Goal: Task Accomplishment & Management: Manage account settings

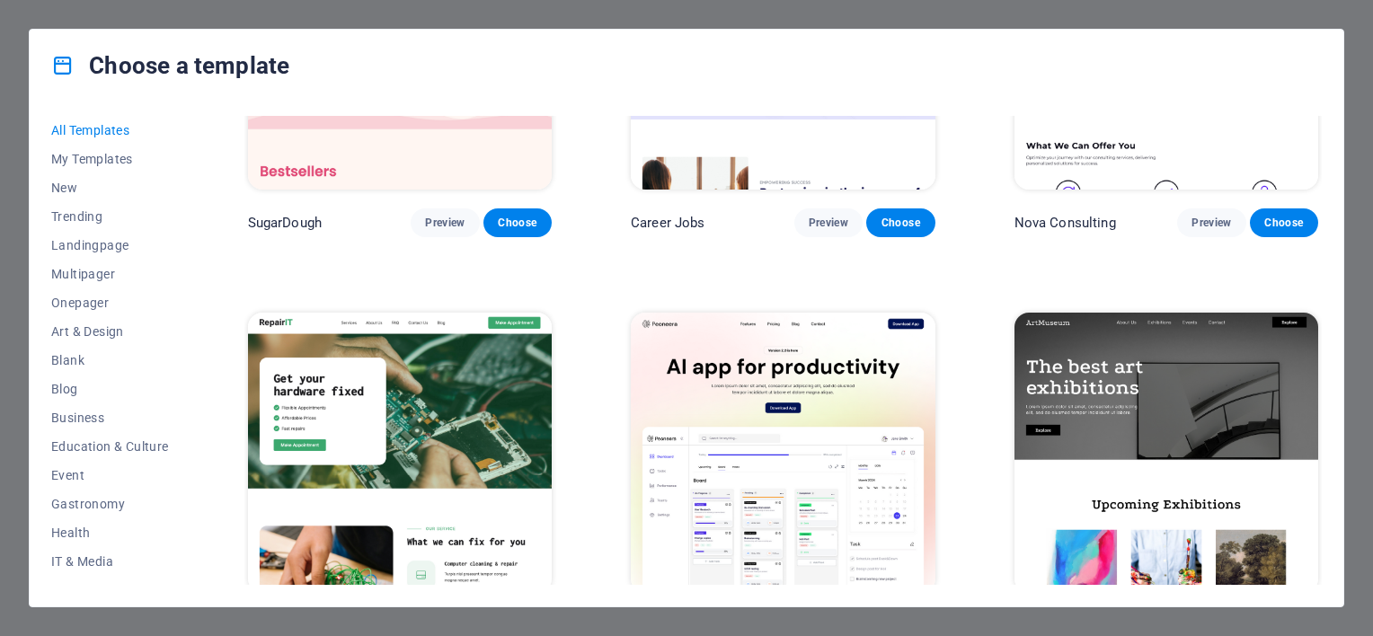
scroll to position [212, 0]
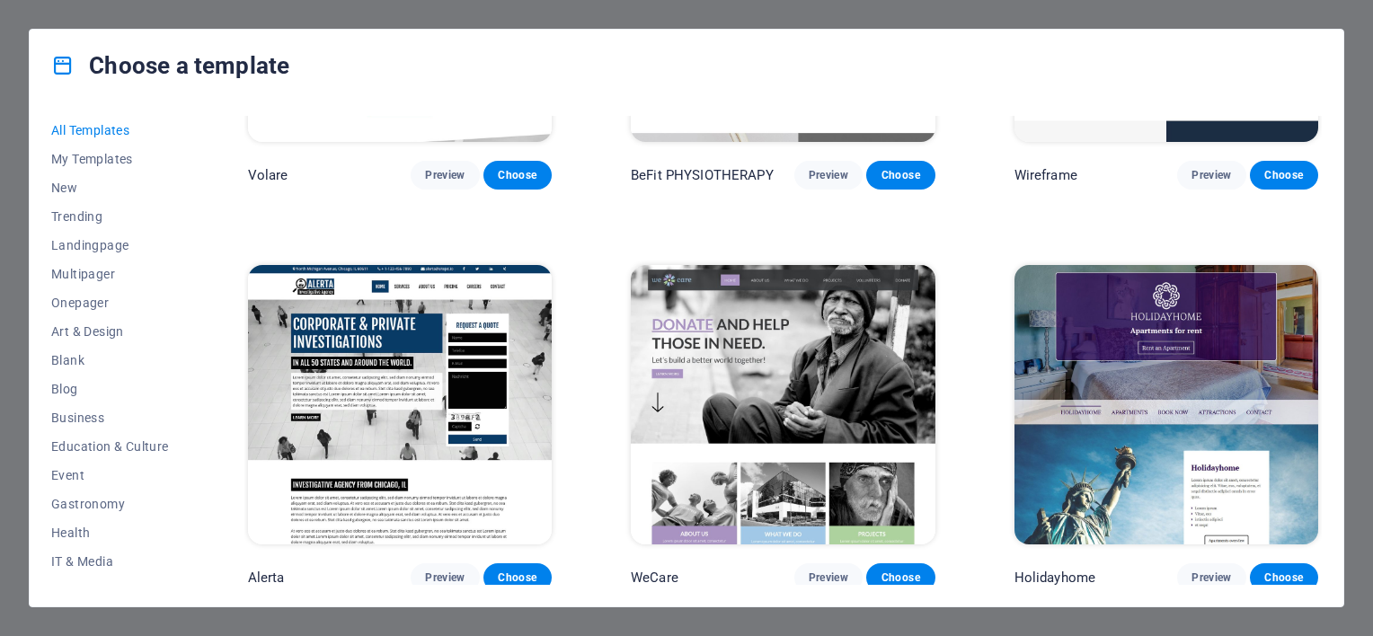
scroll to position [10333, 0]
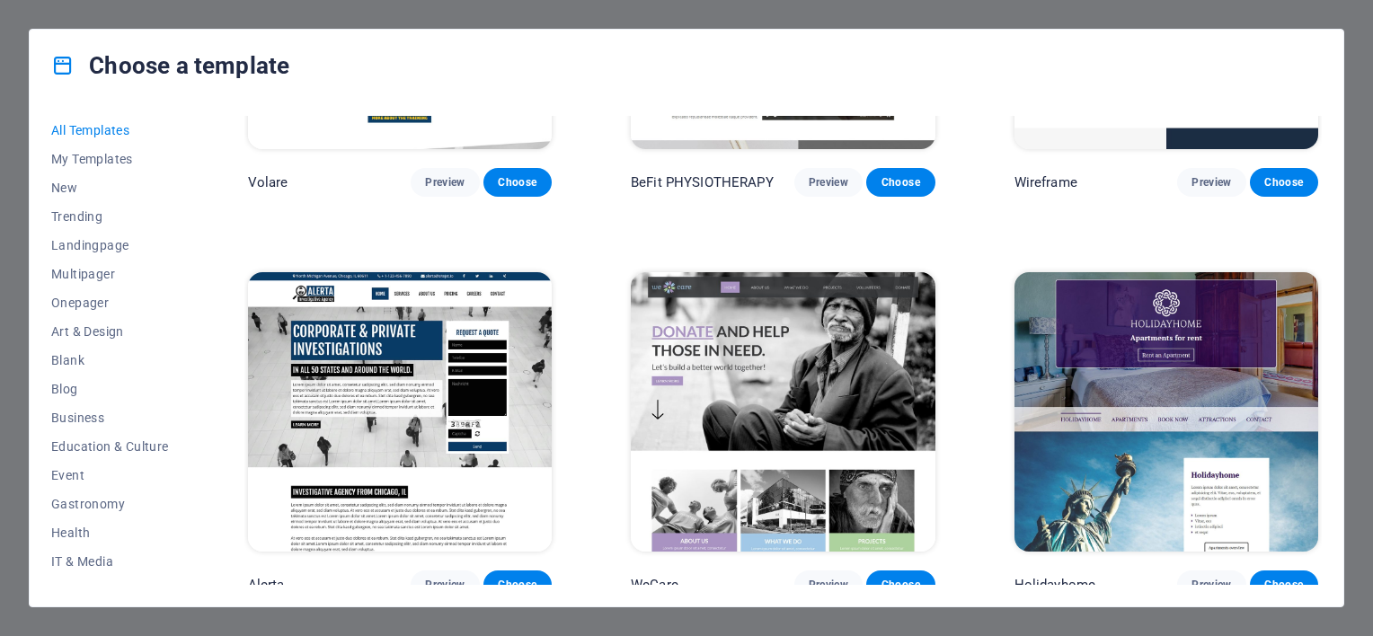
click at [426, 332] on img at bounding box center [400, 412] width 304 height 280
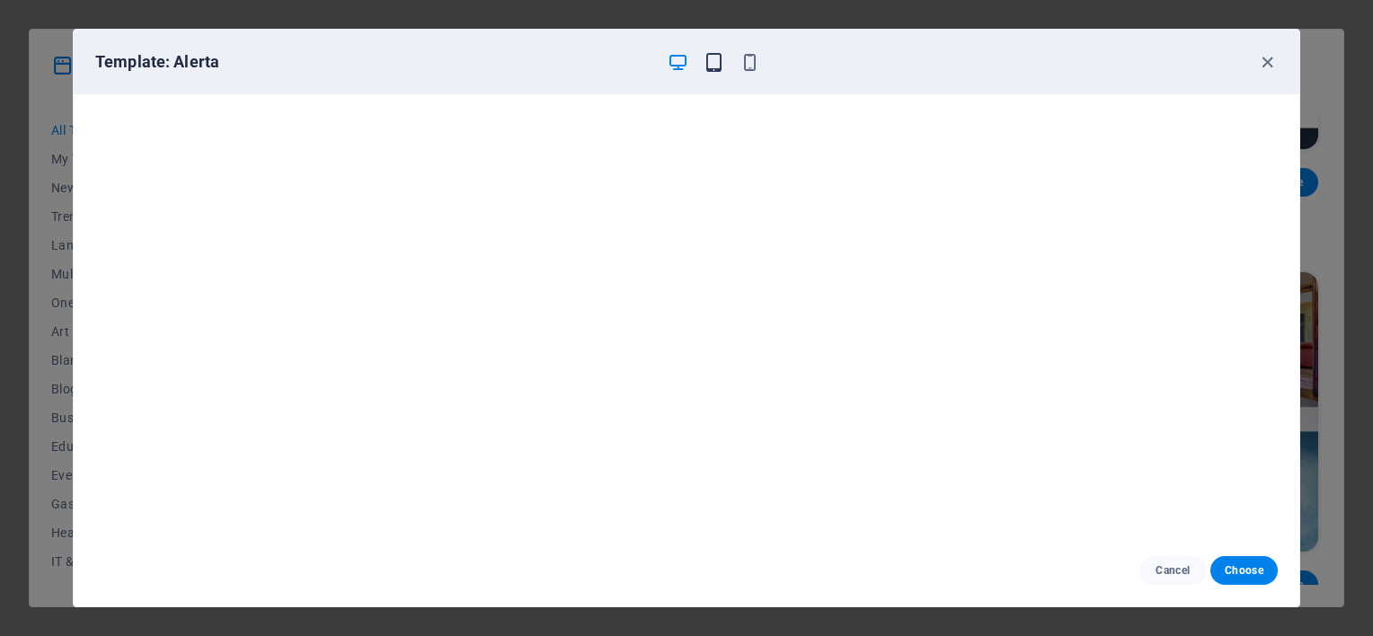
click at [721, 62] on icon "button" at bounding box center [714, 62] width 21 height 21
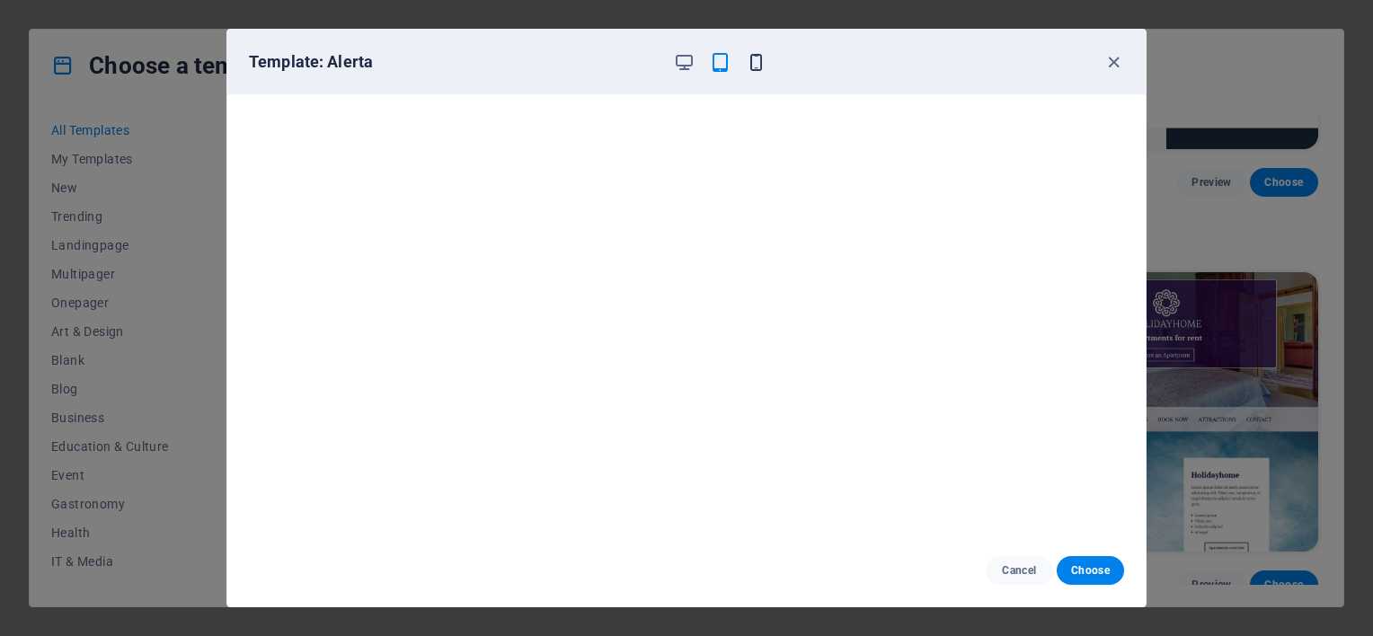
click at [758, 61] on icon "button" at bounding box center [756, 62] width 21 height 21
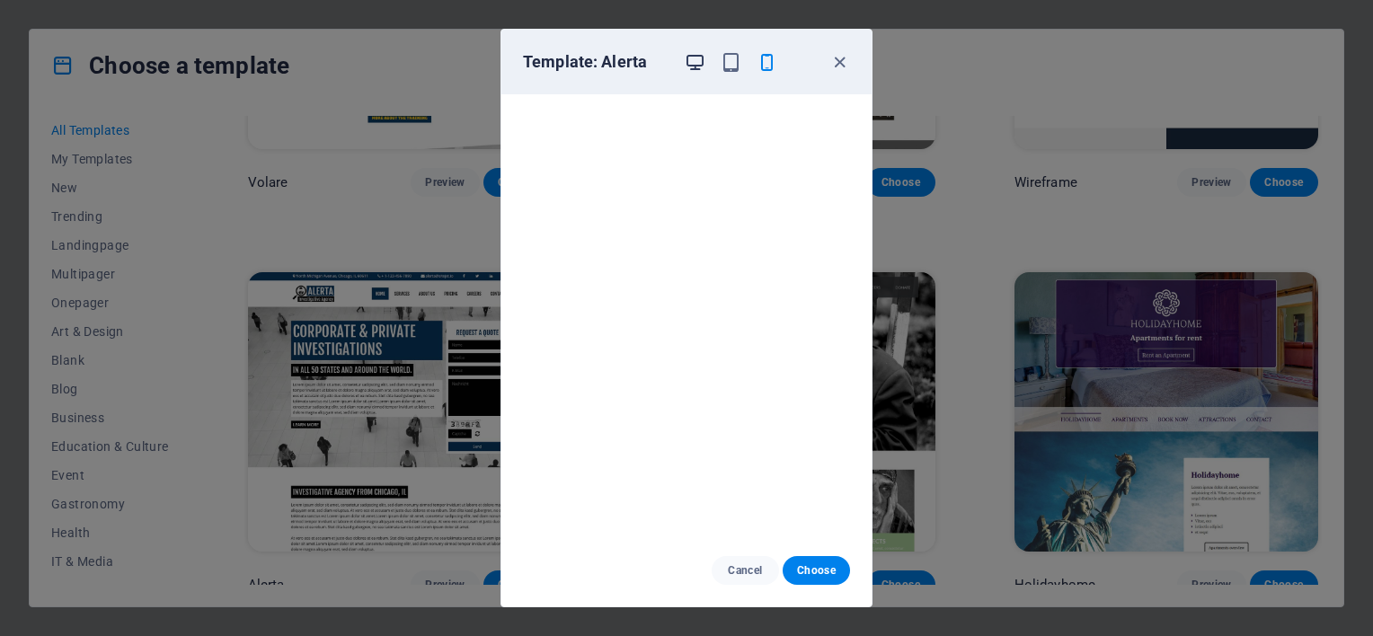
click at [703, 58] on icon "button" at bounding box center [695, 62] width 21 height 21
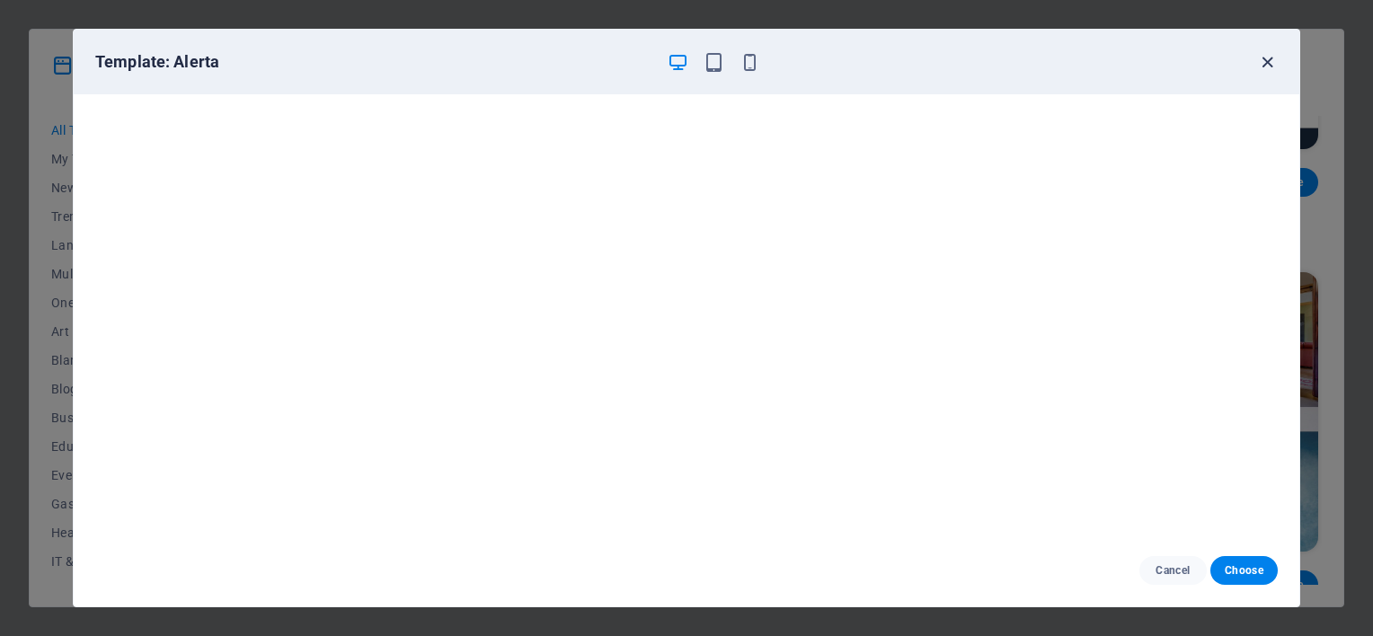
click at [1265, 54] on icon "button" at bounding box center [1267, 62] width 21 height 21
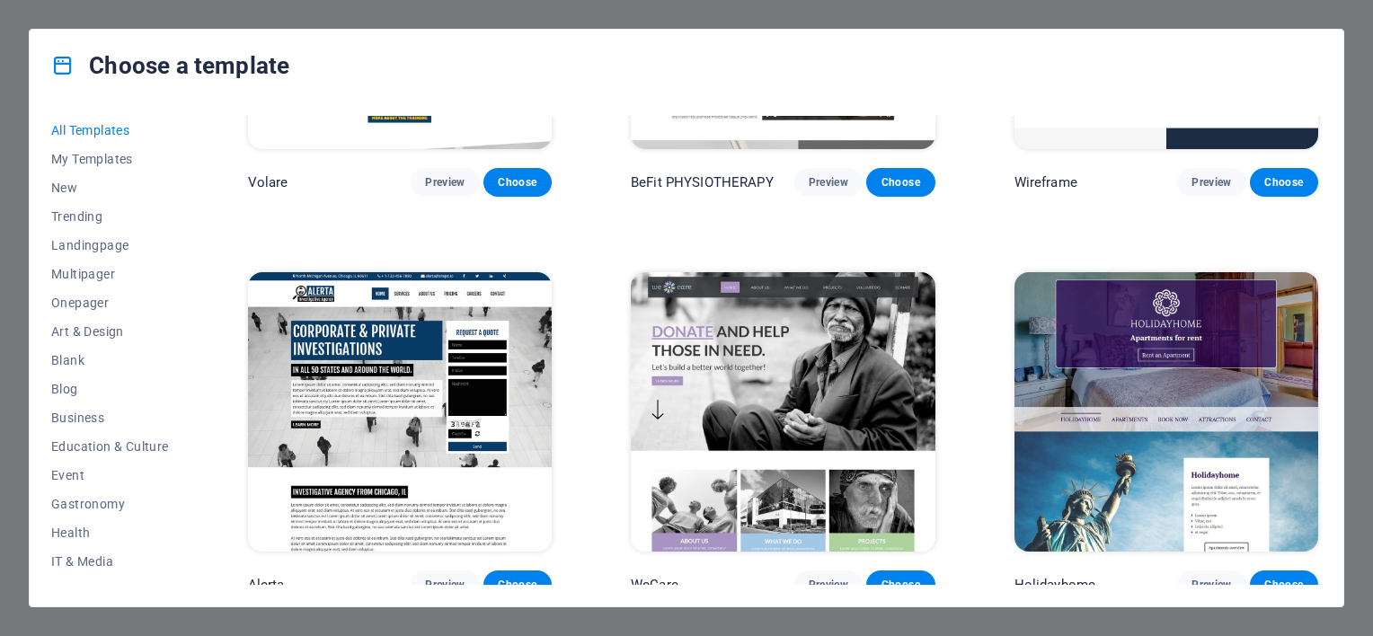
click at [388, 406] on img at bounding box center [400, 412] width 304 height 280
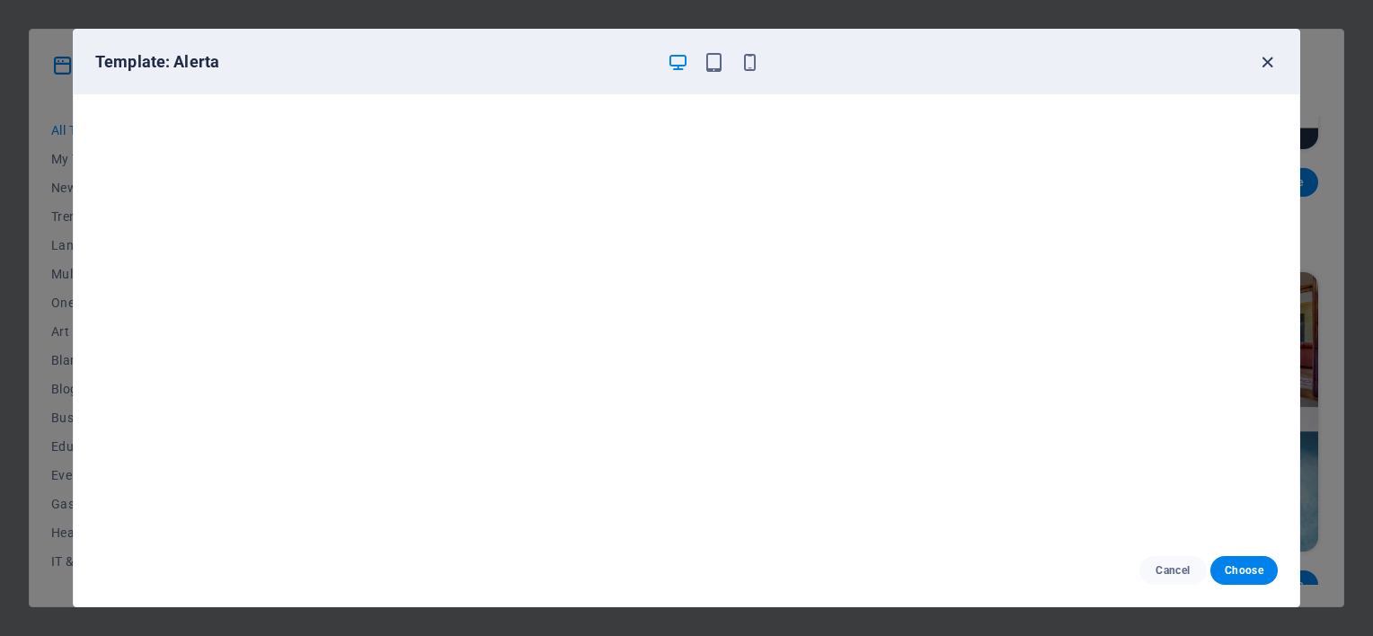
click at [1267, 58] on icon "button" at bounding box center [1267, 62] width 21 height 21
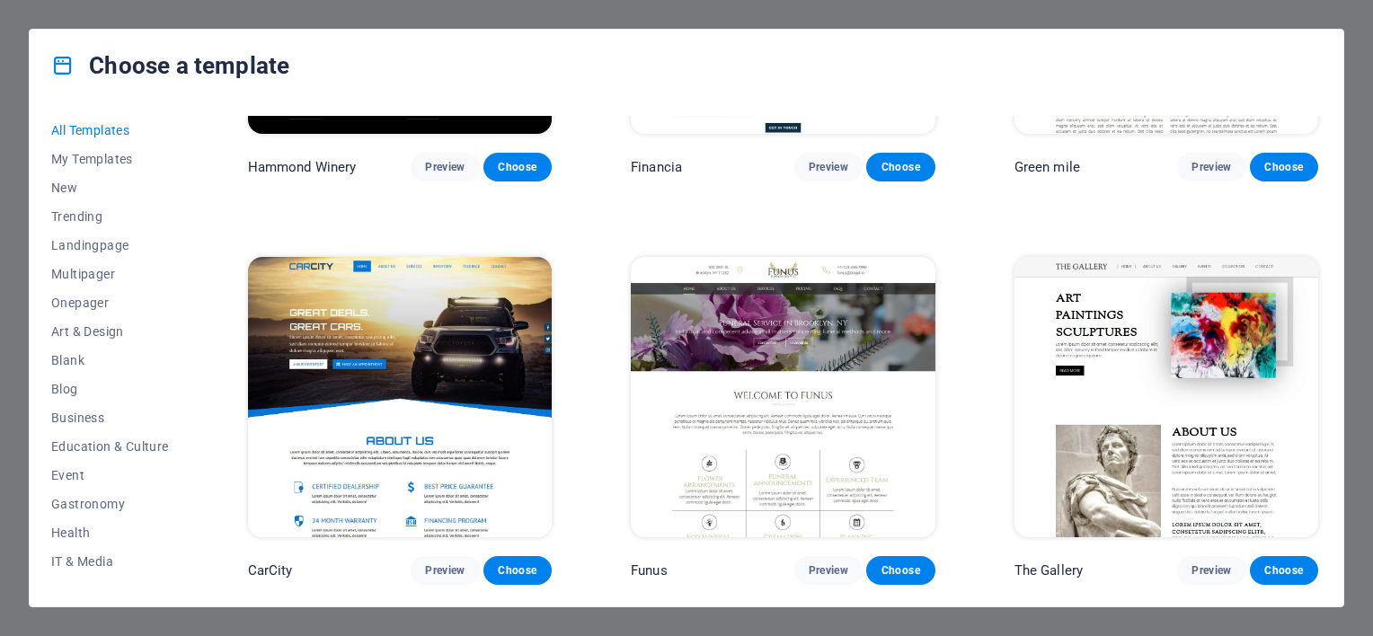
scroll to position [11966, 0]
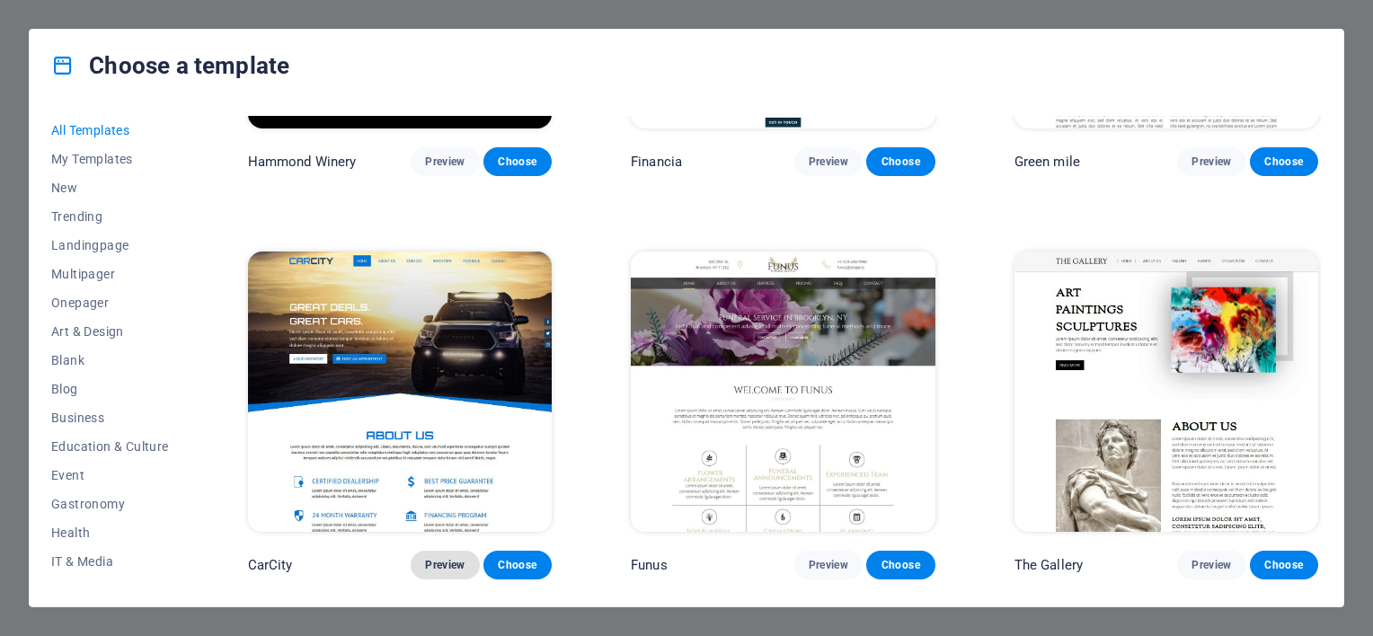
click at [451, 558] on span "Preview" at bounding box center [445, 565] width 40 height 14
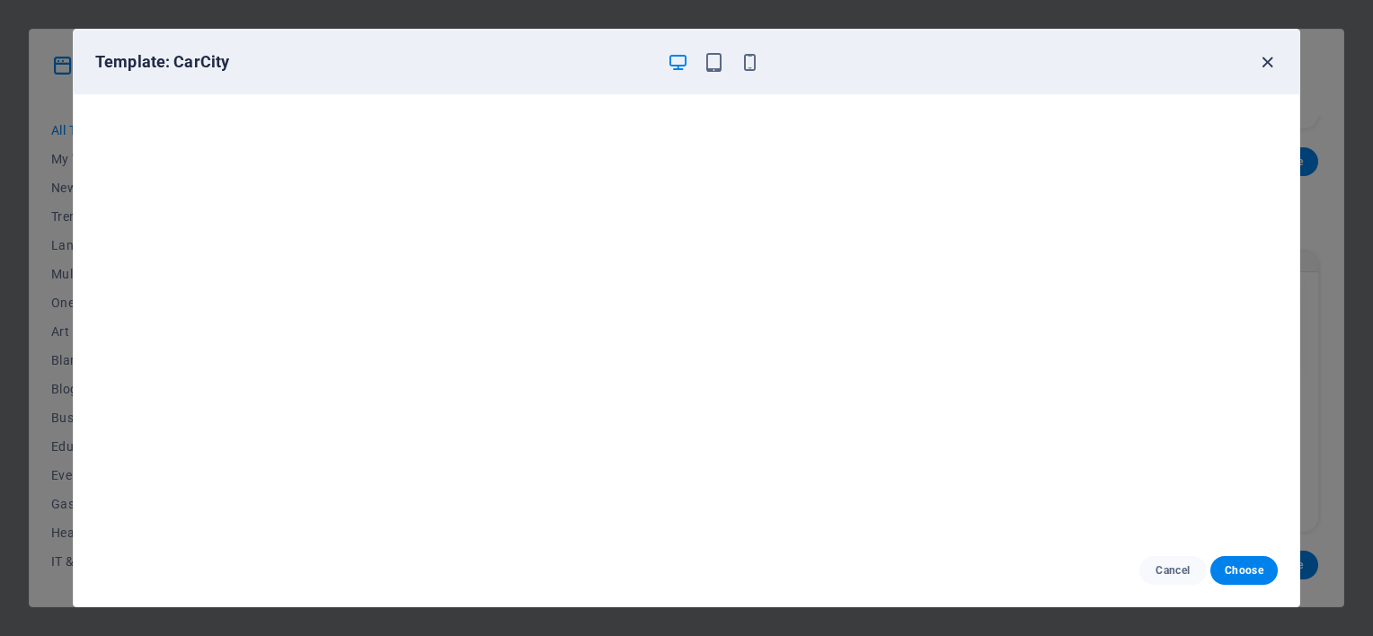
click at [1268, 65] on icon "button" at bounding box center [1267, 62] width 21 height 21
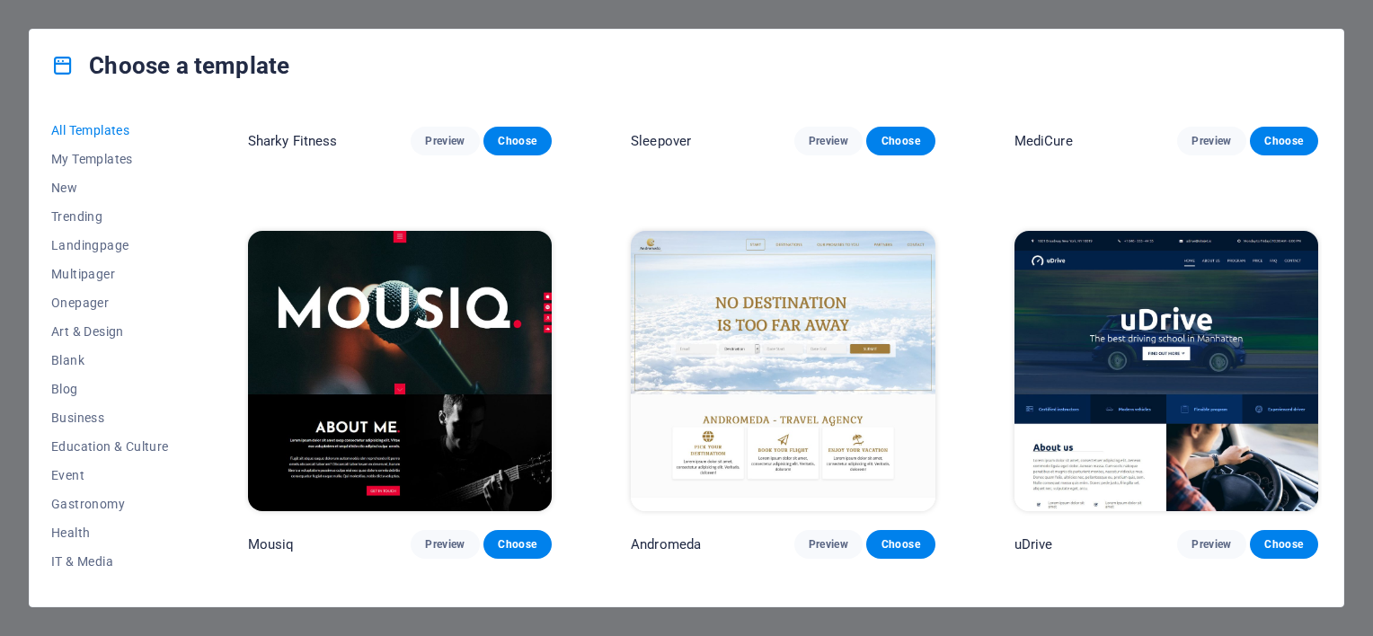
scroll to position [13197, 0]
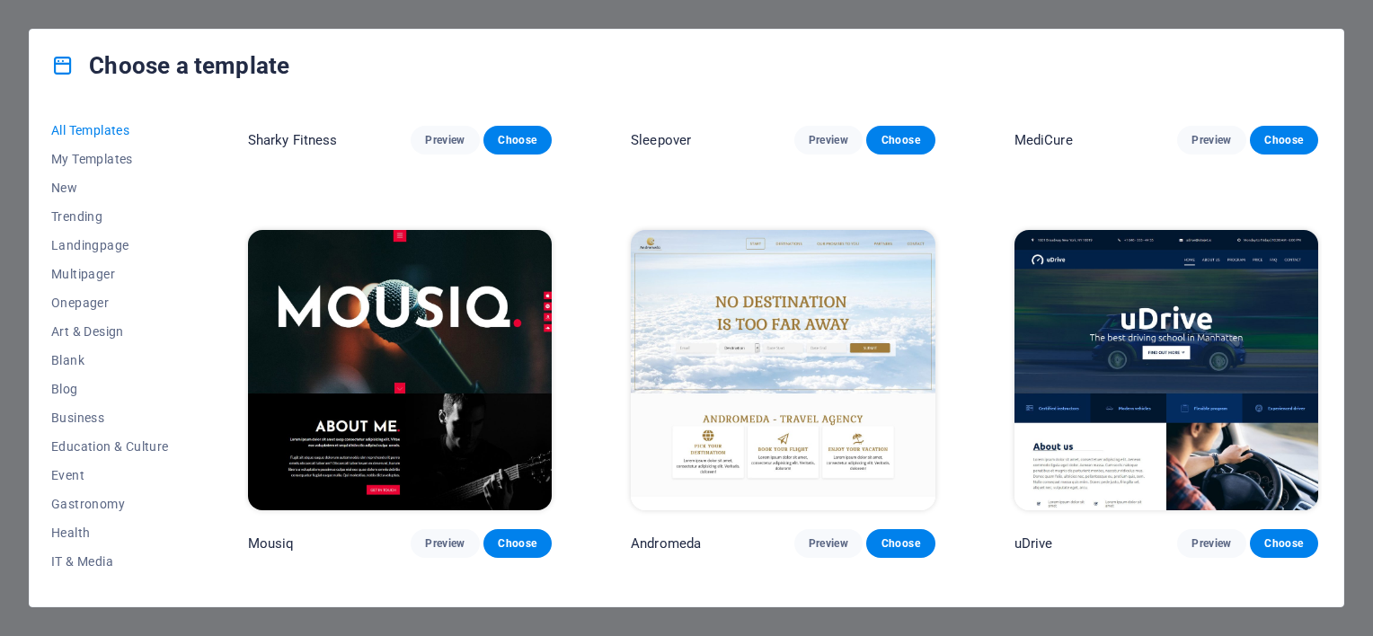
click at [1151, 345] on img at bounding box center [1166, 370] width 304 height 280
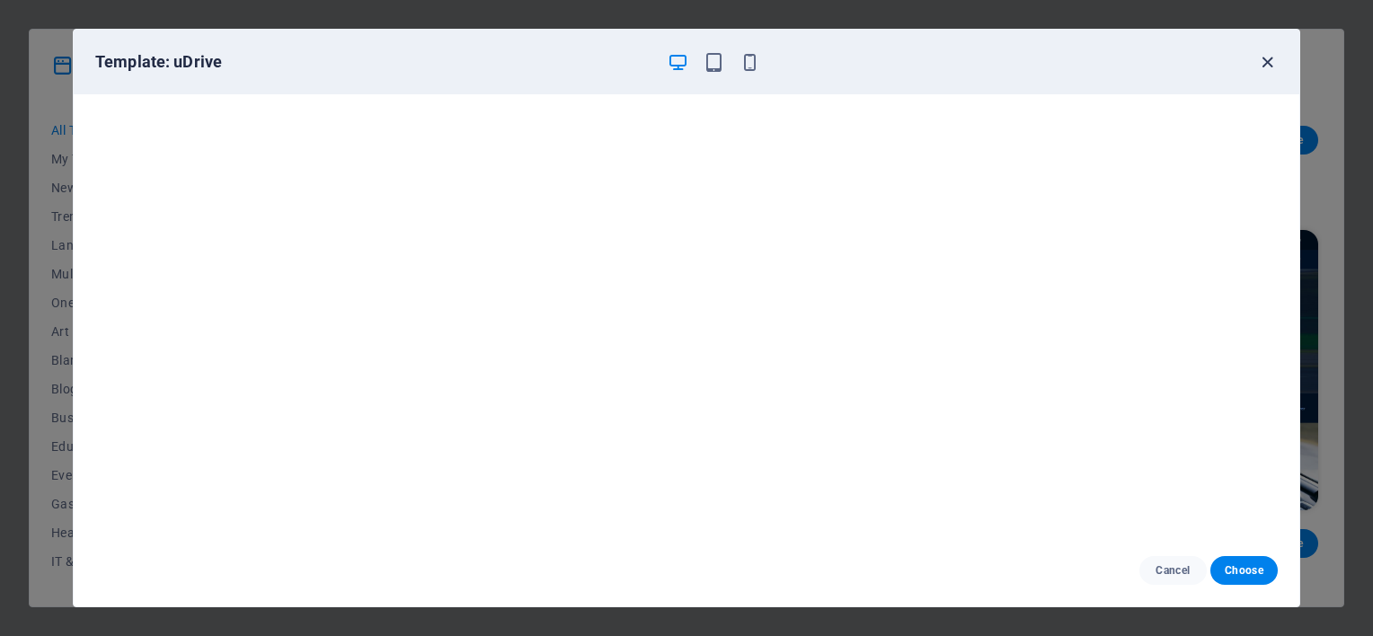
click at [1273, 66] on icon "button" at bounding box center [1267, 62] width 21 height 21
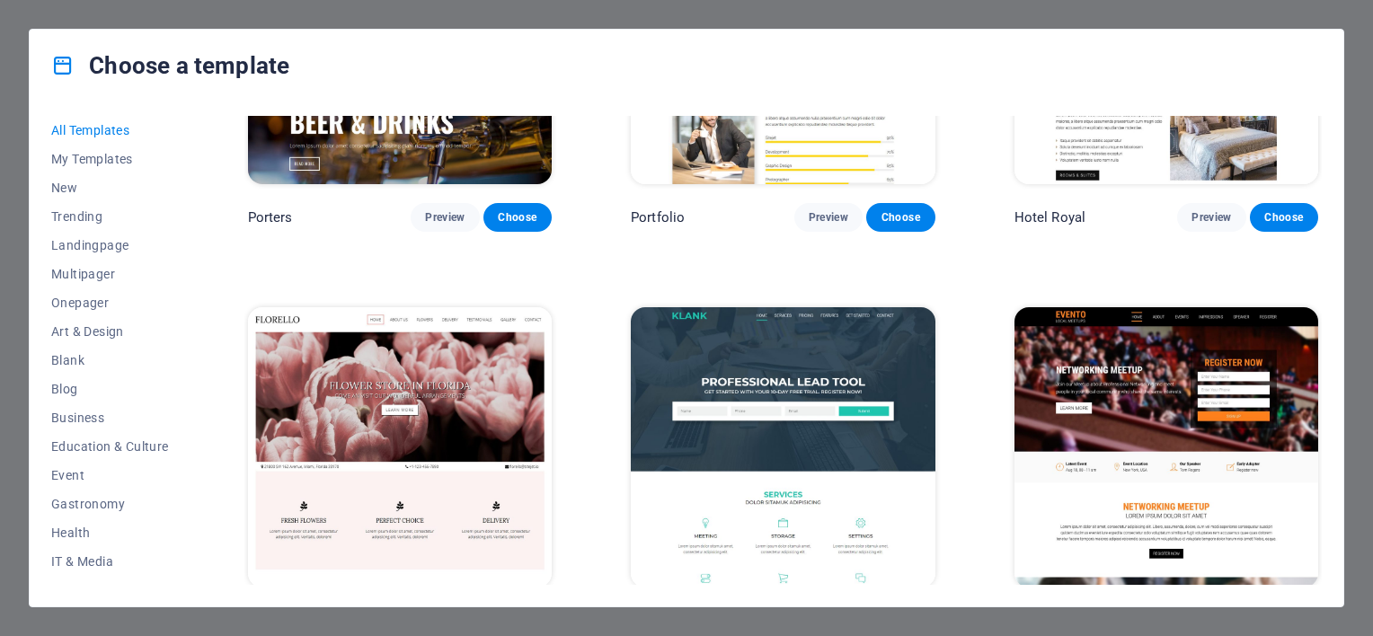
scroll to position [15141, 0]
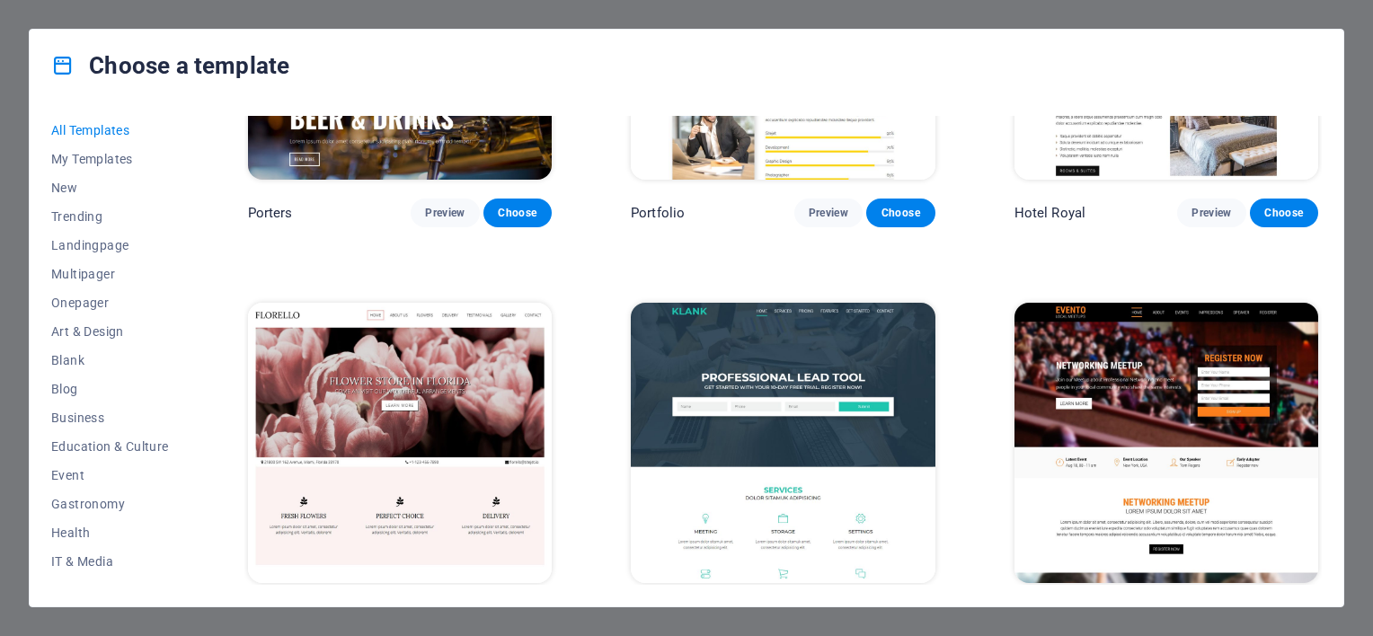
click at [828, 341] on img at bounding box center [783, 443] width 304 height 280
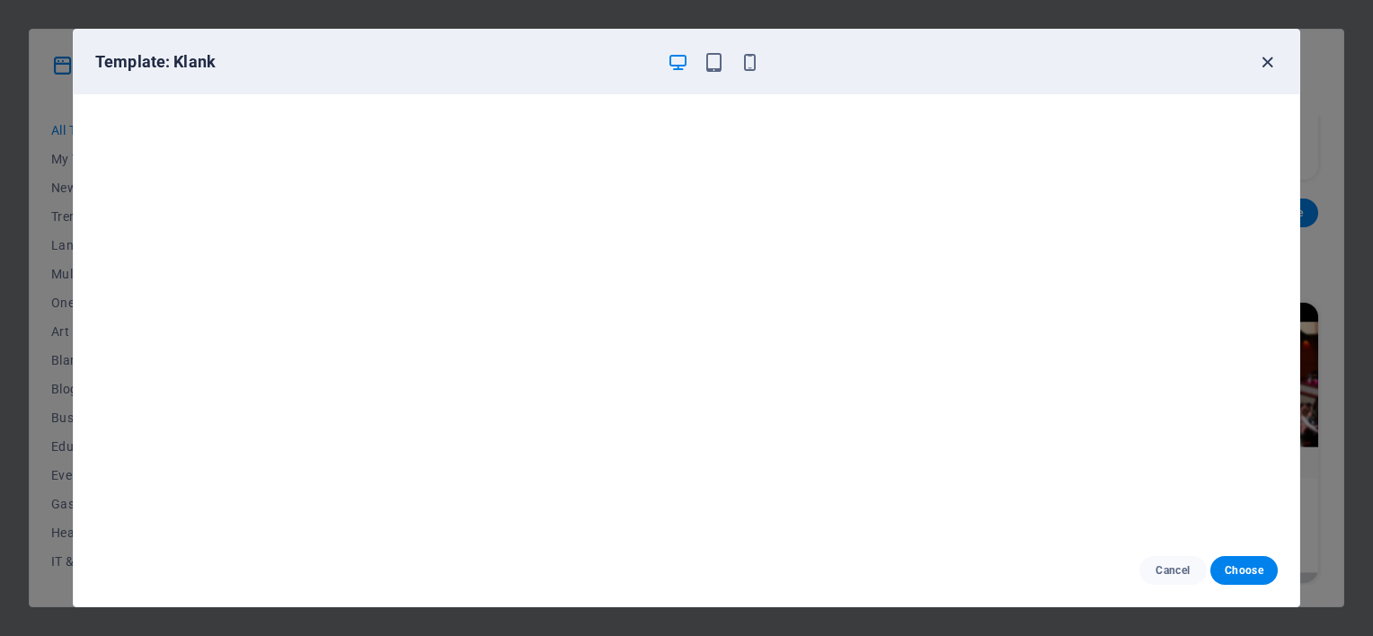
click at [1265, 57] on icon "button" at bounding box center [1267, 62] width 21 height 21
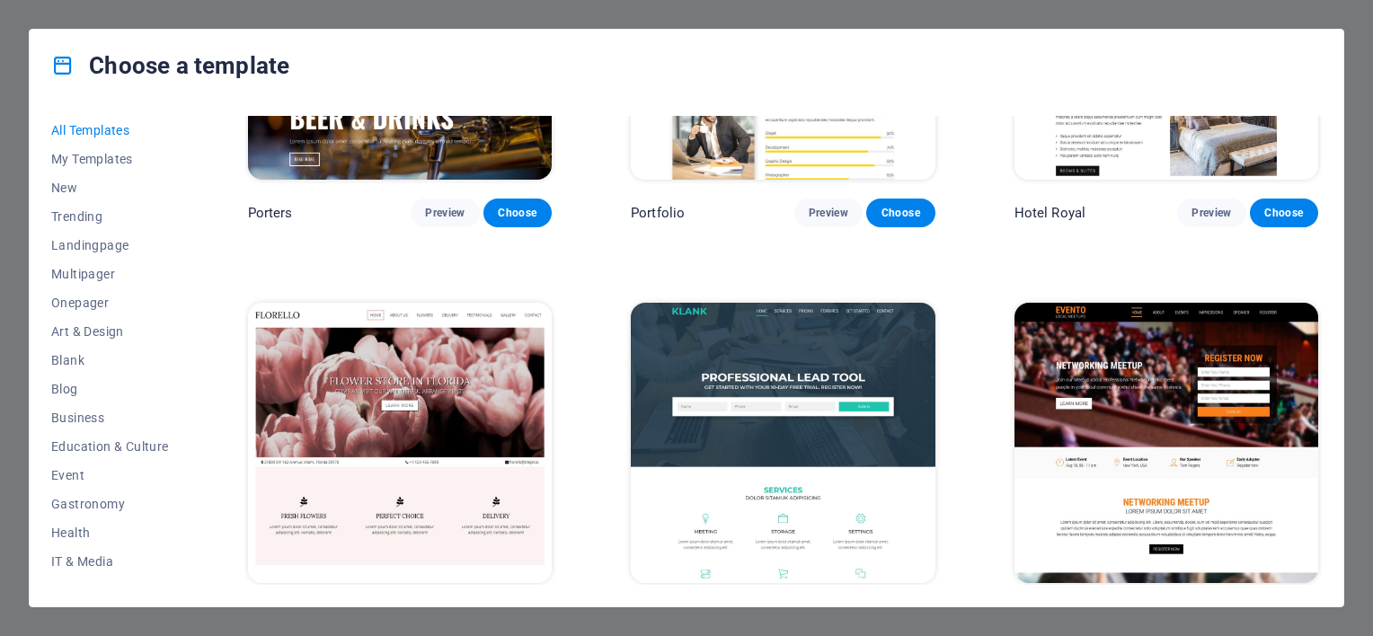
click at [1165, 332] on img at bounding box center [1166, 443] width 304 height 280
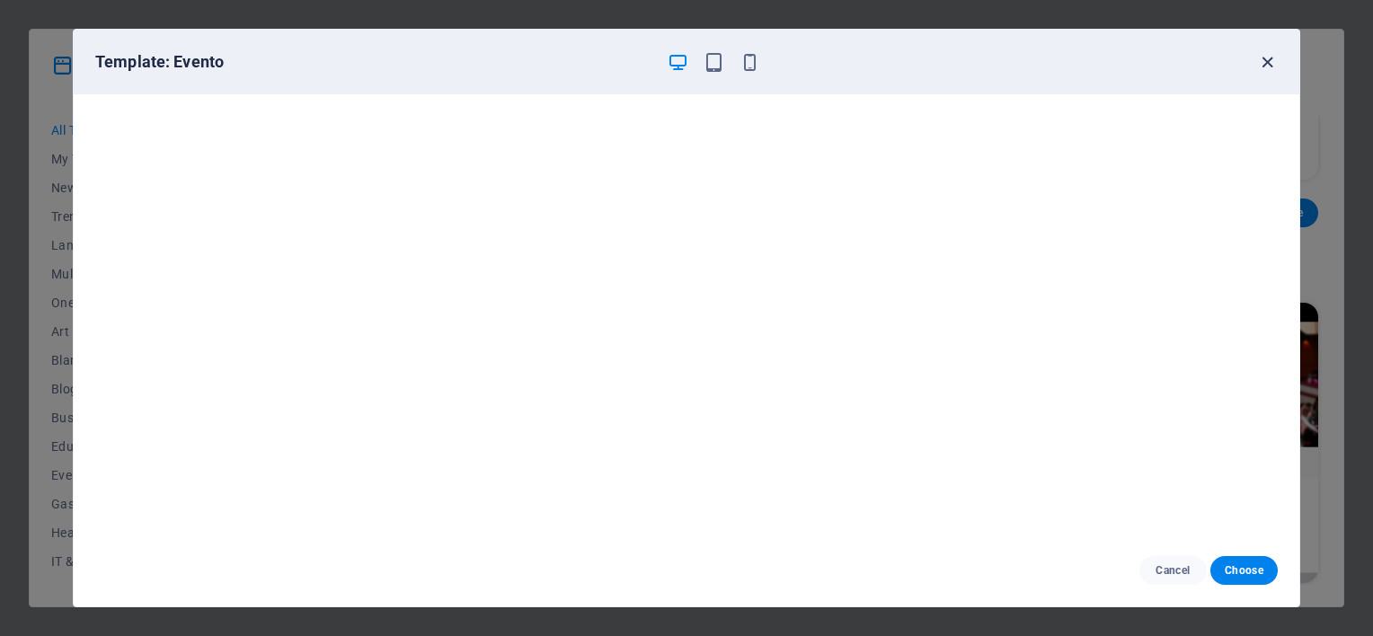
click at [1270, 55] on icon "button" at bounding box center [1267, 62] width 21 height 21
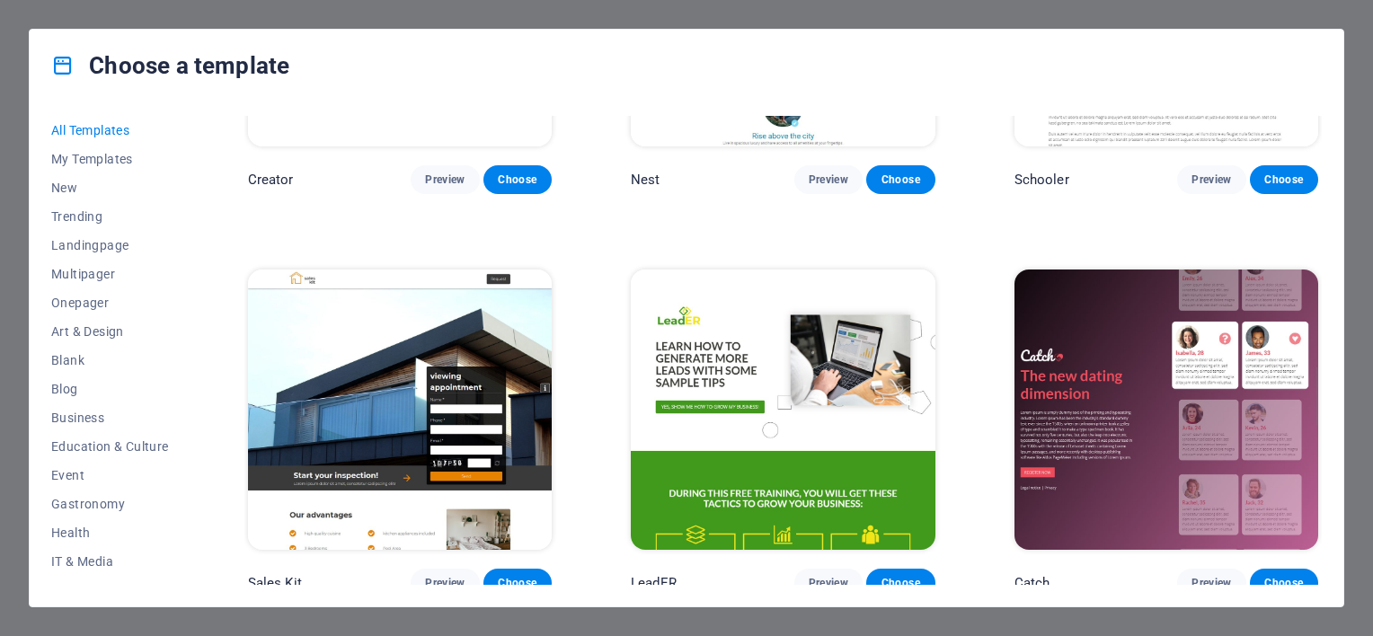
scroll to position [20825, 0]
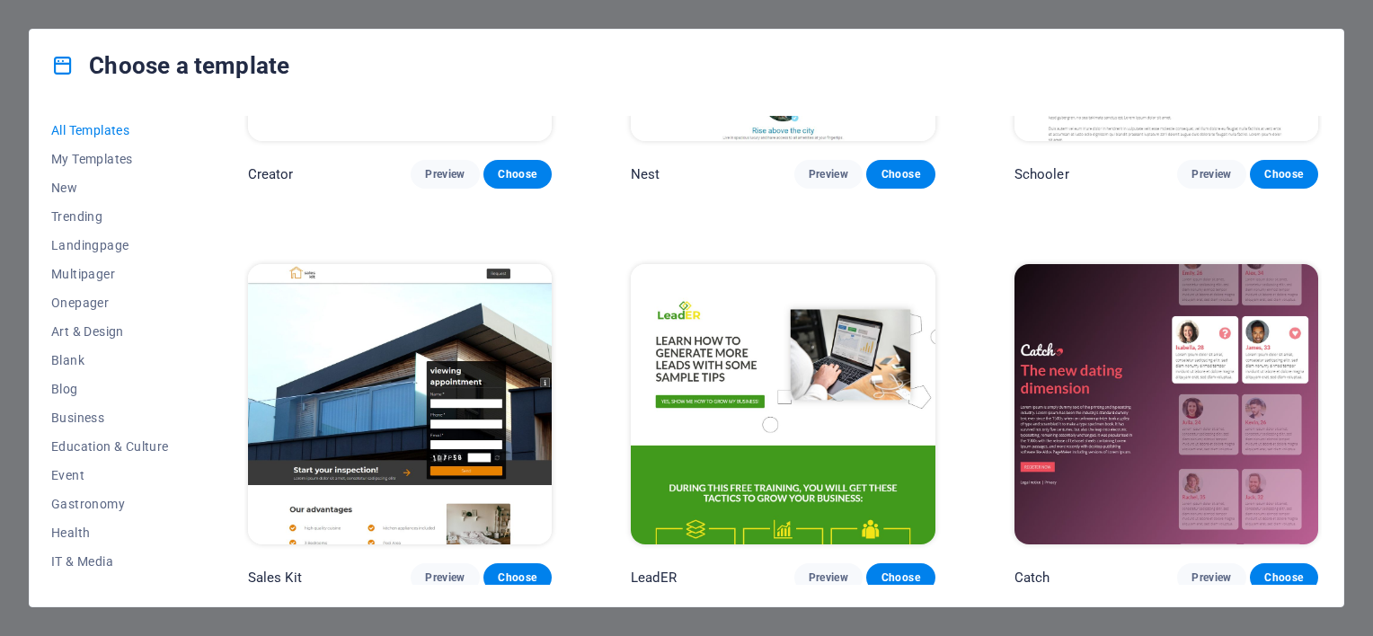
click at [325, 321] on img at bounding box center [400, 404] width 304 height 280
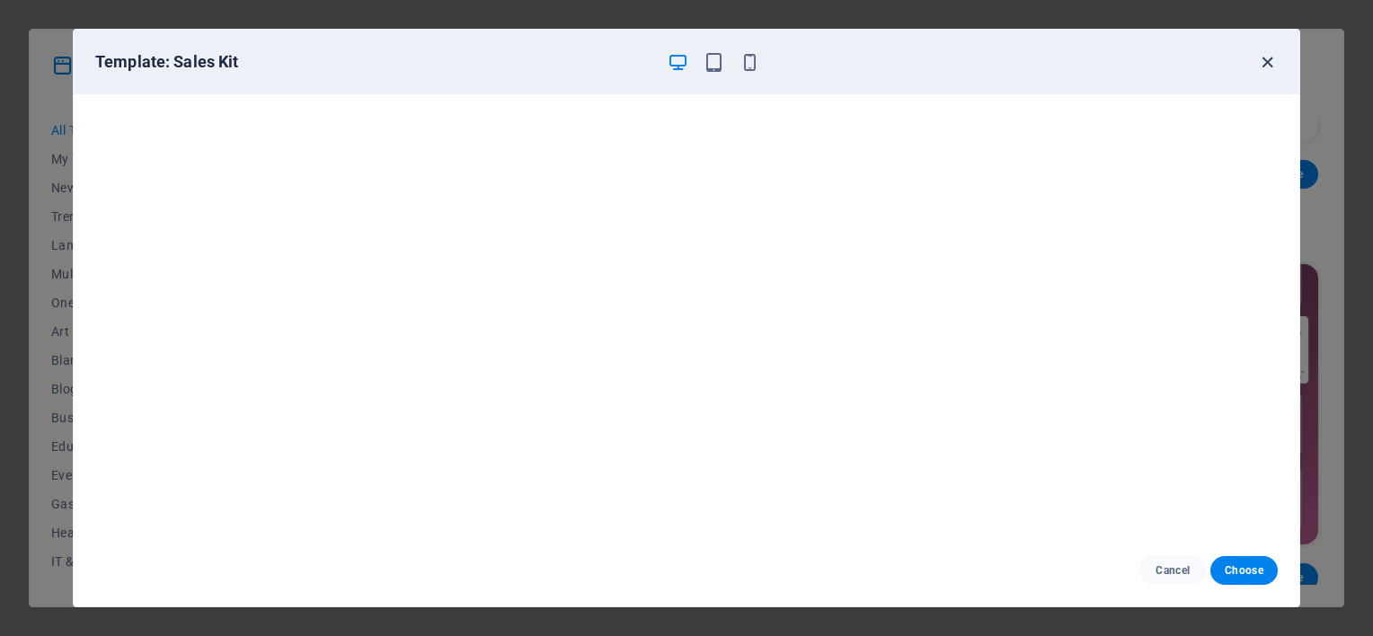
click at [1275, 65] on icon "button" at bounding box center [1267, 62] width 21 height 21
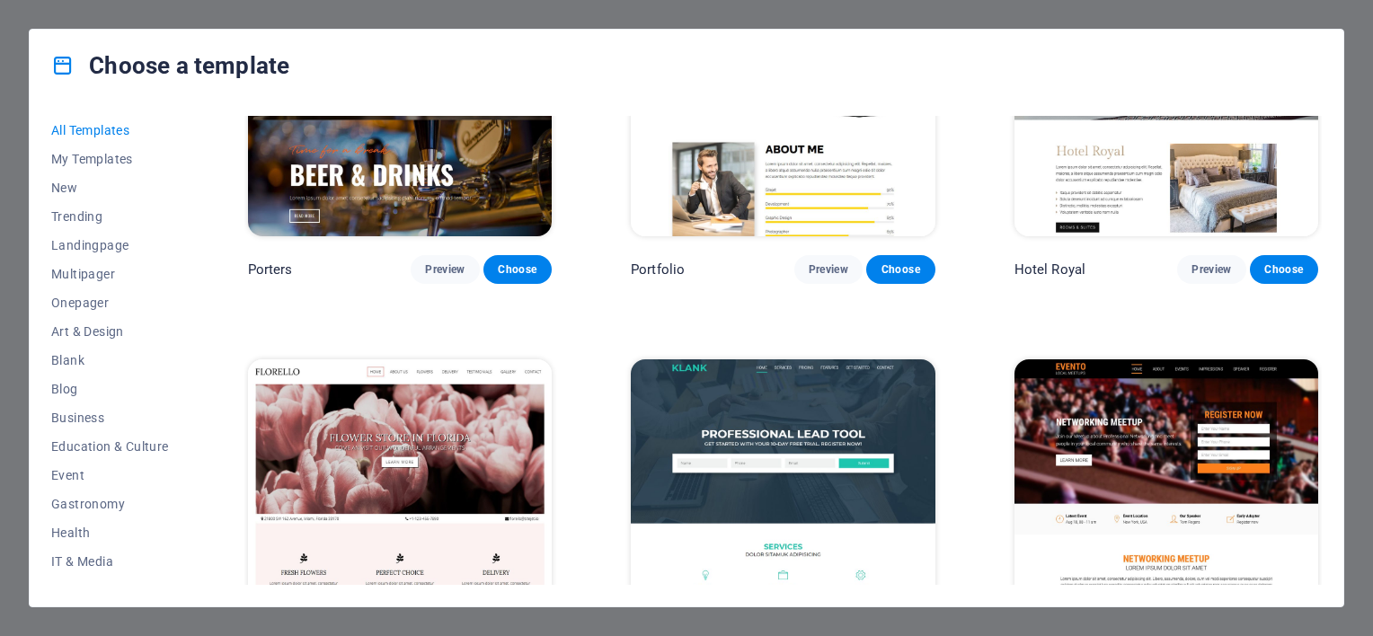
scroll to position [15087, 0]
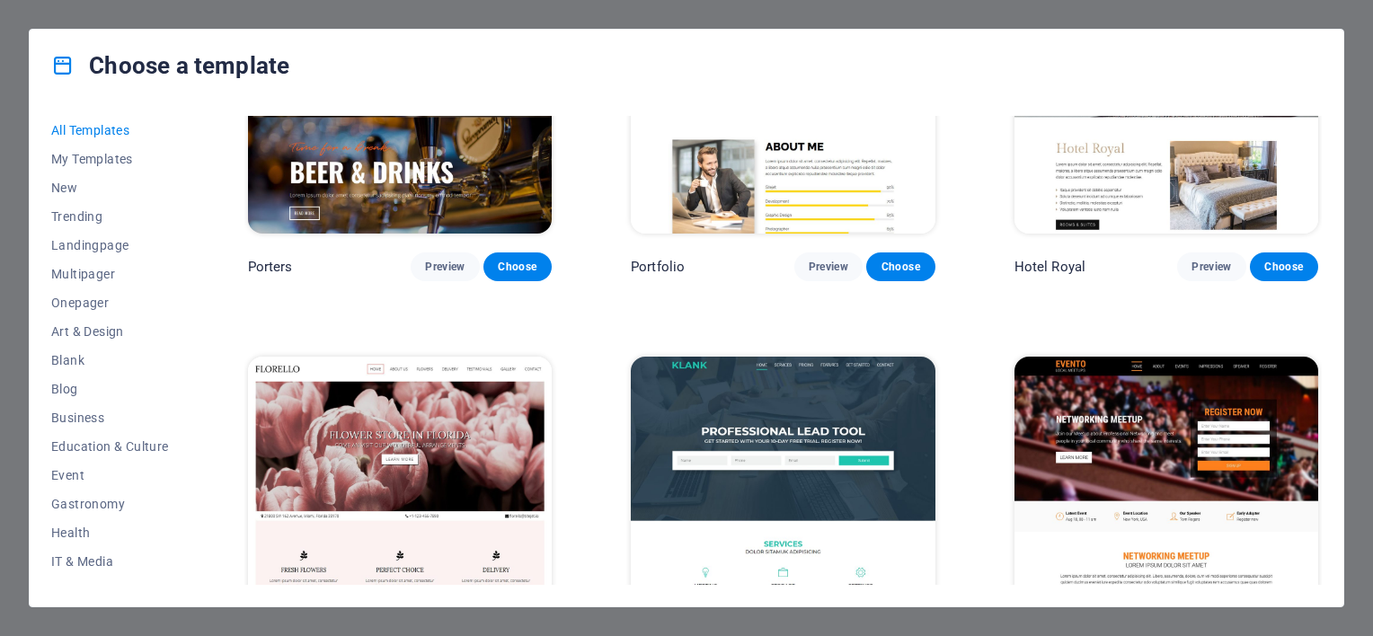
click at [1093, 357] on img at bounding box center [1166, 497] width 304 height 280
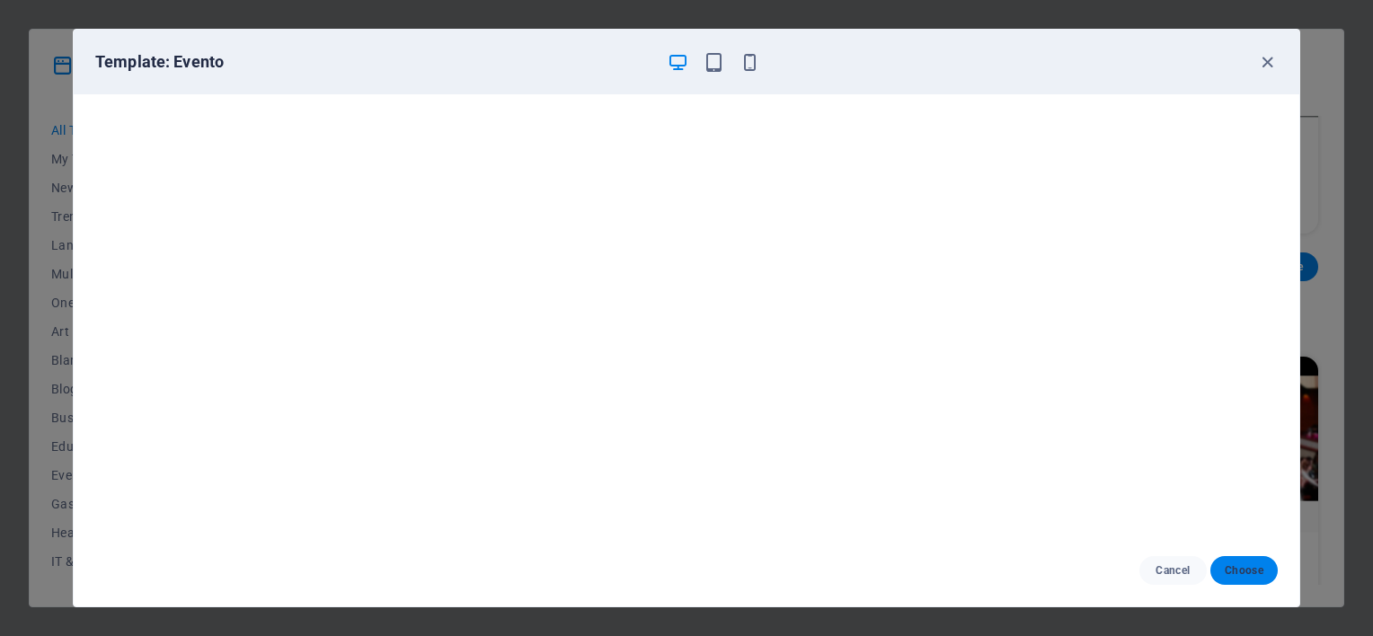
click at [1271, 575] on button "Choose" at bounding box center [1243, 570] width 67 height 29
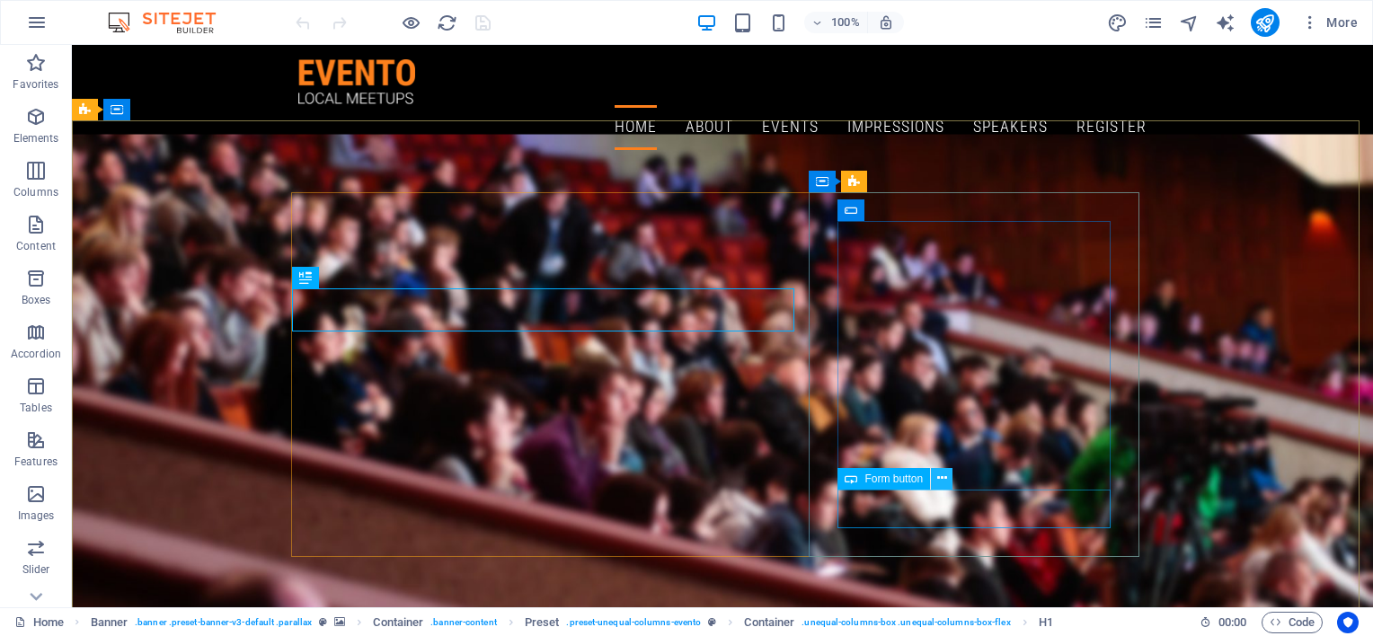
click at [939, 479] on icon at bounding box center [942, 478] width 10 height 19
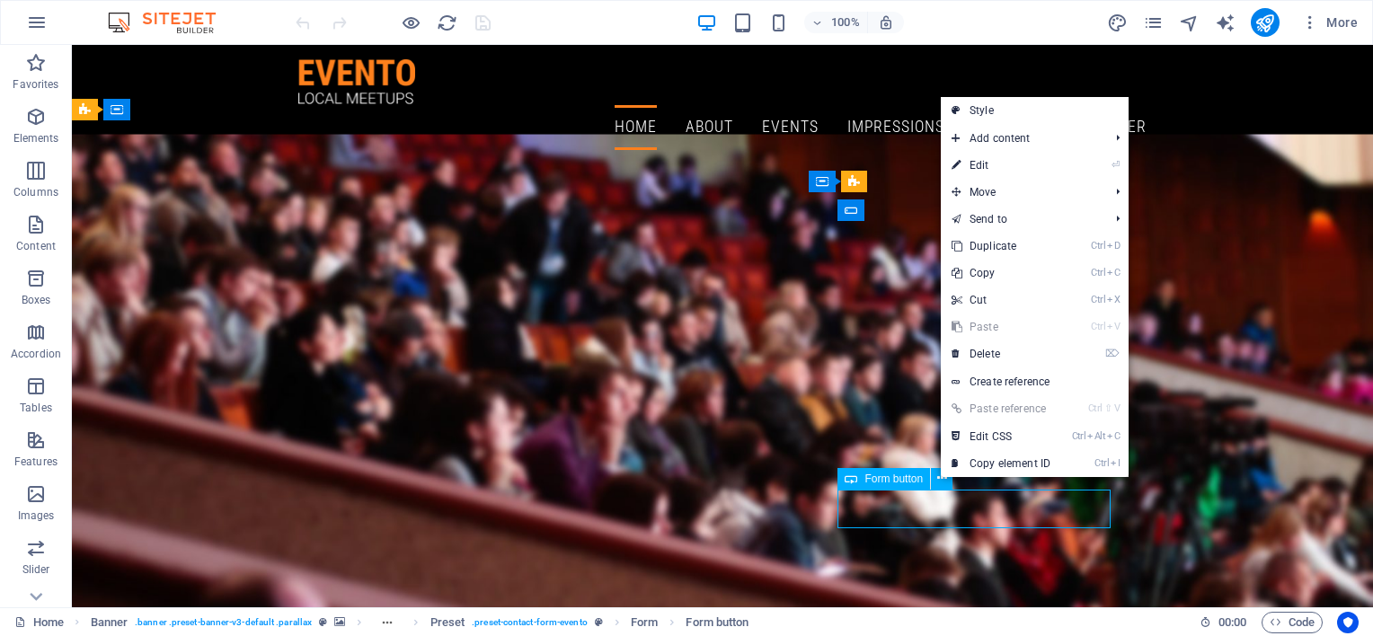
click at [896, 485] on div "Form button" at bounding box center [883, 479] width 93 height 22
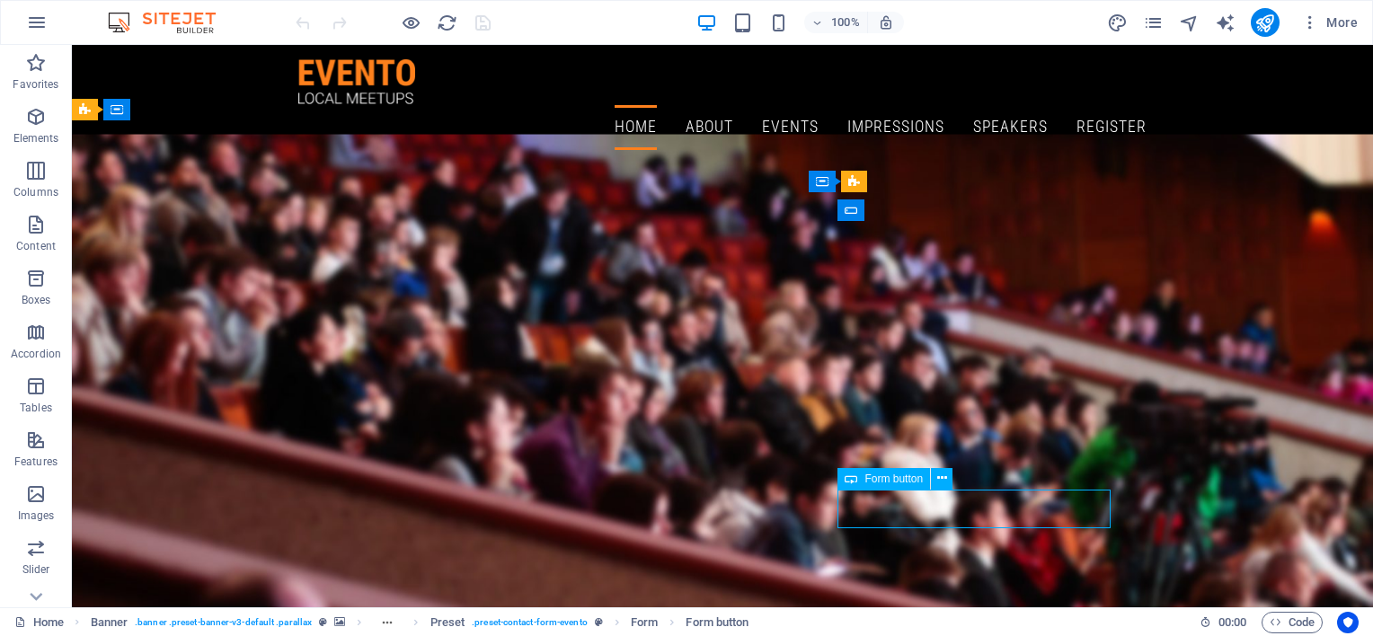
click at [880, 480] on span "Form button" at bounding box center [893, 479] width 58 height 11
click at [45, 134] on p "Elements" at bounding box center [36, 138] width 46 height 14
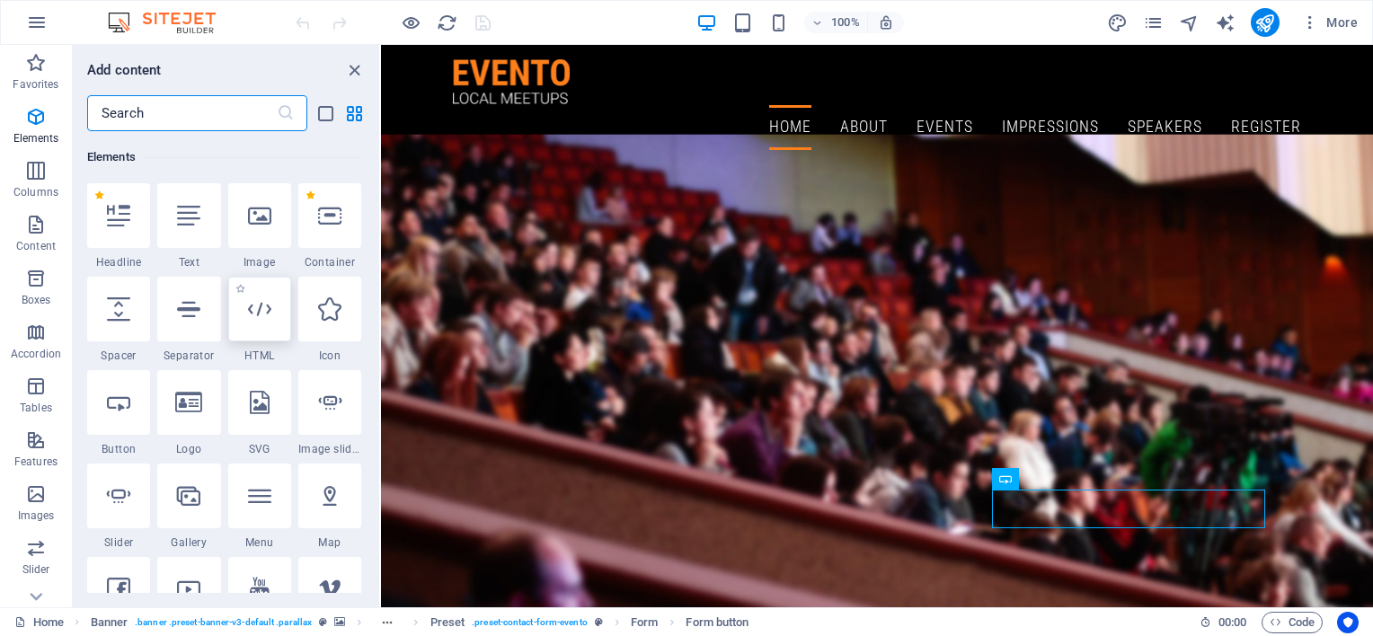
scroll to position [201, 0]
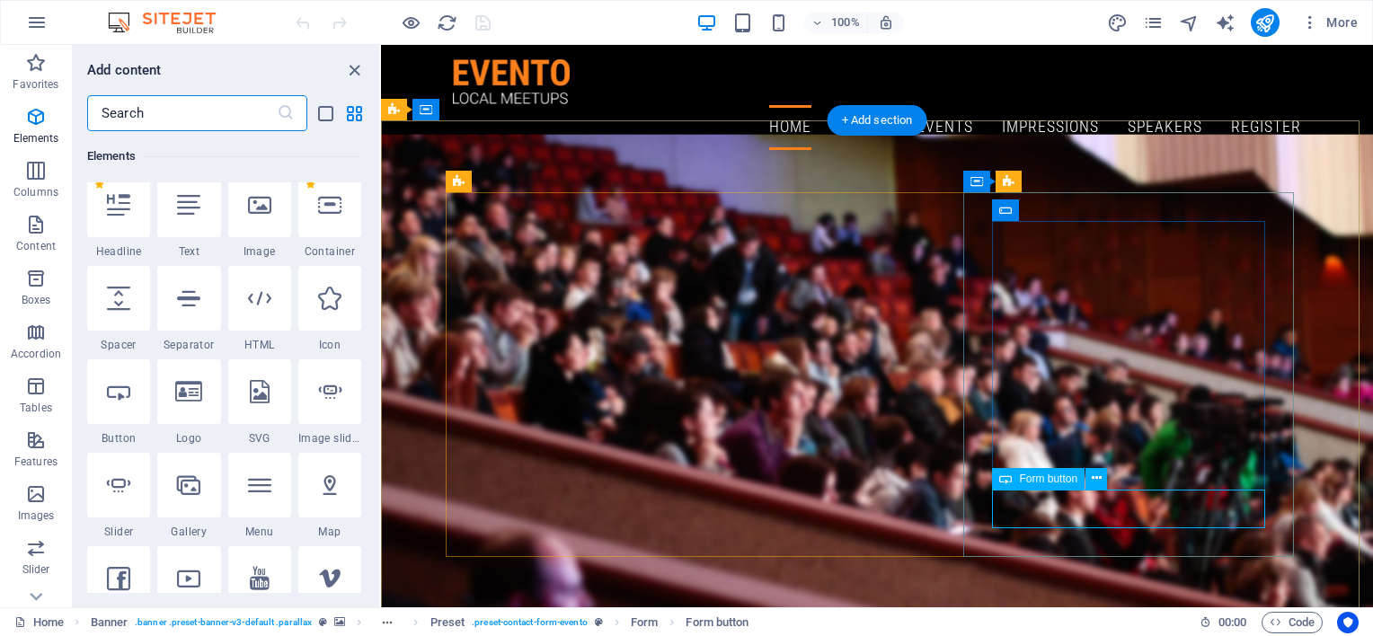
click at [1093, 482] on icon at bounding box center [1097, 478] width 10 height 19
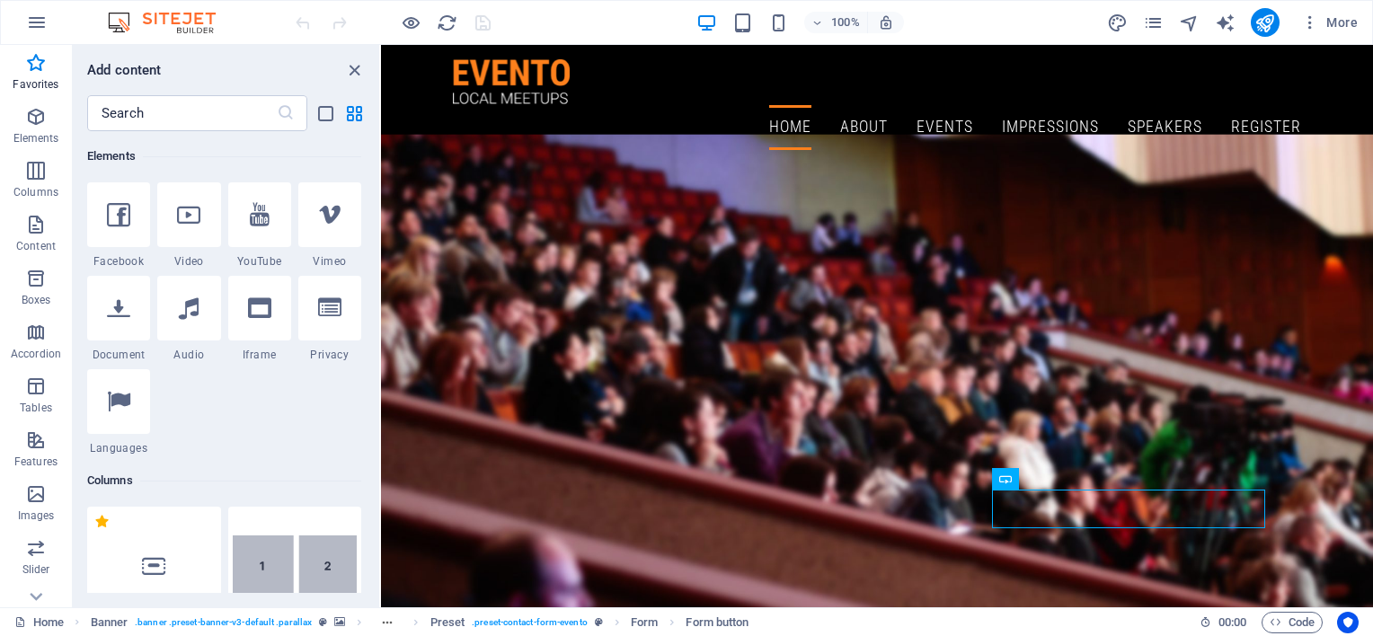
scroll to position [0, 0]
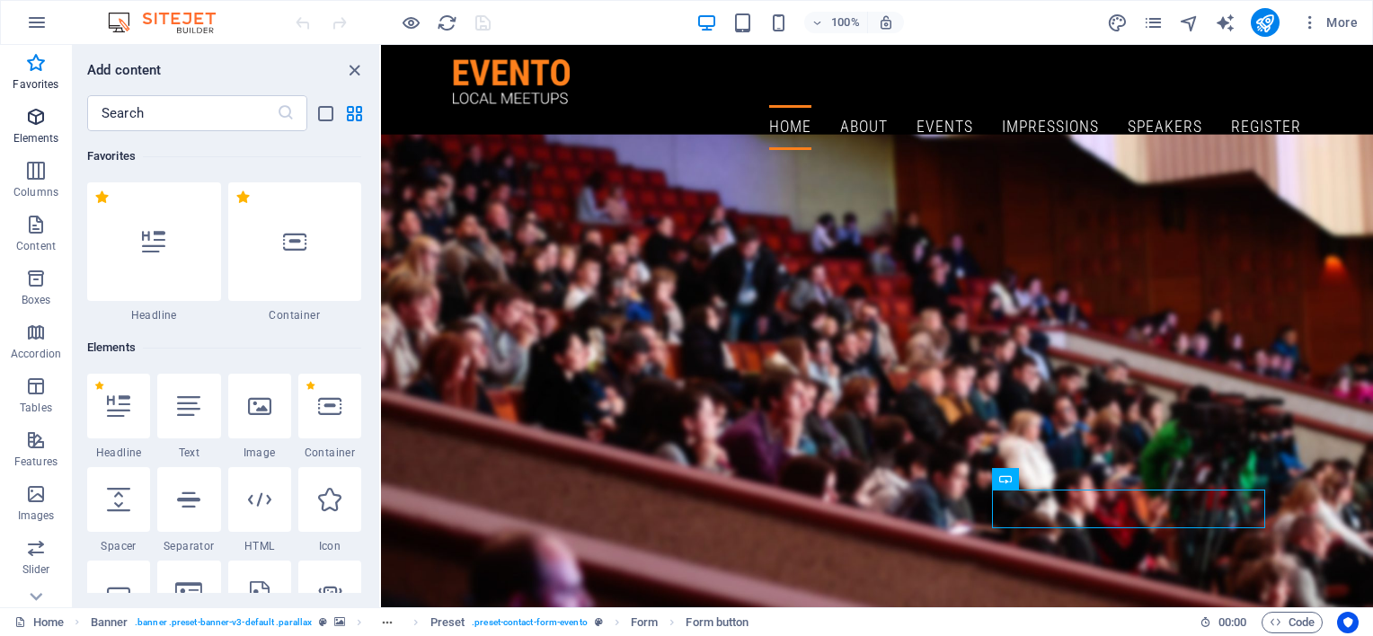
click at [40, 128] on span "Elements" at bounding box center [36, 127] width 72 height 43
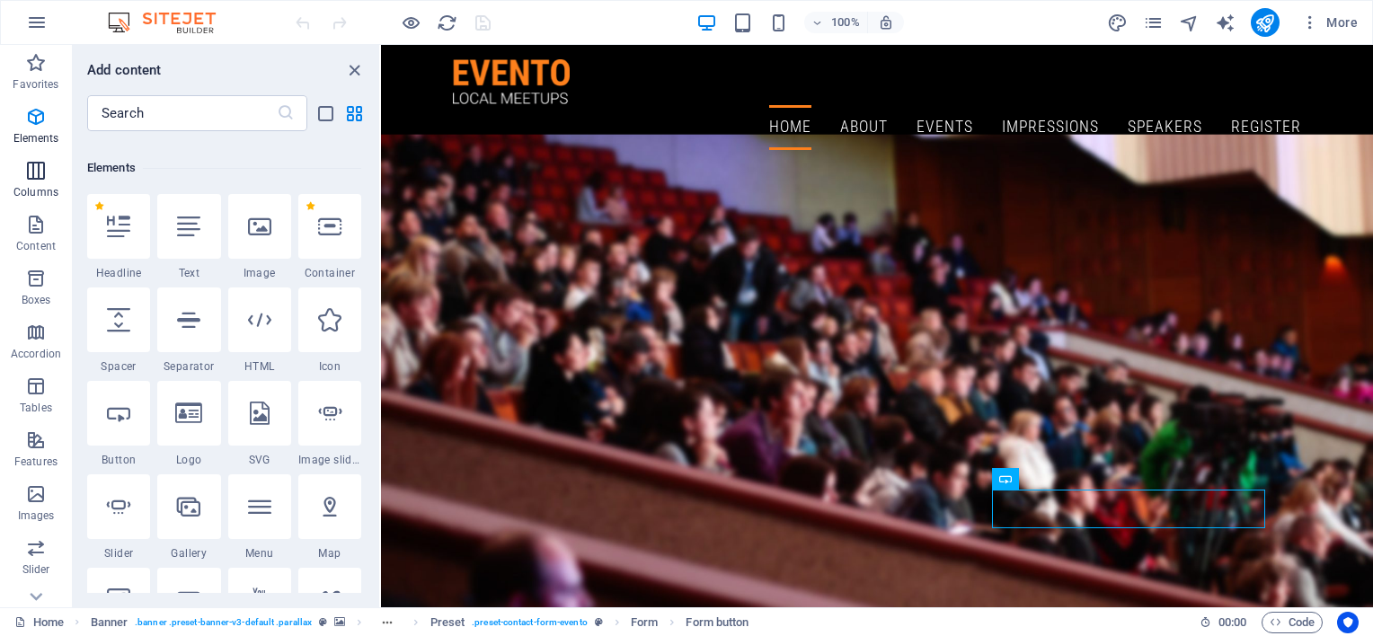
scroll to position [190, 0]
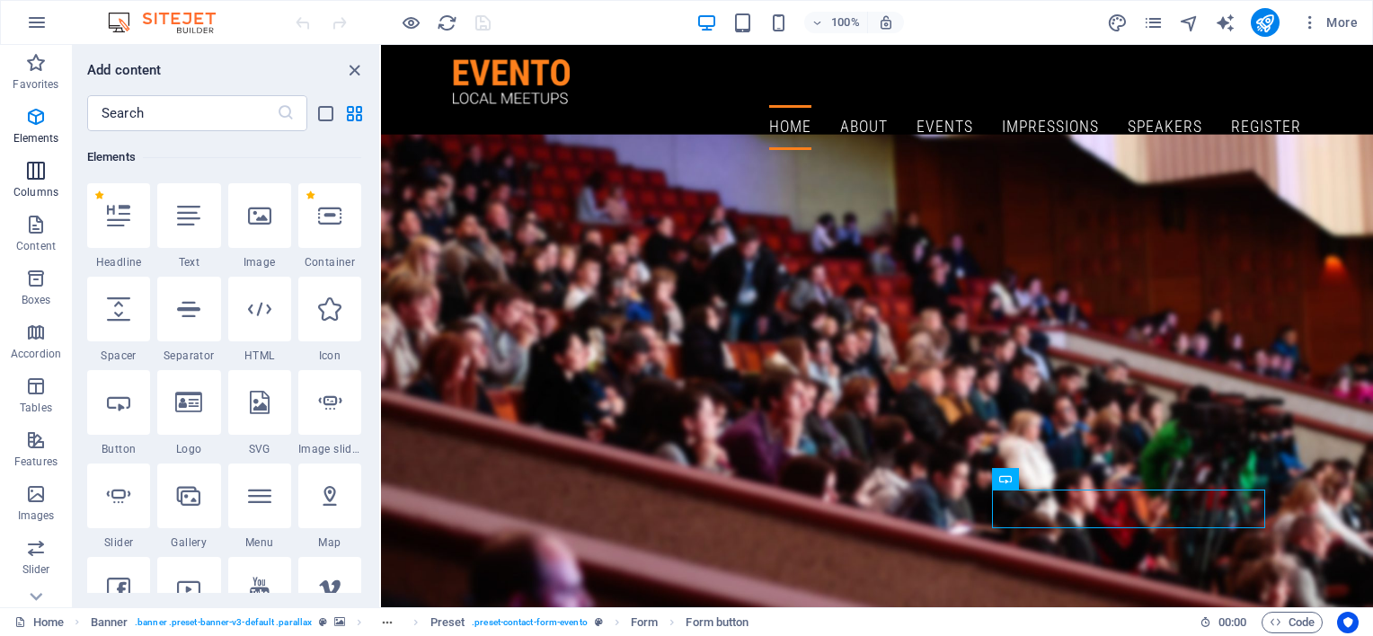
click at [37, 173] on icon "button" at bounding box center [36, 171] width 22 height 22
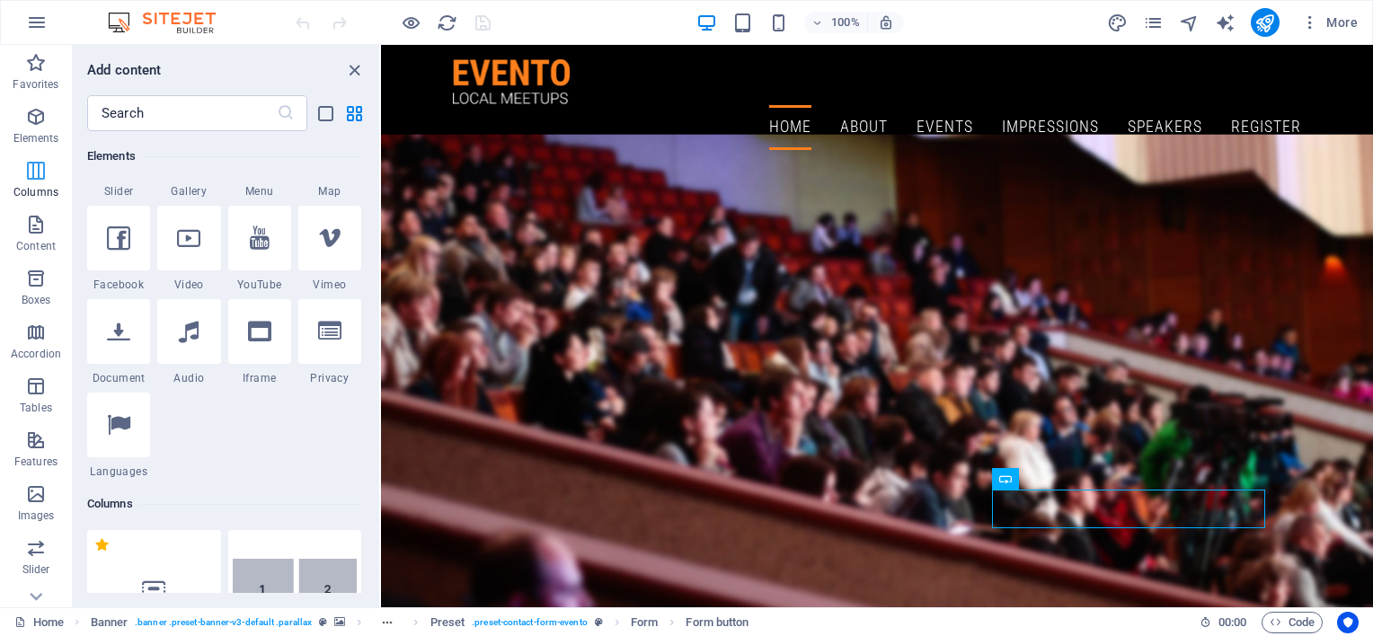
scroll to position [889, 0]
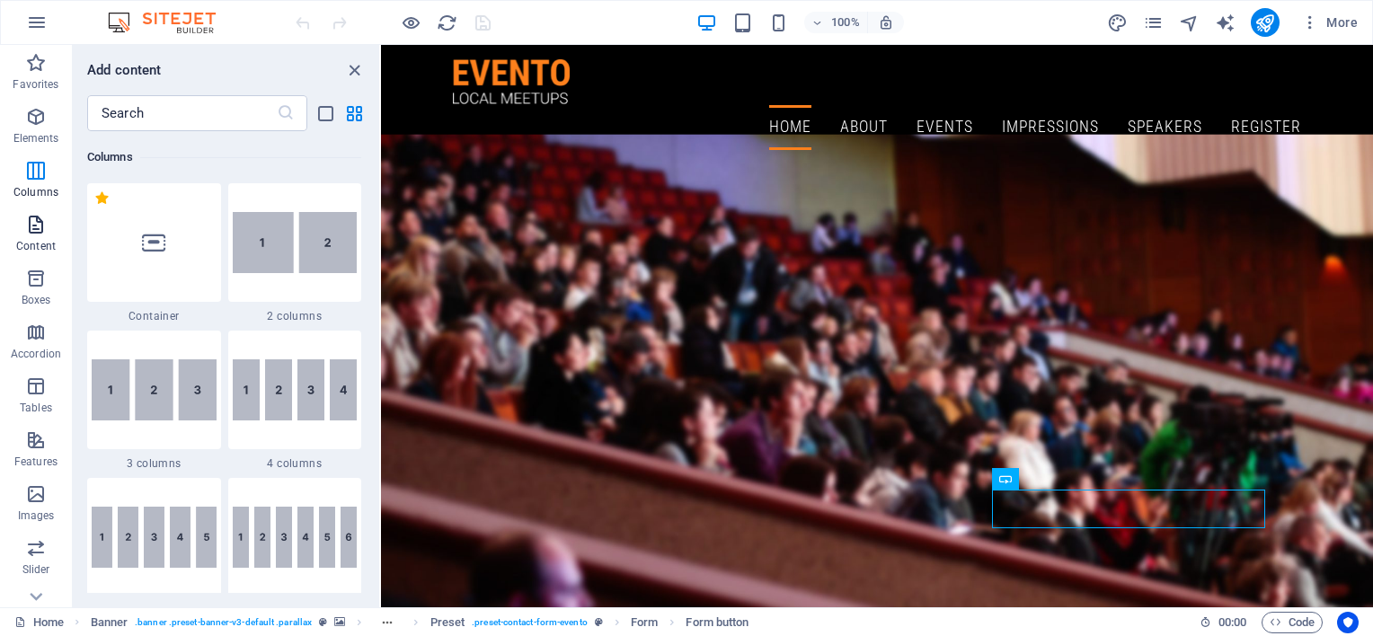
click at [43, 221] on icon "button" at bounding box center [36, 225] width 22 height 22
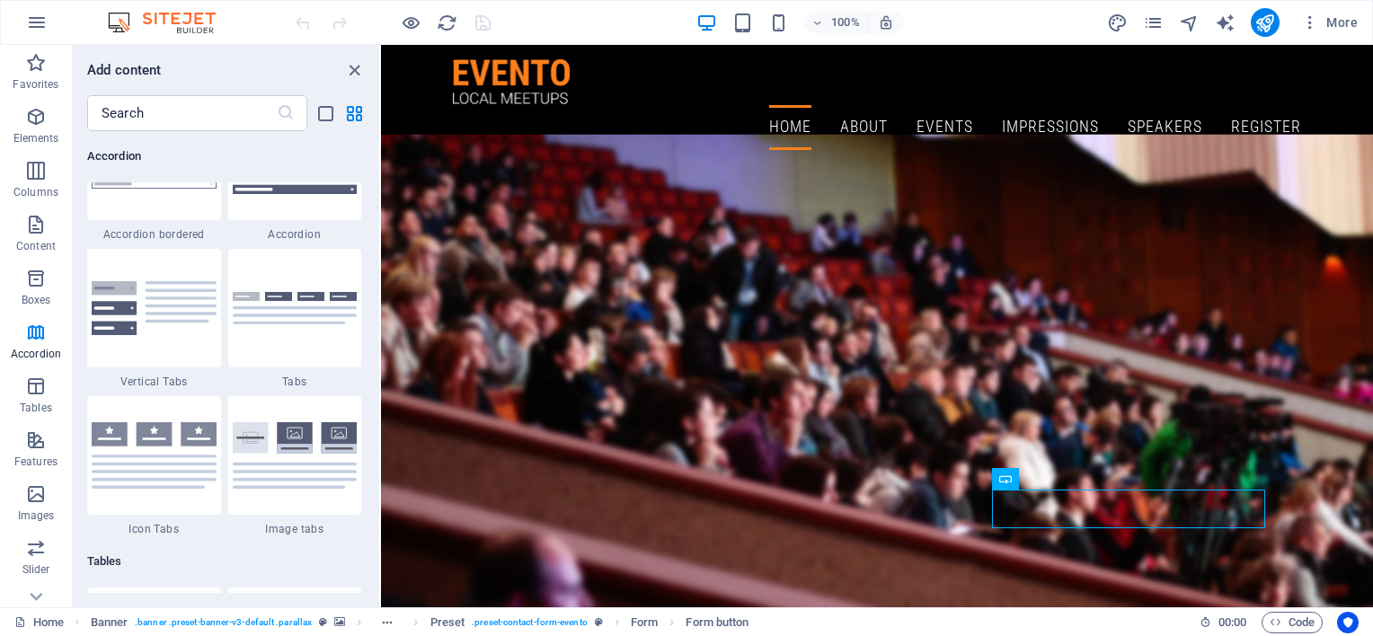
scroll to position [5823, 0]
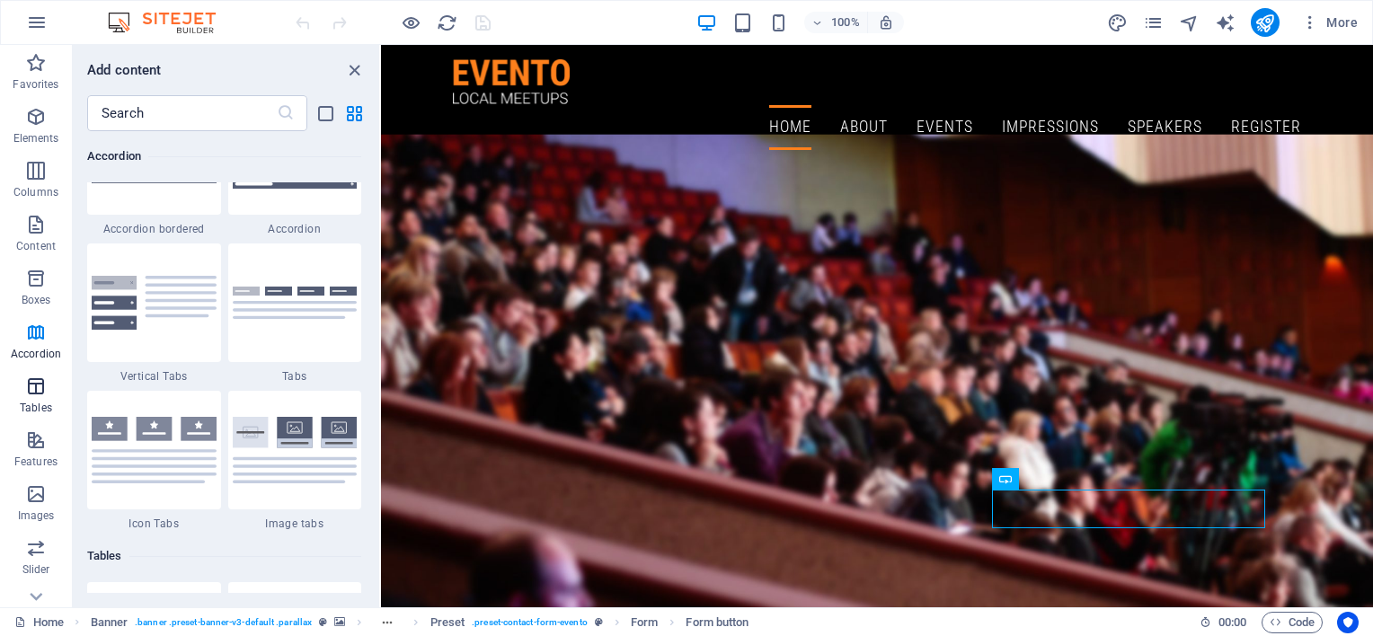
click at [45, 397] on span "Tables" at bounding box center [36, 397] width 72 height 43
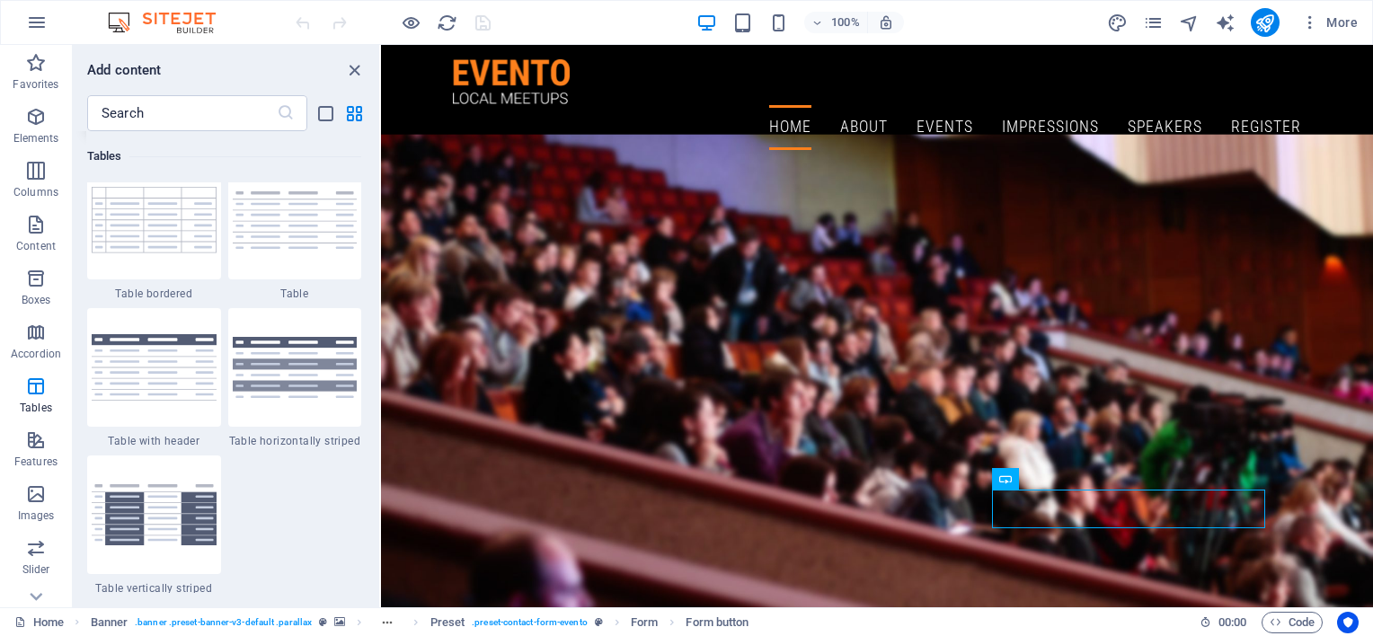
scroll to position [6548, 0]
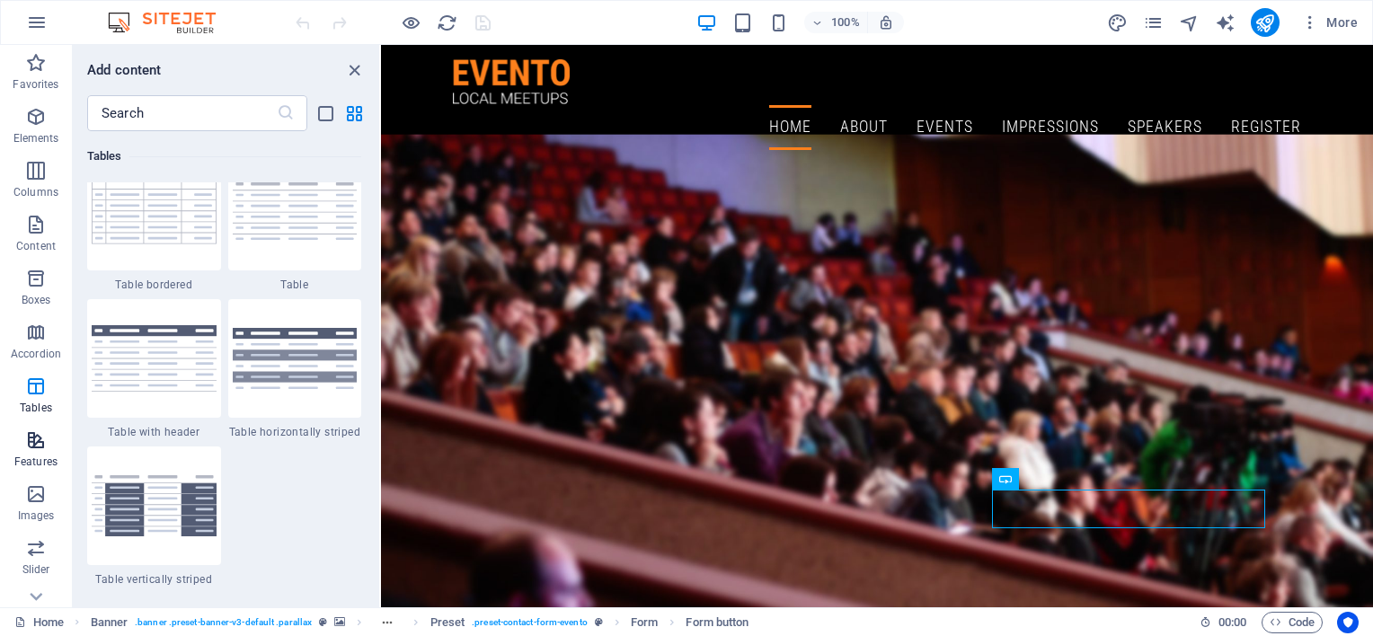
click at [35, 456] on p "Features" at bounding box center [35, 462] width 43 height 14
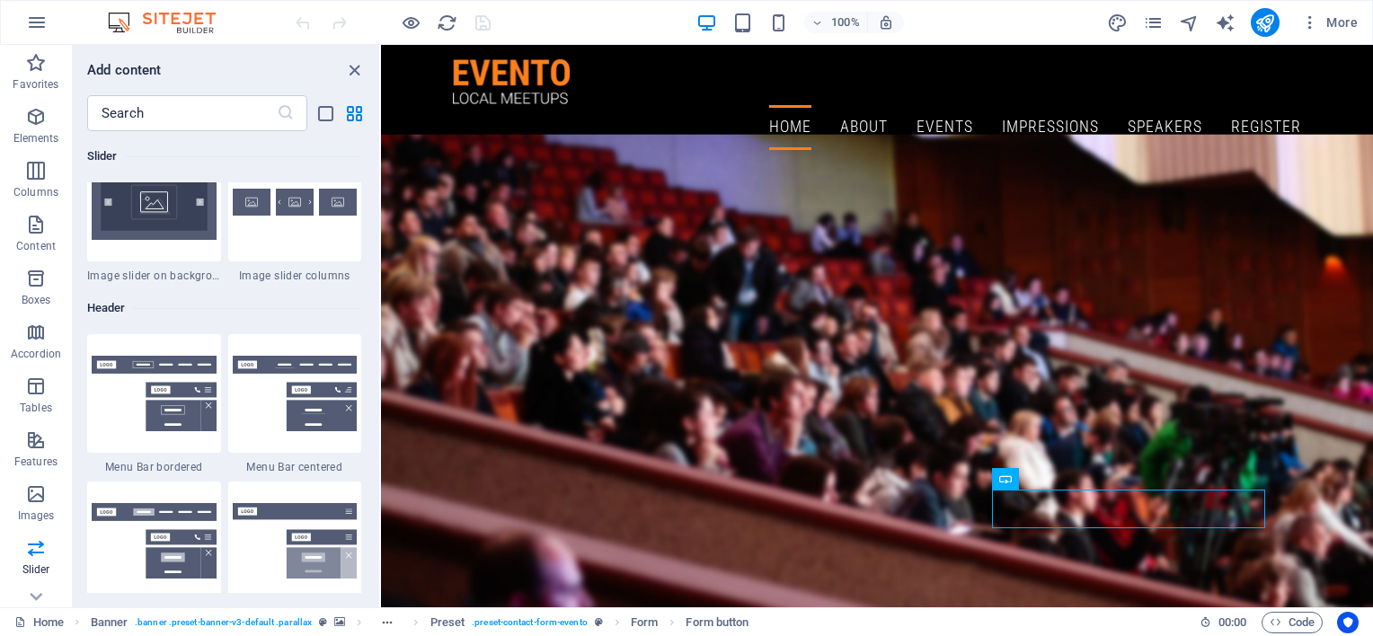
scroll to position [10670, 0]
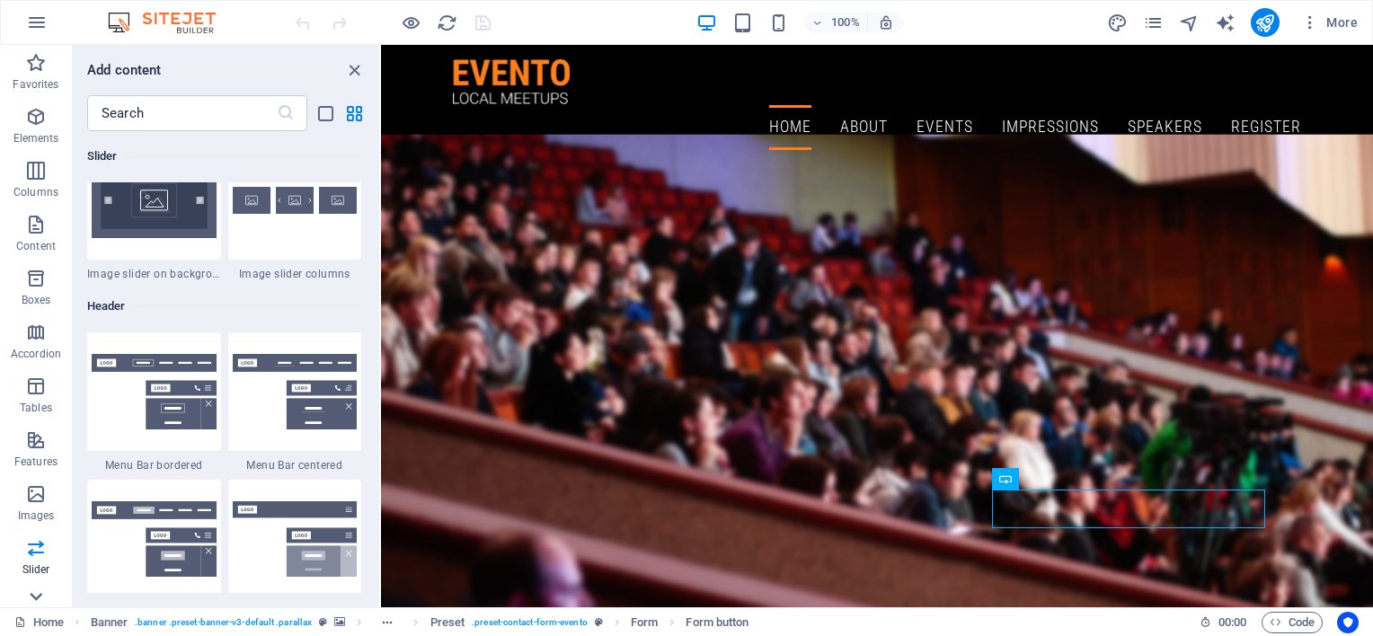
click at [37, 598] on icon at bounding box center [36, 597] width 13 height 8
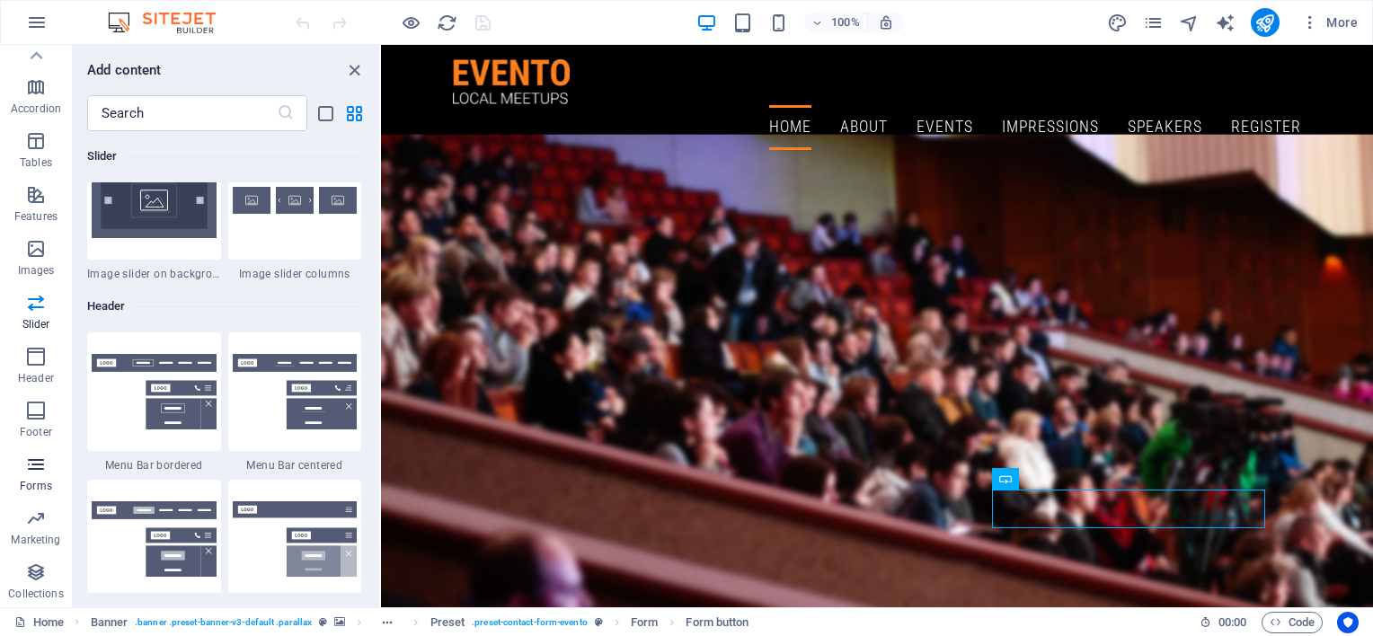
click at [41, 468] on icon "button" at bounding box center [36, 465] width 22 height 22
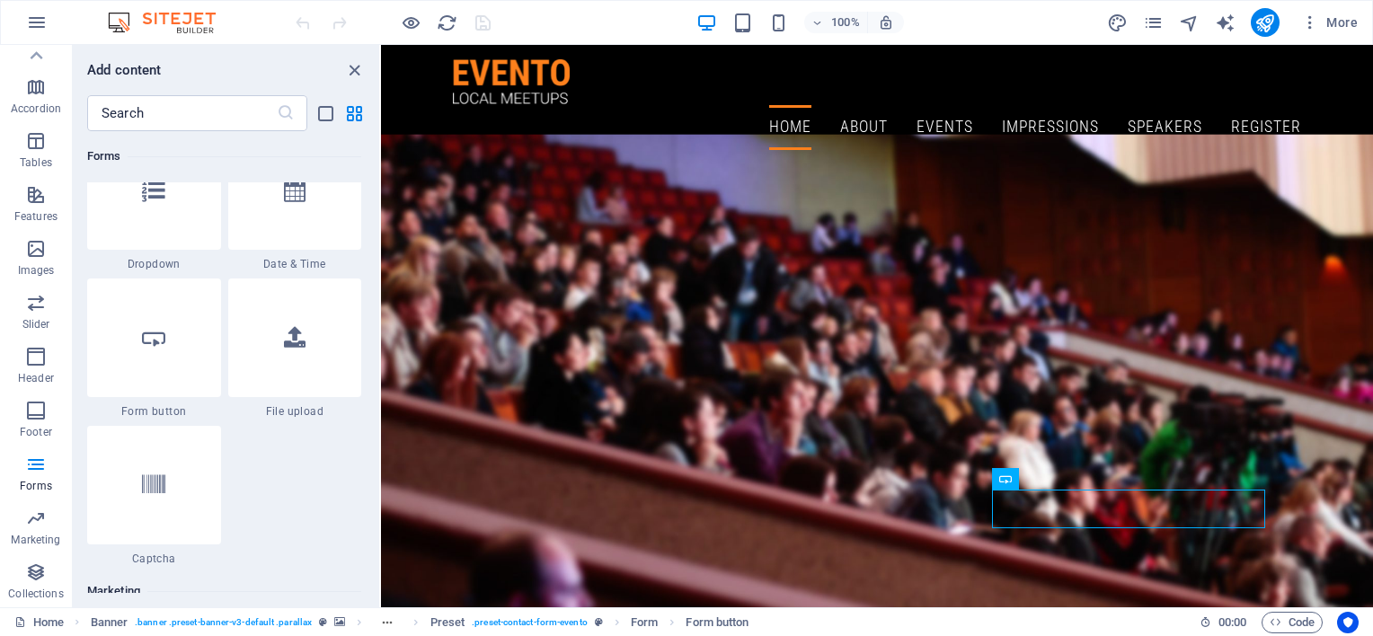
scroll to position [14202, 0]
click at [173, 380] on div at bounding box center [154, 337] width 134 height 119
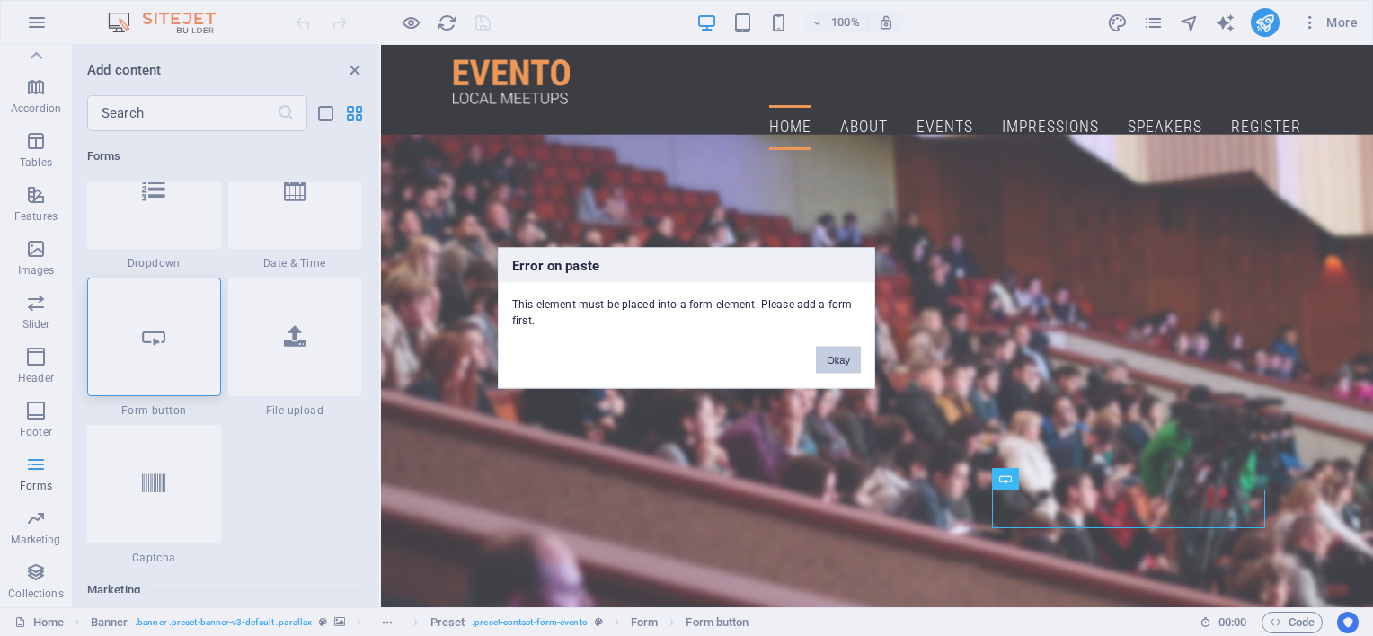
click at [823, 359] on button "Okay" at bounding box center [838, 360] width 45 height 27
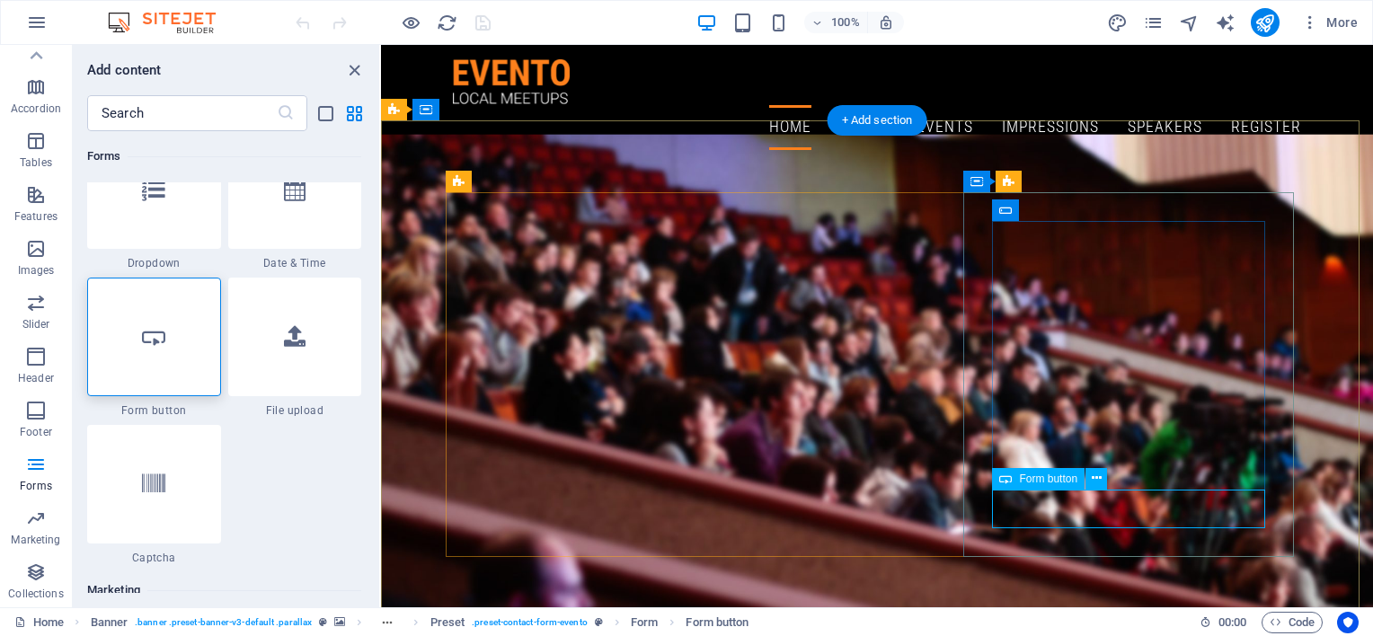
click at [1060, 476] on span "Form button" at bounding box center [1048, 479] width 58 height 11
click at [1095, 482] on icon at bounding box center [1097, 478] width 10 height 19
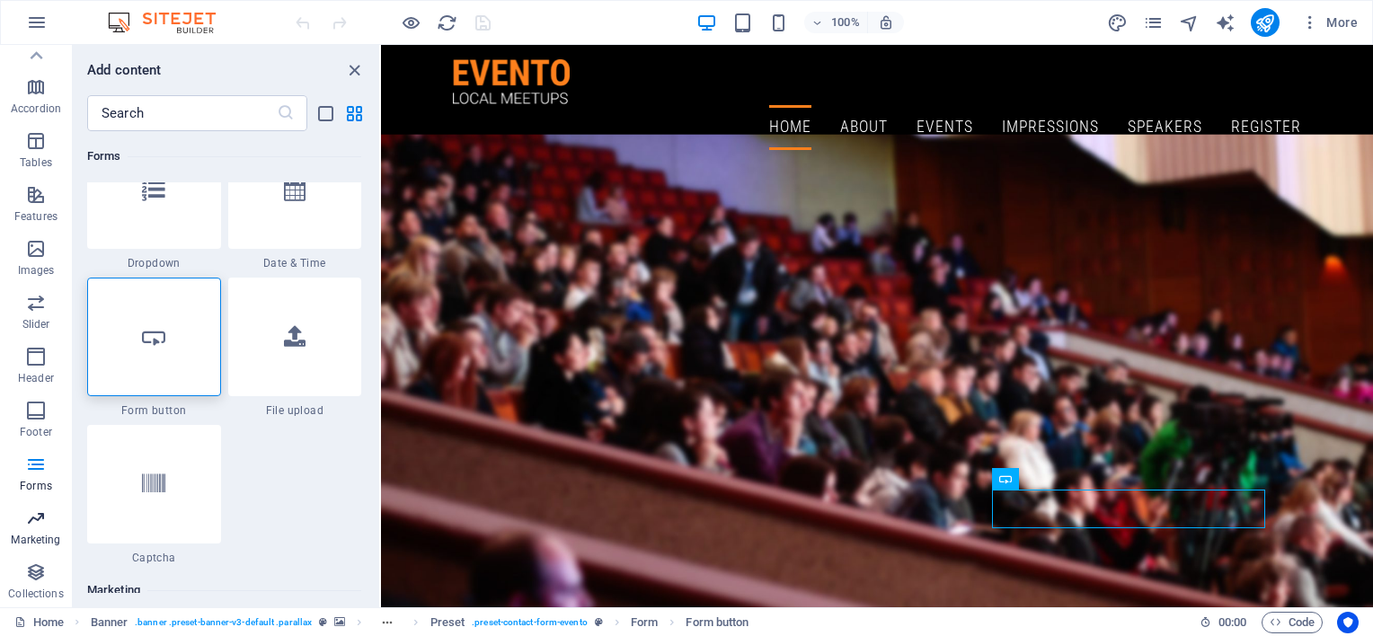
click at [47, 519] on icon "button" at bounding box center [36, 519] width 22 height 22
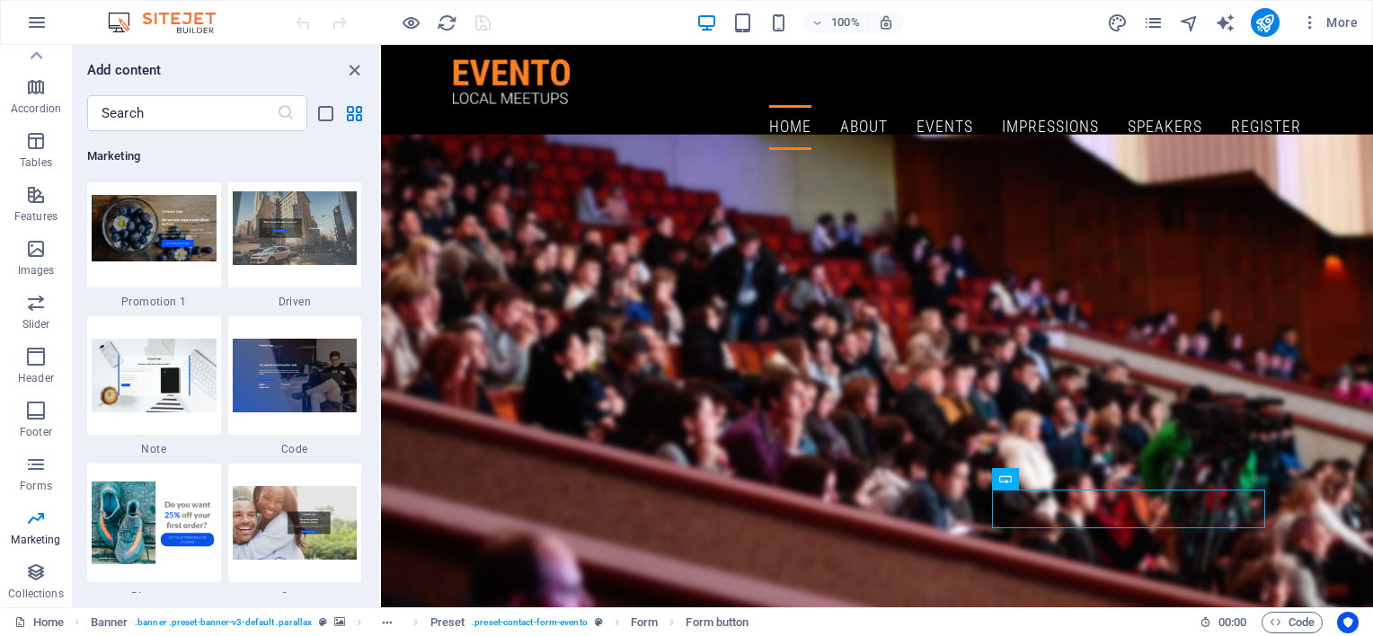
scroll to position [15544, 0]
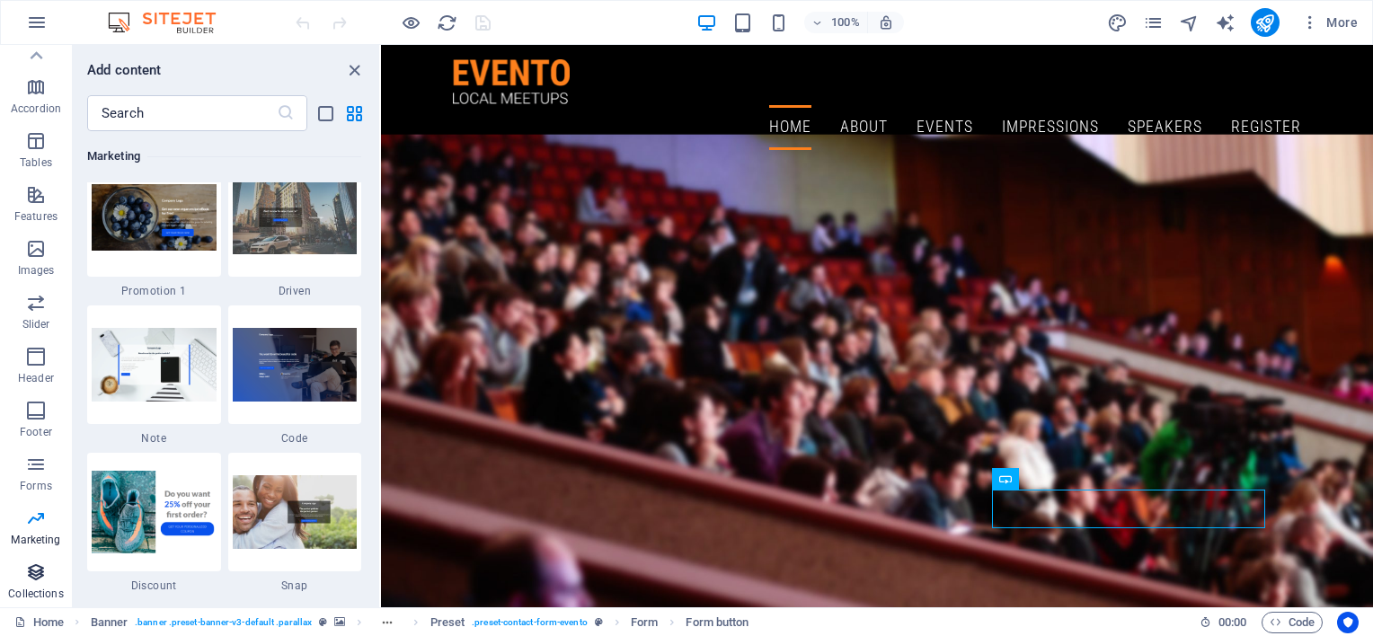
click at [40, 575] on icon "button" at bounding box center [36, 573] width 22 height 22
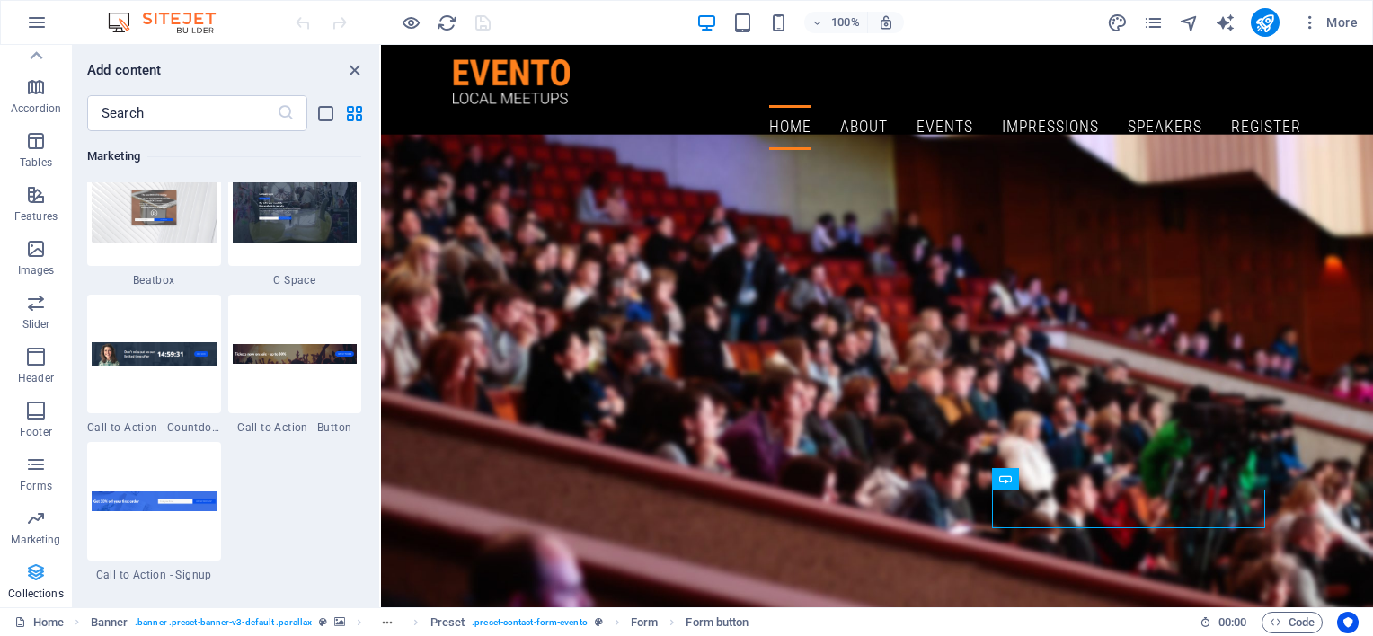
scroll to position [16448, 0]
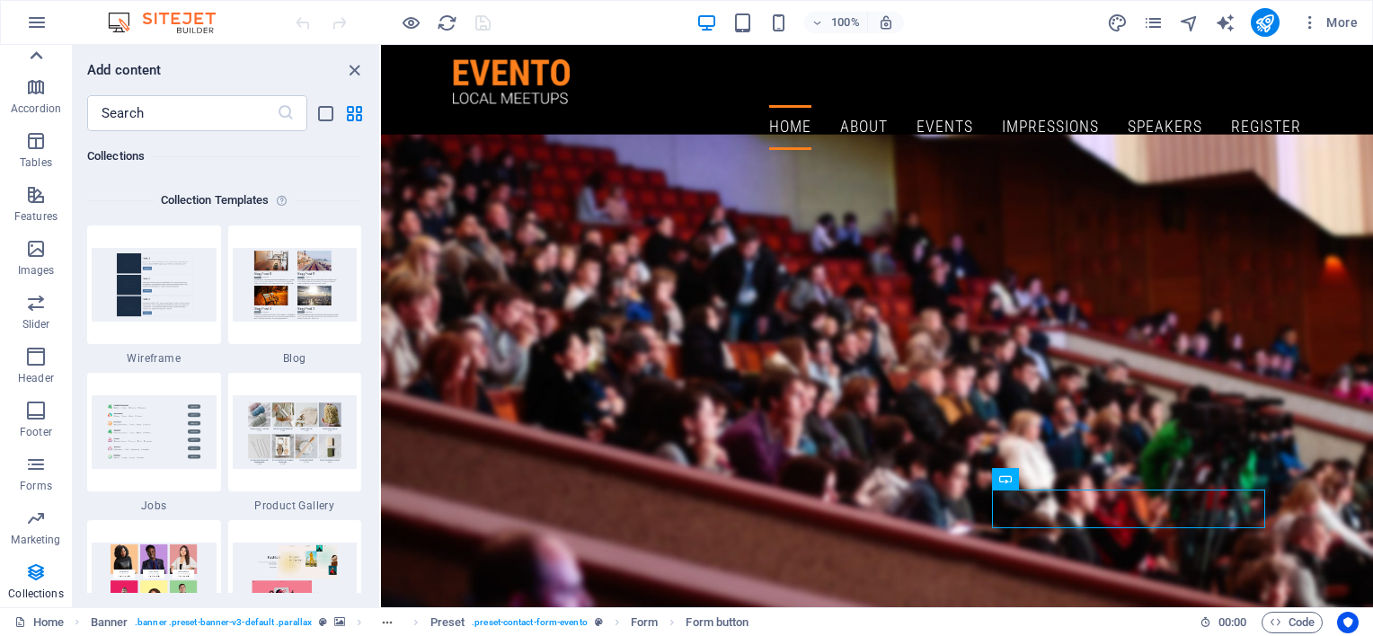
click at [33, 58] on icon at bounding box center [35, 55] width 25 height 25
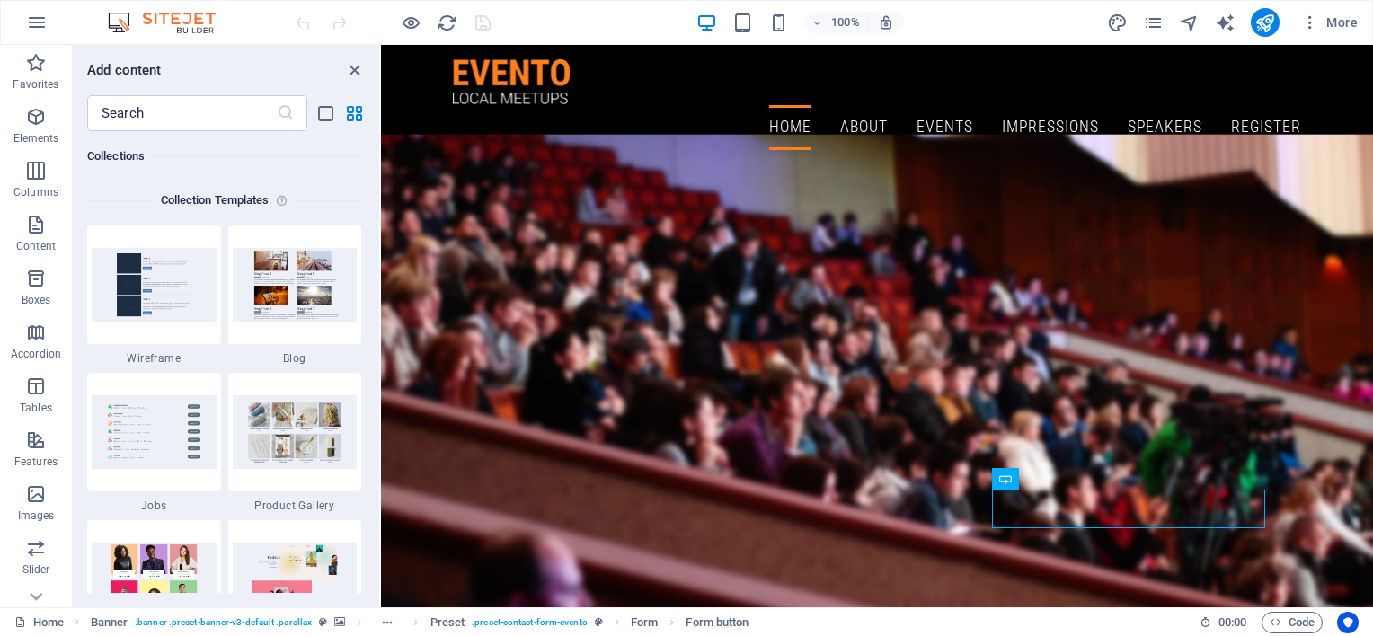
click at [33, 58] on icon "button" at bounding box center [36, 63] width 22 height 22
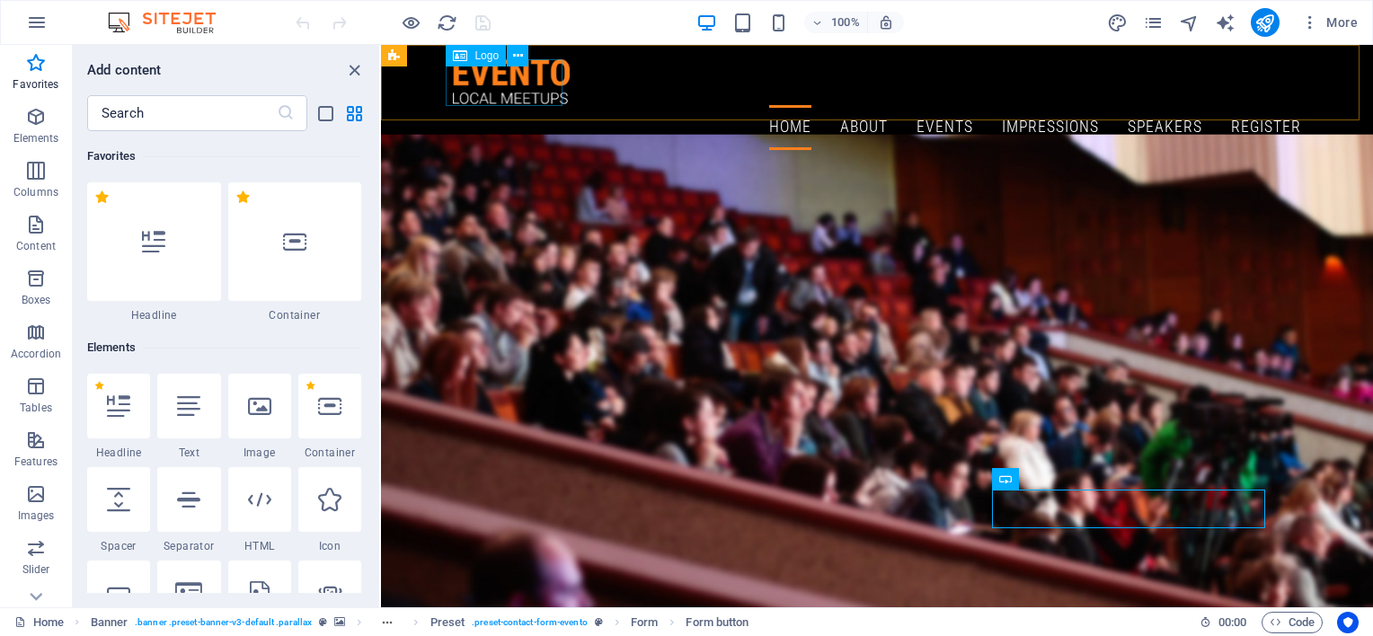
click at [488, 58] on span "Logo" at bounding box center [486, 55] width 24 height 11
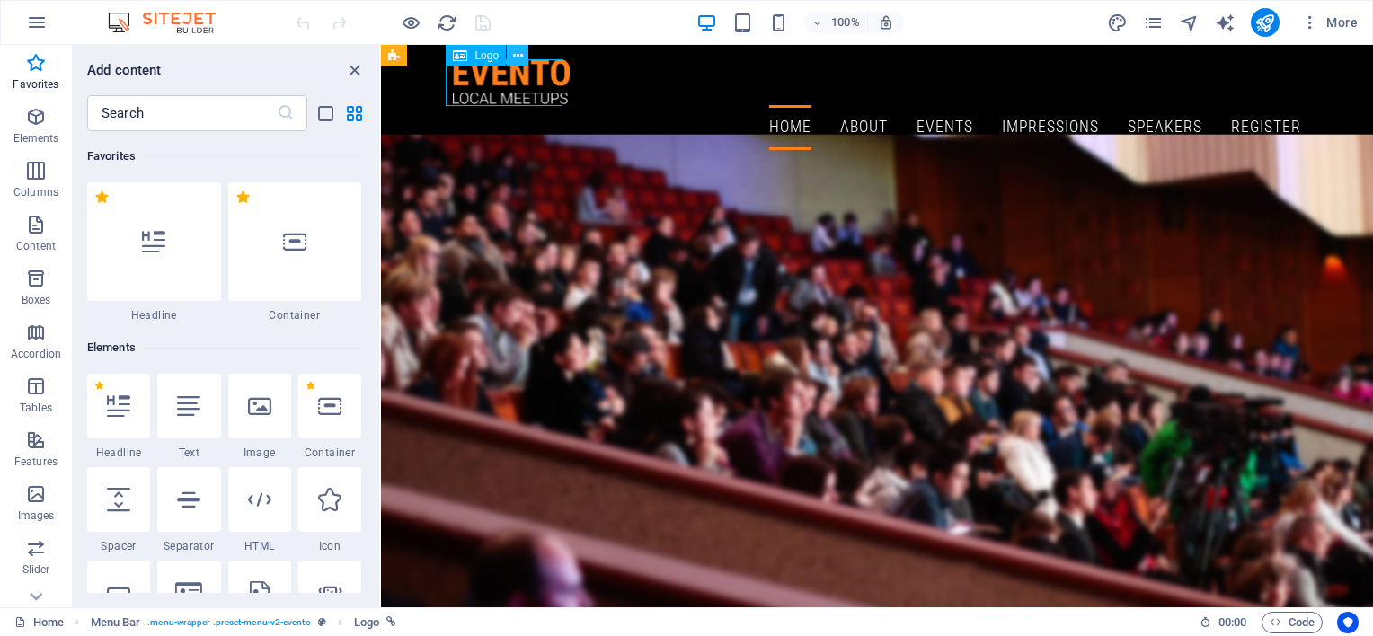
click at [516, 58] on icon at bounding box center [518, 56] width 10 height 19
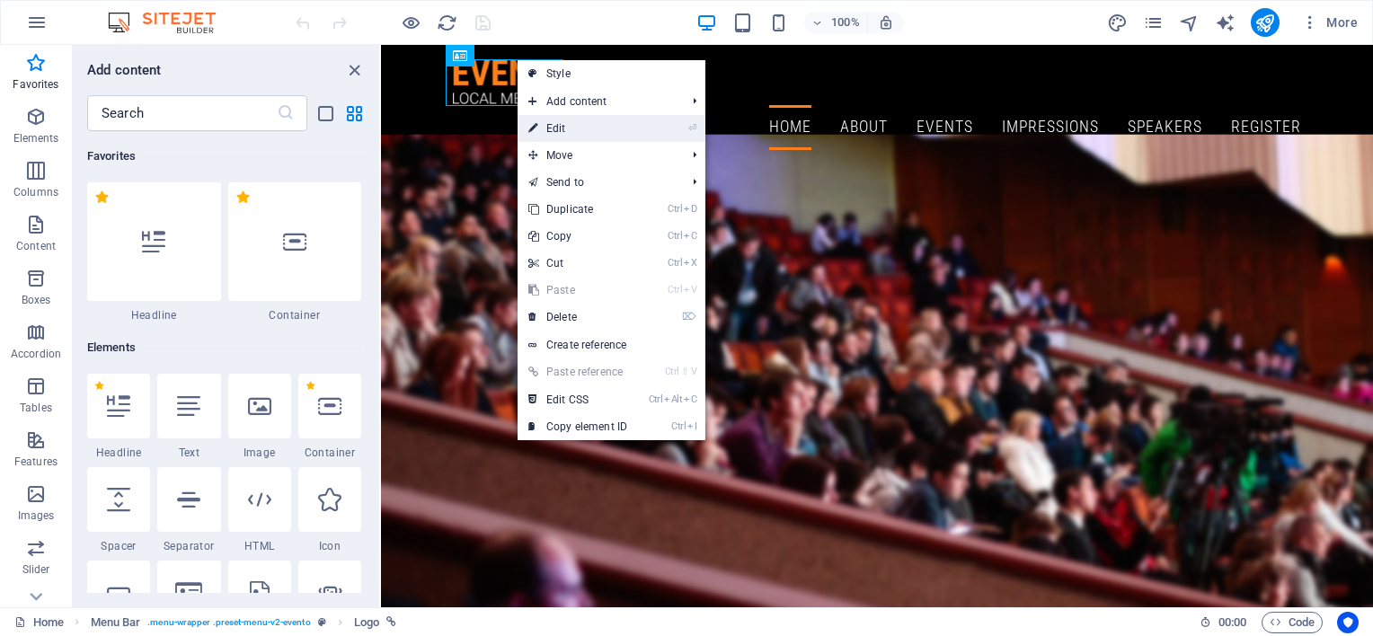
click at [580, 126] on link "⏎ Edit" at bounding box center [578, 128] width 120 height 27
select select "px"
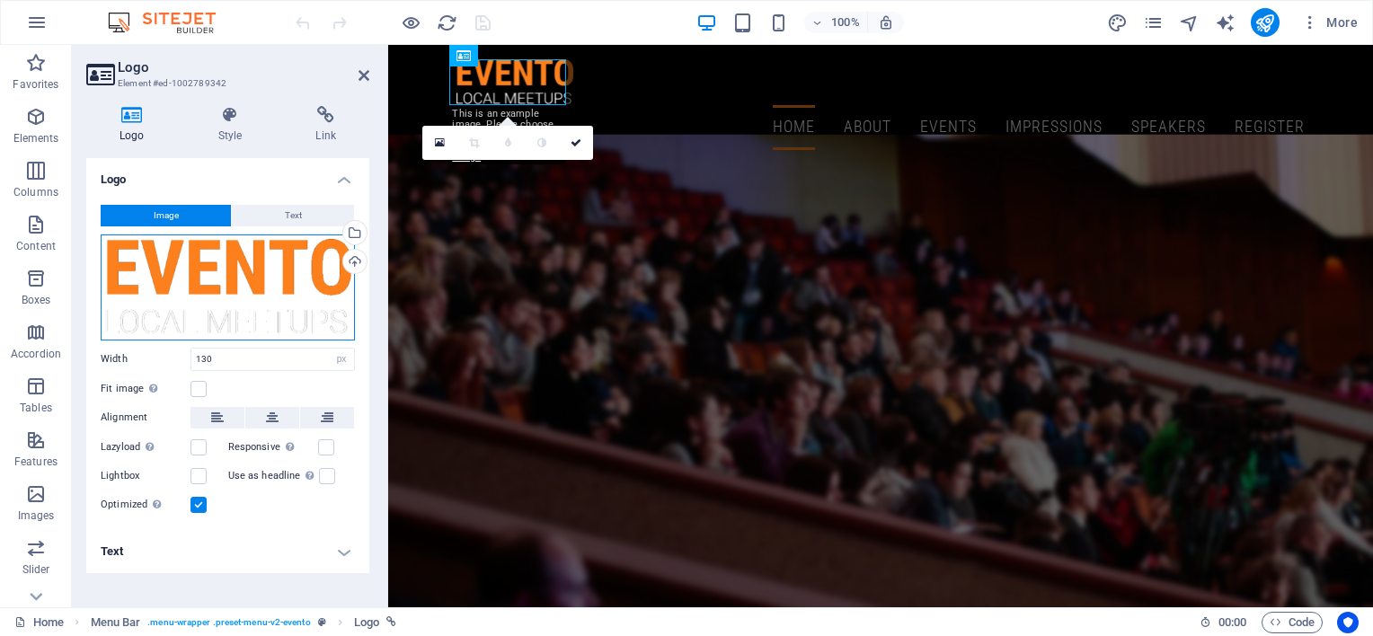
click at [277, 279] on div "Drag files here, click to choose files or select files from Files or our free s…" at bounding box center [228, 288] width 254 height 106
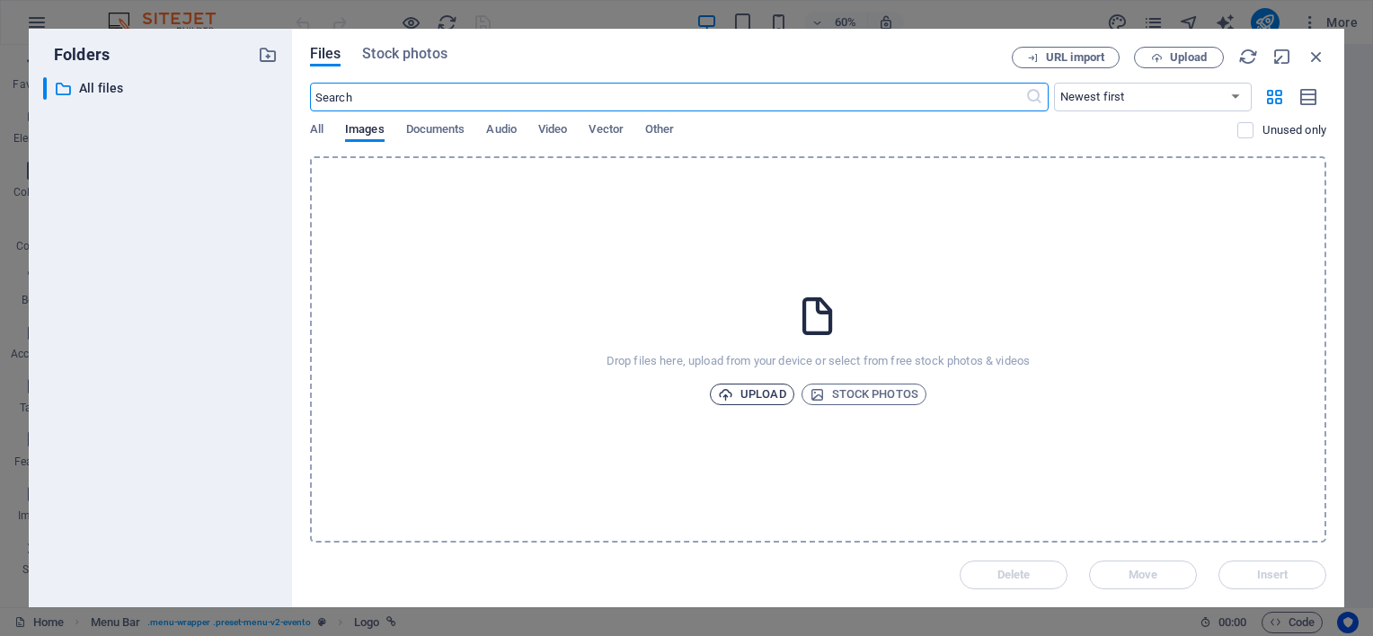
click at [752, 387] on span "Upload" at bounding box center [752, 395] width 68 height 22
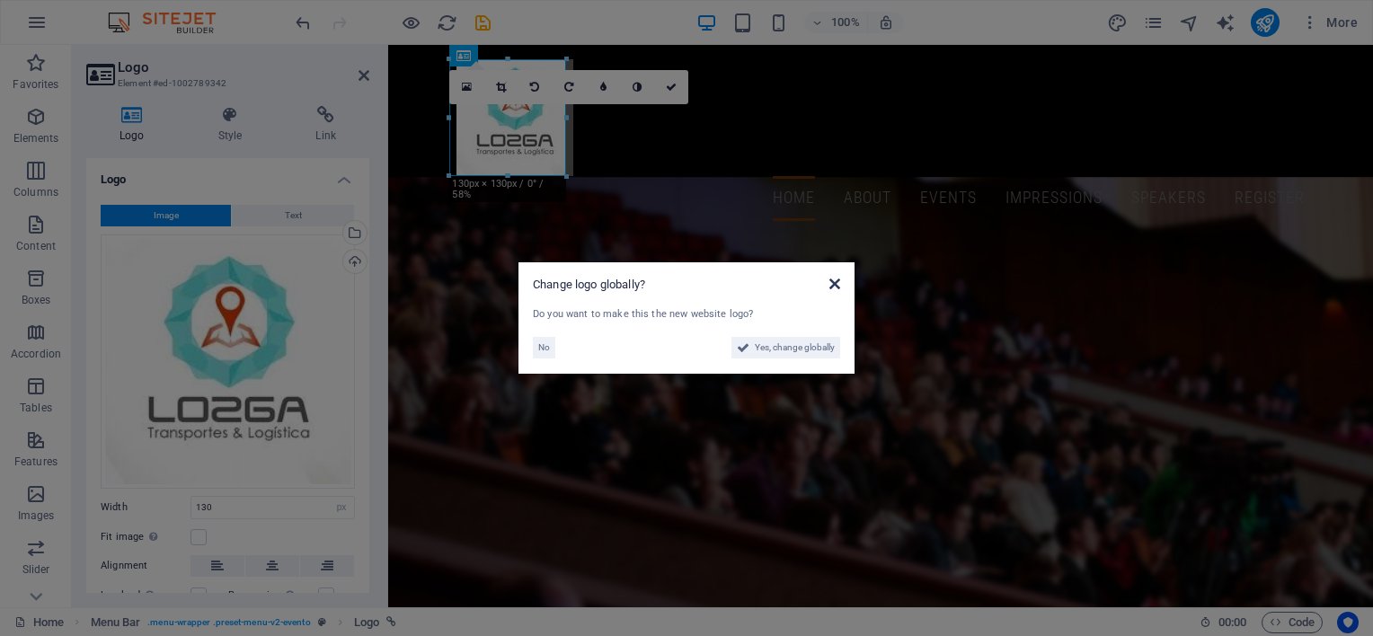
click at [834, 282] on icon at bounding box center [834, 284] width 11 height 14
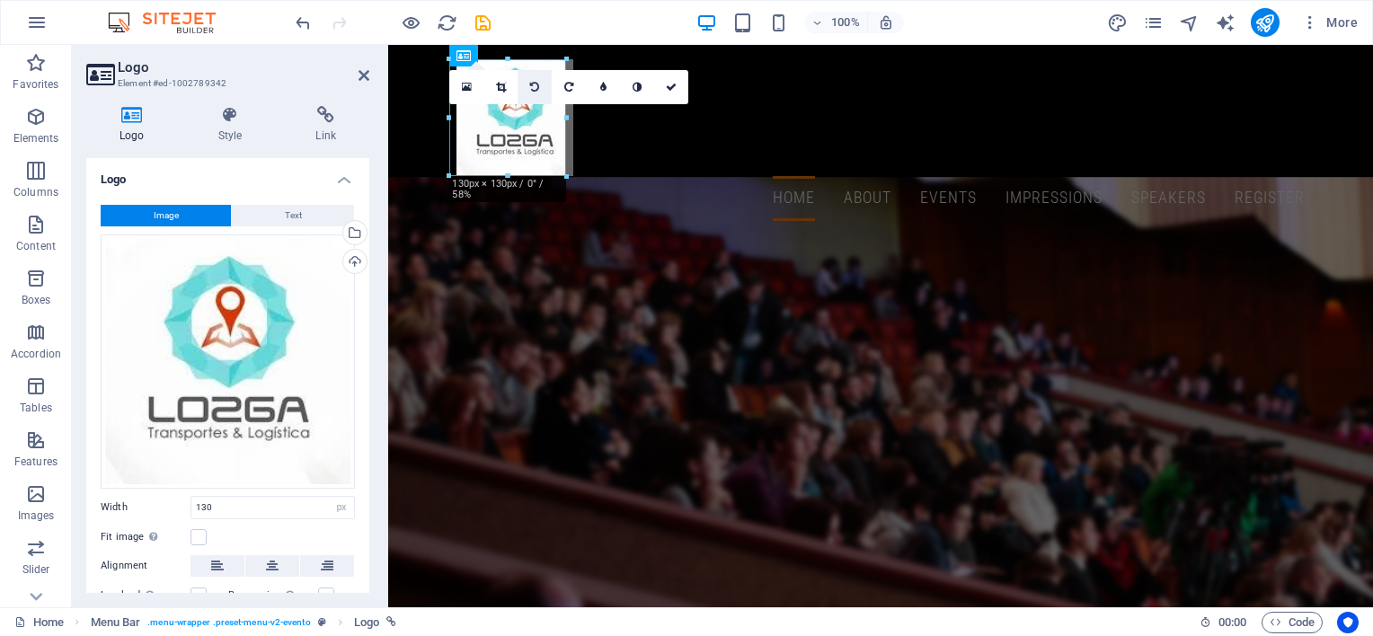
click at [535, 84] on icon at bounding box center [534, 87] width 9 height 11
click at [288, 19] on div "100% More" at bounding box center [686, 22] width 1371 height 43
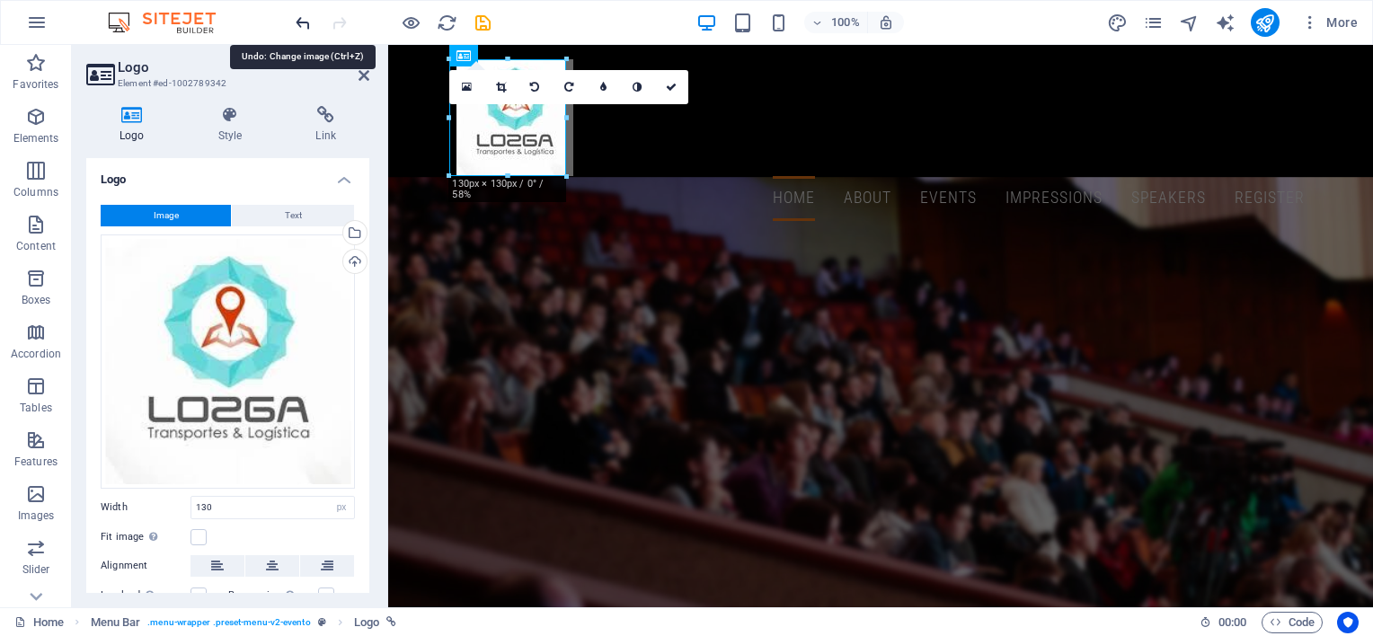
click at [305, 21] on icon "undo" at bounding box center [303, 23] width 21 height 21
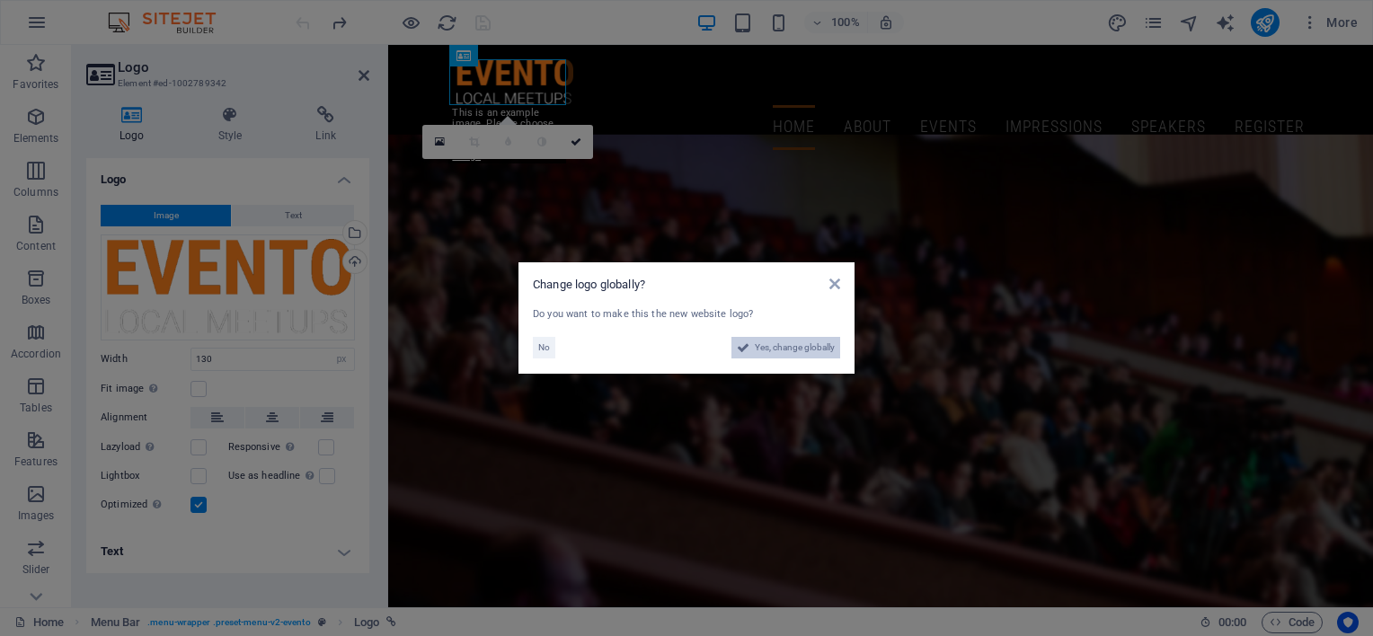
click at [793, 353] on span "Yes, change globally" at bounding box center [795, 348] width 80 height 22
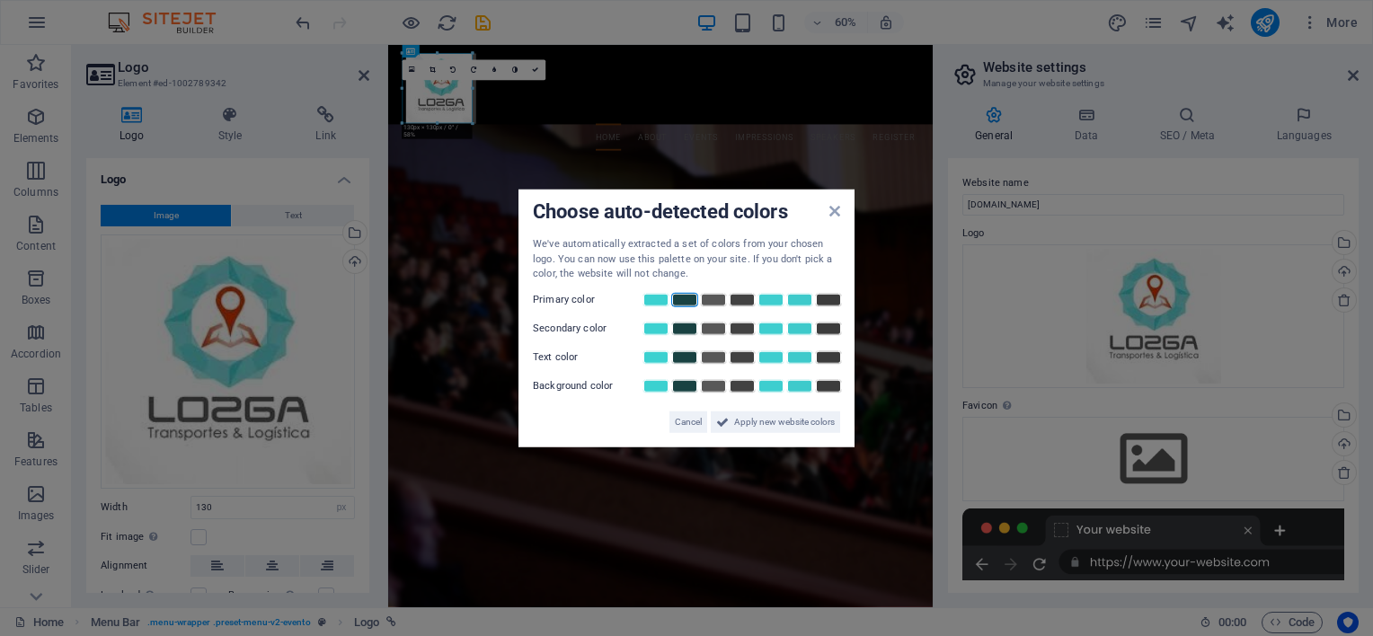
click at [683, 302] on link at bounding box center [684, 299] width 27 height 14
click at [643, 297] on link at bounding box center [655, 299] width 27 height 14
click at [683, 330] on link at bounding box center [684, 328] width 27 height 14
click at [717, 358] on link at bounding box center [713, 357] width 27 height 14
click at [688, 386] on link at bounding box center [684, 385] width 27 height 14
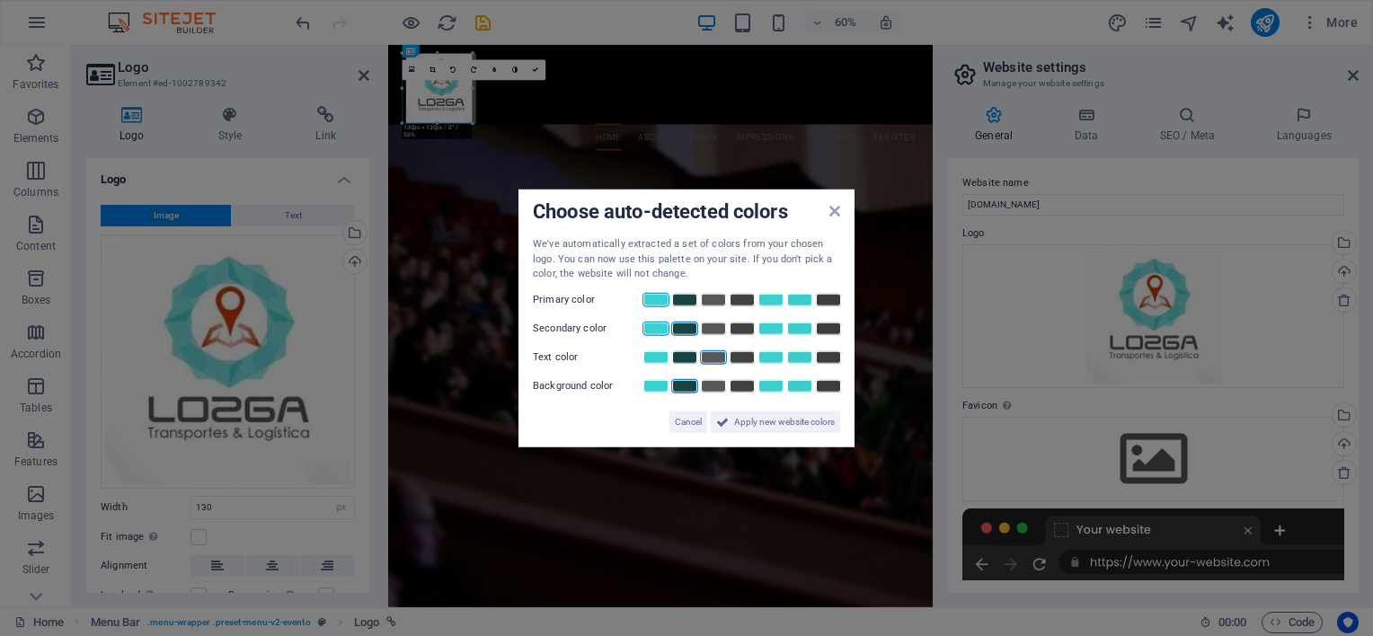
click at [654, 332] on link at bounding box center [655, 328] width 27 height 14
click at [769, 427] on span "Apply new website colors" at bounding box center [784, 422] width 101 height 22
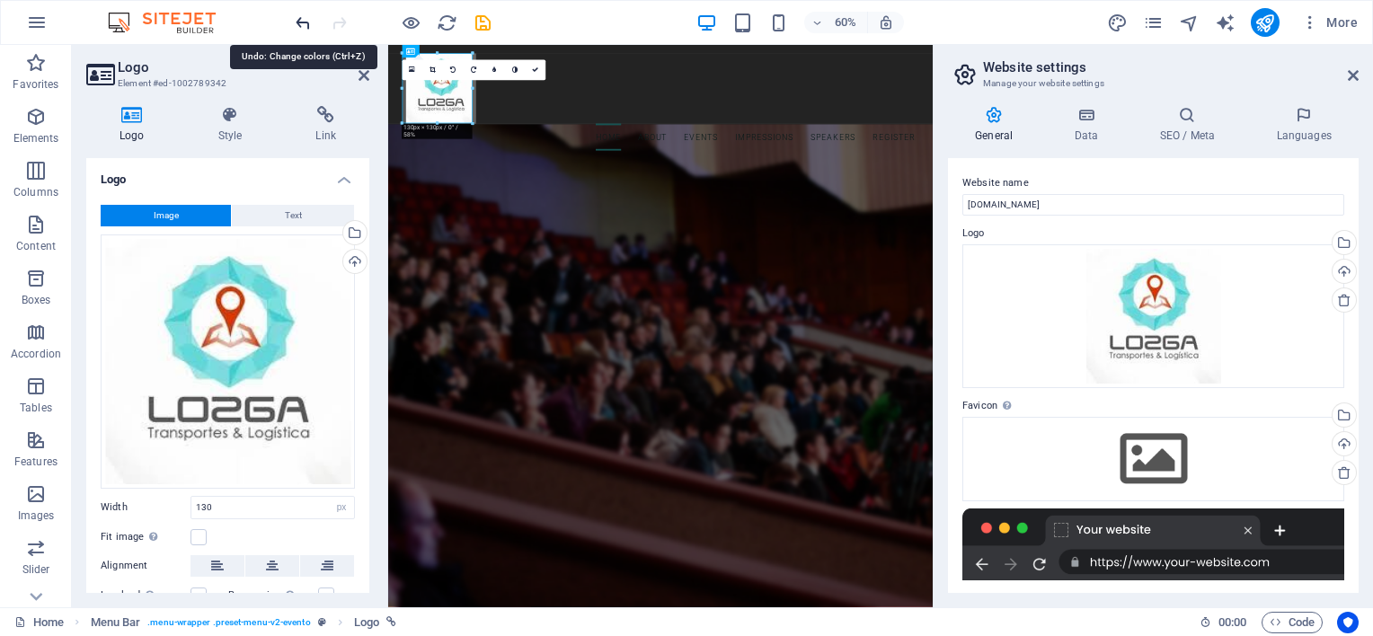
click at [295, 22] on icon "undo" at bounding box center [303, 23] width 21 height 21
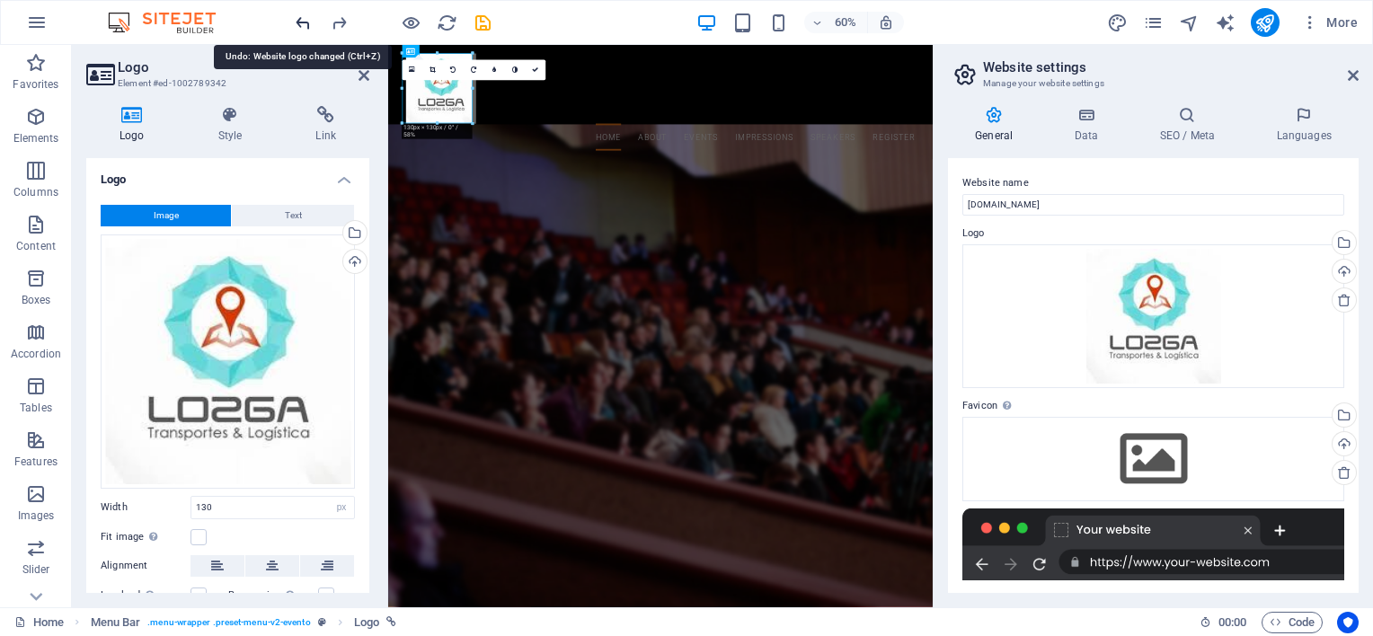
click at [297, 22] on icon "undo" at bounding box center [303, 23] width 21 height 21
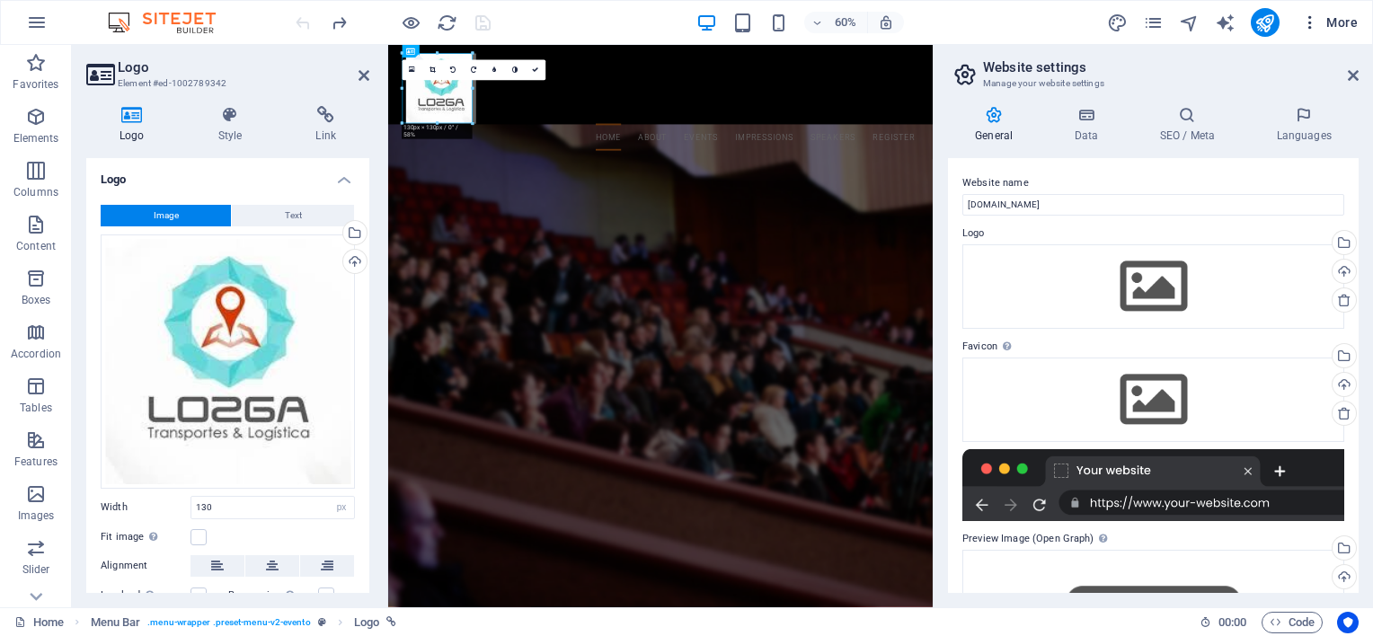
click at [1312, 26] on icon "button" at bounding box center [1310, 22] width 18 height 18
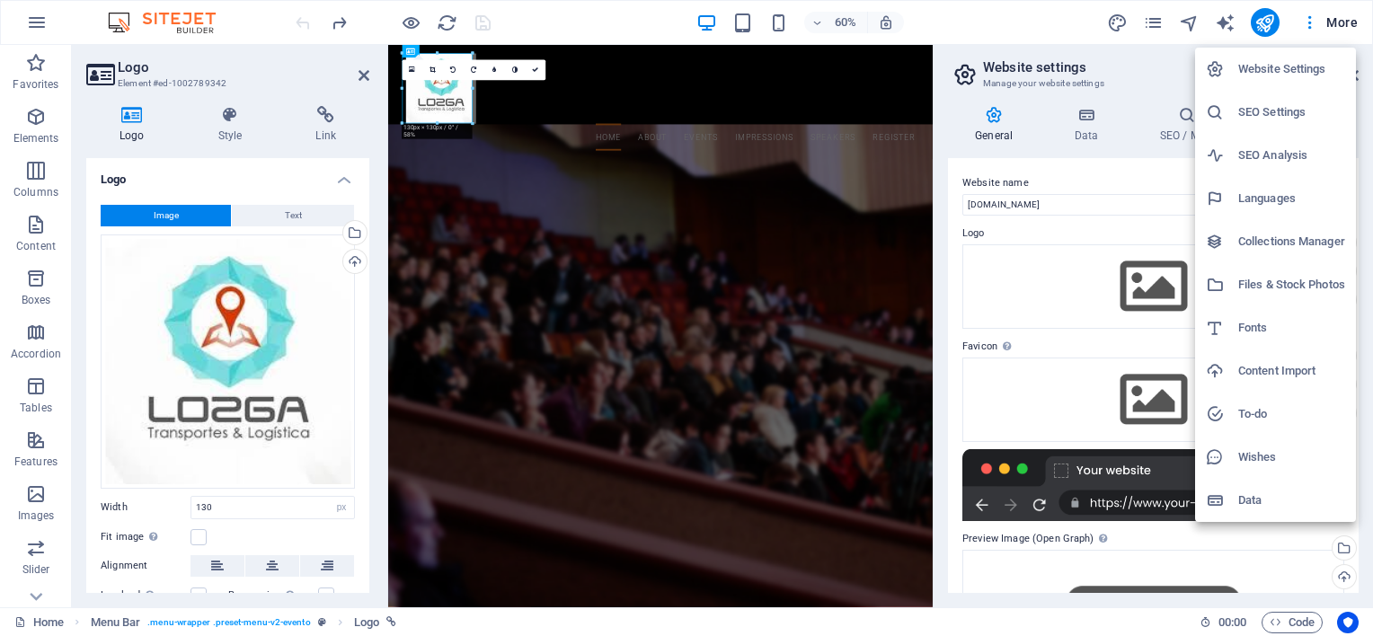
click at [1342, 22] on div at bounding box center [686, 318] width 1373 height 636
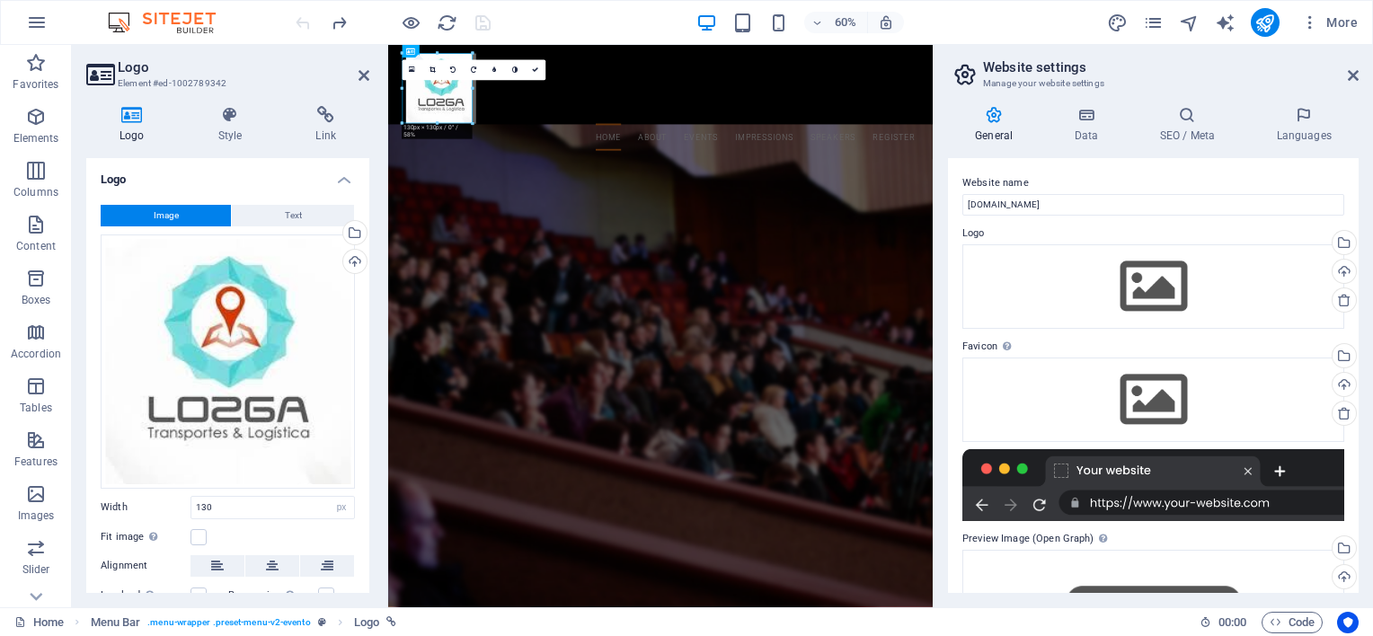
click at [1342, 22] on span "More" at bounding box center [1329, 22] width 57 height 18
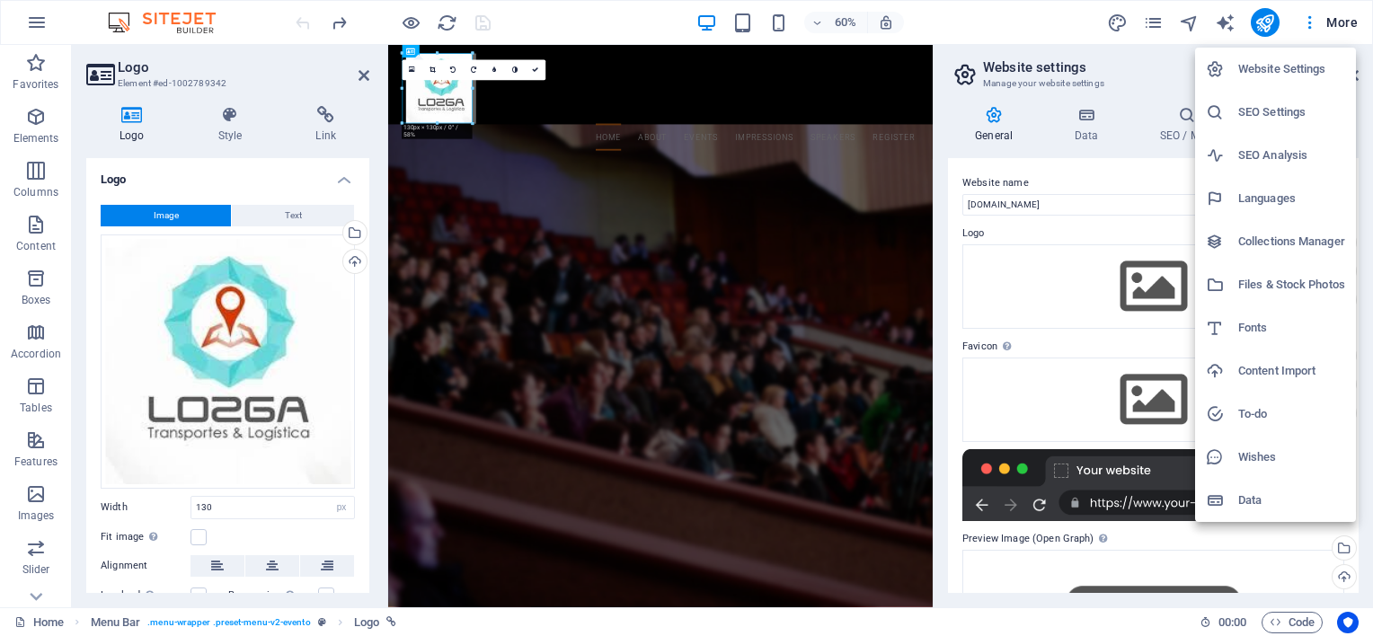
click at [1342, 22] on div at bounding box center [686, 318] width 1373 height 636
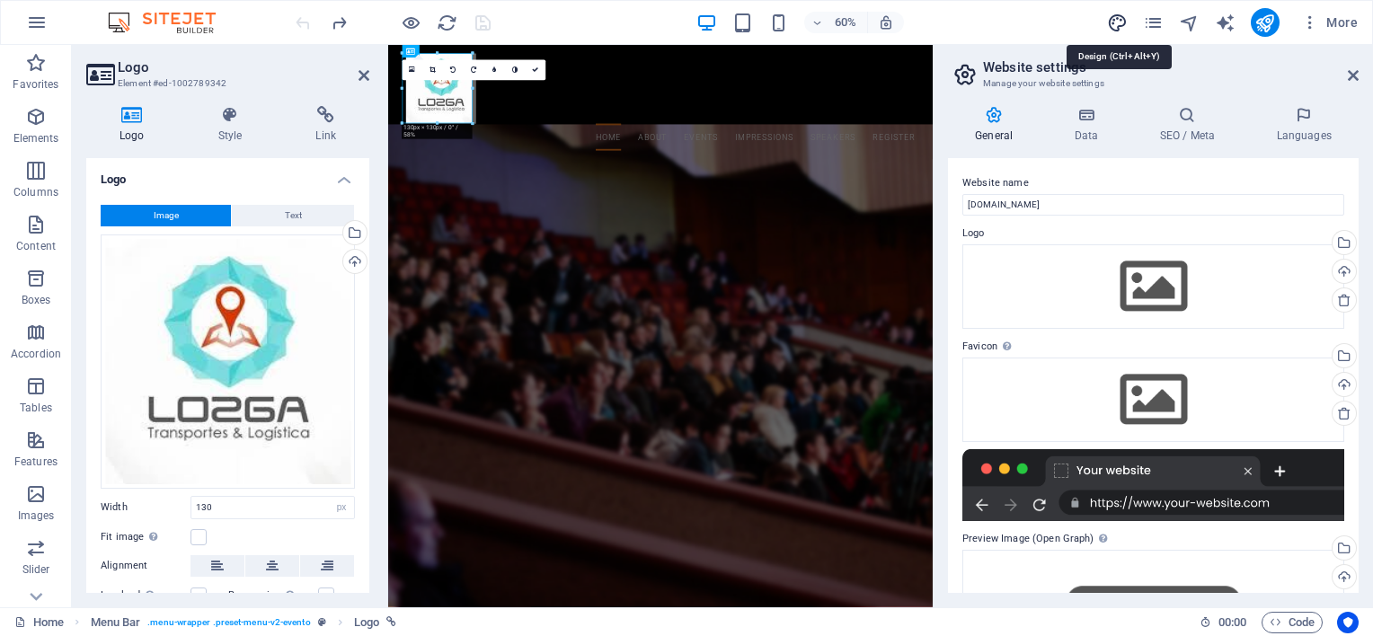
click at [1114, 18] on icon "design" at bounding box center [1117, 23] width 21 height 21
select select "px"
select select "300"
select select "px"
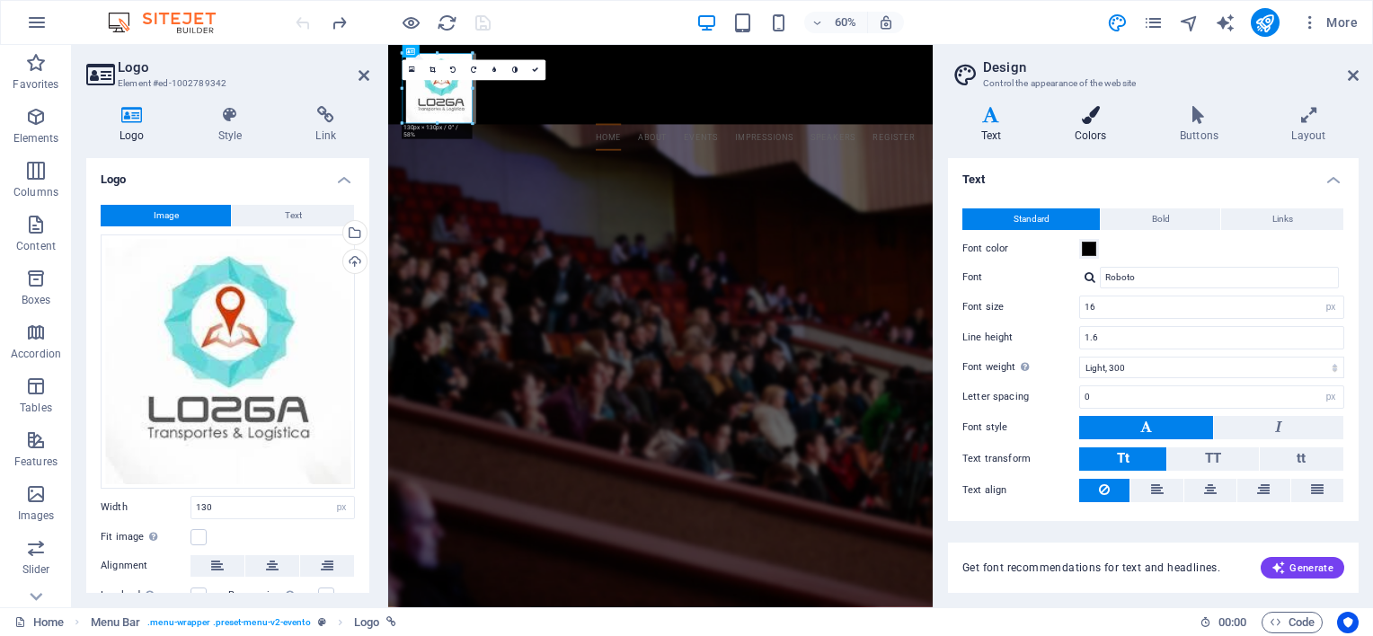
click at [1087, 125] on h4 "Colors" at bounding box center [1093, 125] width 105 height 38
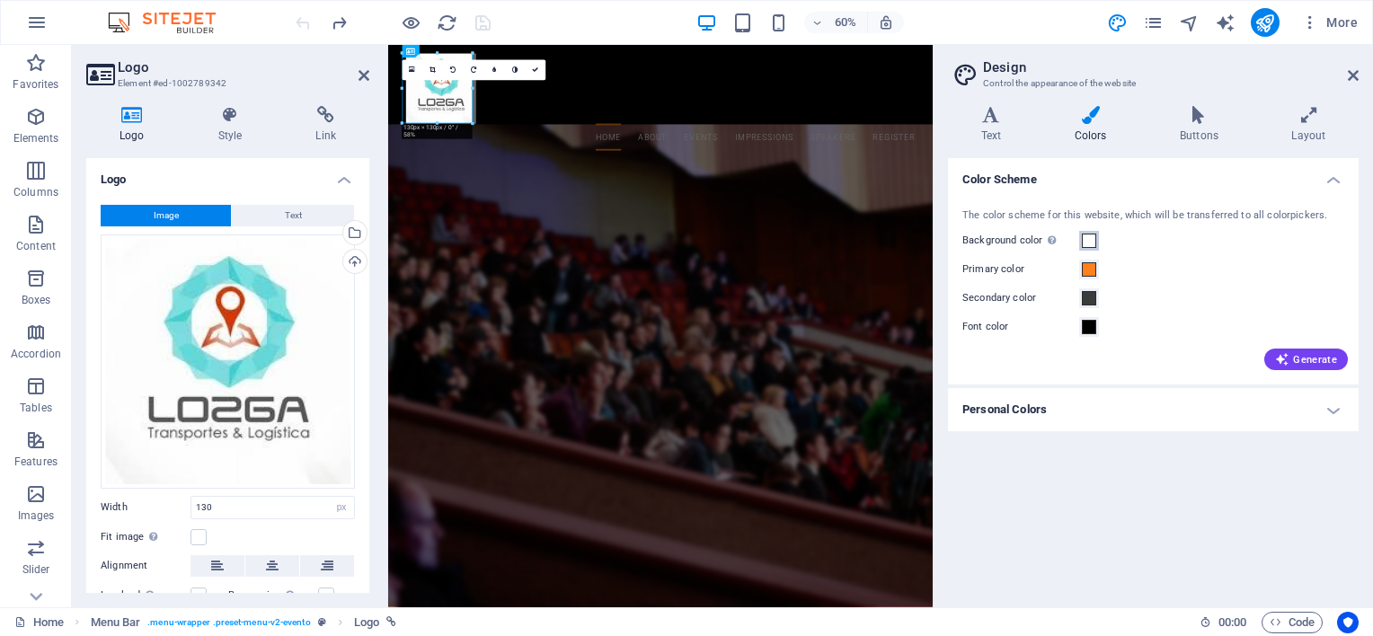
click at [1089, 240] on span at bounding box center [1089, 241] width 14 height 14
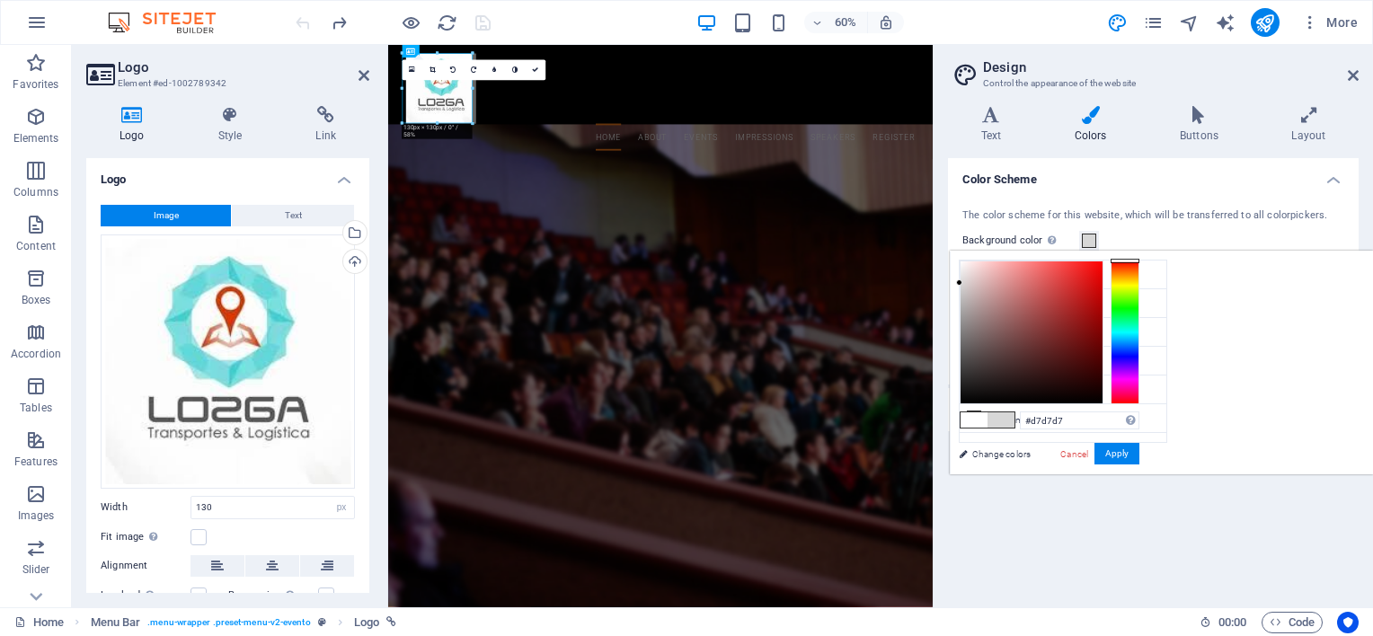
type input "#d5d5d5"
drag, startPoint x: 1189, startPoint y: 270, endPoint x: 1183, endPoint y: 283, distance: 13.7
click at [1102, 283] on div at bounding box center [1031, 332] width 142 height 142
click at [975, 332] on icon at bounding box center [974, 331] width 13 height 13
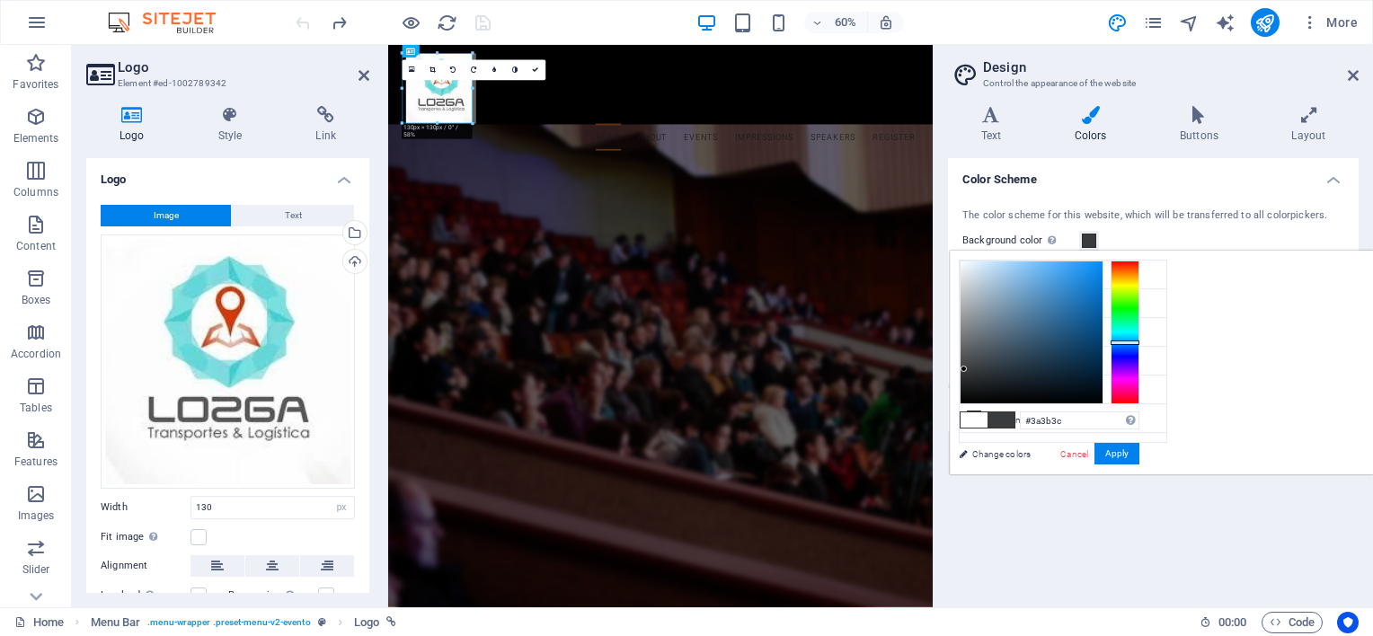
drag, startPoint x: 1353, startPoint y: 314, endPoint x: 1351, endPoint y: 341, distance: 27.9
click at [1139, 341] on div at bounding box center [1125, 333] width 29 height 144
drag, startPoint x: 1313, startPoint y: 346, endPoint x: 1336, endPoint y: 359, distance: 26.5
click at [1139, 359] on div at bounding box center [1050, 333] width 180 height 144
click at [975, 359] on icon at bounding box center [974, 360] width 13 height 13
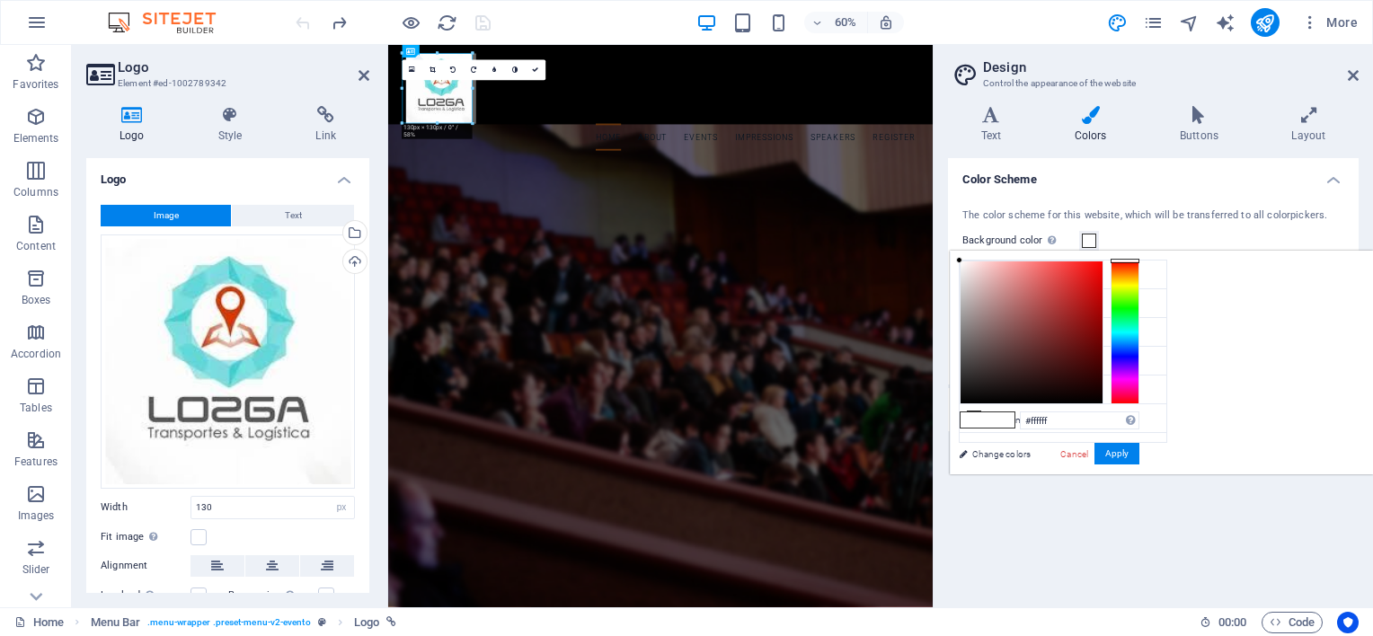
drag, startPoint x: 1193, startPoint y: 374, endPoint x: 1155, endPoint y: 244, distance: 134.8
click at [1155, 244] on body "lozga.com Home Favorites Elements Columns Content Boxes Accordion Tables Featur…" at bounding box center [686, 318] width 1373 height 636
click at [970, 354] on icon at bounding box center [974, 360] width 13 height 13
click at [1090, 457] on link "Cancel" at bounding box center [1073, 453] width 31 height 13
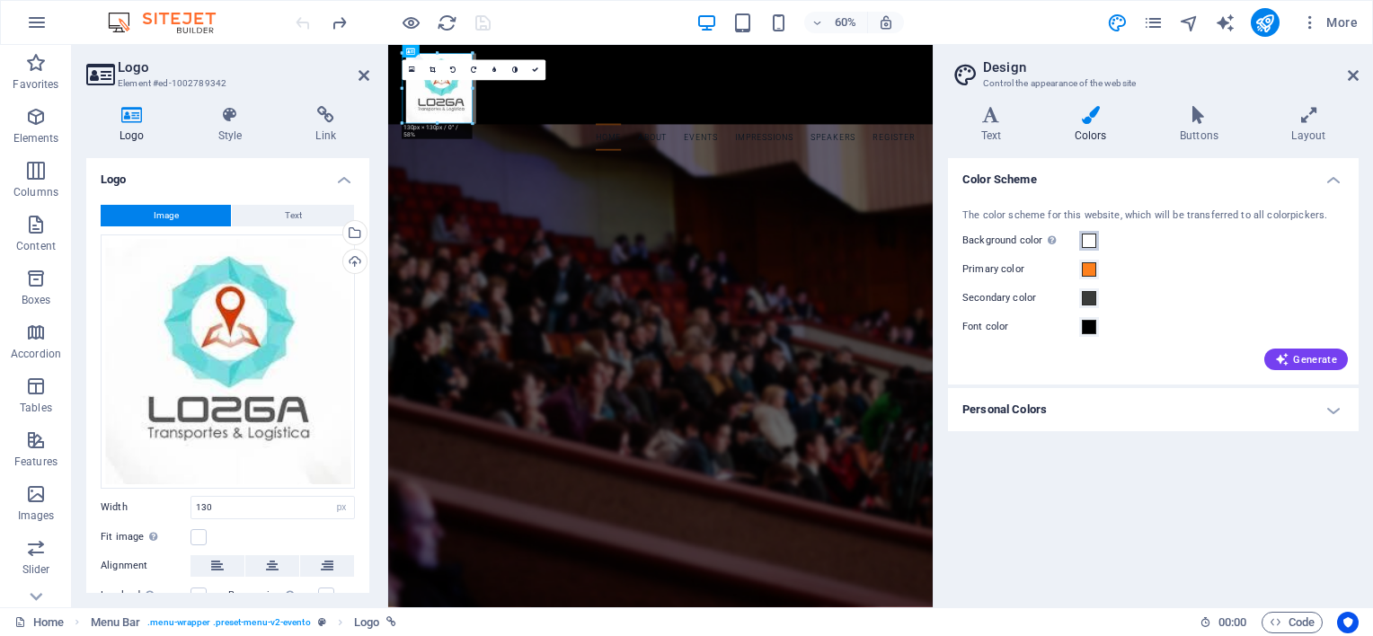
click at [1093, 239] on span at bounding box center [1089, 241] width 14 height 14
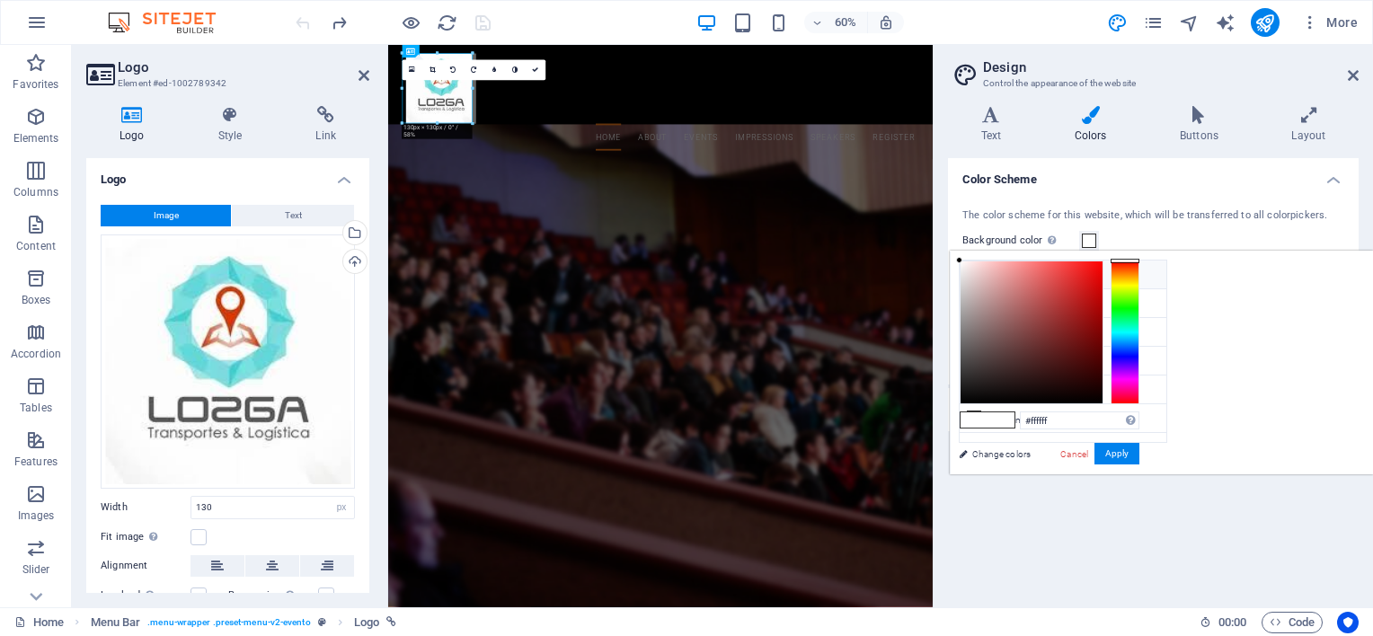
click at [997, 276] on li "Background color #ffffff" at bounding box center [1063, 275] width 207 height 29
click at [970, 300] on icon at bounding box center [974, 303] width 13 height 13
type input "#fd801d"
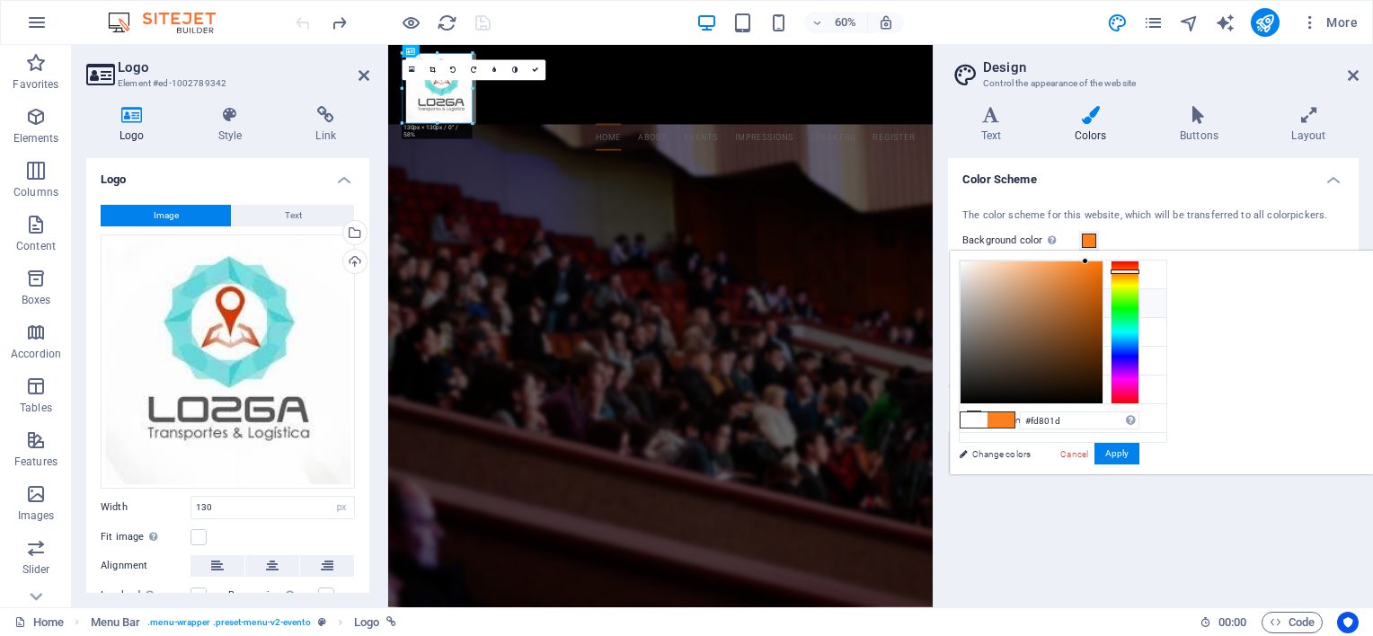
click at [970, 300] on icon at bounding box center [974, 303] width 13 height 13
click at [973, 270] on icon at bounding box center [974, 274] width 13 height 13
click at [984, 273] on li "Background color #fd801d" at bounding box center [1063, 275] width 207 height 29
click at [1090, 456] on link "Cancel" at bounding box center [1073, 453] width 31 height 13
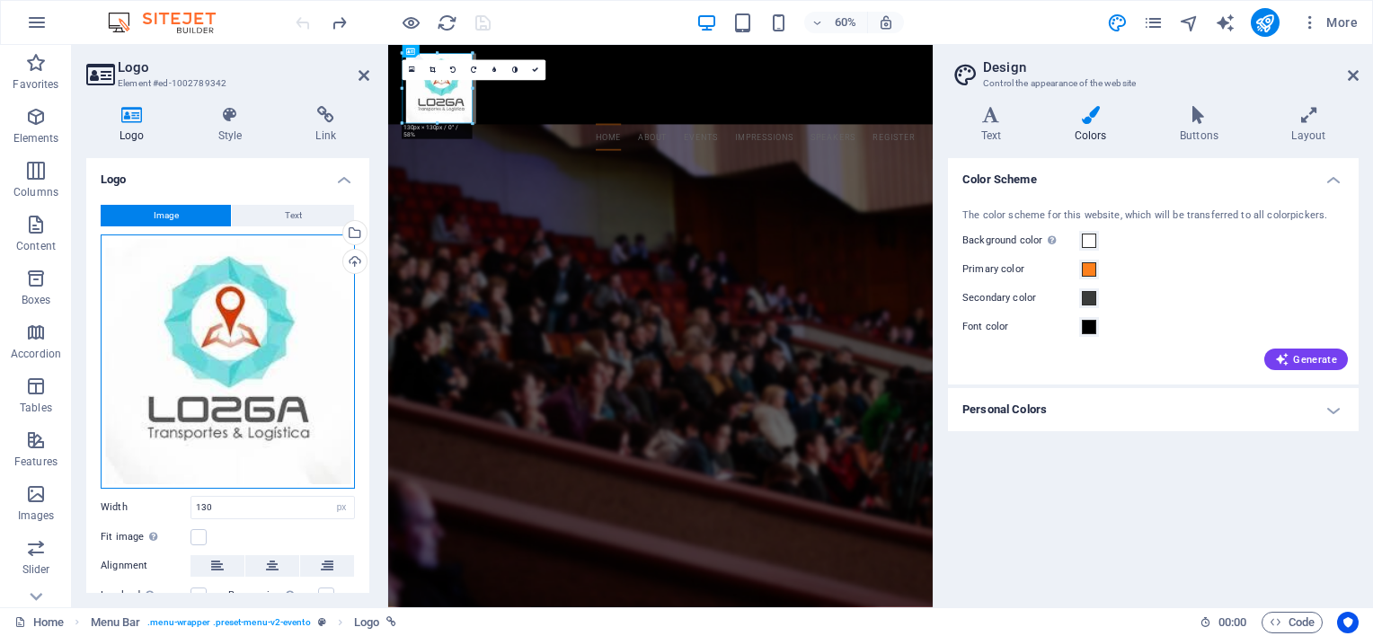
click at [308, 327] on div "Drag files here, click to choose files or select files from Files or our free s…" at bounding box center [228, 362] width 254 height 254
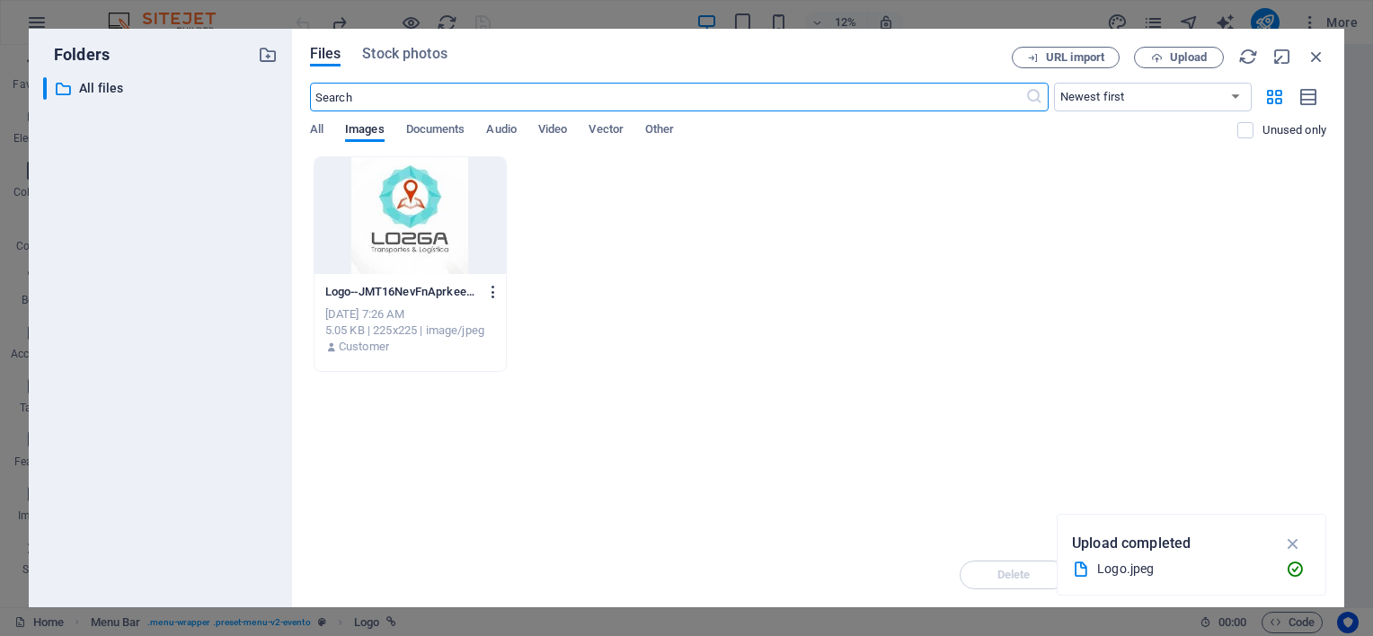
click at [496, 289] on icon "button" at bounding box center [493, 292] width 17 height 16
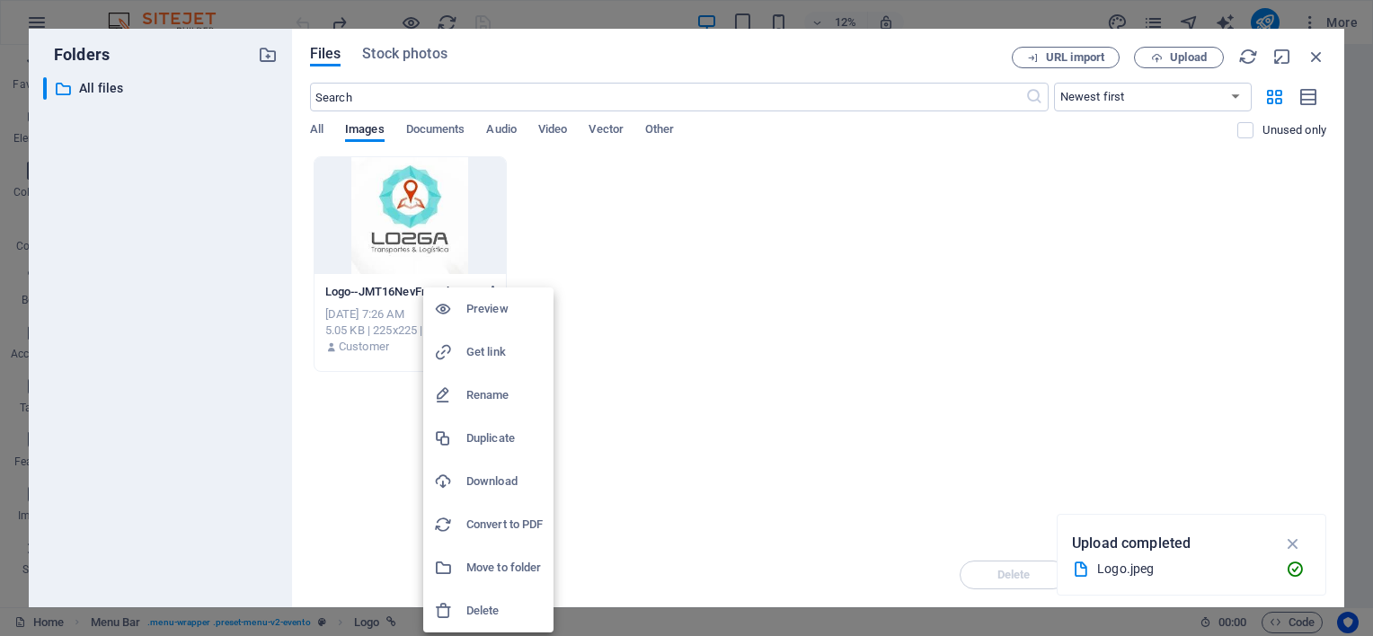
click at [489, 604] on h6 "Delete" at bounding box center [504, 611] width 76 height 22
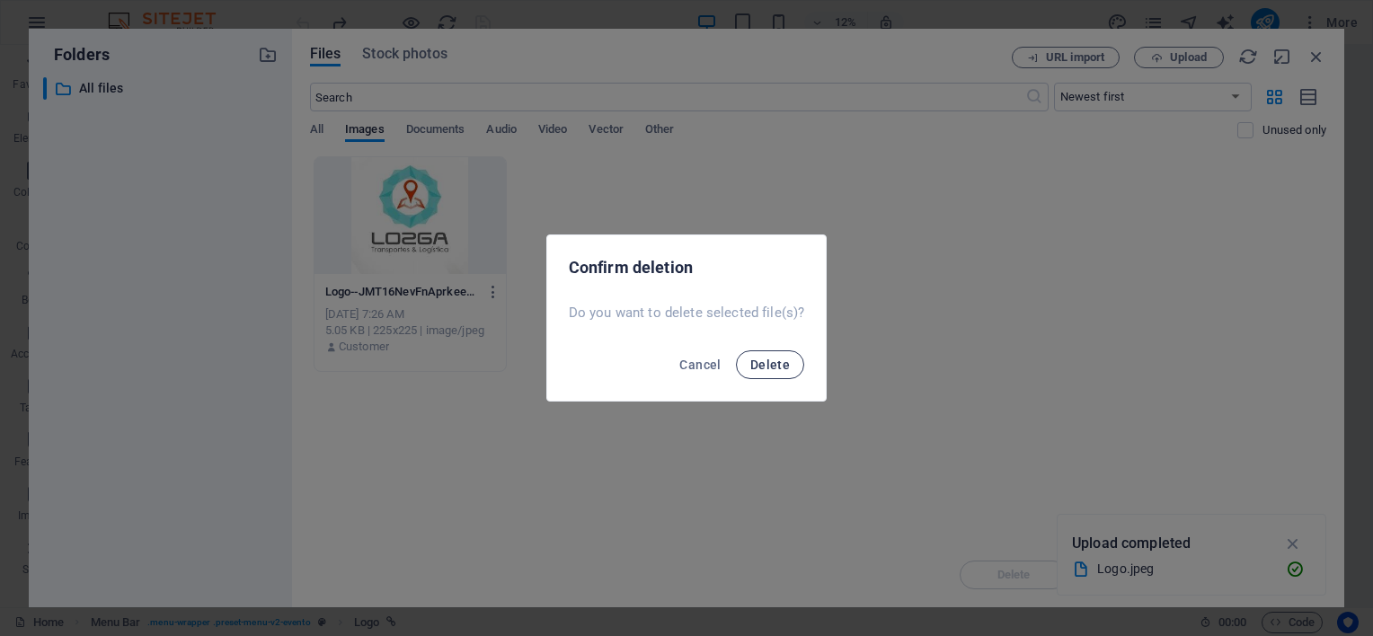
click at [766, 355] on button "Delete" at bounding box center [770, 364] width 68 height 29
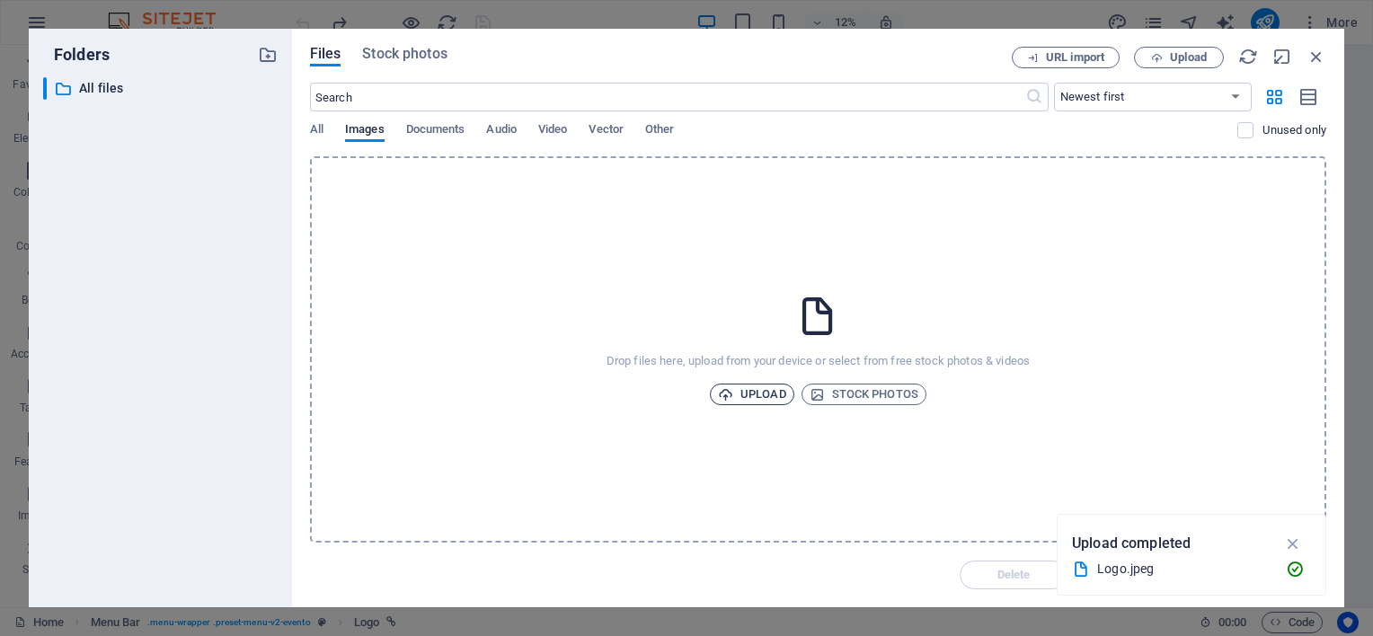
click at [738, 391] on span "Upload" at bounding box center [752, 395] width 68 height 22
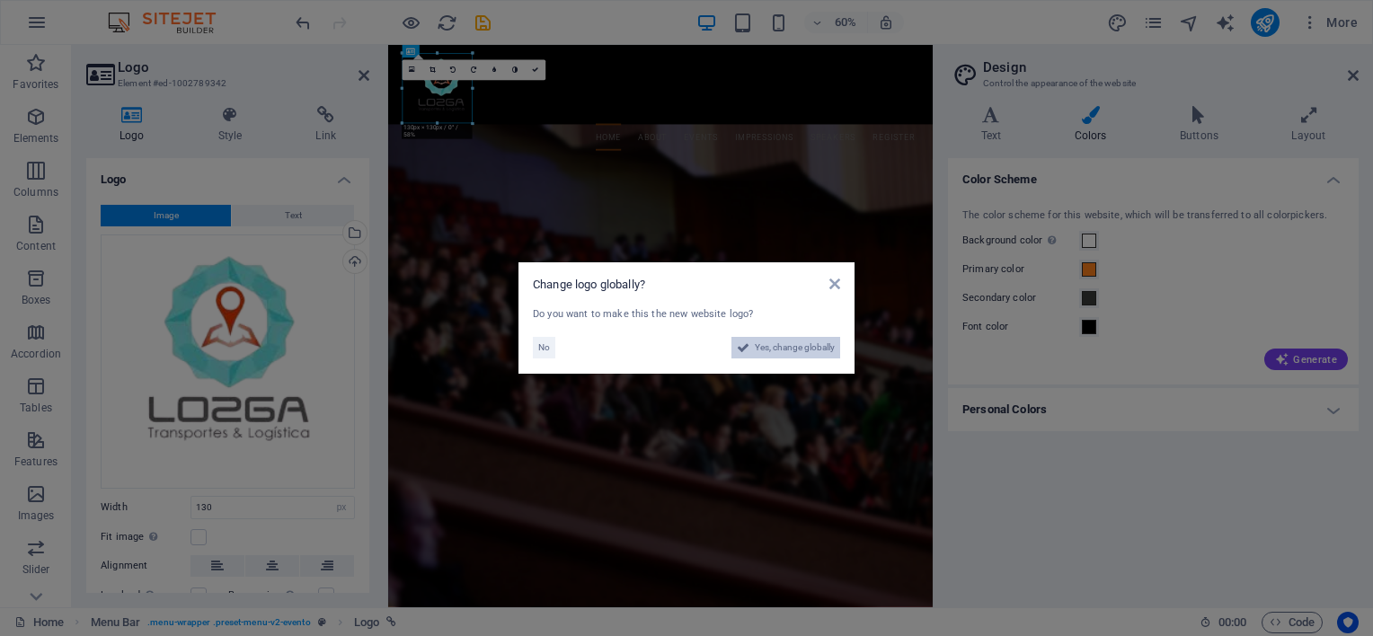
click at [791, 345] on span "Yes, change globally" at bounding box center [795, 348] width 80 height 22
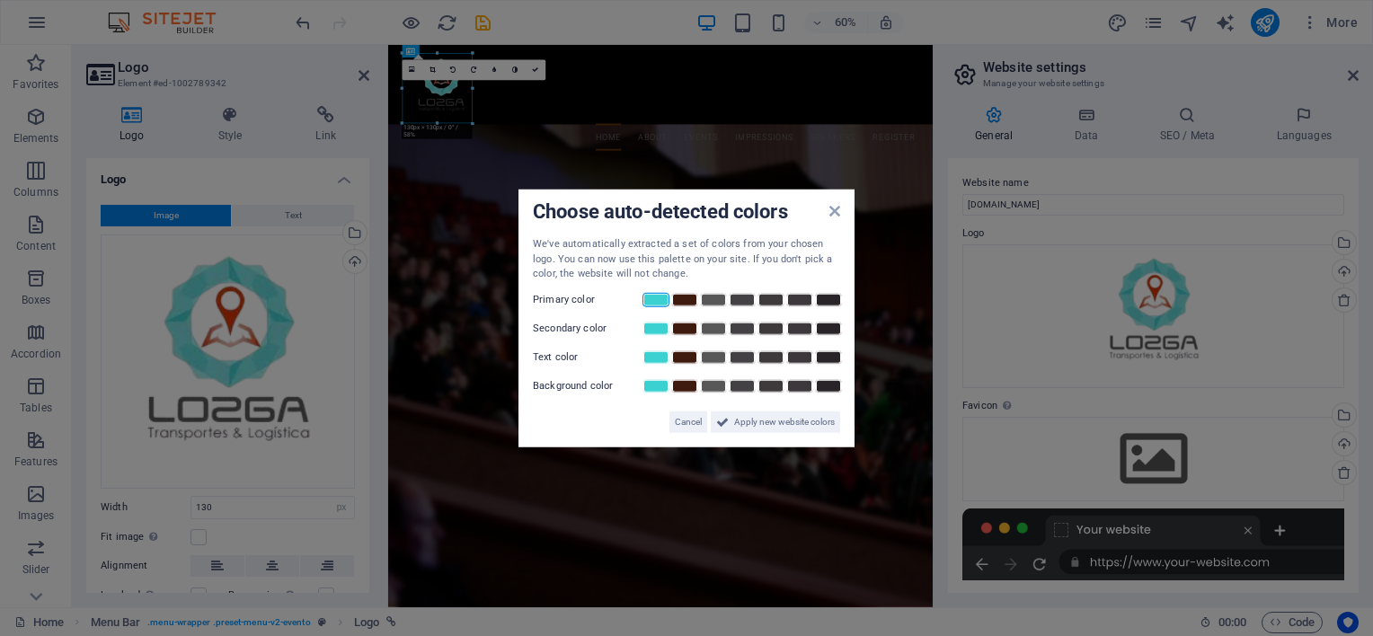
click at [650, 302] on link at bounding box center [655, 299] width 27 height 14
click at [690, 427] on span "Cancel" at bounding box center [688, 422] width 27 height 22
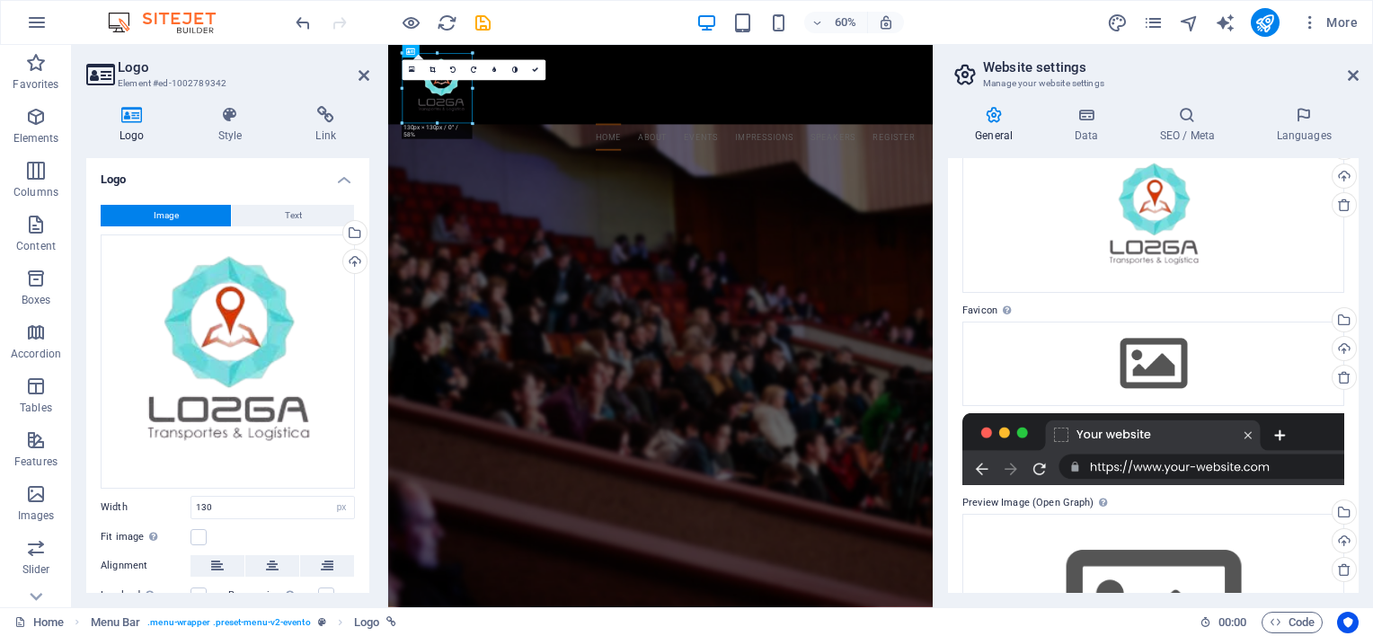
scroll to position [97, 0]
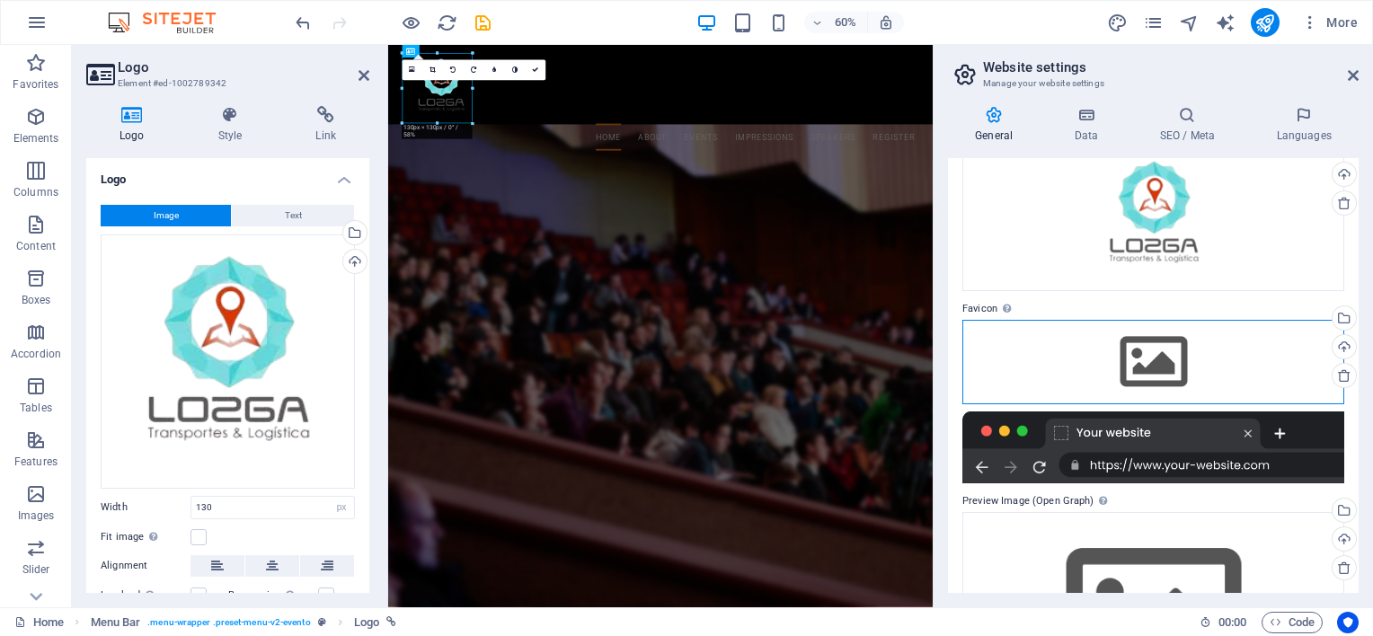
click at [1152, 347] on div "Drag files here, click to choose files or select files from Files or our free s…" at bounding box center [1153, 362] width 382 height 84
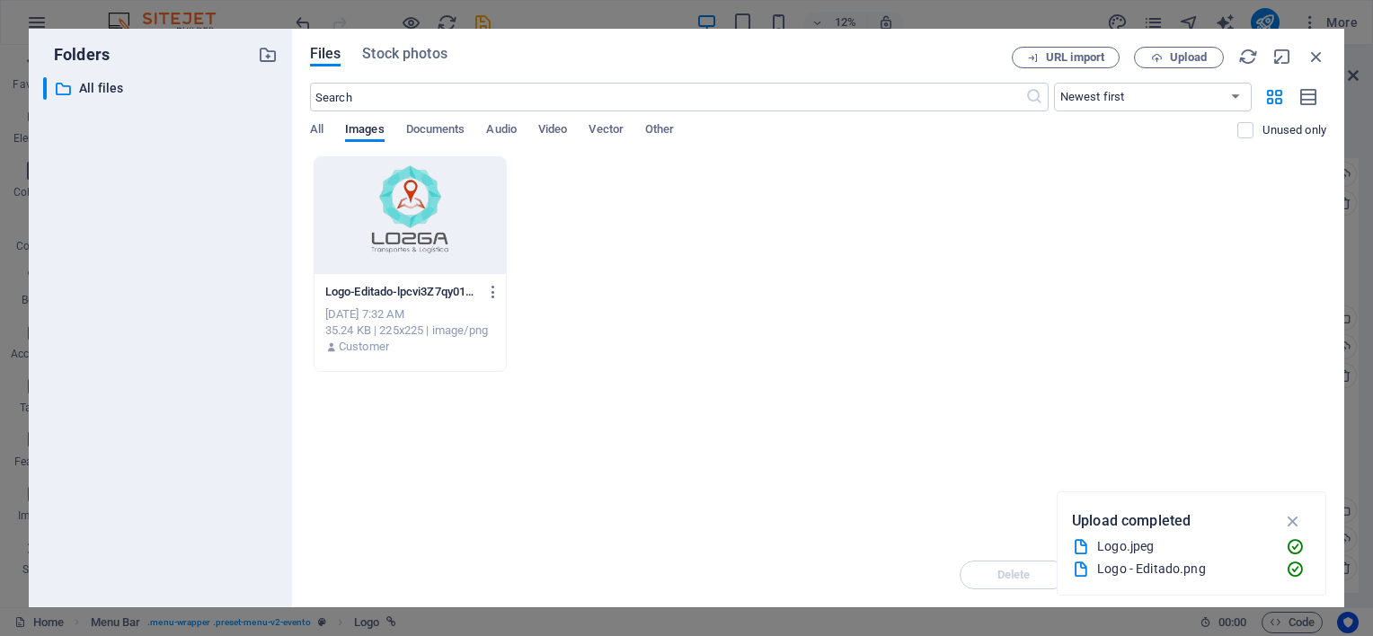
click at [388, 208] on div at bounding box center [409, 215] width 191 height 117
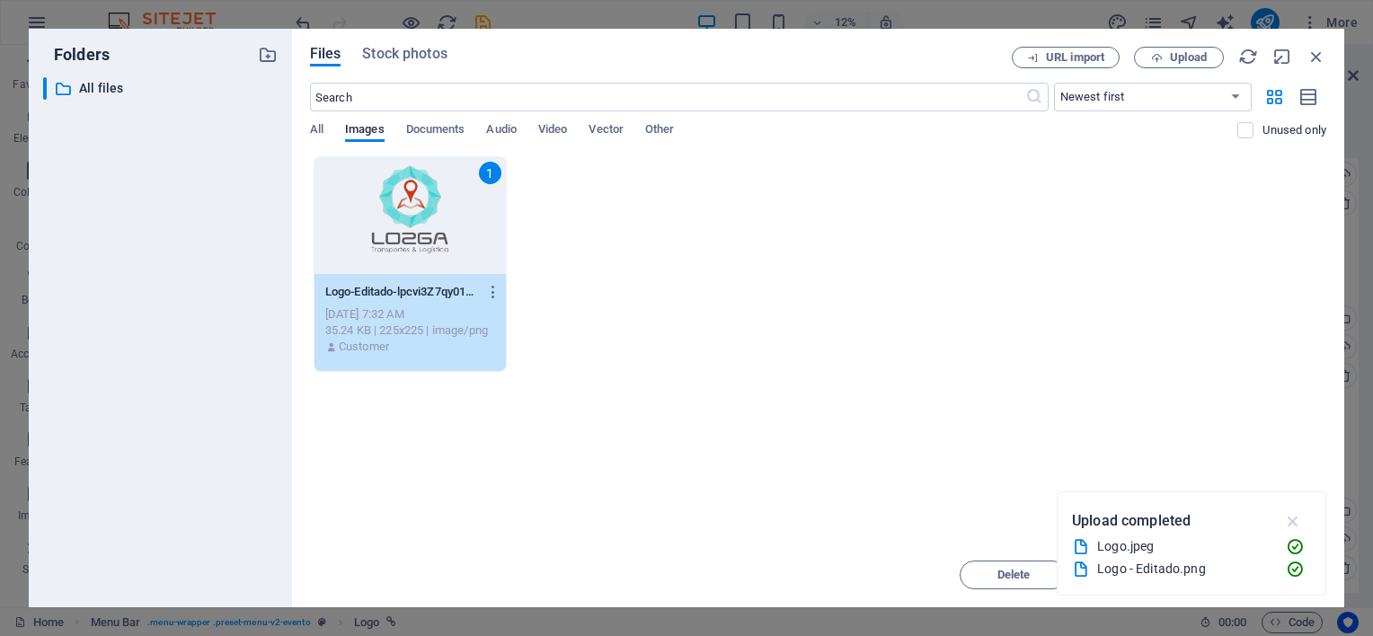
click at [1297, 523] on icon "button" at bounding box center [1293, 521] width 21 height 20
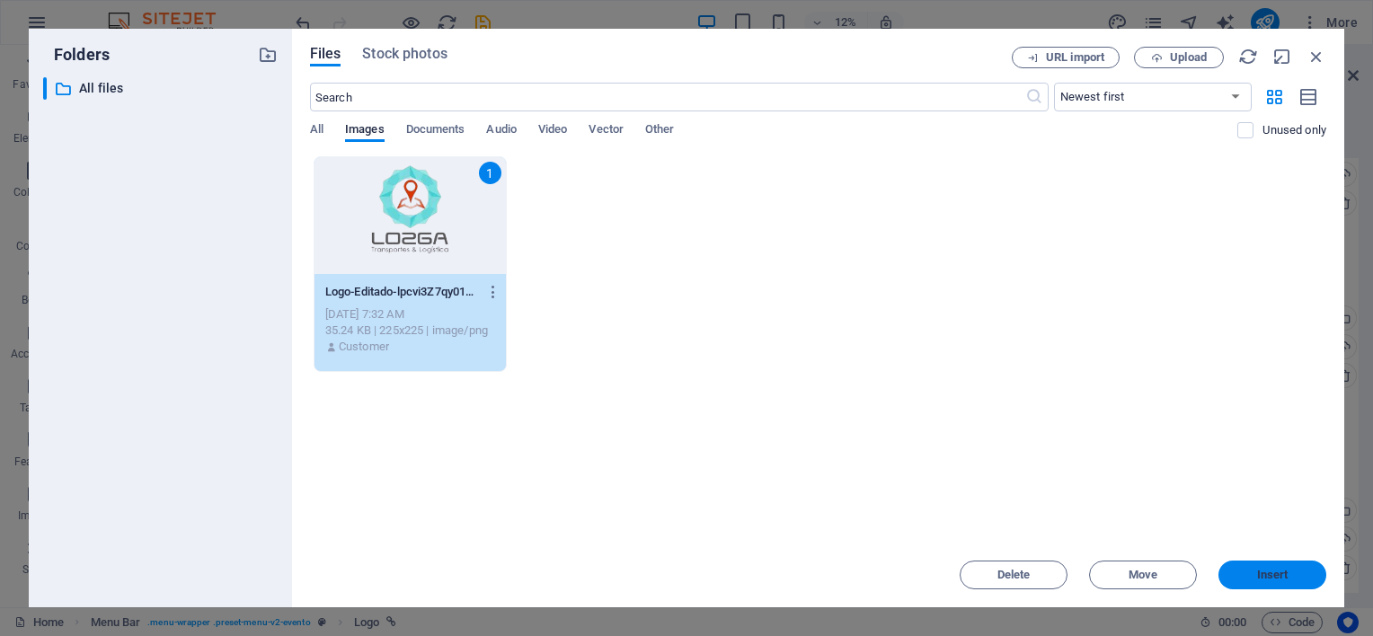
click at [1260, 574] on span "Insert" at bounding box center [1272, 575] width 31 height 11
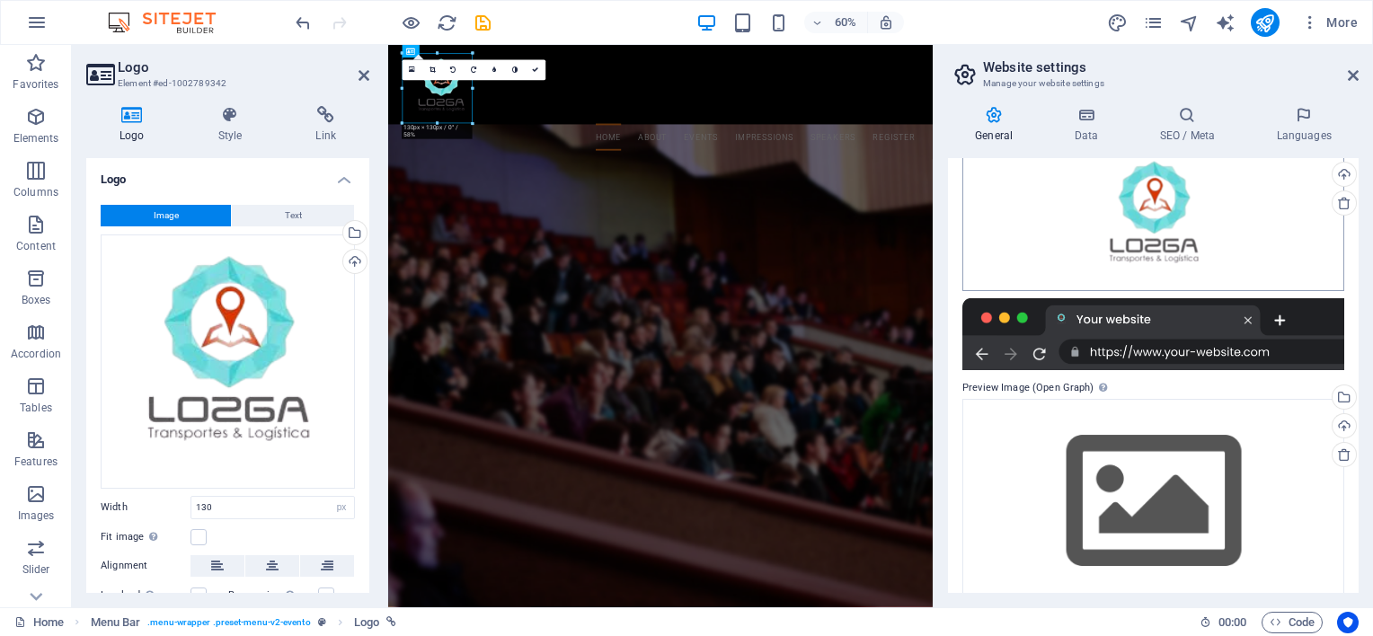
scroll to position [295, 0]
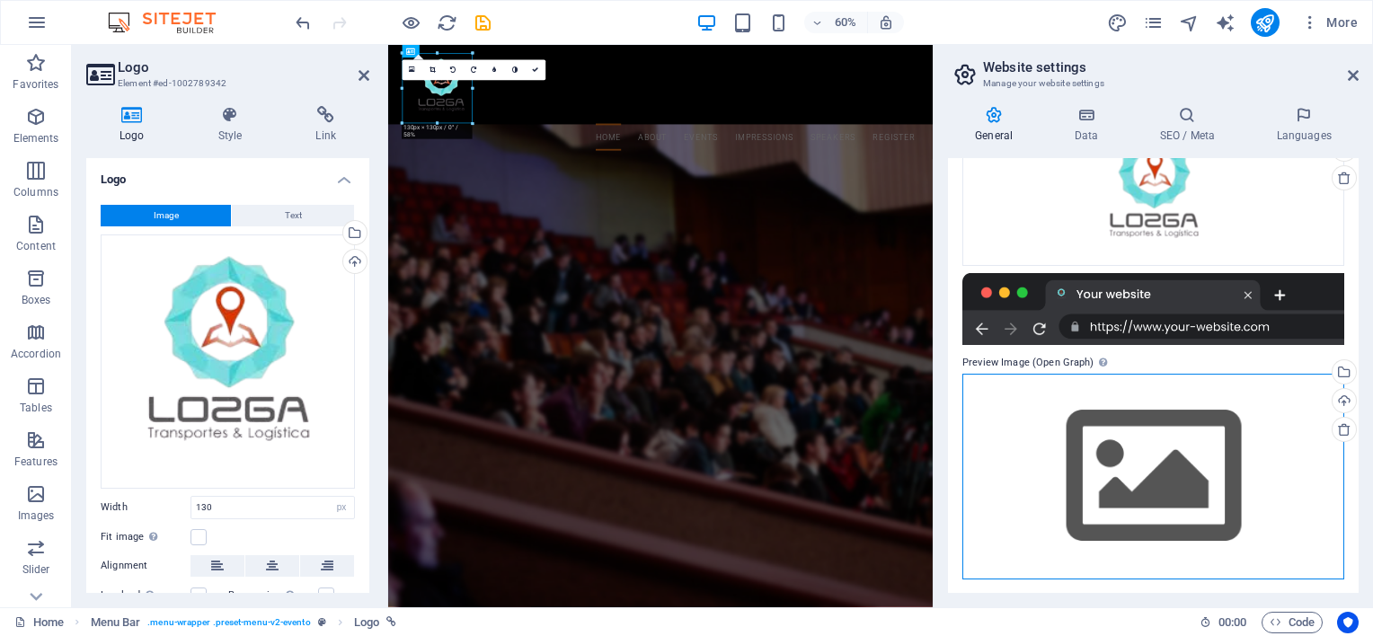
click at [1139, 461] on div "Drag files here, click to choose files or select files from Files or our free s…" at bounding box center [1153, 477] width 382 height 206
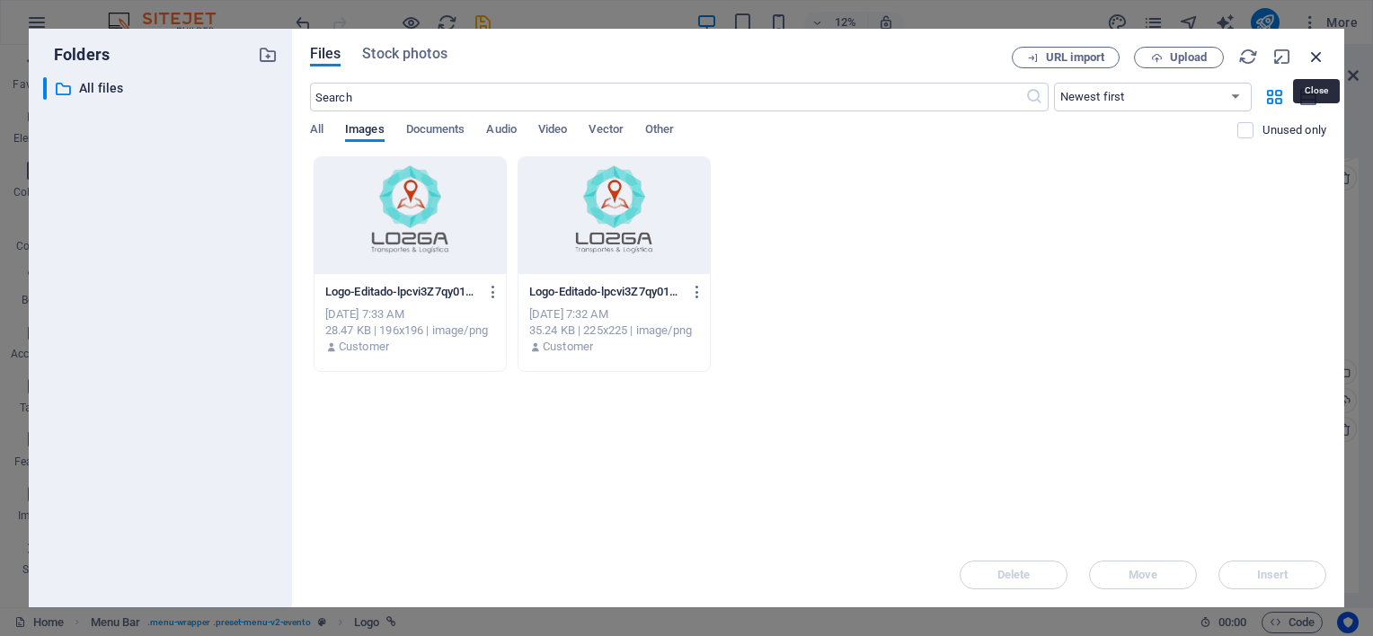
click at [1319, 54] on icon "button" at bounding box center [1316, 57] width 20 height 20
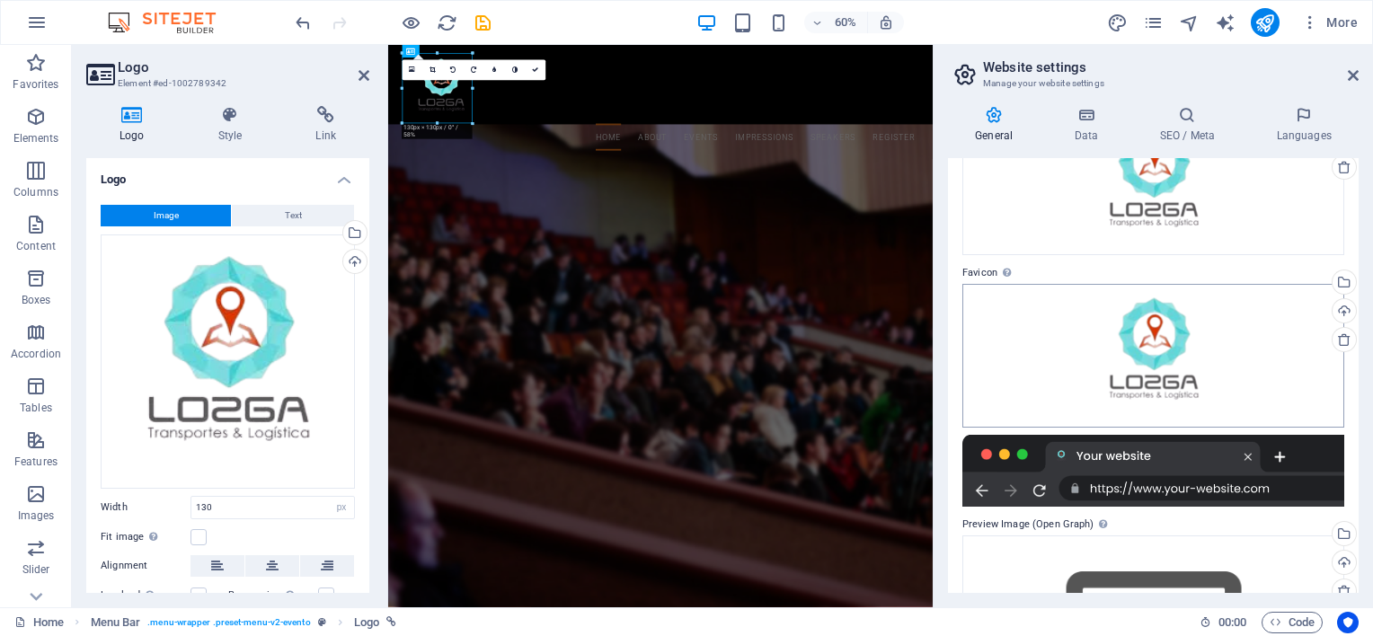
scroll to position [0, 0]
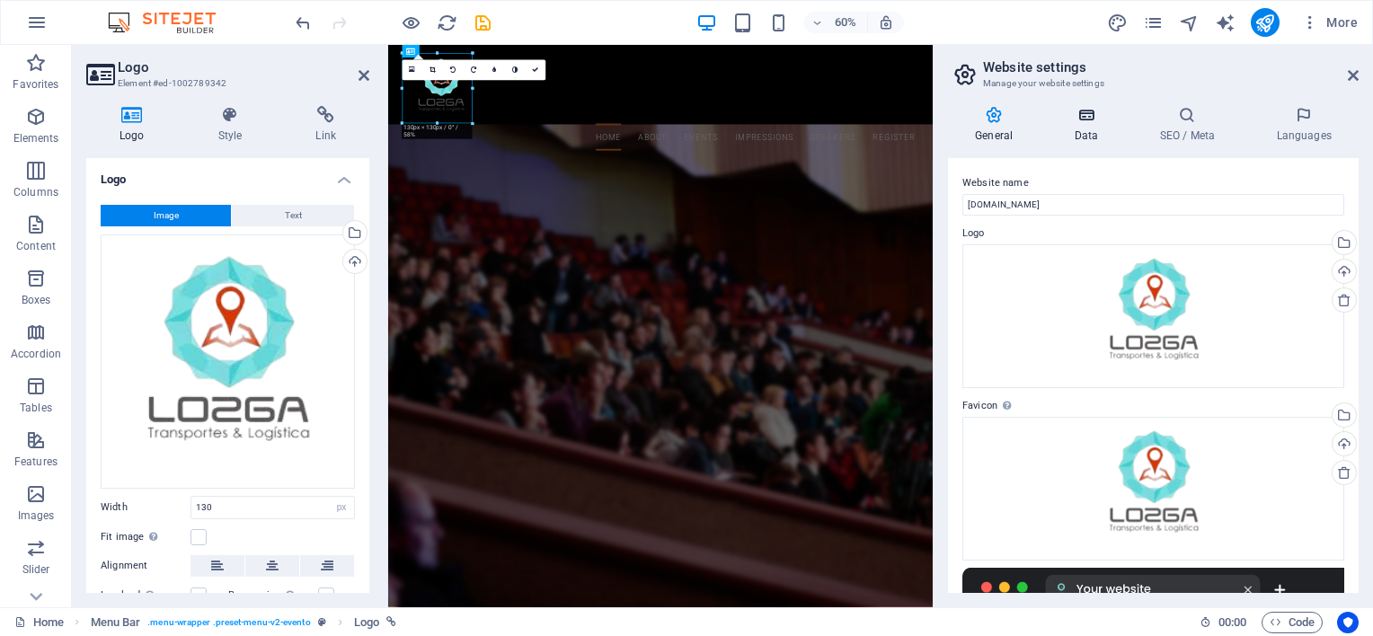
click at [1085, 128] on h4 "Data" at bounding box center [1089, 125] width 85 height 38
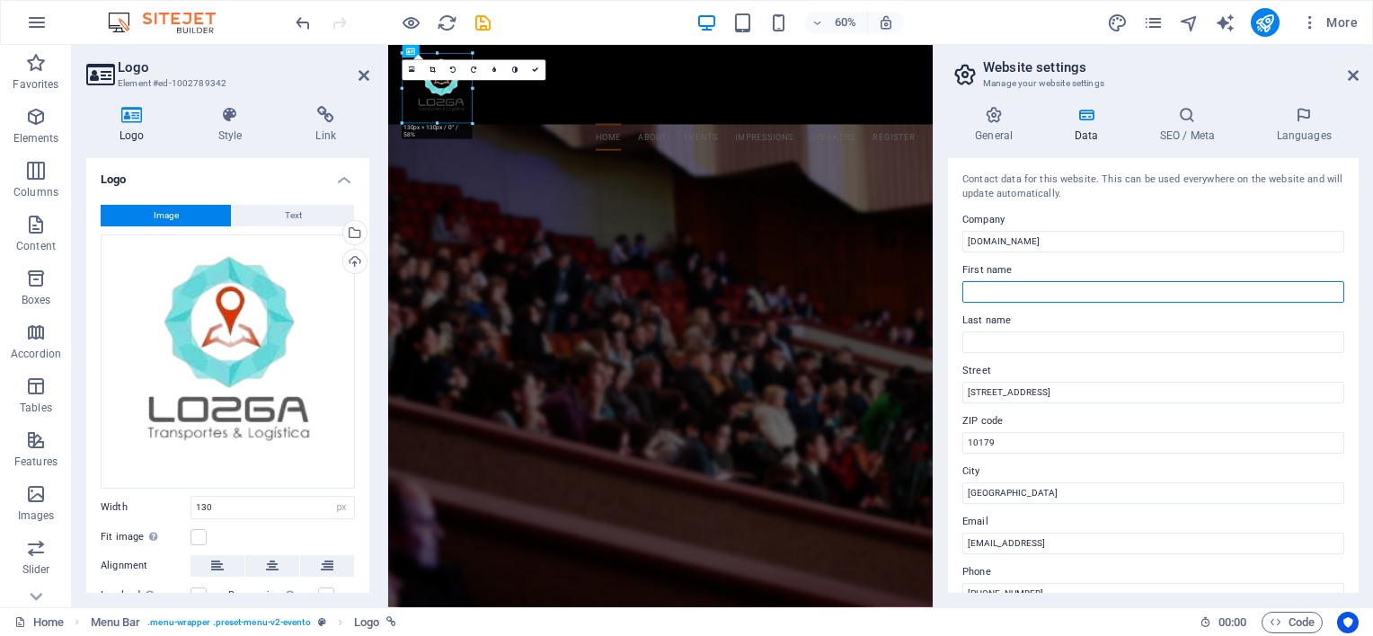
click at [1013, 288] on input "First name" at bounding box center [1153, 292] width 382 height 22
click at [973, 289] on input ">Jesús" at bounding box center [1153, 292] width 382 height 22
type input "Jesús"
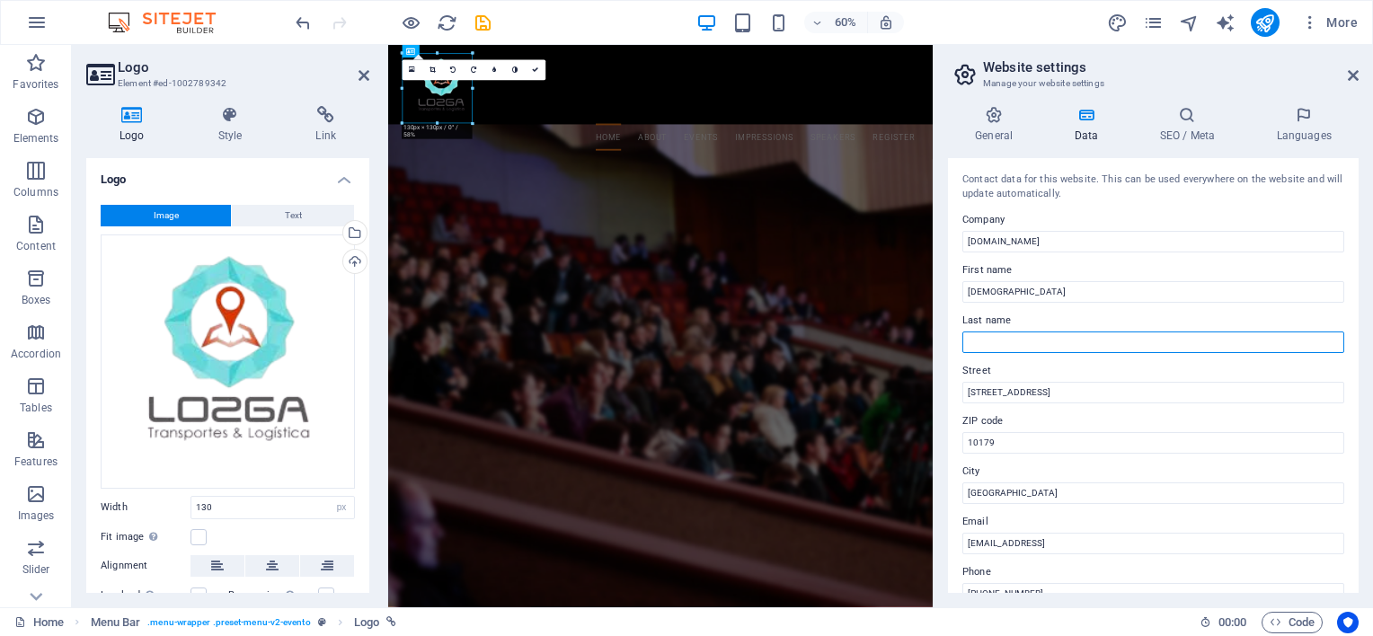
click at [1004, 332] on input "Last name" at bounding box center [1153, 343] width 382 height 22
type input "Lozano"
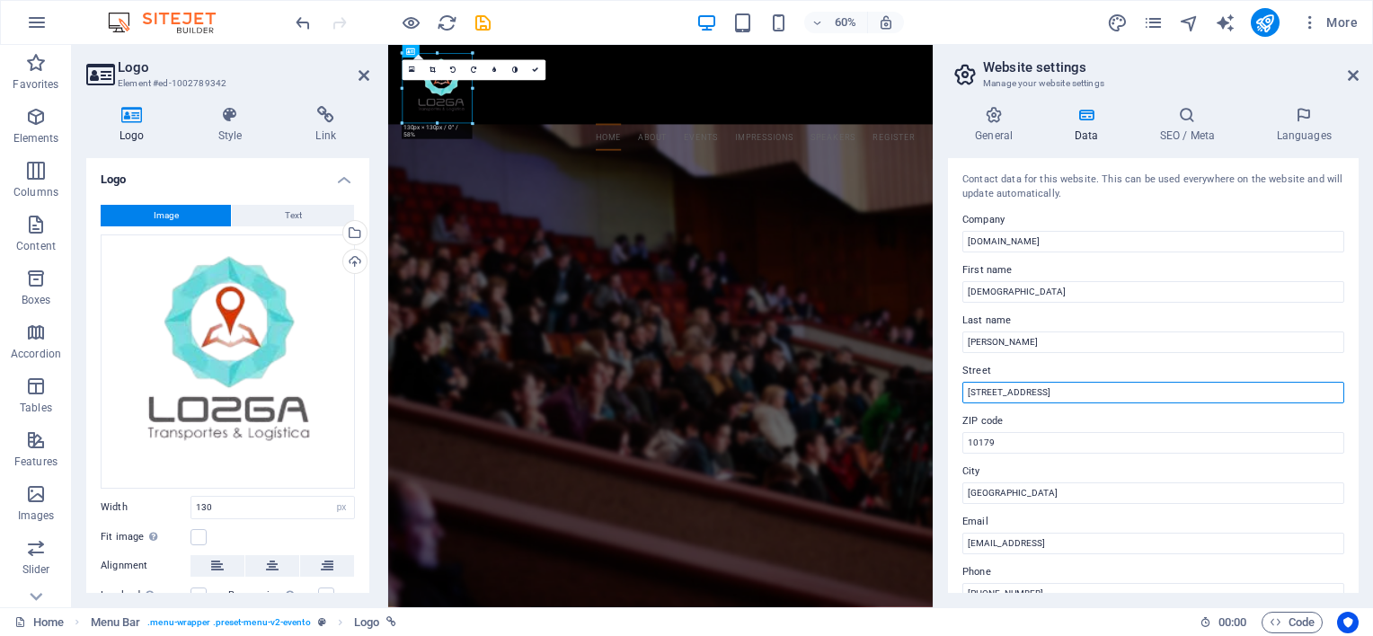
click at [1001, 398] on input "Klosterstraße 62" at bounding box center [1153, 393] width 382 height 22
click at [1005, 389] on input "Klosterstraße 62" at bounding box center [1153, 393] width 382 height 22
paste input "Calz. Federalismo #924"
type input "Calz. Federalismo #924"
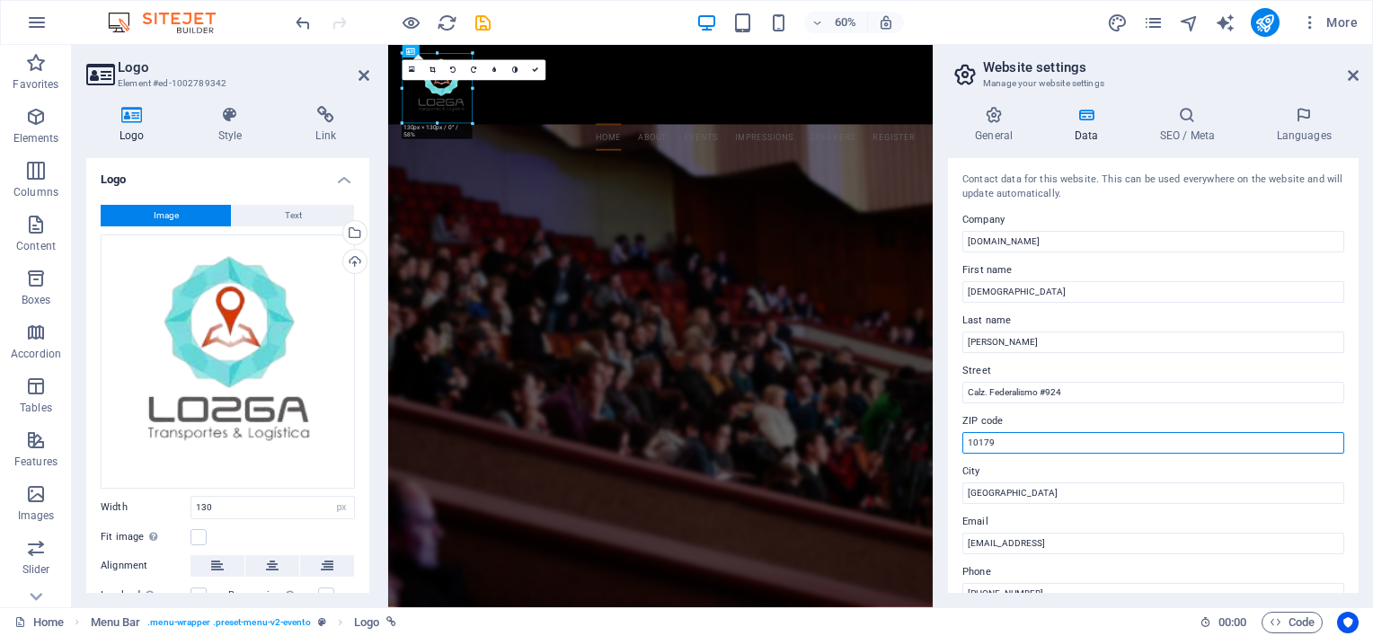
click at [999, 442] on input "10179" at bounding box center [1153, 443] width 382 height 22
type input "44190"
click at [1001, 489] on input "Berlin" at bounding box center [1153, 493] width 382 height 22
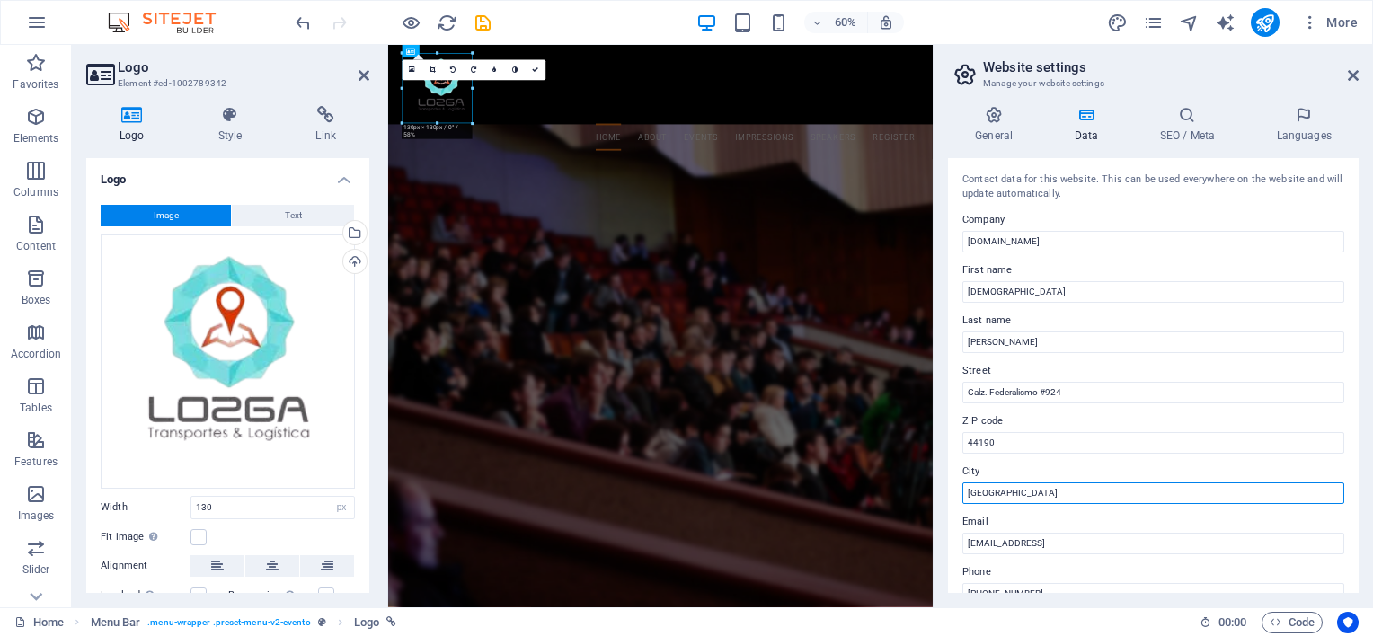
click at [1001, 489] on input "Berlin" at bounding box center [1153, 493] width 382 height 22
type input "u"
type input "[GEOGRAPHIC_DATA]"
click at [1029, 553] on div "Contact data for this website. This can be used everywhere on the website and w…" at bounding box center [1153, 375] width 411 height 435
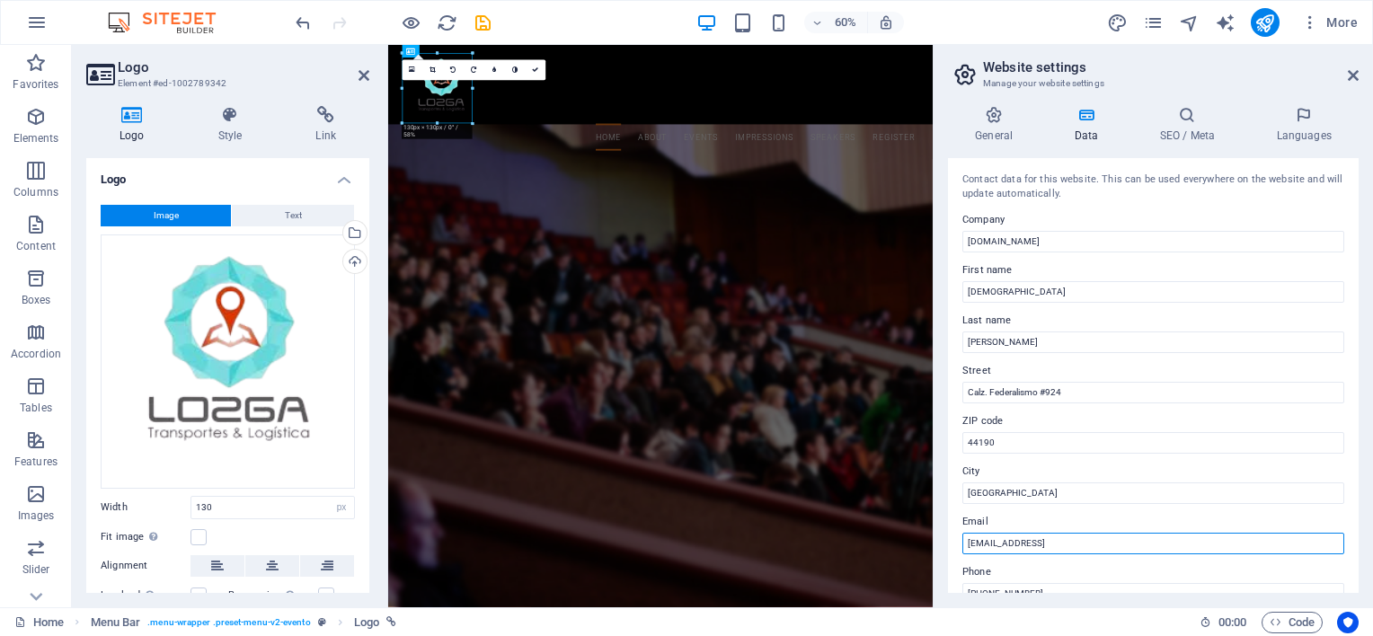
click at [1043, 543] on input "eb2a205dc16b58fbde084d0e8ea6ba@cpanel.local" at bounding box center [1153, 544] width 382 height 22
paste input "[EMAIL_ADDRESS][DOMAIN_NAME]"
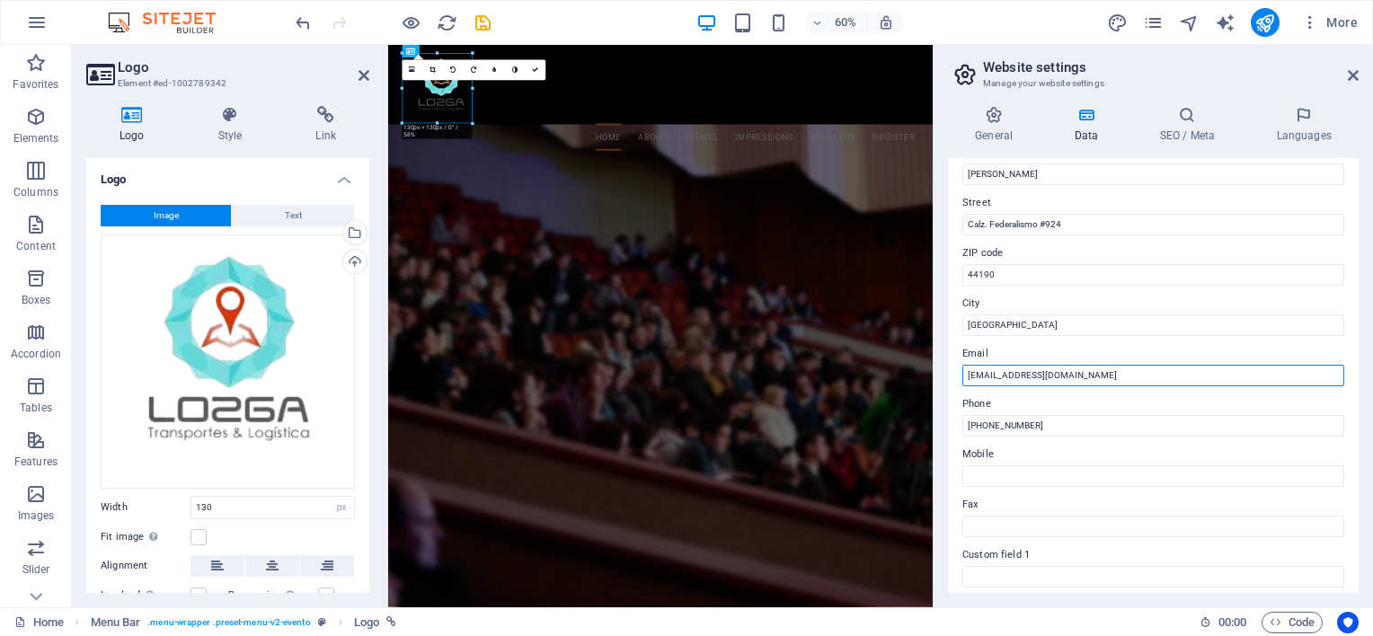
scroll to position [169, 0]
type input "[EMAIL_ADDRESS][DOMAIN_NAME]"
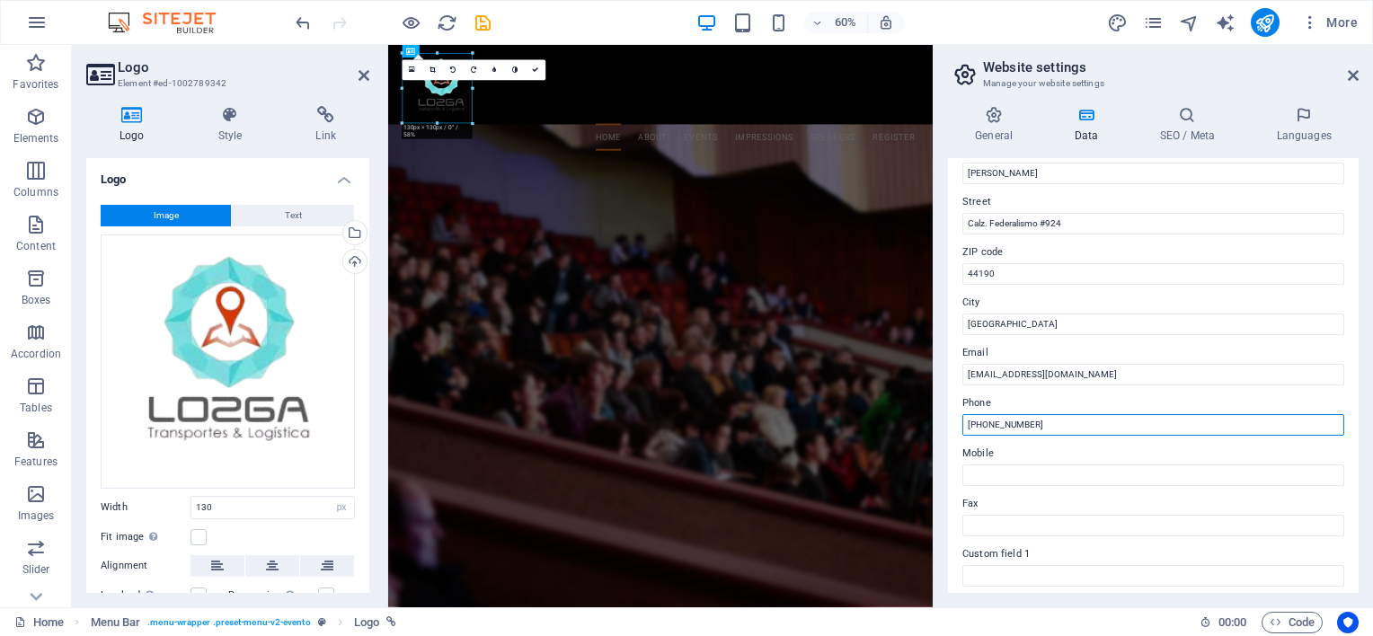
click at [1012, 429] on input "+1-12345-67890" at bounding box center [1153, 425] width 382 height 22
paste input "3313398546"
click at [968, 428] on input "3313398546" at bounding box center [1153, 425] width 382 height 22
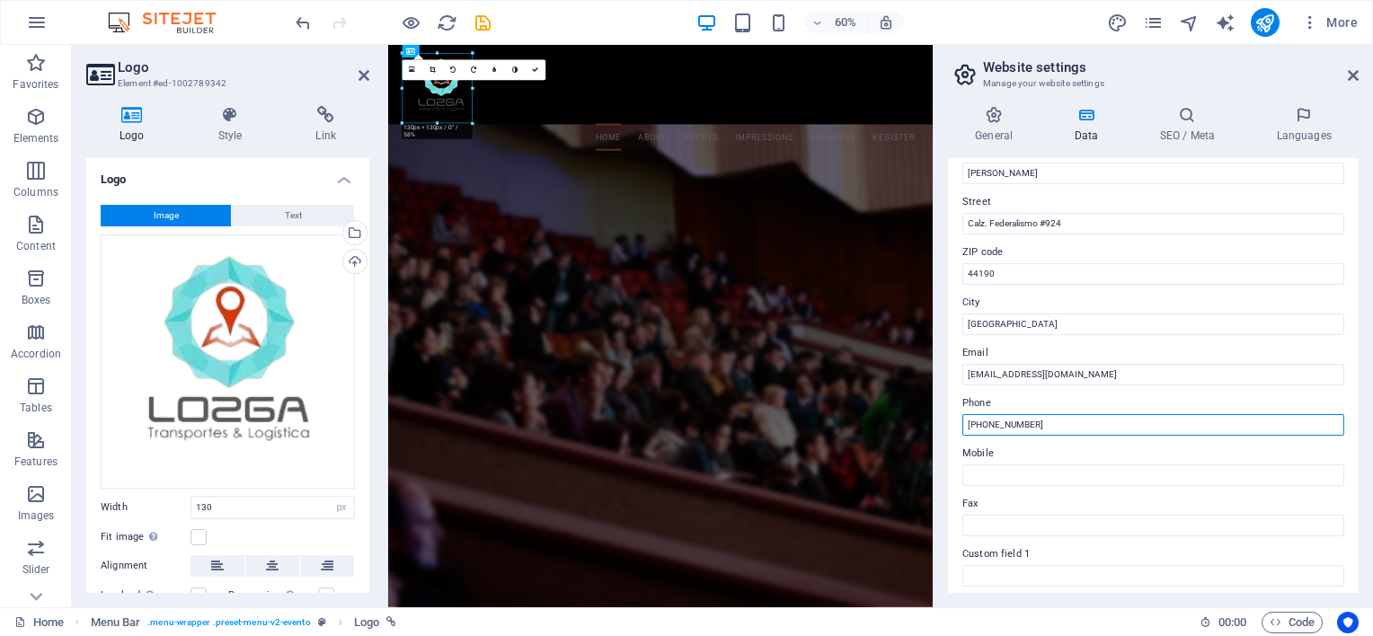
click at [999, 424] on input "+52 3313398546" at bounding box center [1153, 425] width 382 height 22
click at [1018, 426] on input "+52 331-3398546" at bounding box center [1153, 425] width 382 height 22
type input "+52 331-339-8546"
click at [1030, 475] on input "Mobile" at bounding box center [1153, 476] width 382 height 22
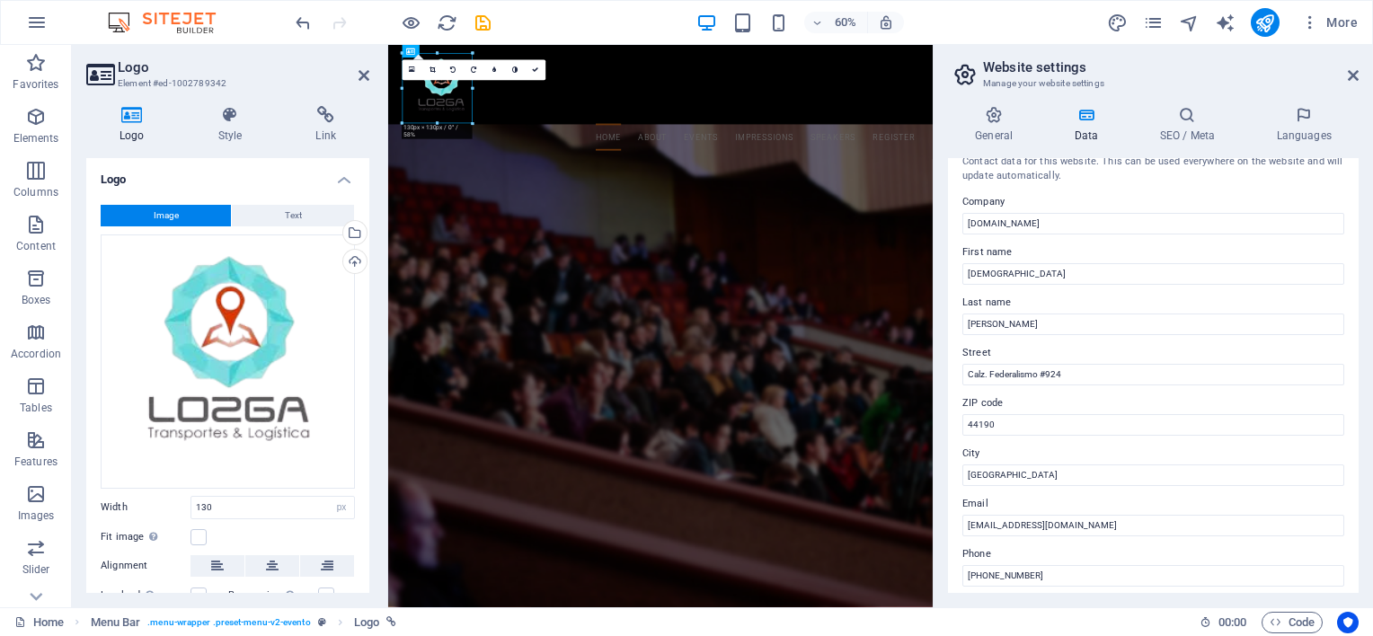
scroll to position [18, 0]
click at [1002, 213] on input "lozga.com" at bounding box center [1153, 224] width 382 height 22
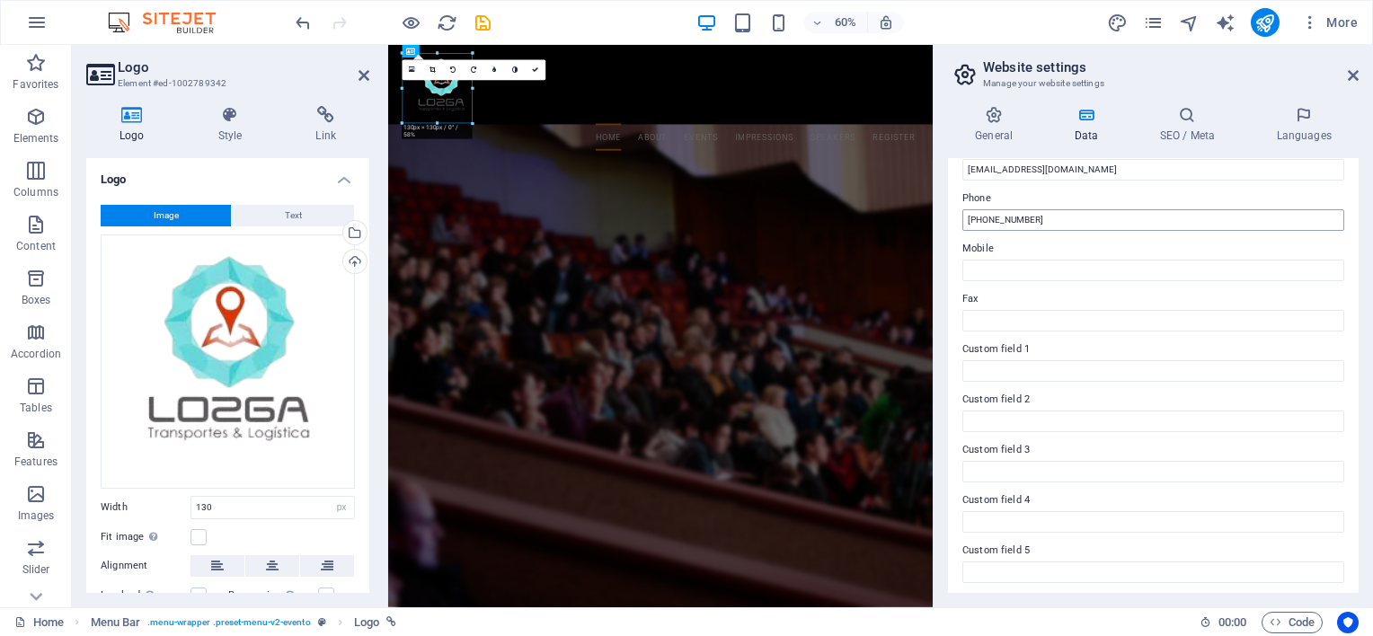
scroll to position [377, 0]
type input "Lozga Transportes y logística"
click at [983, 217] on input "+52 331-339-8546" at bounding box center [1153, 217] width 382 height 22
click at [1051, 213] on input "(+52)331-339-8546" at bounding box center [1153, 217] width 382 height 22
type input "(+52)331-339-8546"
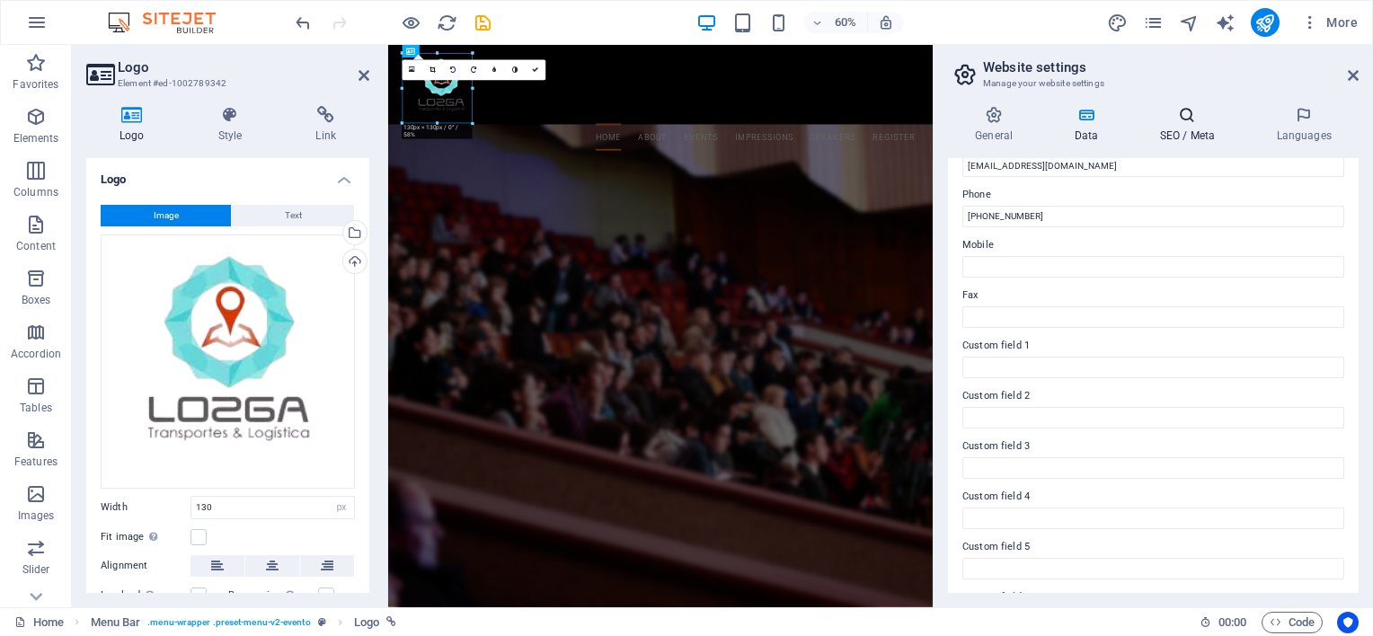
click at [1188, 126] on h4 "SEO / Meta" at bounding box center [1190, 125] width 117 height 38
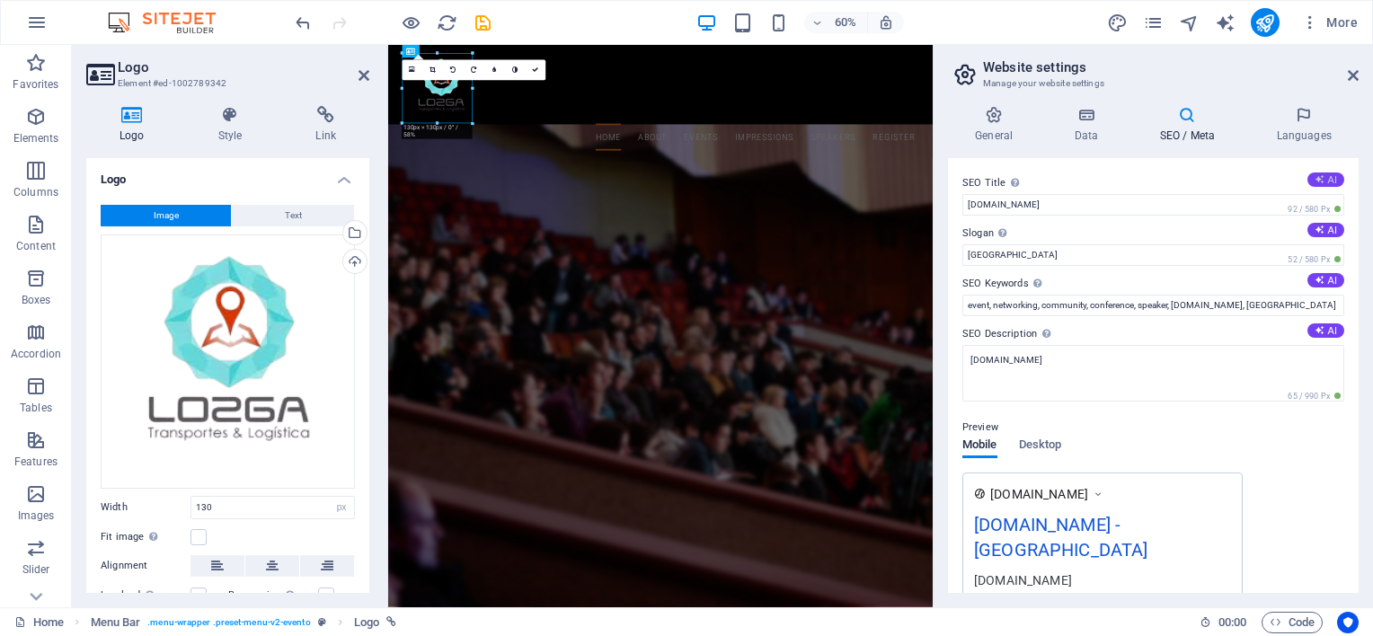
click at [1325, 180] on button "AI" at bounding box center [1325, 180] width 37 height 14
type input "Join NYC Networking Meetup"
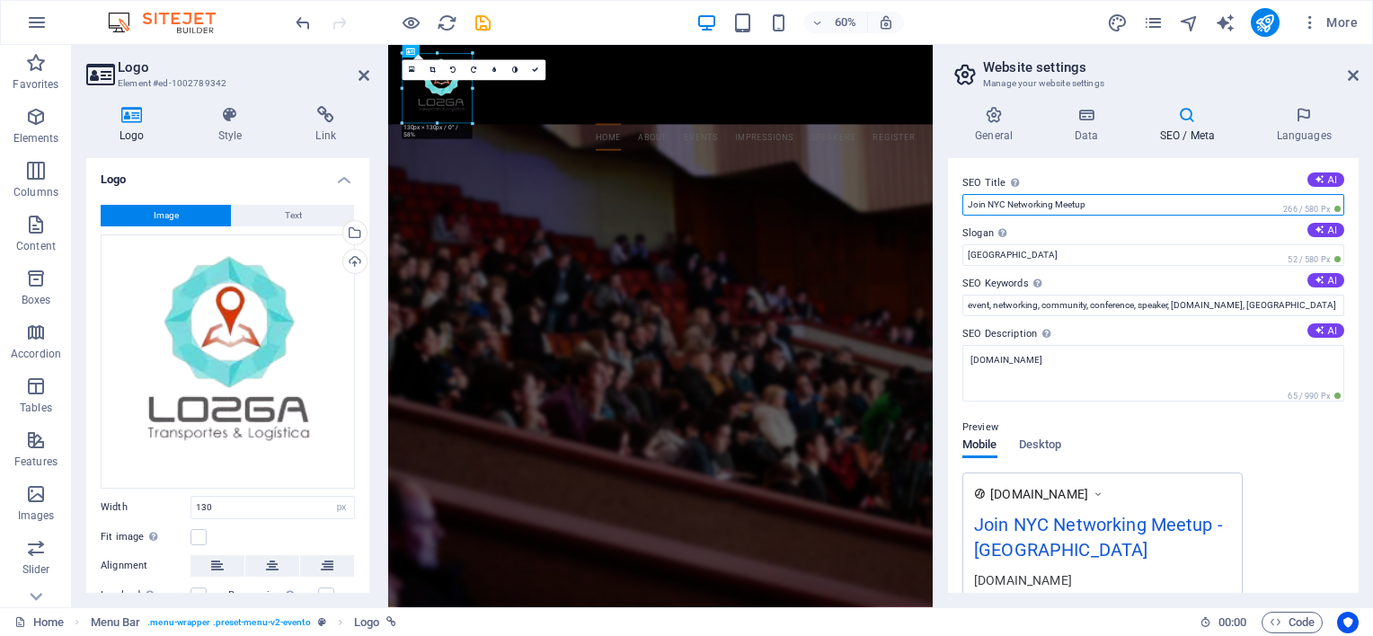
click at [1043, 199] on input "Join NYC Networking Meetup" at bounding box center [1153, 205] width 382 height 22
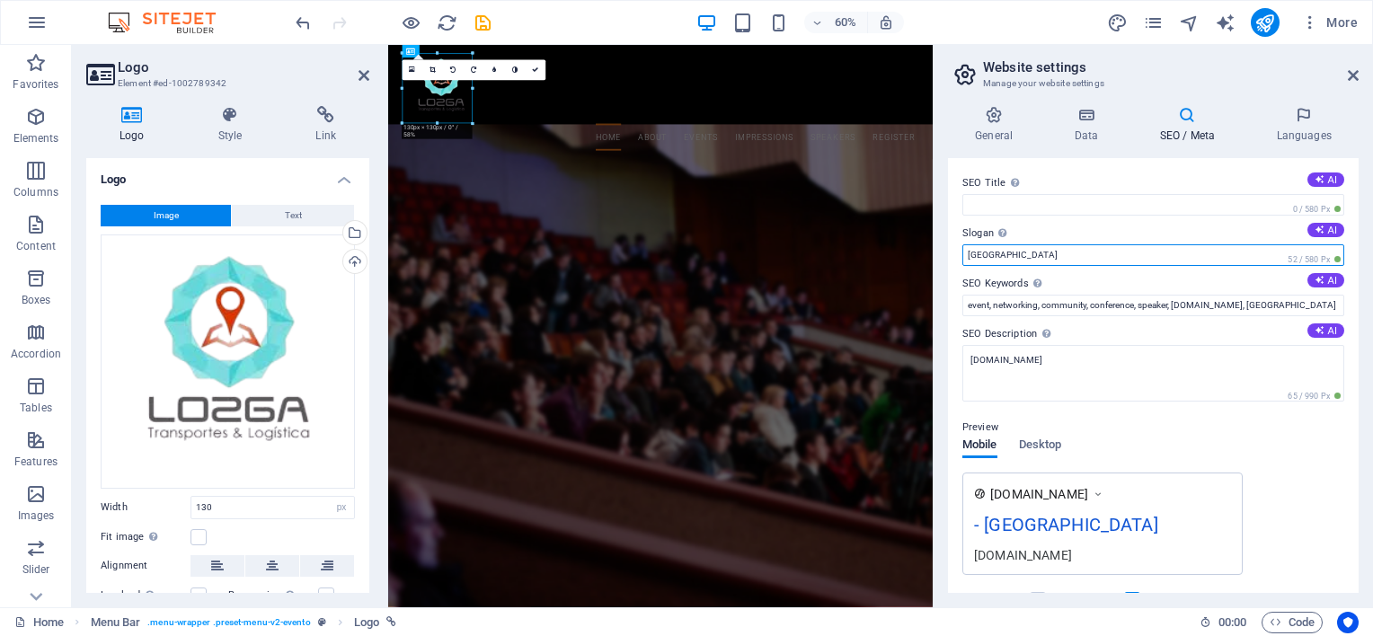
click at [988, 252] on input "Berlin" at bounding box center [1153, 255] width 382 height 22
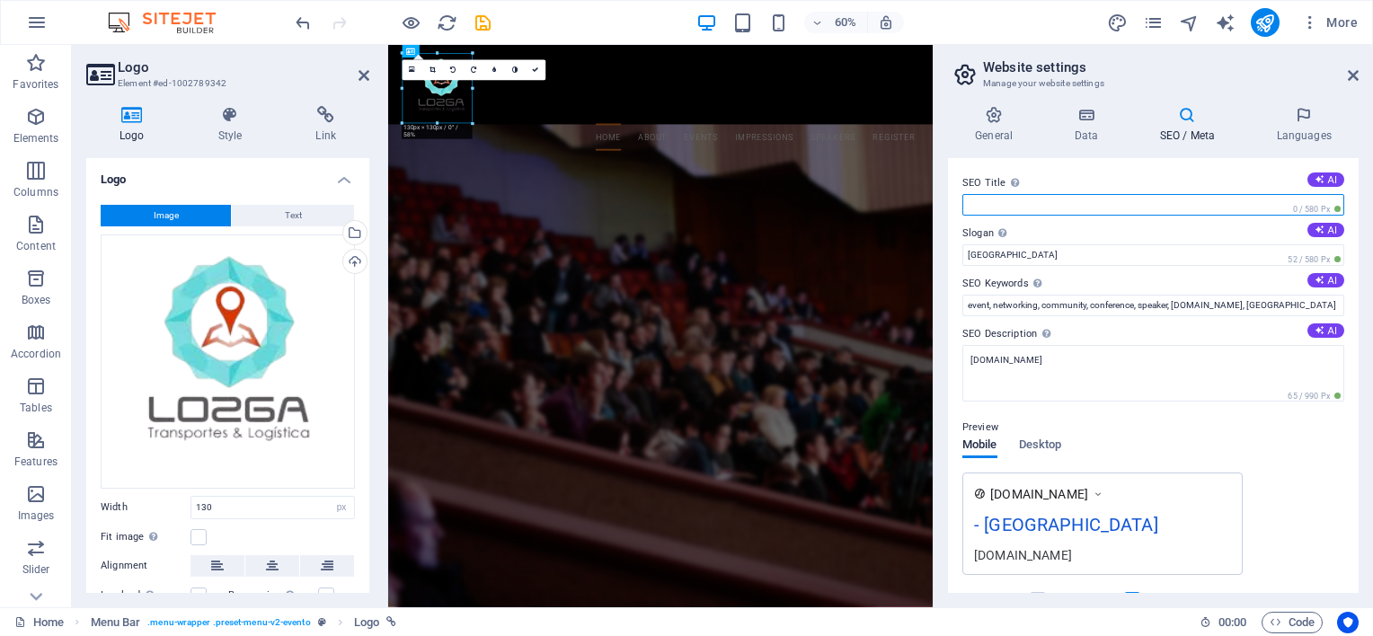
click at [1013, 201] on input "SEO Title The title of your website - make it something that stands out in sear…" at bounding box center [1153, 205] width 382 height 22
paste input "Lozga Transportes | Logística y Transporte de Carga en México"
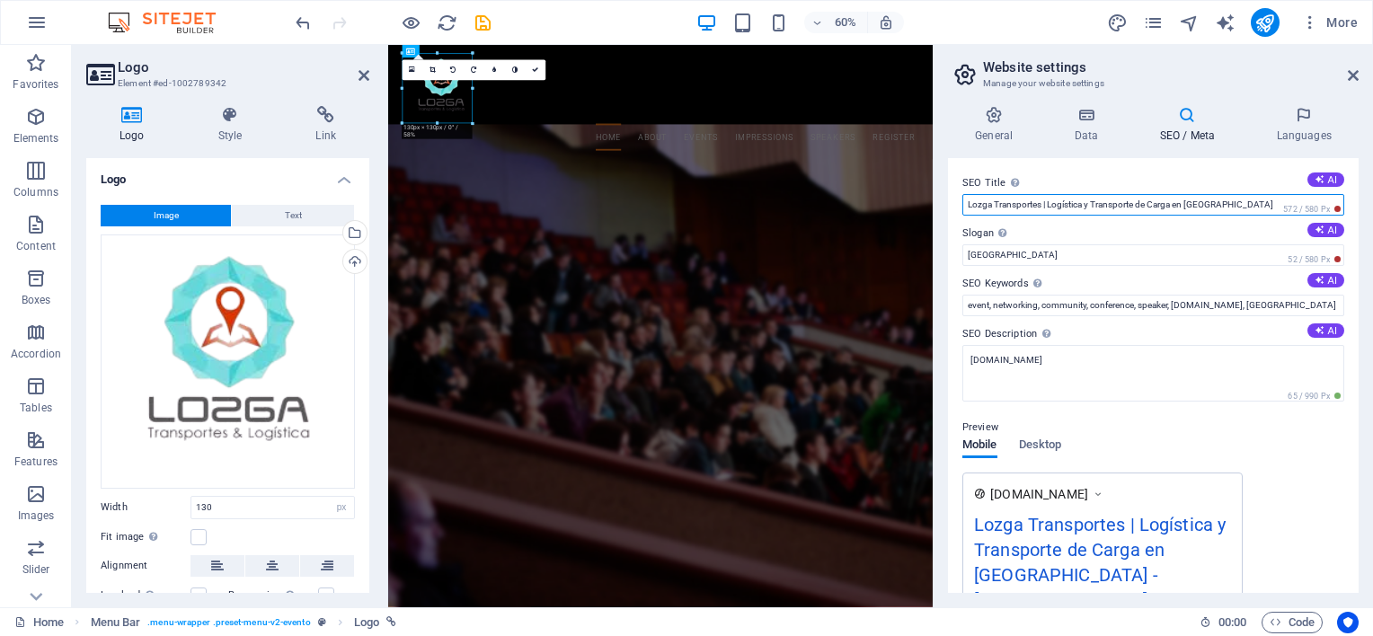
click at [1009, 201] on input "Lozga Transportes | Logística y Transporte de Carga en México" at bounding box center [1153, 205] width 382 height 22
drag, startPoint x: 992, startPoint y: 205, endPoint x: 1041, endPoint y: 210, distance: 49.7
click at [1041, 210] on input "Lozga Transportes | Logística y Transporte de Carga en México" at bounding box center [1153, 205] width 382 height 22
drag, startPoint x: 1042, startPoint y: 208, endPoint x: 1082, endPoint y: 212, distance: 39.7
click at [1082, 212] on input "Lozga | Logística y Transporte de Carga en [GEOGRAPHIC_DATA]" at bounding box center [1153, 205] width 382 height 22
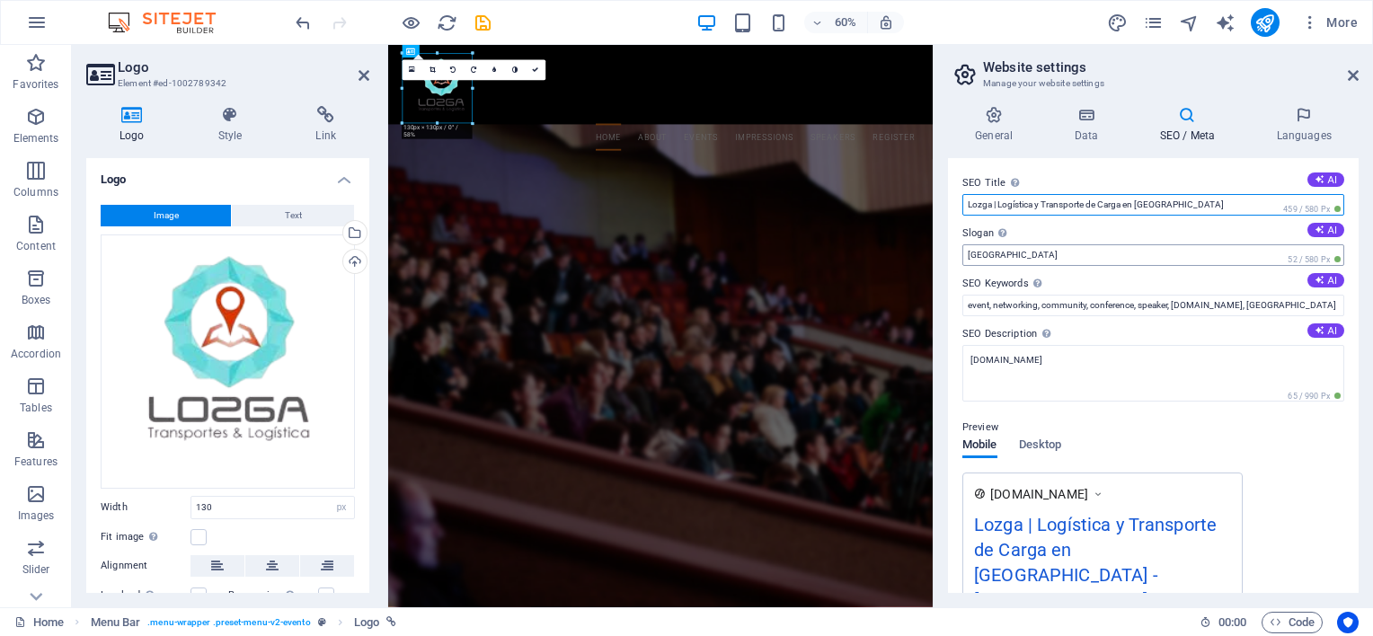
type input "Lozga | Logística y Transporte de Carga en [GEOGRAPHIC_DATA]"
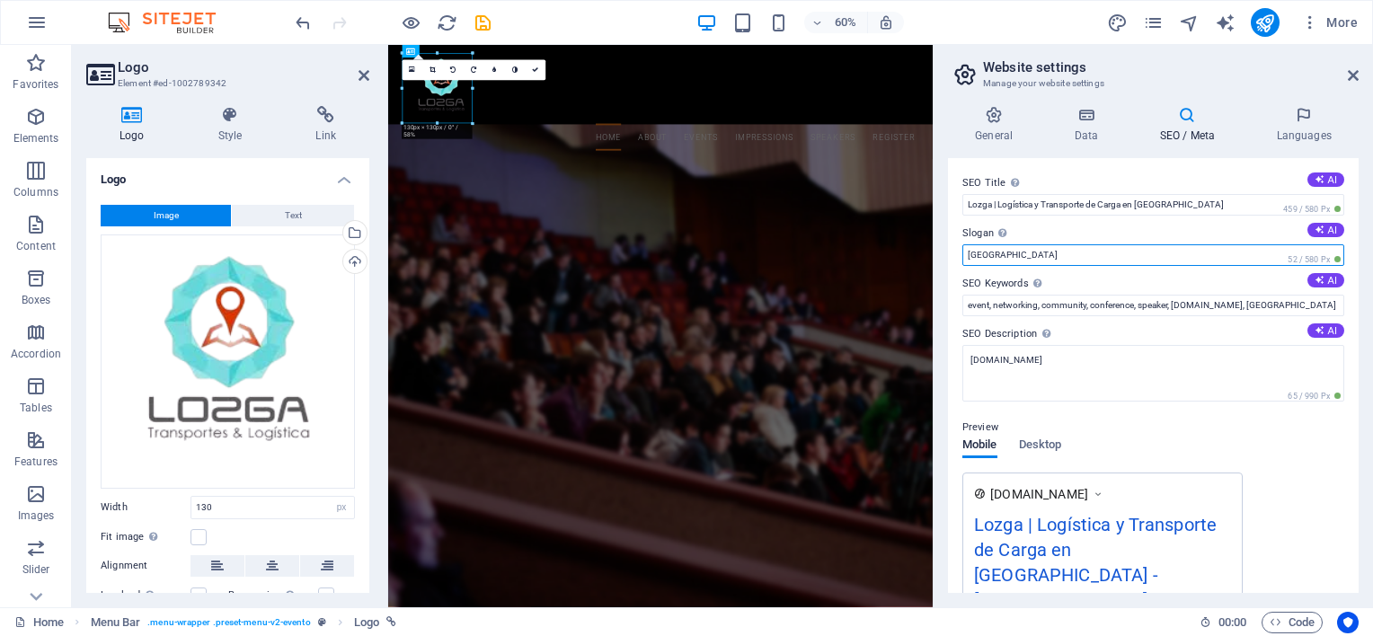
click at [1136, 259] on input "Berlin" at bounding box center [1153, 255] width 382 height 22
click at [974, 258] on input "Berlin" at bounding box center [1153, 255] width 382 height 22
paste input "Movemos tu carga con puntualidad, seguridad y confianza"
type input "Movemos tu carga con puntualidad, seguridad y confianza"
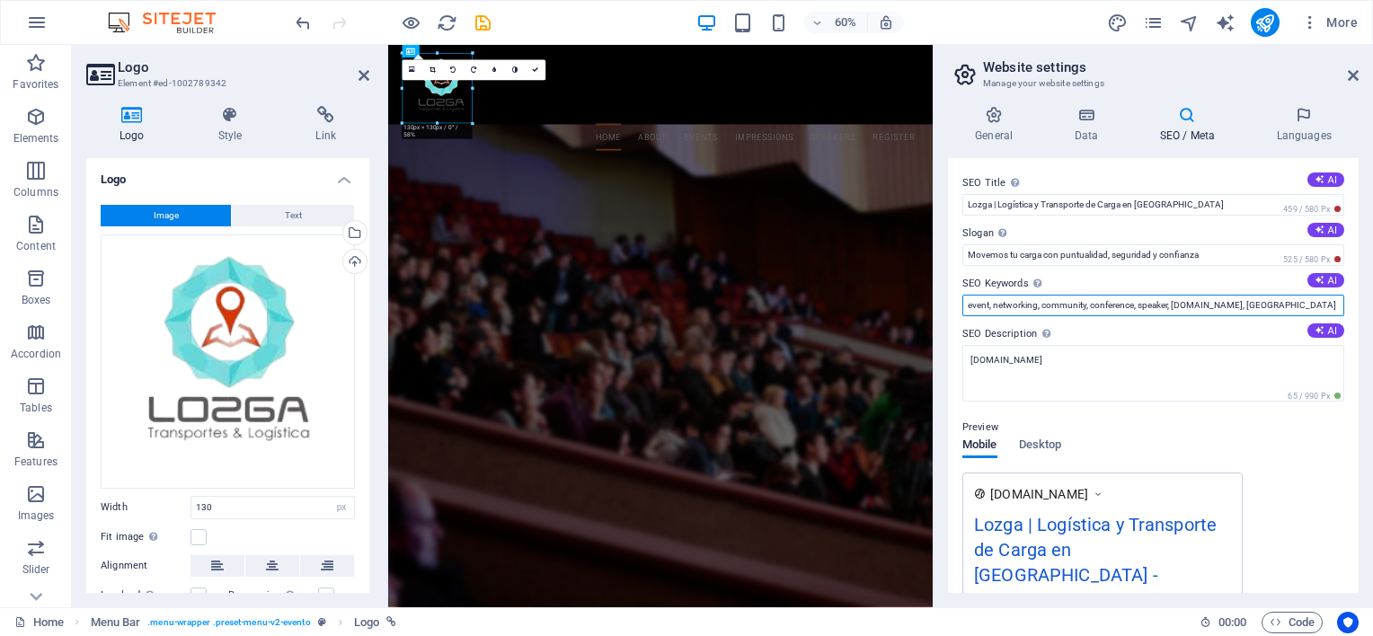
click at [1190, 301] on input "event, networking, community, conference, speaker, lozga.com, Berlin" at bounding box center [1153, 306] width 382 height 22
click at [1021, 303] on input "event, networking, community, conference, speaker, lozga.com, Berlin" at bounding box center [1153, 306] width 382 height 22
paste input "Transporte de carga en México"
paste input "Empresa de logística confiable"
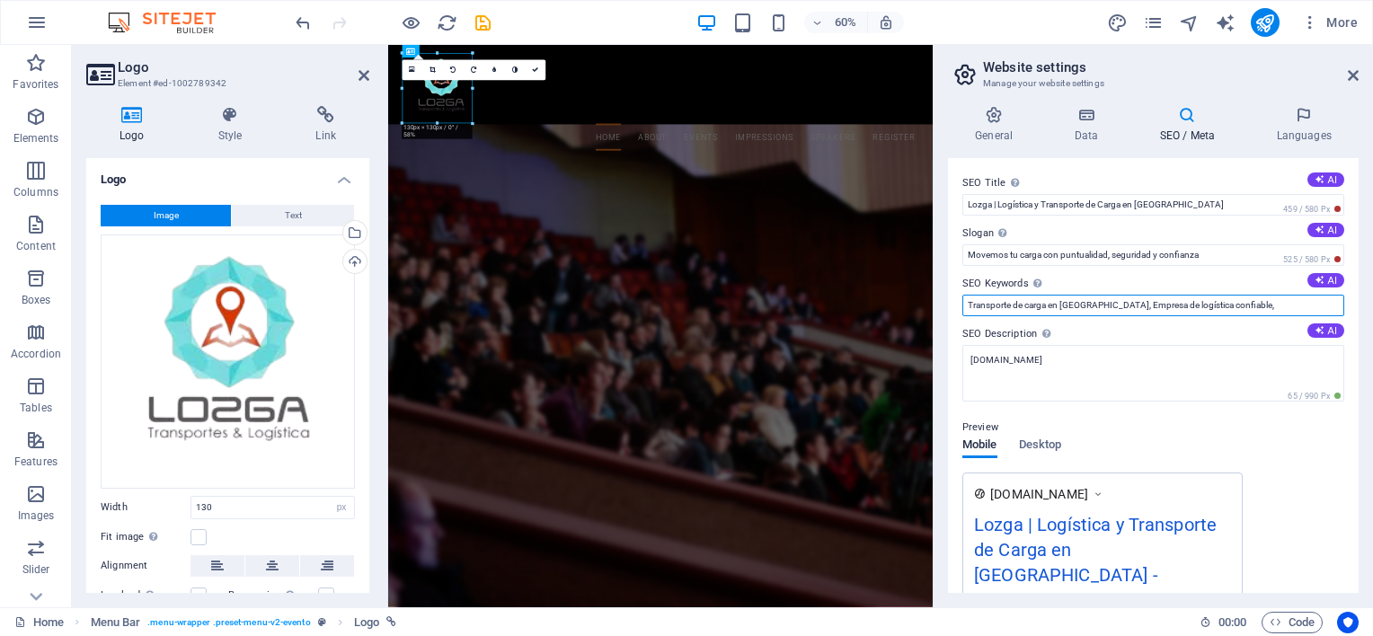
paste input "Servicio de transporte terrestre"
paste input "Transporte de mercancías nacional"
paste input "Logística y distribución en México"
paste input "Transporte seguro y puntual"
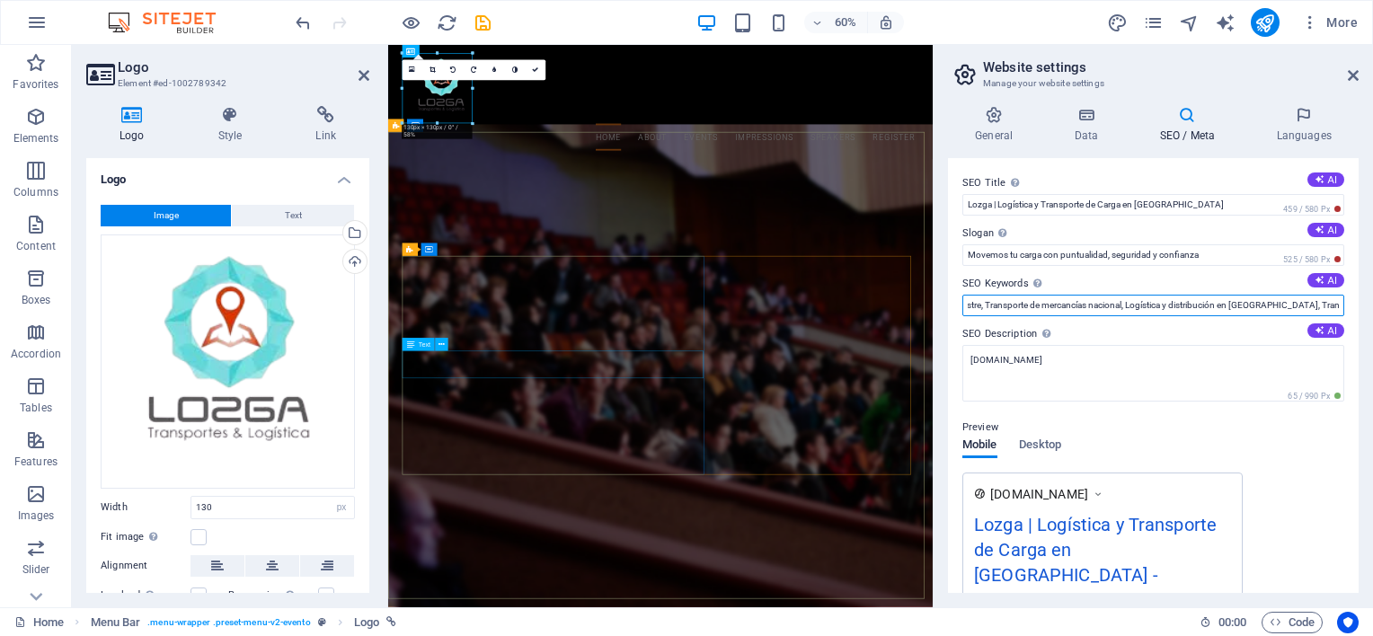
paste input "Flotilla moderna de camiones"
paste input "Servicio de mudanzas y carga pesada"
paste input "Cotización transporte de carga"
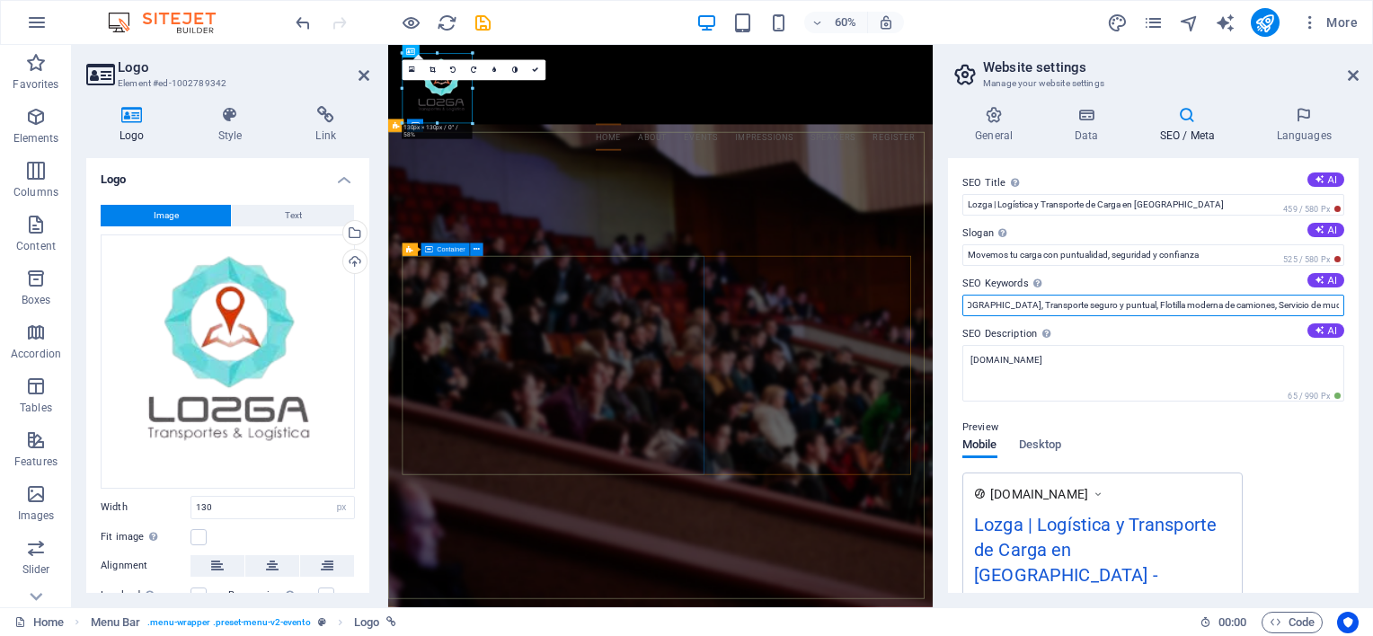
scroll to position [0, 812]
type input "Transporte de carga en México, Empresa de logística confiable, Servicio de tran…"
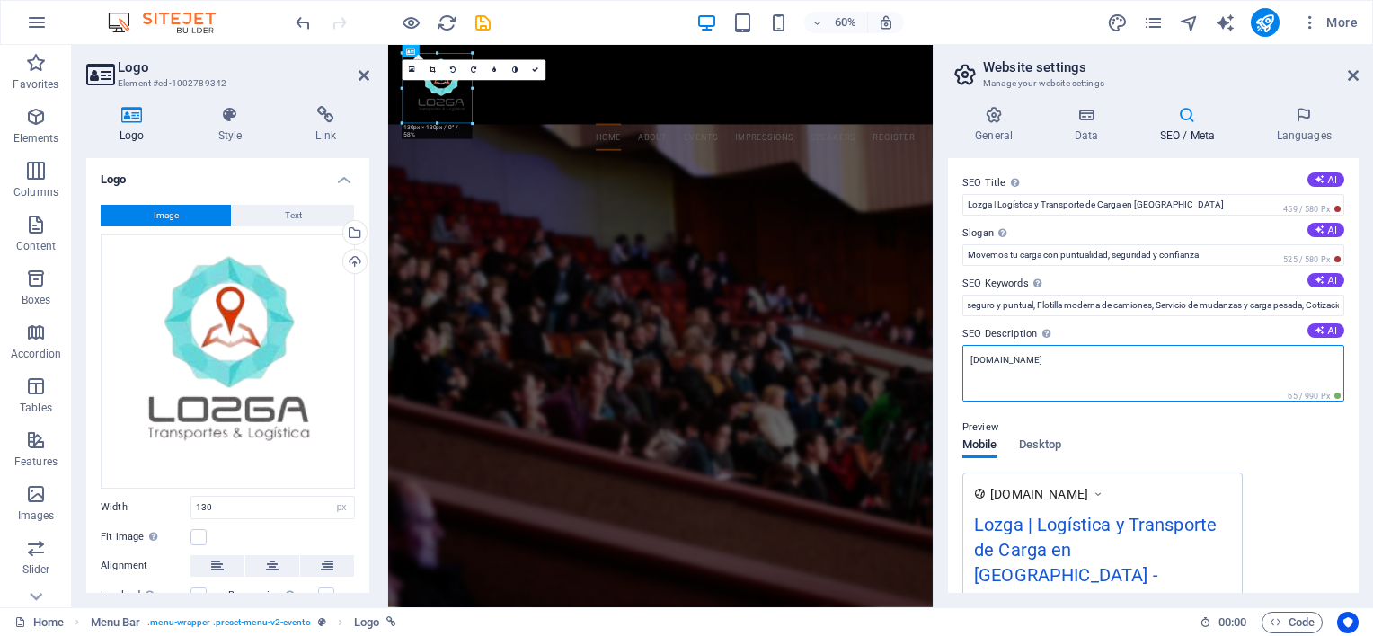
click at [1046, 367] on textarea "lozga.com" at bounding box center [1153, 373] width 382 height 57
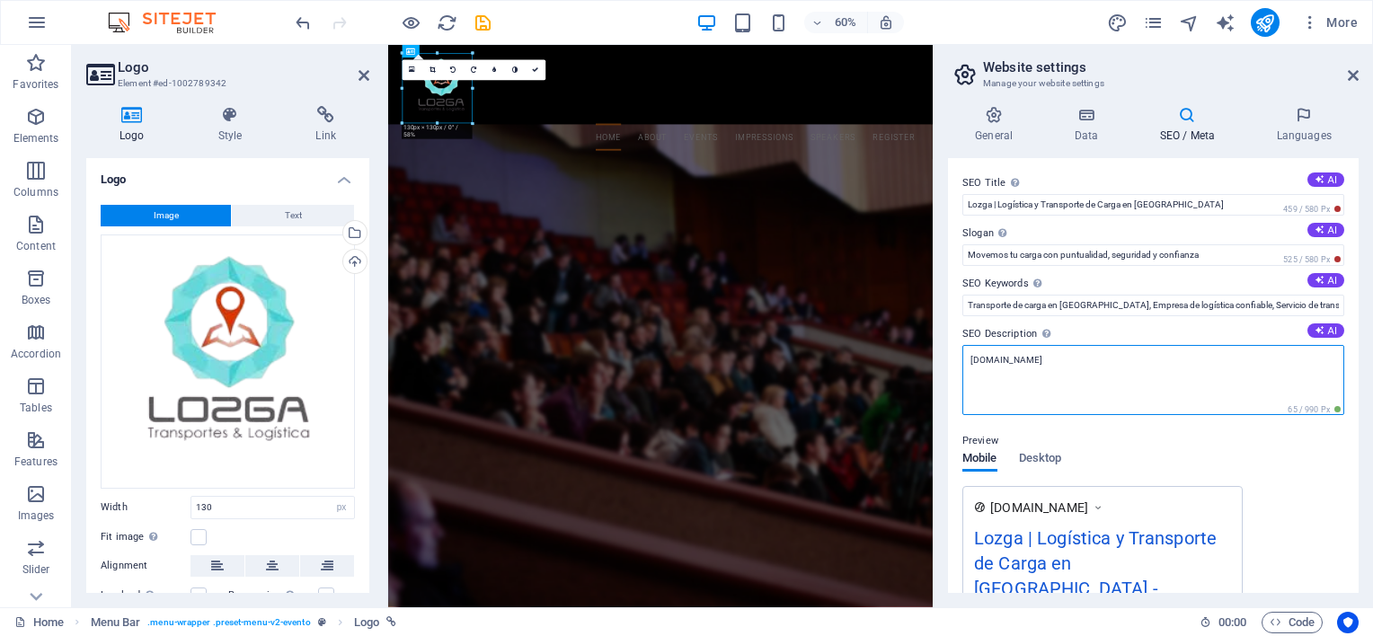
click at [1092, 359] on textarea "lozga.com" at bounding box center [1153, 380] width 382 height 70
paste textarea "Lozga Transportes ofrece soluciones de logística y transporte de carga en Méxic…"
click at [1049, 363] on textarea "Lozga Transportes ofrece soluciones de logística y transporte de carga en Méxic…" at bounding box center [1153, 380] width 382 height 70
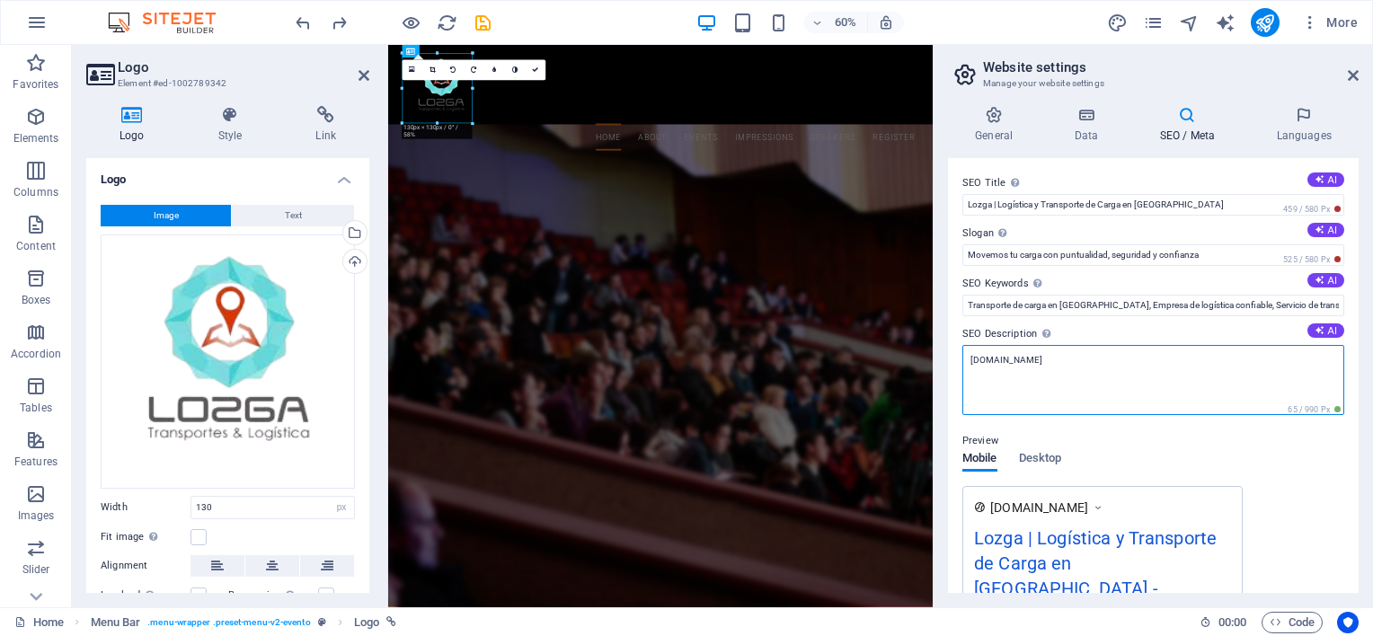
click at [1008, 363] on textarea "lozga.com" at bounding box center [1153, 380] width 382 height 70
paste textarea "Lozga Transportes ofrece soluciones de logística y transporte de carga en Méxic…"
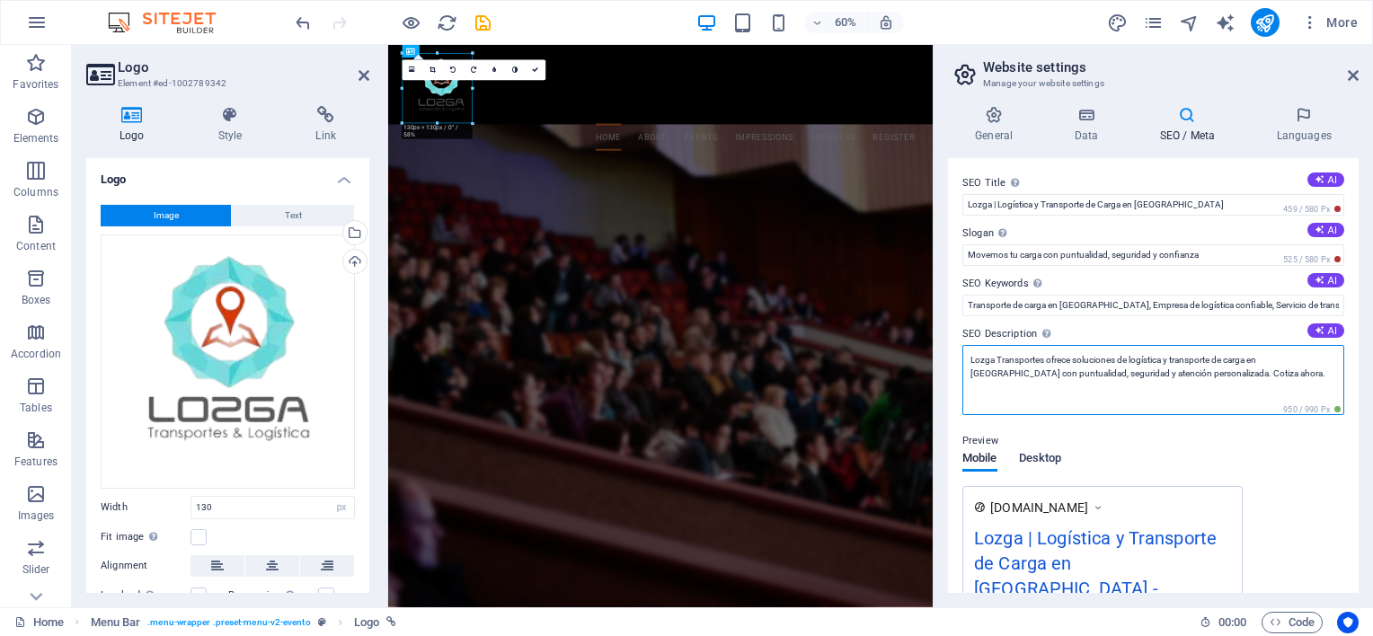
type textarea "Lozga Transportes ofrece soluciones de logística y transporte de carga en Méxic…"
click at [1047, 455] on span "Desktop" at bounding box center [1040, 459] width 43 height 25
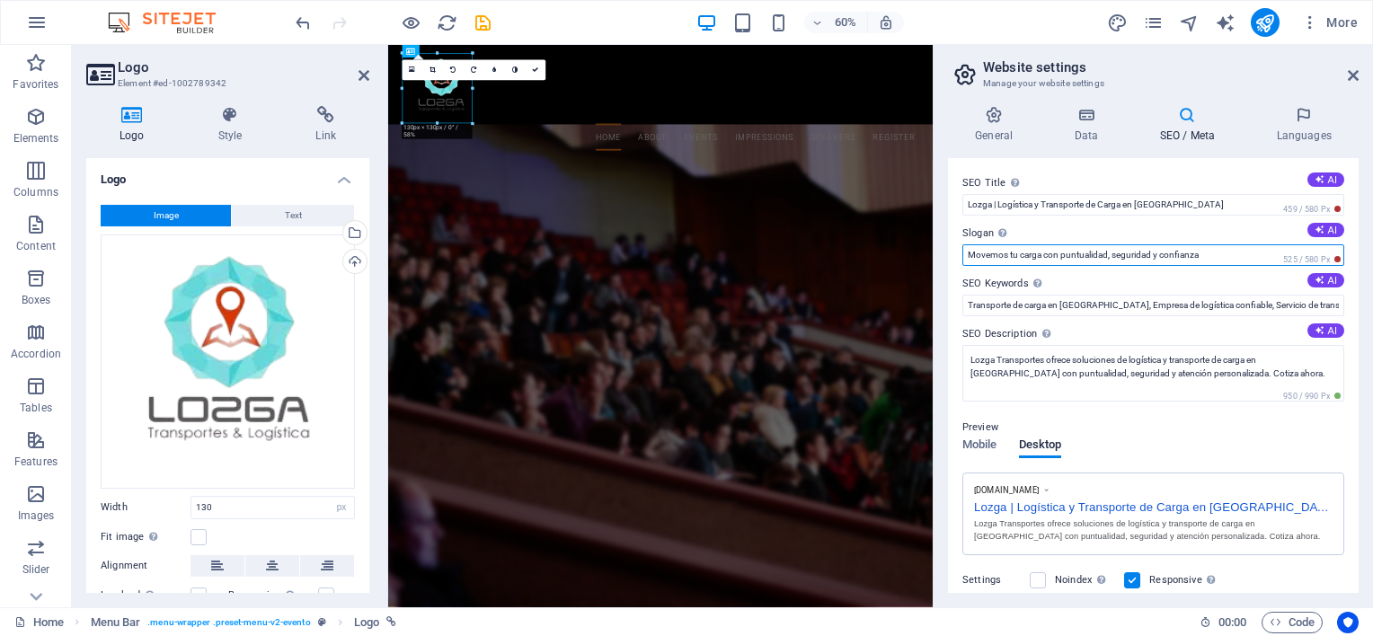
click at [1037, 250] on input "Movemos tu carga con puntualidad, seguridad y confianza" at bounding box center [1153, 255] width 382 height 22
click at [1254, 438] on div "Preview Mobile Desktop www.example.com Lozga | Logística y Transporte de Carga …" at bounding box center [1153, 479] width 382 height 153
click at [972, 445] on span "Mobile" at bounding box center [979, 446] width 35 height 25
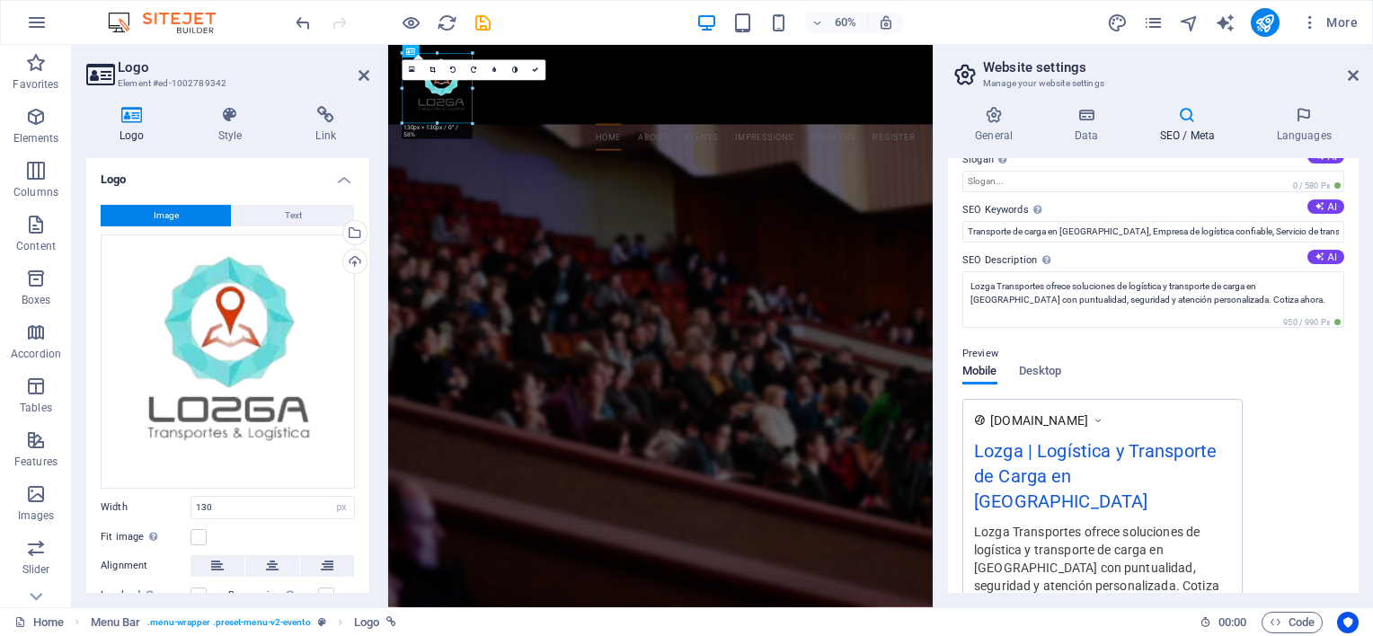
scroll to position [75, 0]
click at [1016, 288] on textarea "Lozga Transportes ofrece soluciones de logística y transporte de carga en Méxic…" at bounding box center [1153, 298] width 382 height 57
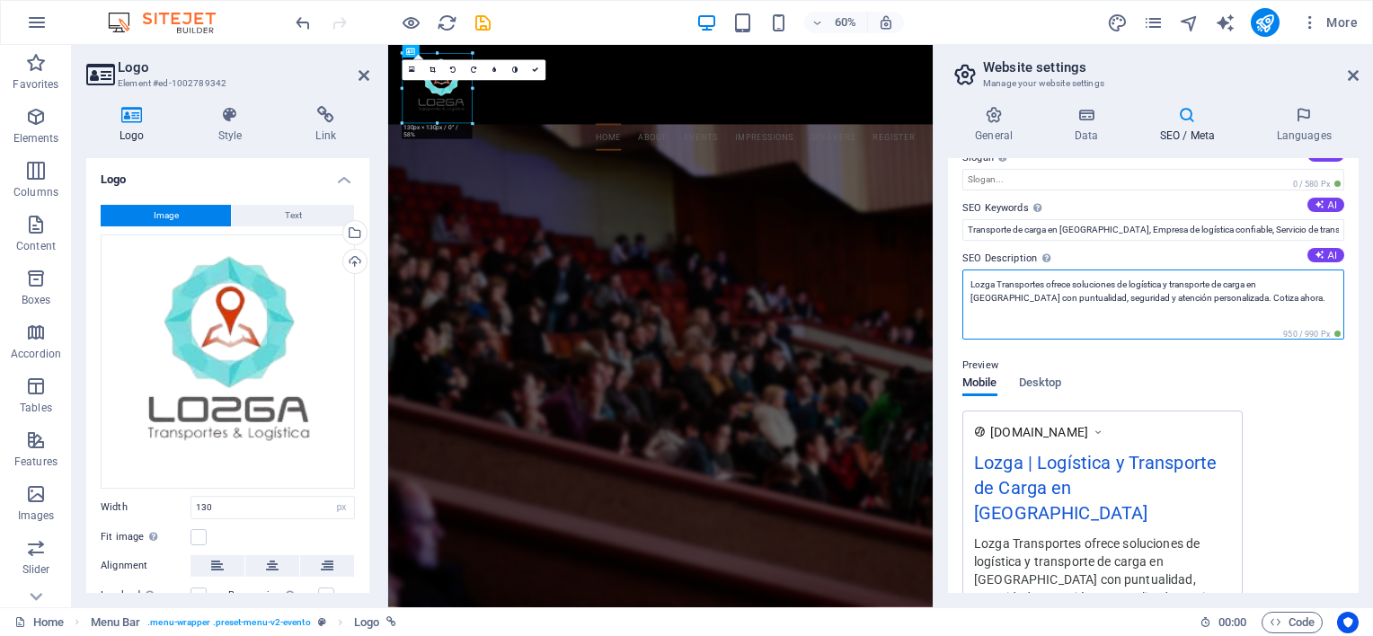
click at [1016, 288] on textarea "Lozga Transportes ofrece soluciones de logística y transporte de carga en Méxic…" at bounding box center [1153, 305] width 382 height 70
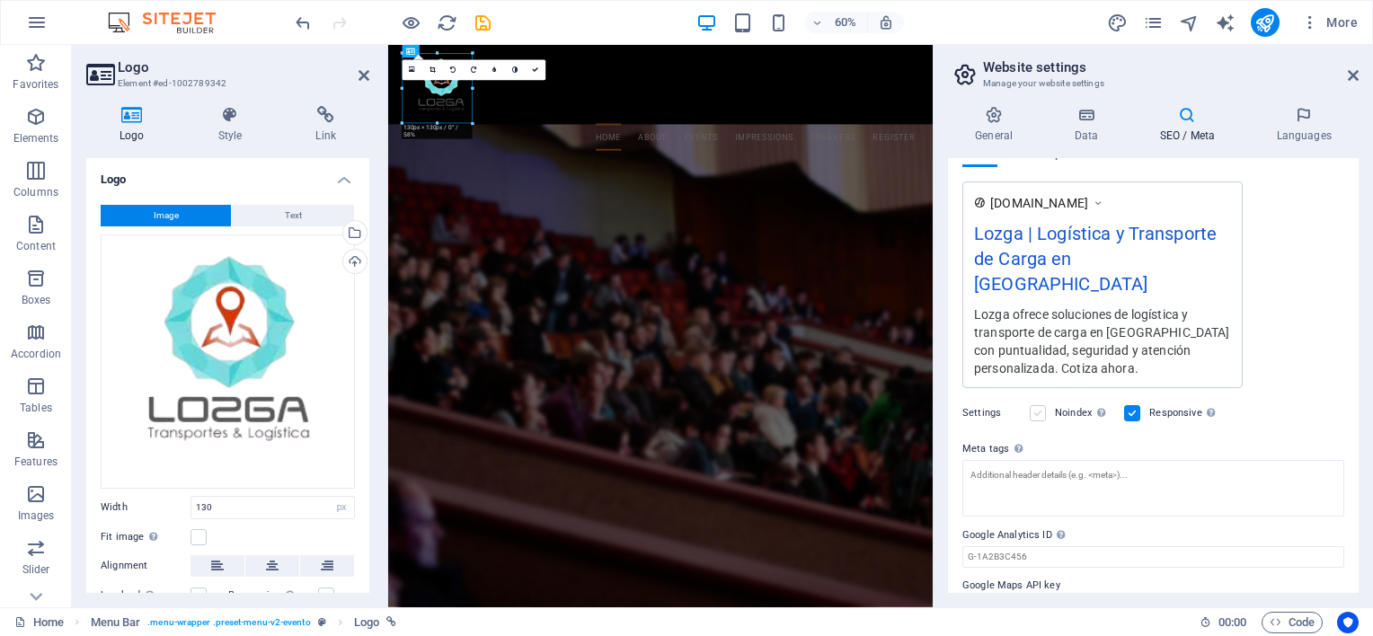
scroll to position [316, 0]
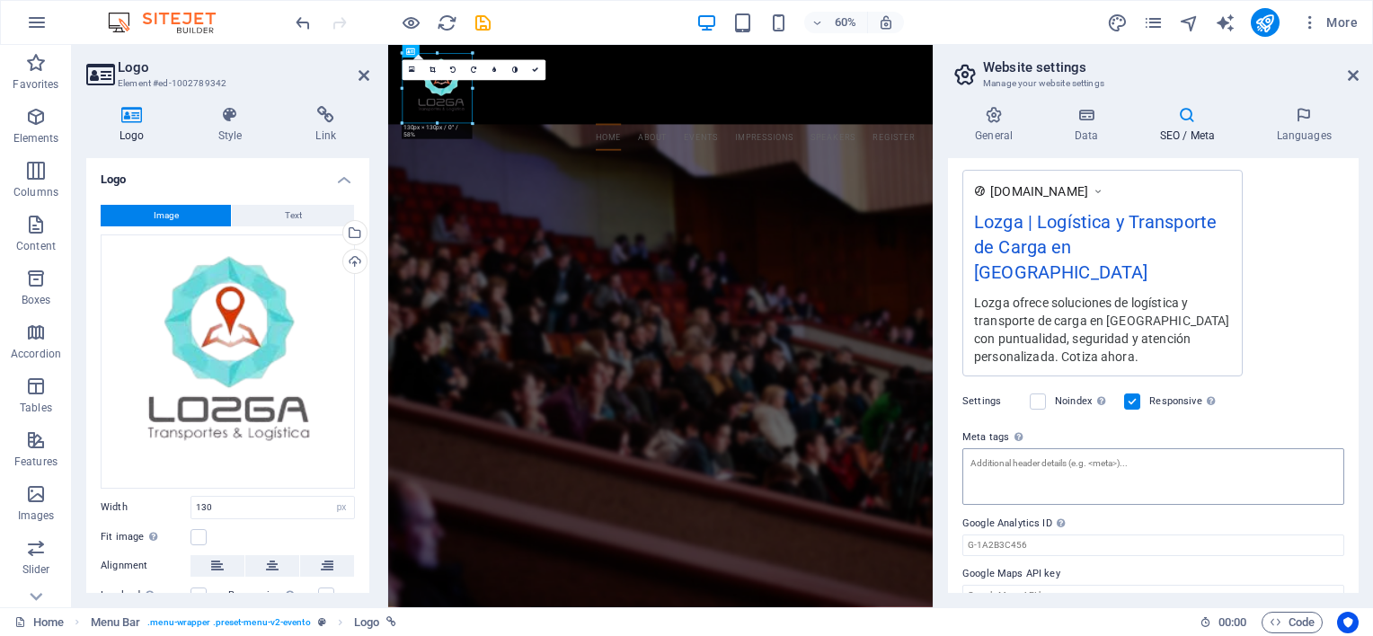
type textarea "Lozga ofrece soluciones de logística y transporte de carga en México con puntua…"
click at [1078, 455] on textarea "Meta tags Enter HTML code here that will be placed inside the tags of your webs…" at bounding box center [1153, 476] width 382 height 57
click at [1116, 460] on textarea "Meta tags Enter HTML code here that will be placed inside the tags of your webs…" at bounding box center [1153, 483] width 382 height 70
paste textarea "<!-- Título de la página --> <title>Lozga Transportes | Logística y Transporte …"
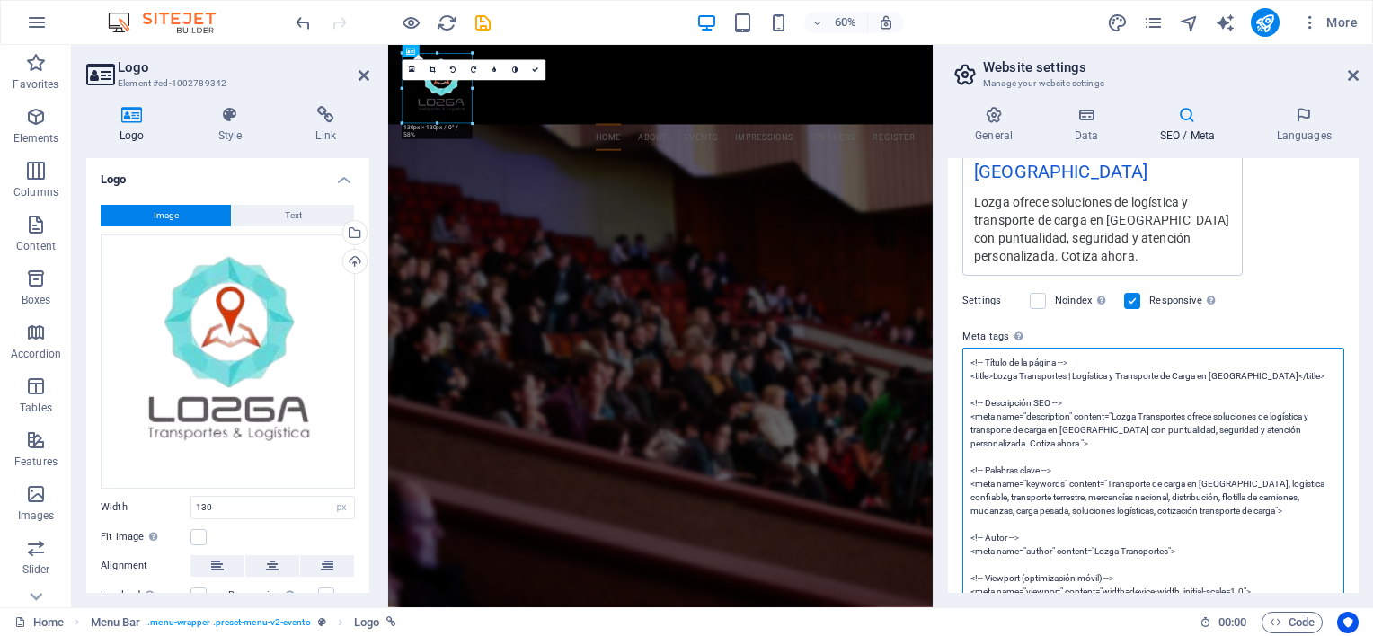
scroll to position [404, 0]
click at [1049, 347] on textarea "<!-- Título de la página --> <title>Lozga Transportes | Logística y Transporte …" at bounding box center [1153, 490] width 382 height 286
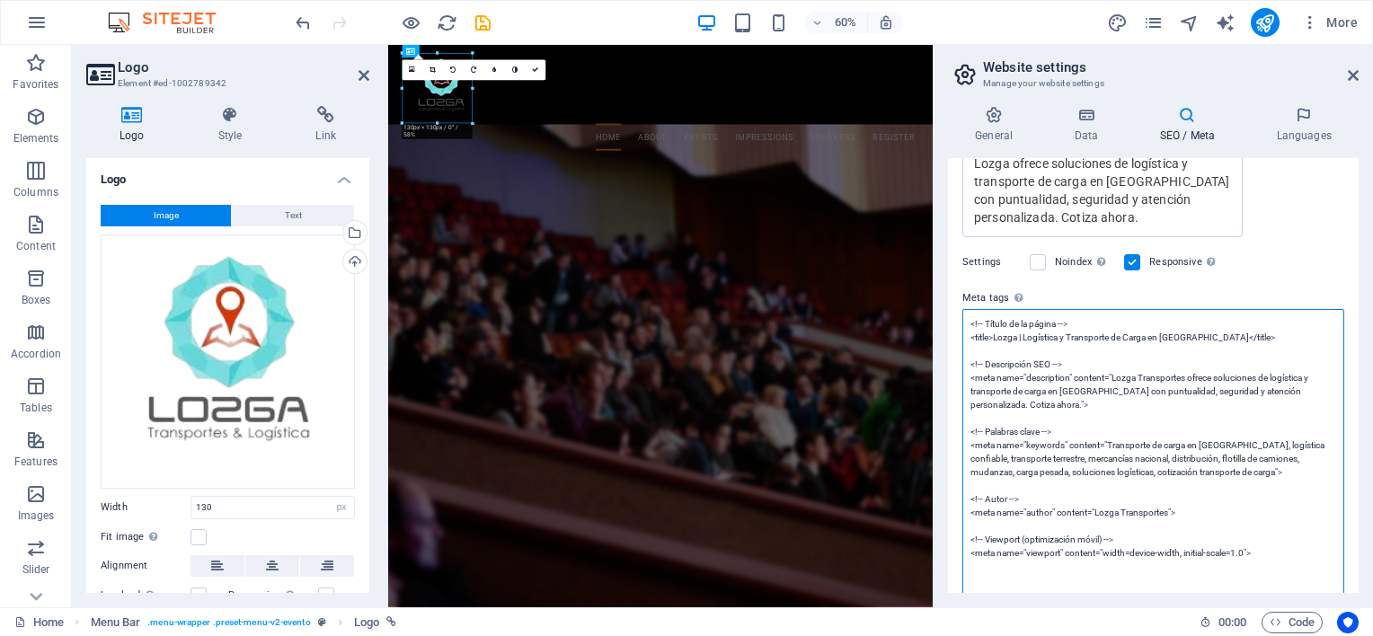
scroll to position [446, 0]
click at [1171, 351] on textarea "<!-- Título de la página --> <title>Lozga | Logística y Transporte de Carga en …" at bounding box center [1153, 448] width 382 height 286
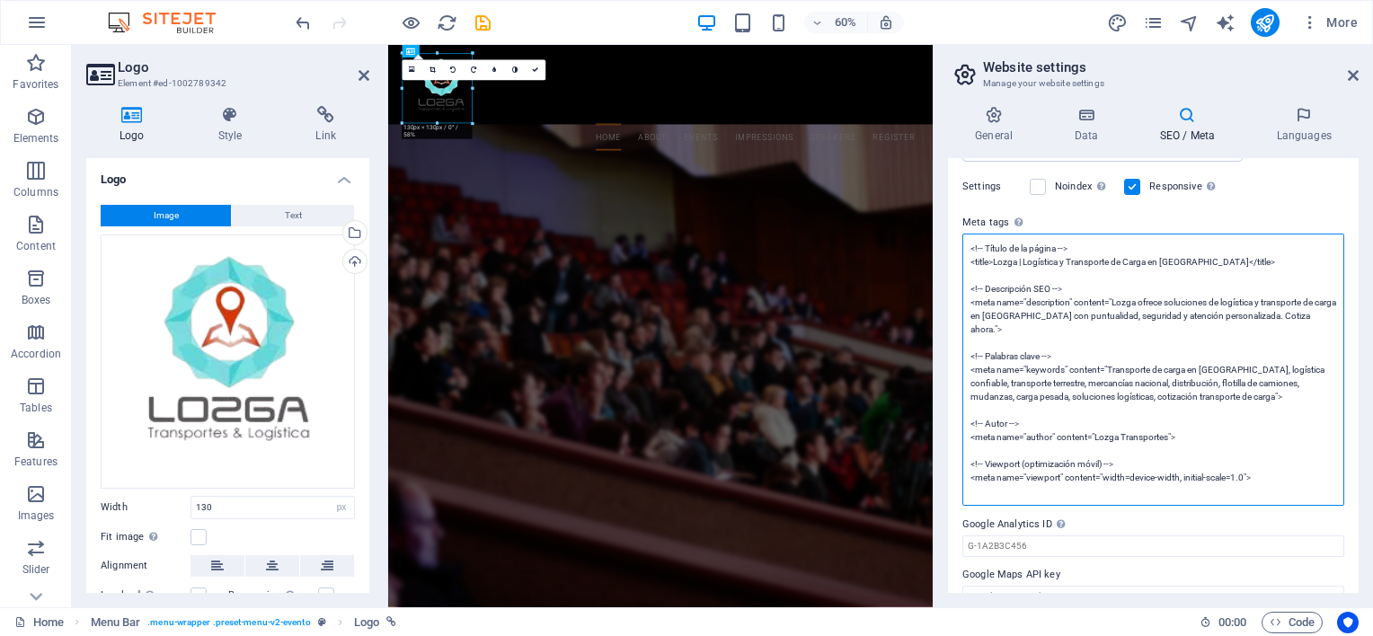
scroll to position [519, 0]
click at [1139, 396] on textarea "<!-- Título de la página --> <title>Lozga | Logística y Transporte de Carga en …" at bounding box center [1153, 368] width 382 height 272
type textarea "<!-- Título de la página --> <title>Lozga | Logística y Transporte de Carga en …"
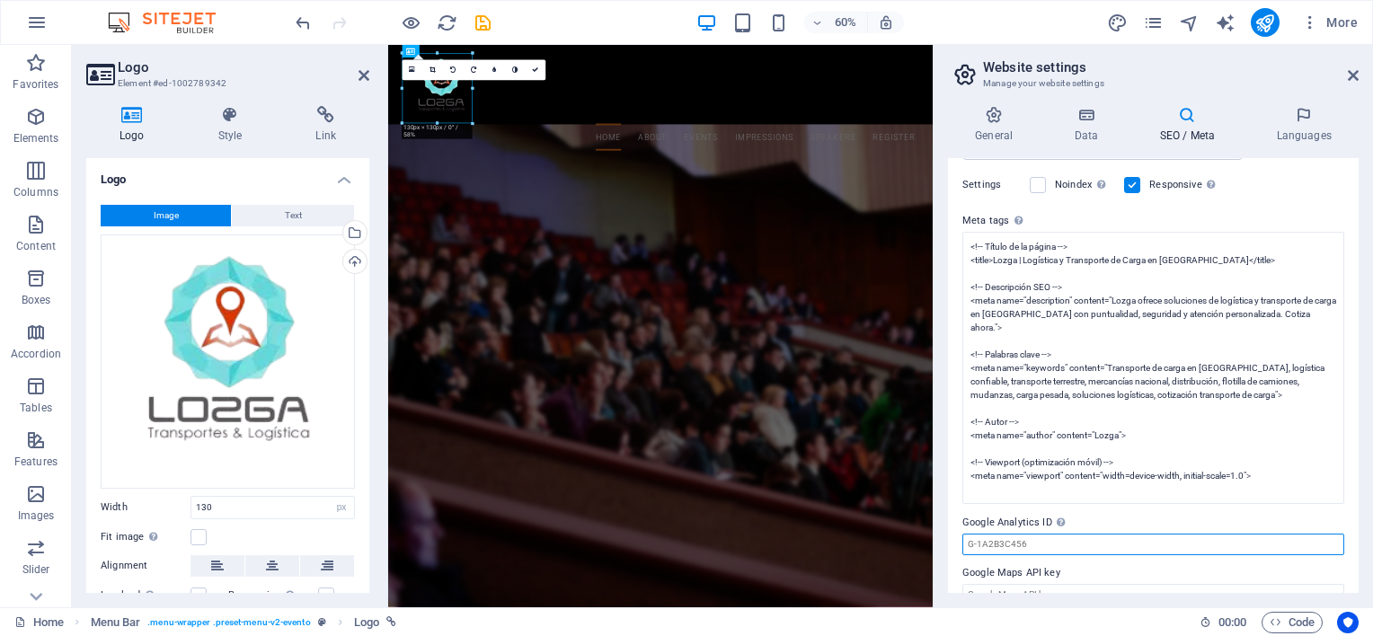
click at [1064, 534] on input "Google Analytics ID Please only add the Google Analytics ID. We automatically i…" at bounding box center [1153, 545] width 382 height 22
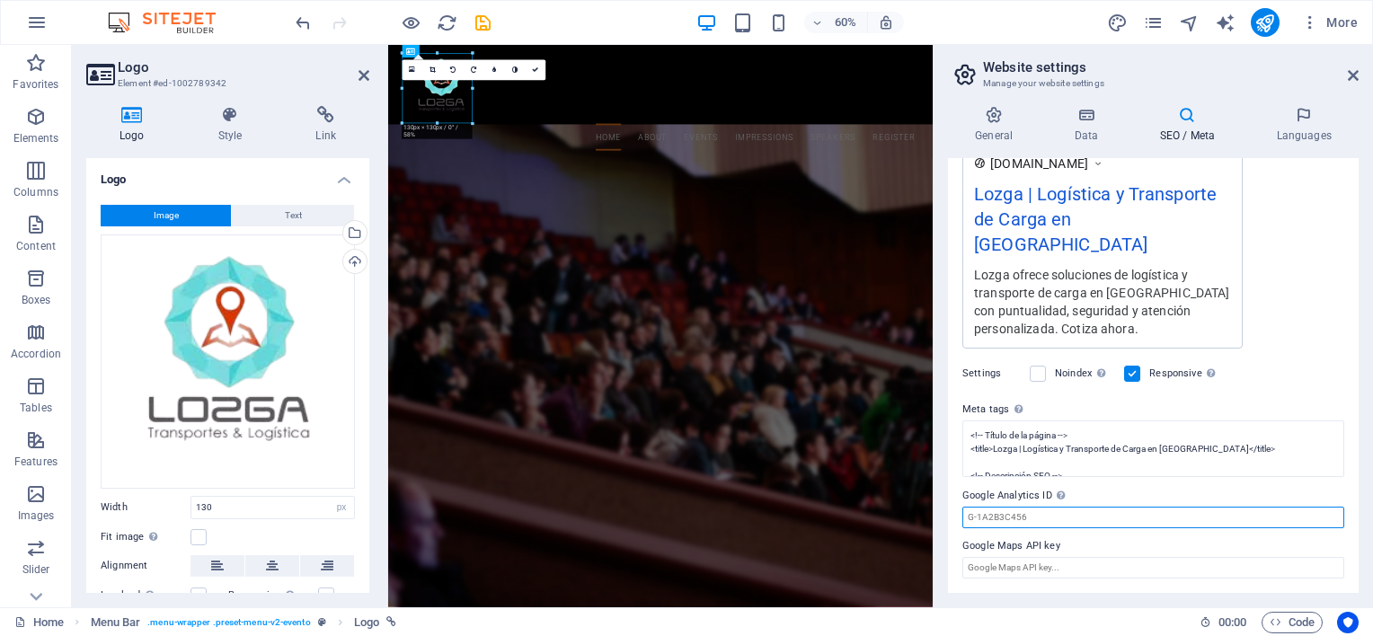
scroll to position [304, 0]
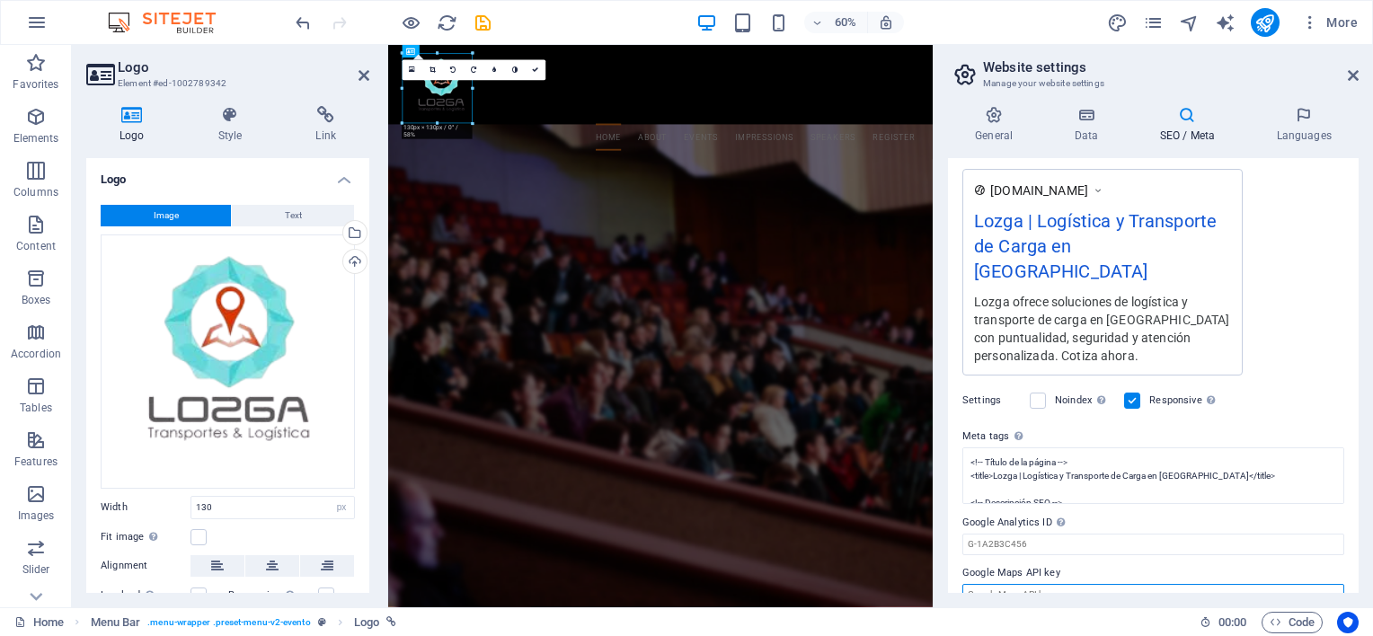
click at [1062, 584] on input "Google Maps API key" at bounding box center [1153, 595] width 382 height 22
click at [1064, 534] on input "Google Analytics ID Please only add the Google Analytics ID. We automatically i…" at bounding box center [1153, 545] width 382 height 22
click at [1306, 125] on h4 "Languages" at bounding box center [1304, 125] width 110 height 38
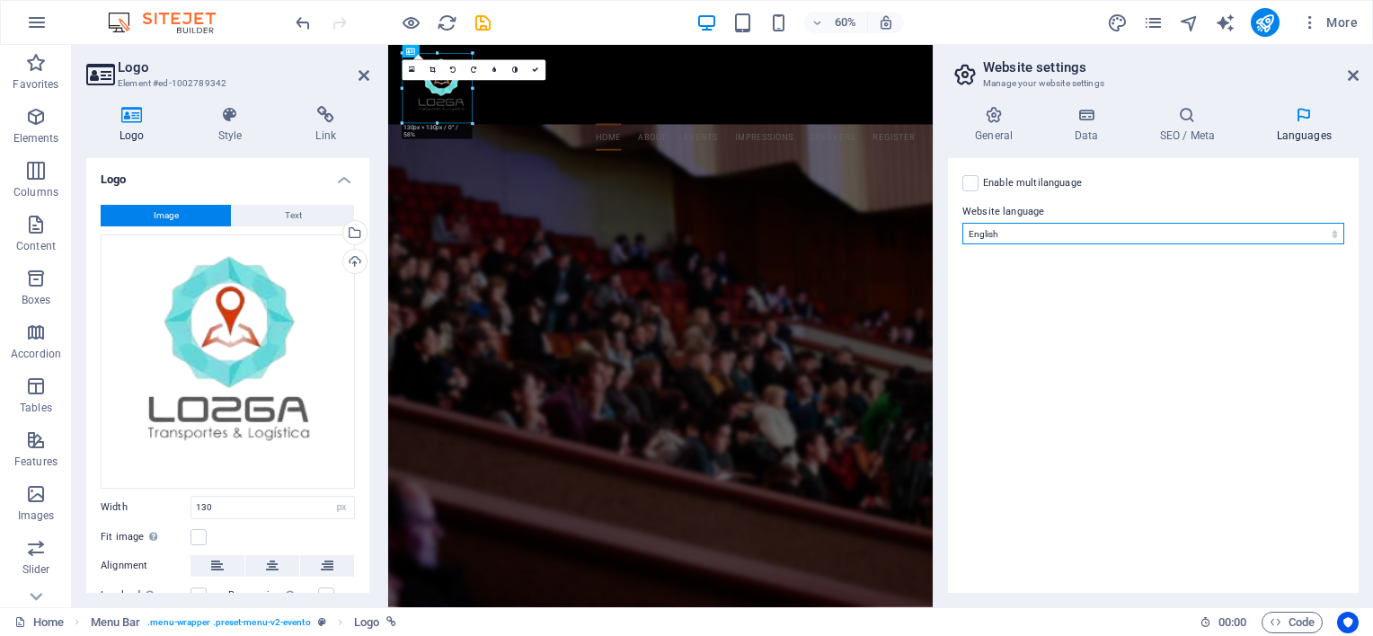
click at [1024, 243] on select "Abkhazian Afar Afrikaans Akan Albanian Amharic Arabic Aragonese Armenian Assame…" at bounding box center [1153, 234] width 382 height 22
select select "148"
click at [962, 223] on select "Abkhazian Afar Afrikaans Akan Albanian Amharic Arabic Aragonese Armenian Assame…" at bounding box center [1153, 234] width 382 height 22
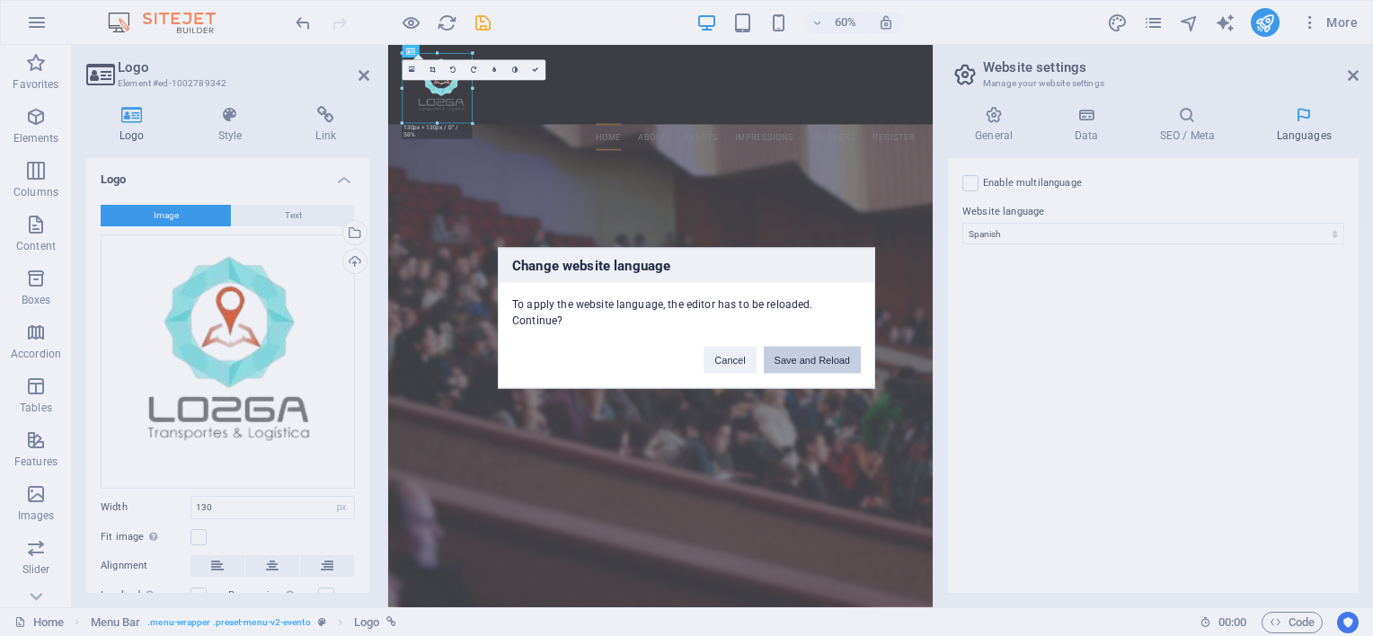
click at [825, 348] on button "Save and Reload" at bounding box center [812, 360] width 97 height 27
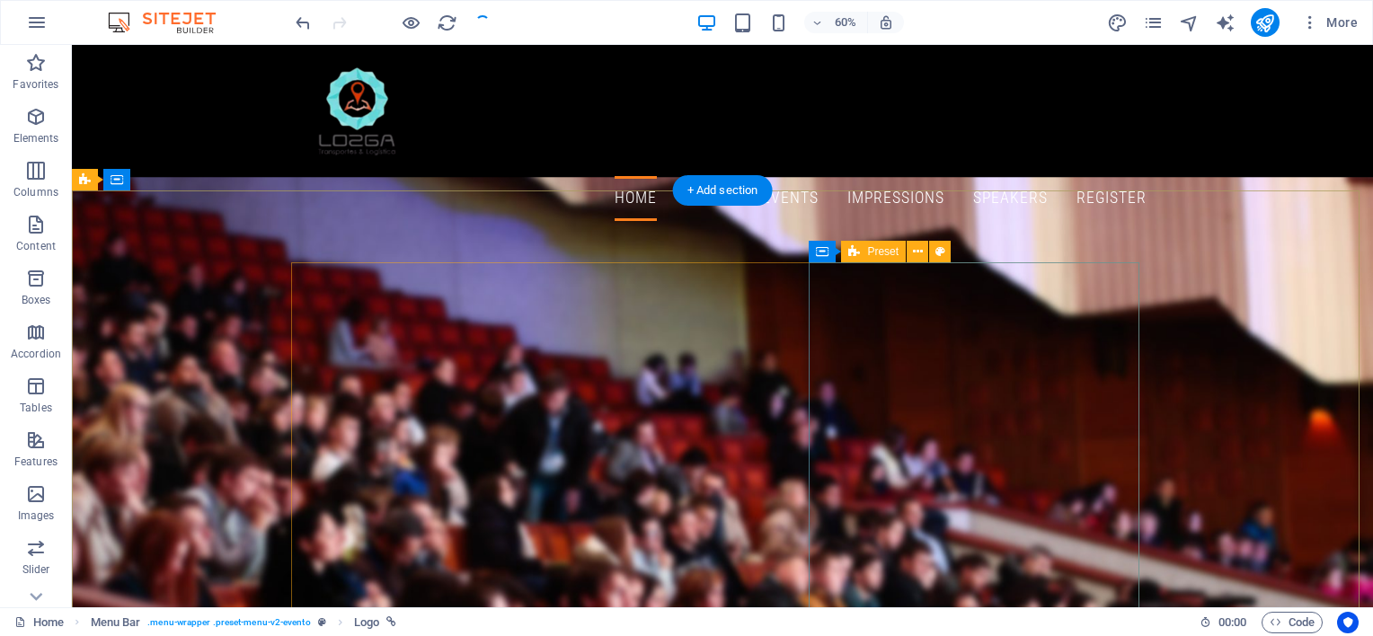
checkbox input "false"
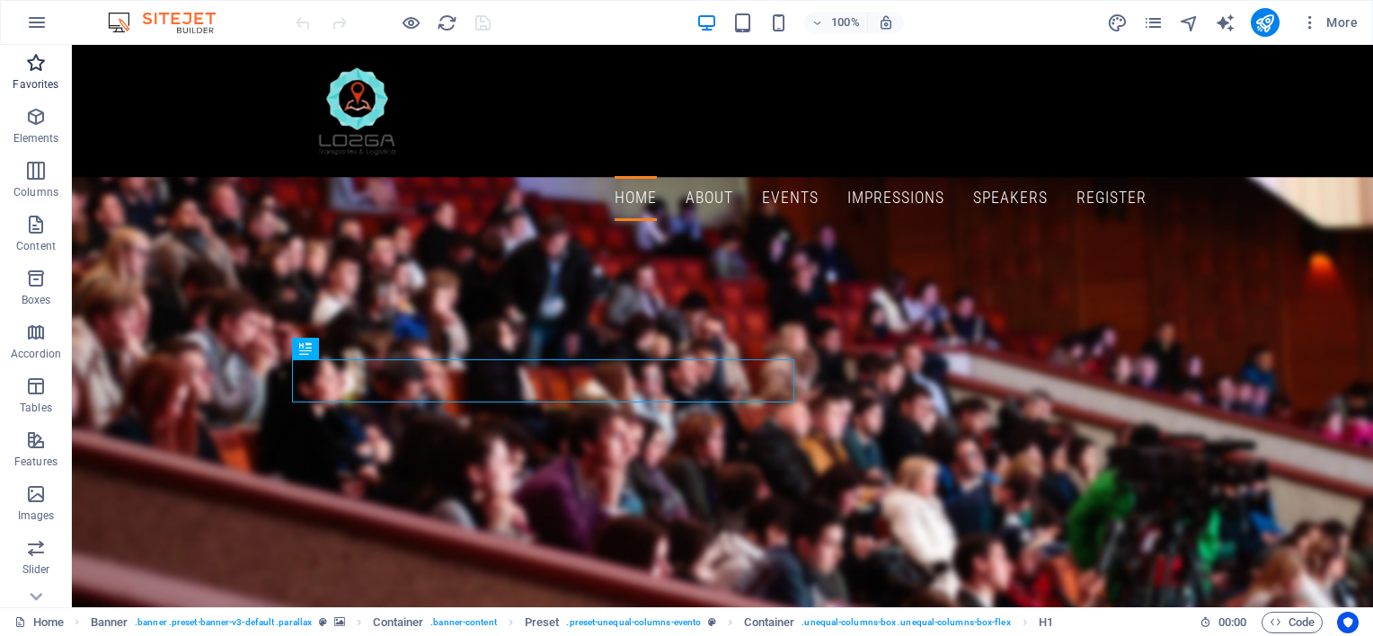
click at [34, 70] on icon "button" at bounding box center [36, 63] width 22 height 22
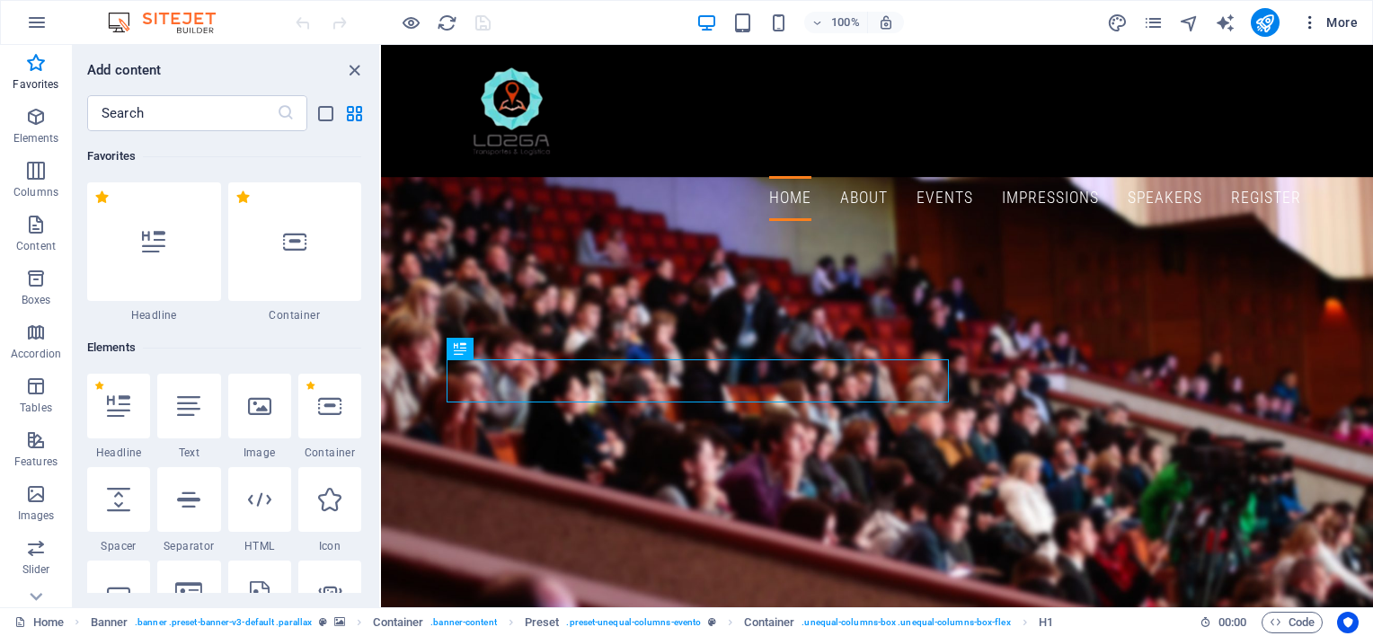
click at [1323, 20] on span "More" at bounding box center [1329, 22] width 57 height 18
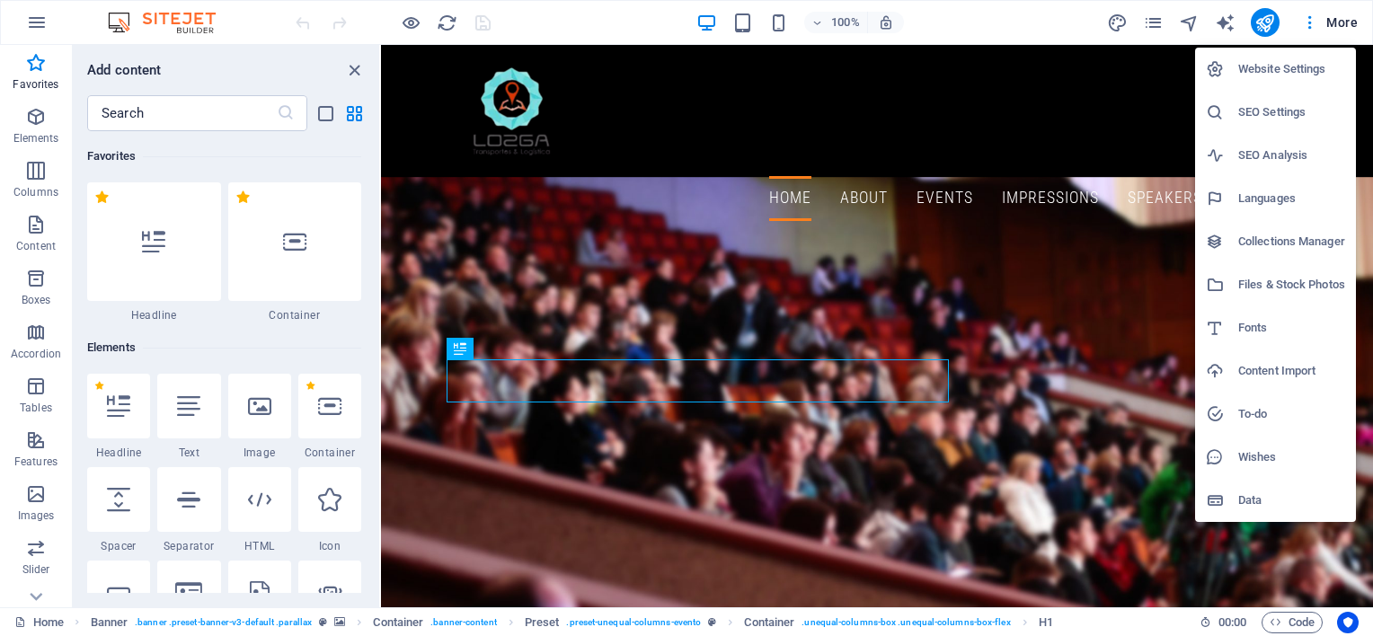
click at [1277, 115] on h6 "SEO Settings" at bounding box center [1291, 113] width 107 height 22
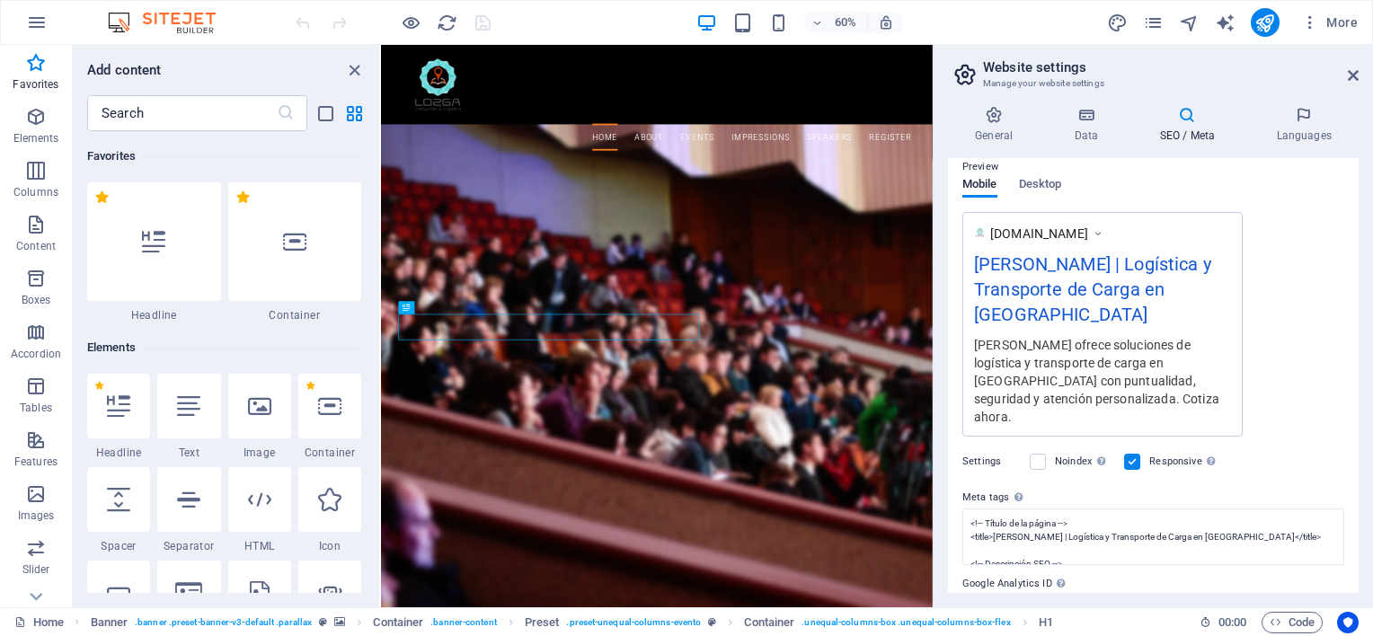
scroll to position [304, 0]
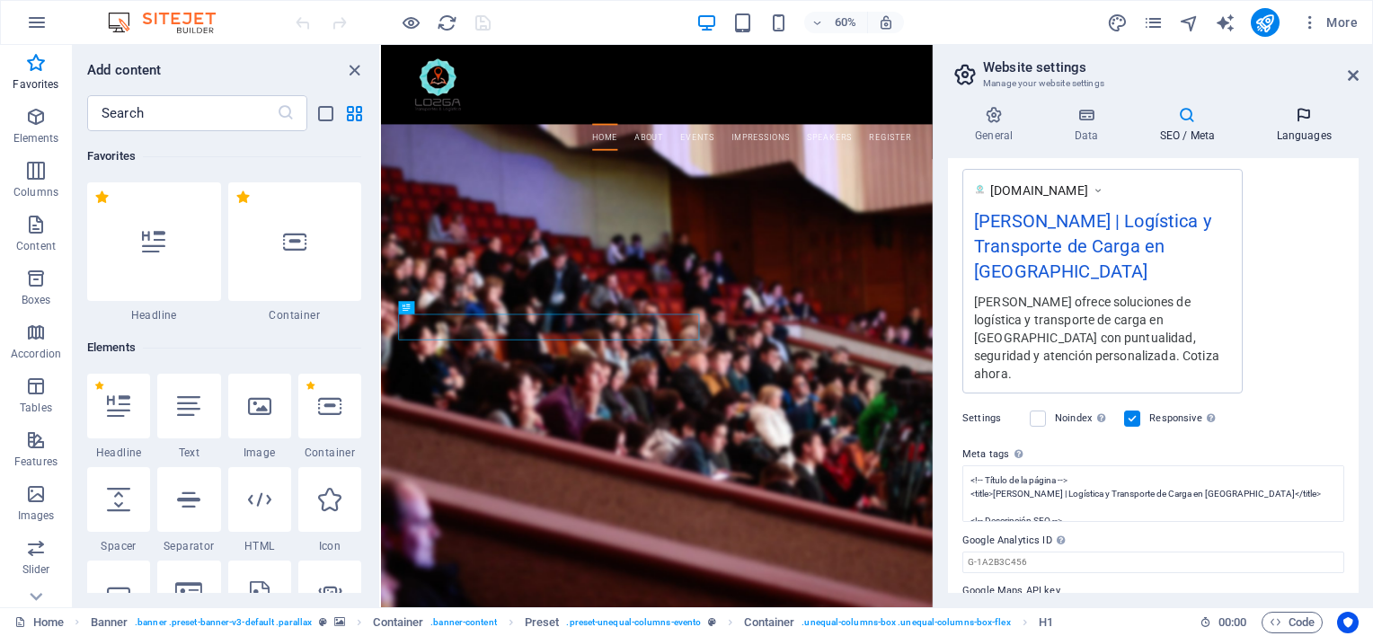
click at [1296, 116] on icon at bounding box center [1304, 115] width 110 height 18
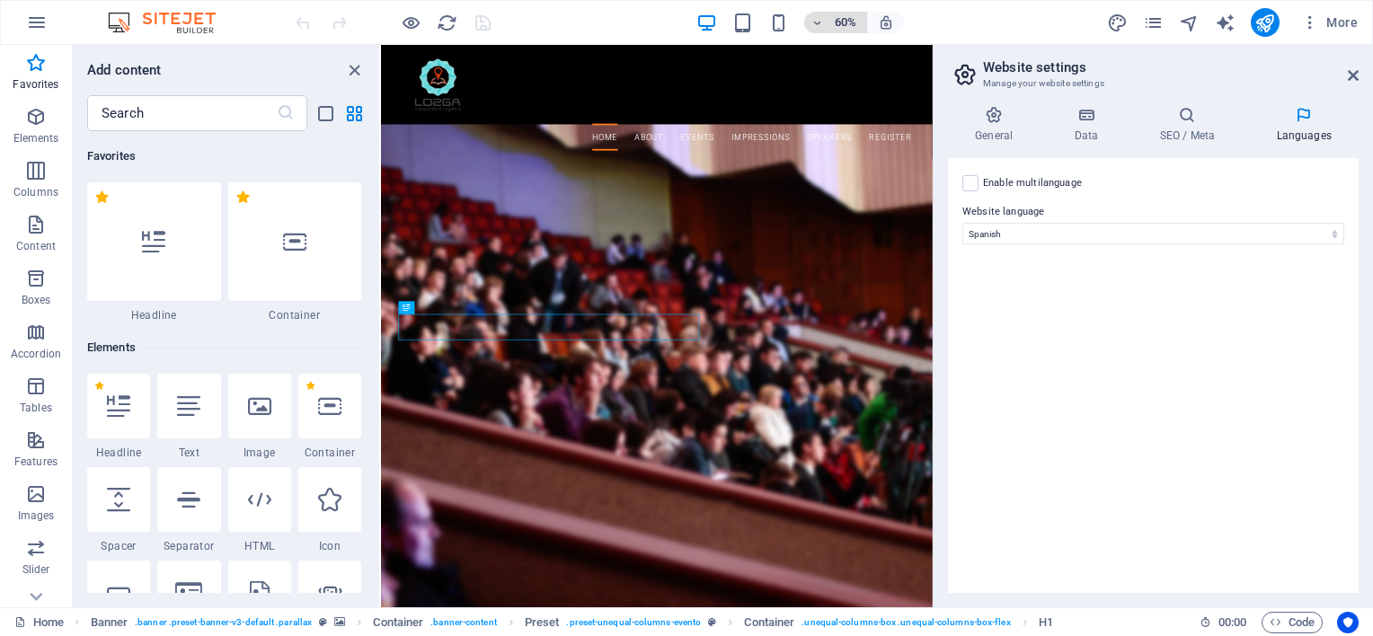
click at [816, 27] on icon "button" at bounding box center [817, 23] width 13 height 12
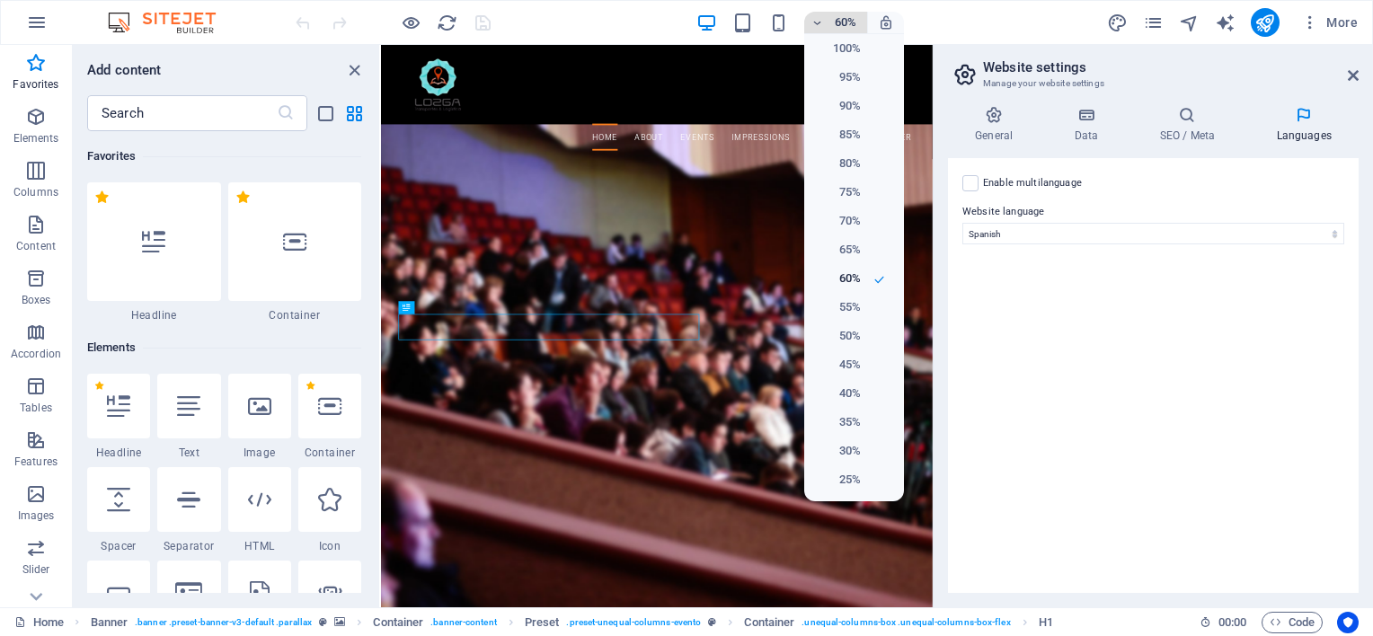
click at [816, 27] on div at bounding box center [686, 318] width 1373 height 636
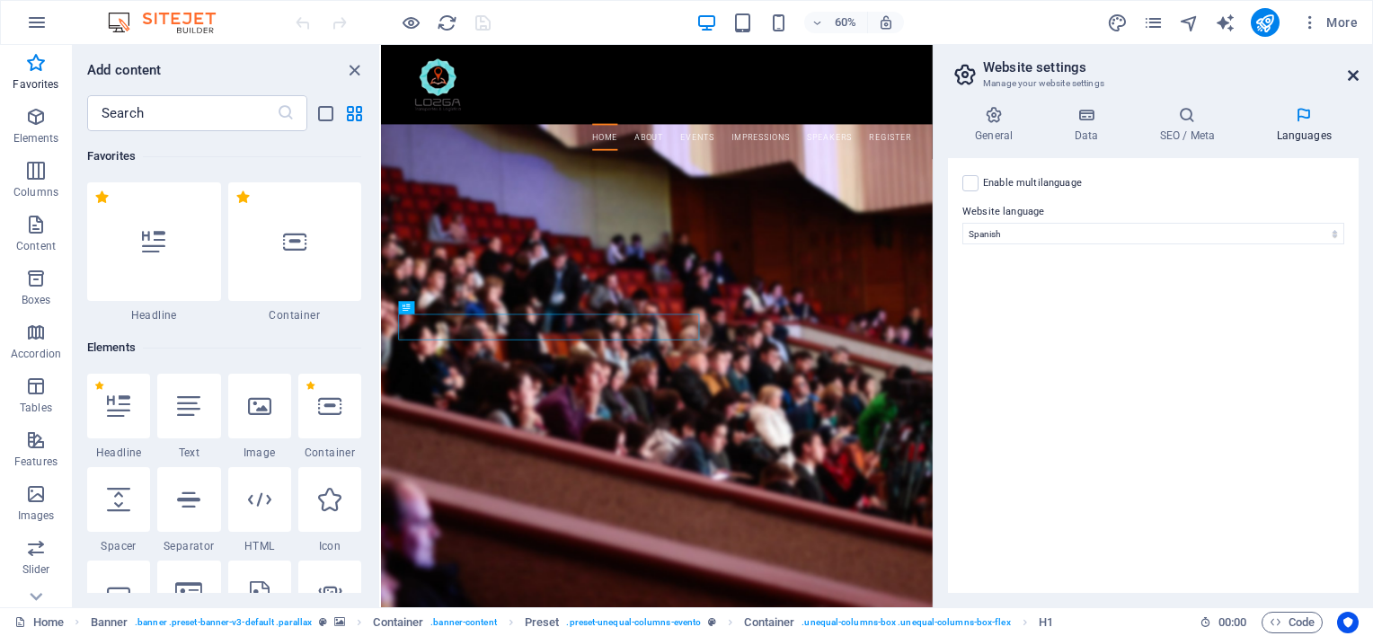
click at [1350, 79] on icon at bounding box center [1353, 75] width 11 height 14
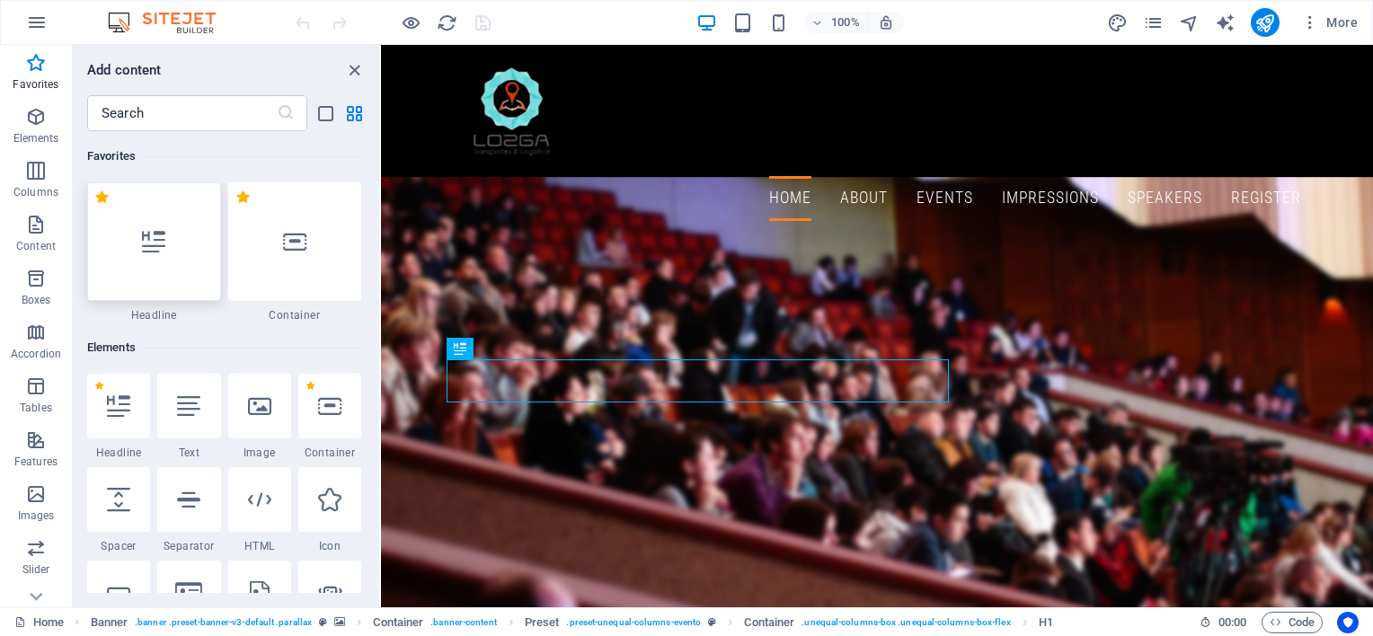
click at [183, 280] on div at bounding box center [154, 241] width 134 height 119
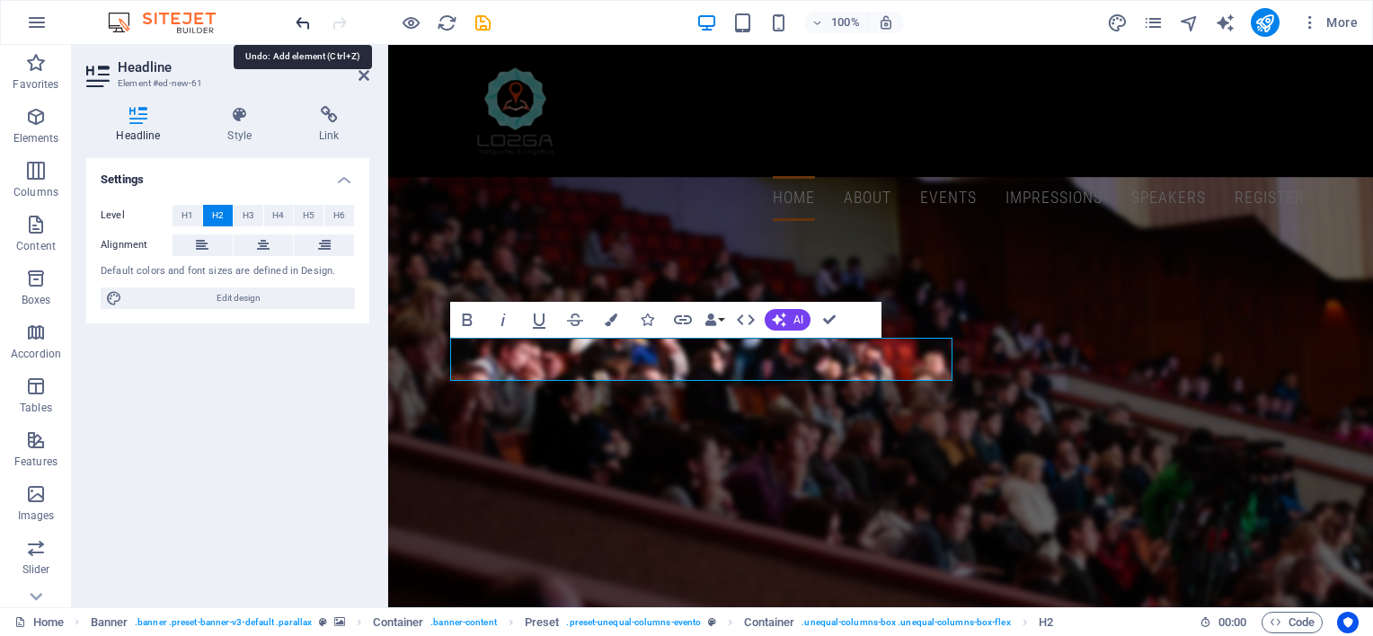
click at [300, 13] on icon "undo" at bounding box center [303, 23] width 21 height 21
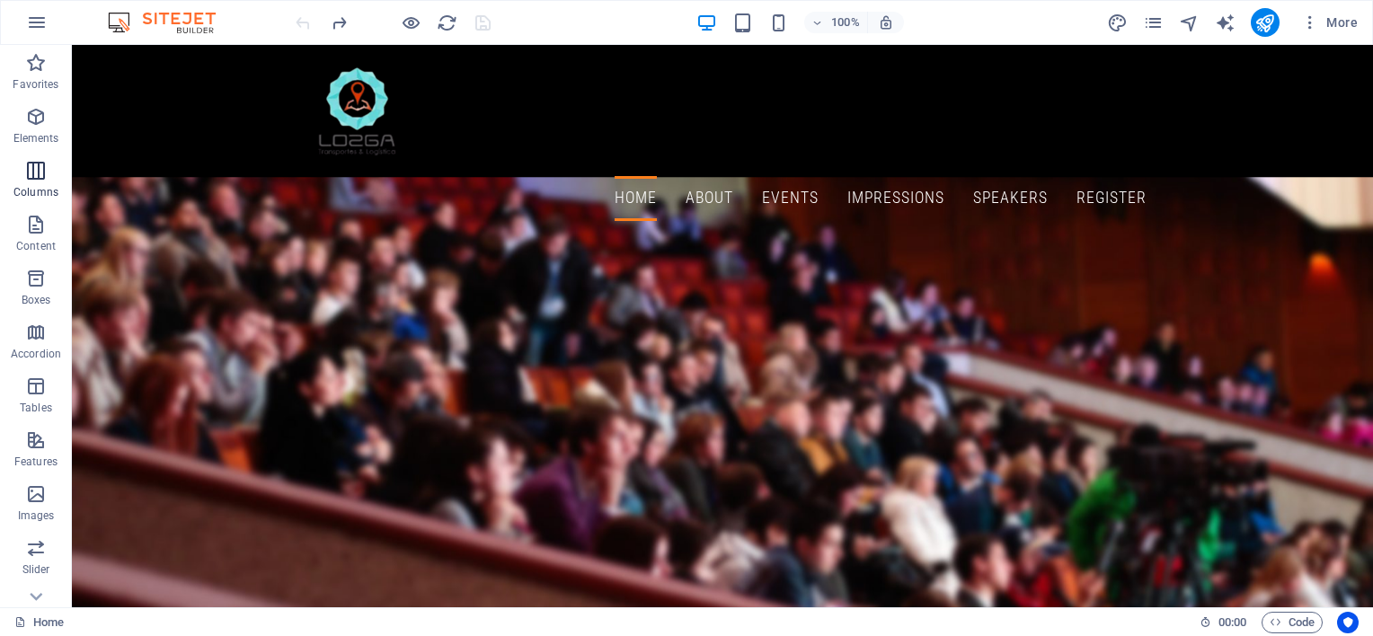
scroll to position [180, 0]
click at [1306, 22] on icon "button" at bounding box center [1310, 22] width 18 height 18
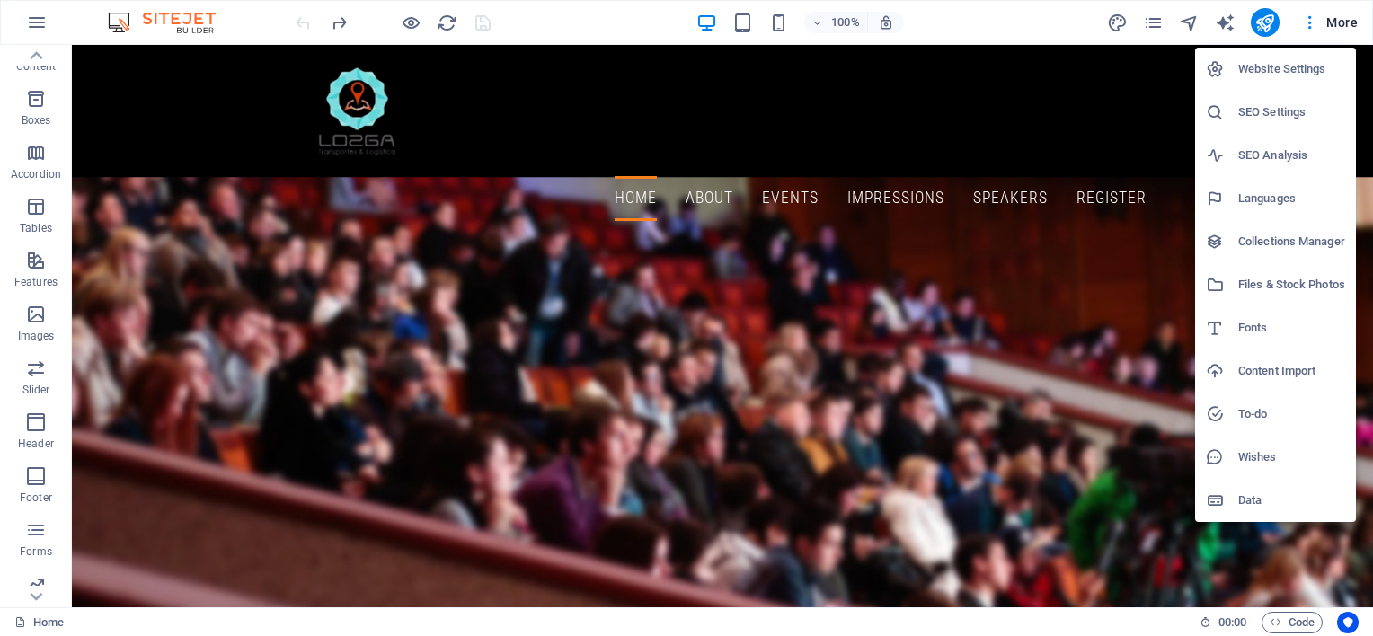
click at [1304, 85] on li "Website Settings" at bounding box center [1275, 69] width 161 height 43
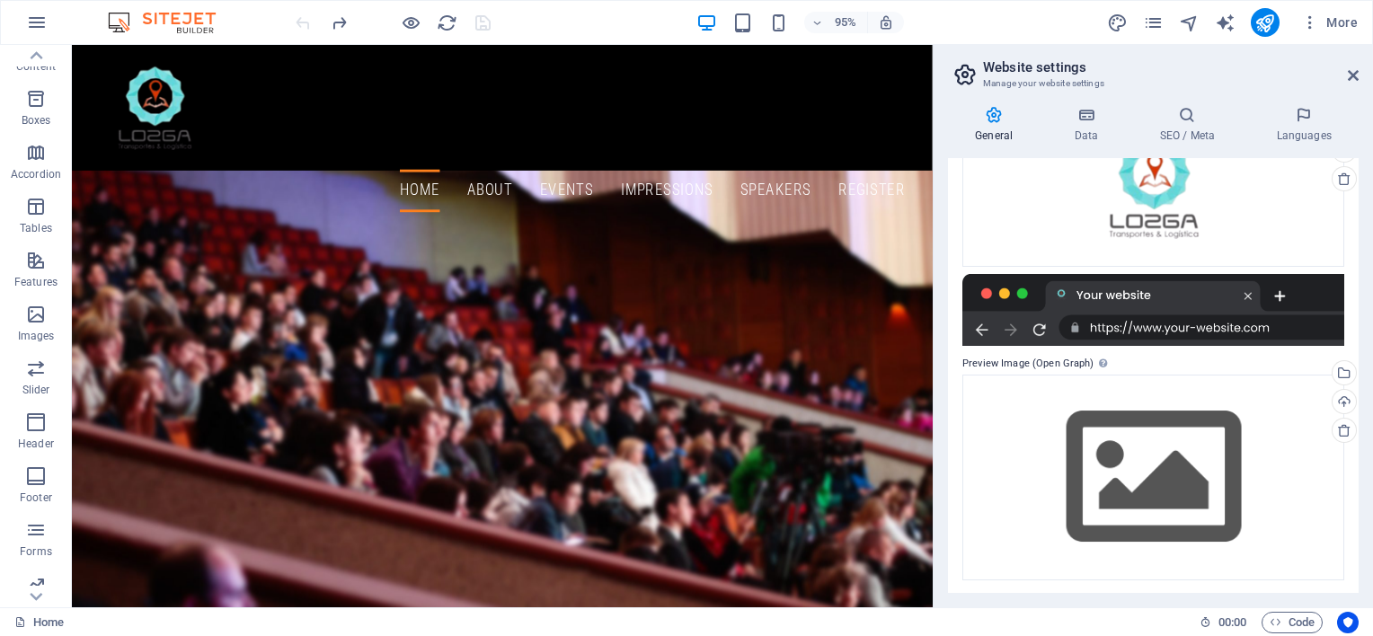
scroll to position [295, 0]
click at [1085, 127] on h4 "Data" at bounding box center [1089, 125] width 85 height 38
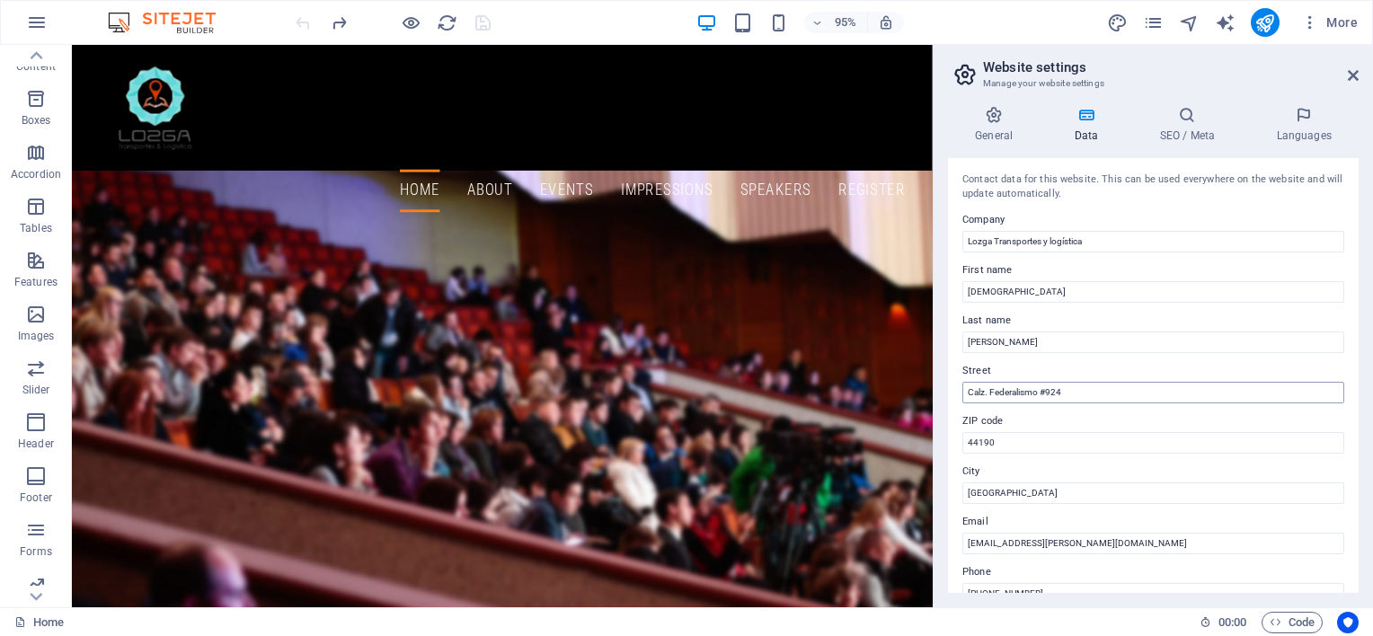
scroll to position [428, 0]
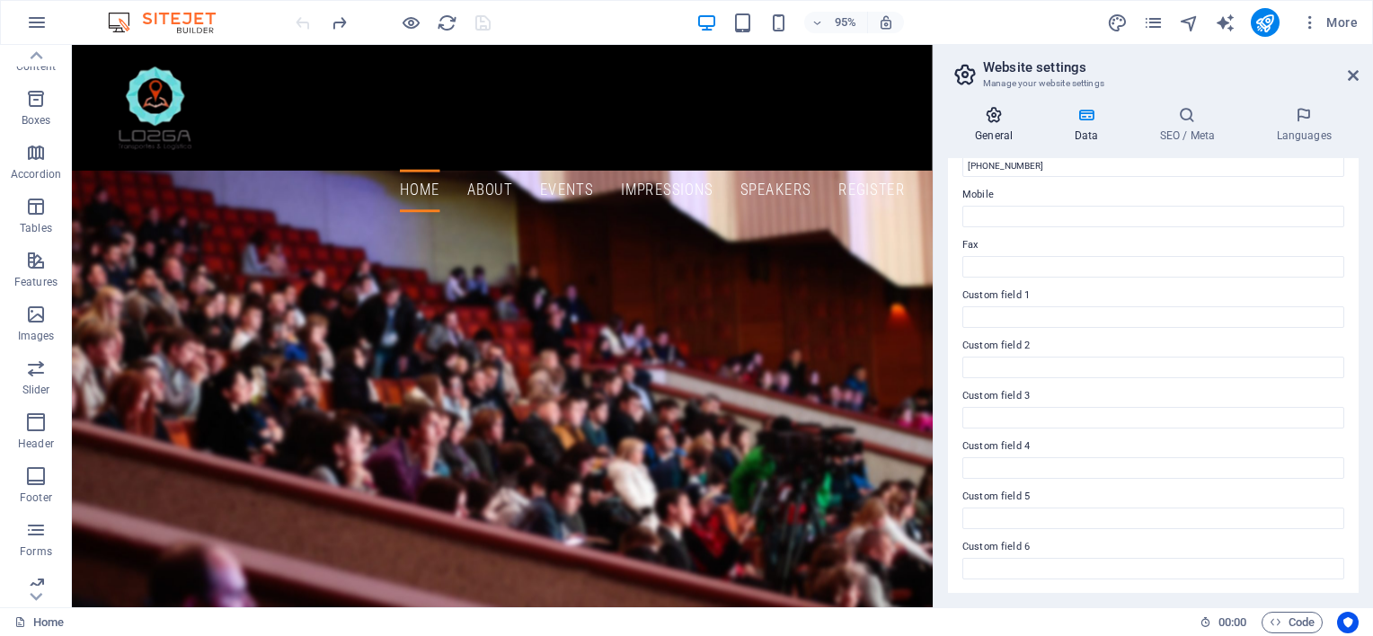
click at [1003, 120] on icon at bounding box center [994, 115] width 92 height 18
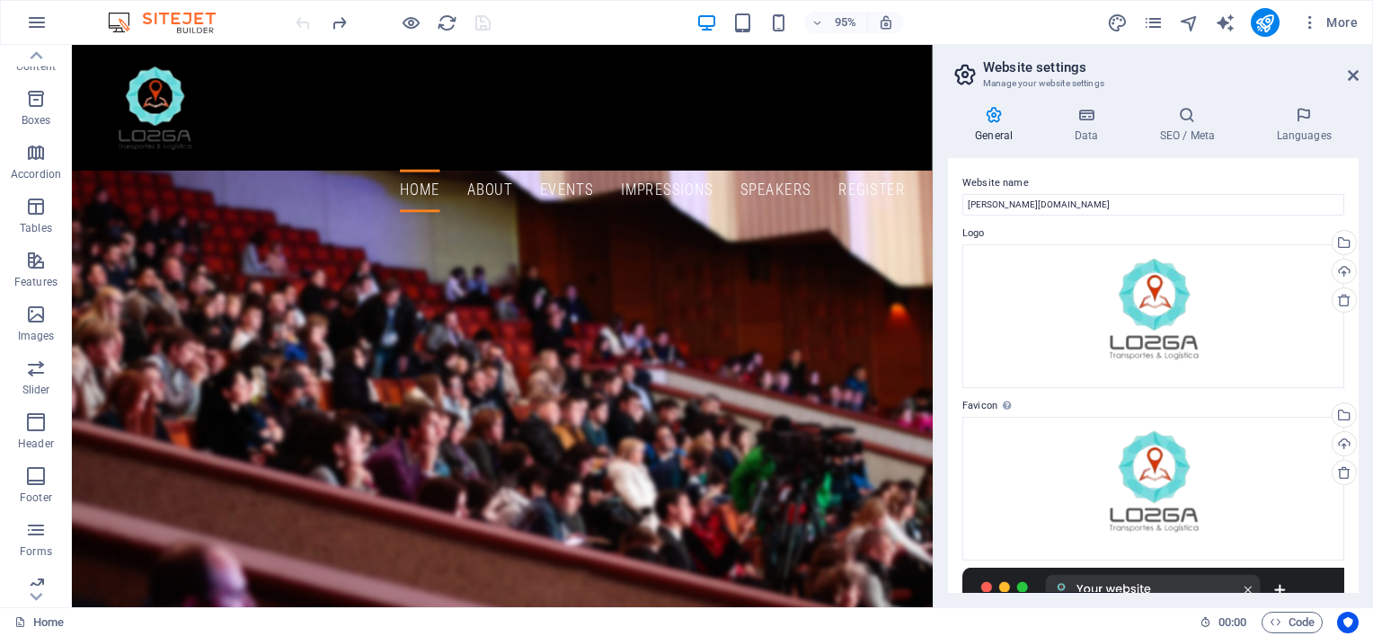
scroll to position [295, 0]
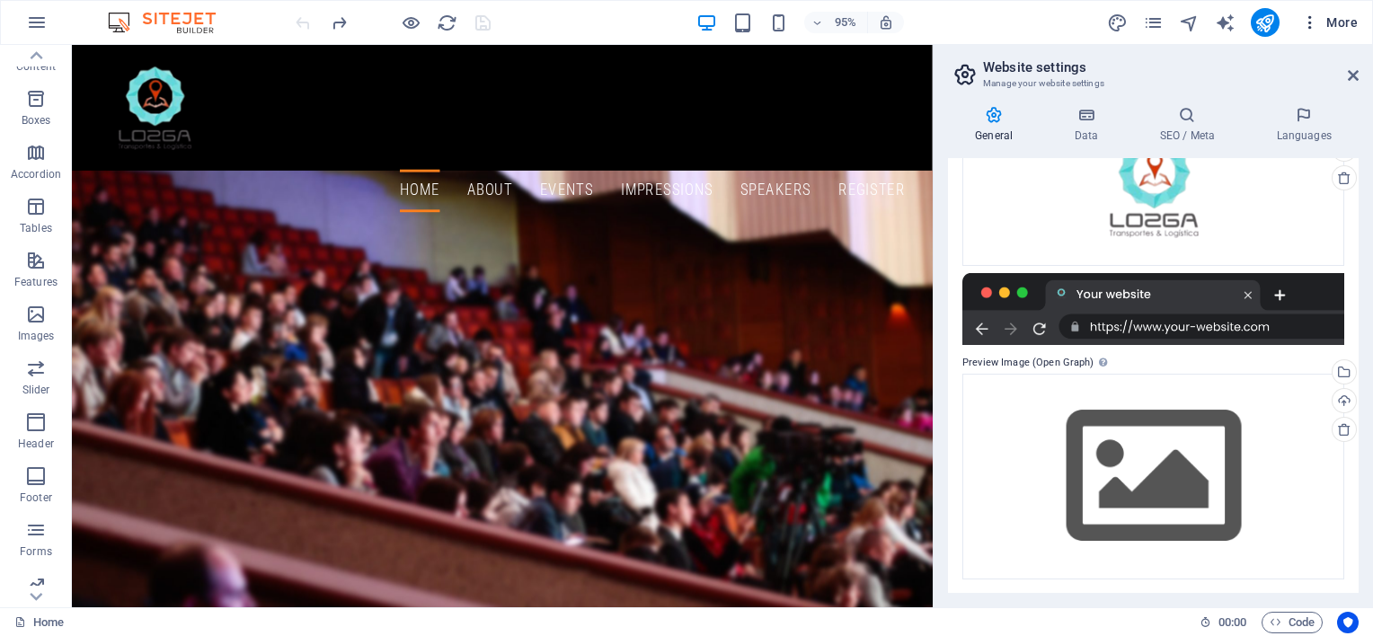
click at [1326, 25] on span "More" at bounding box center [1329, 22] width 57 height 18
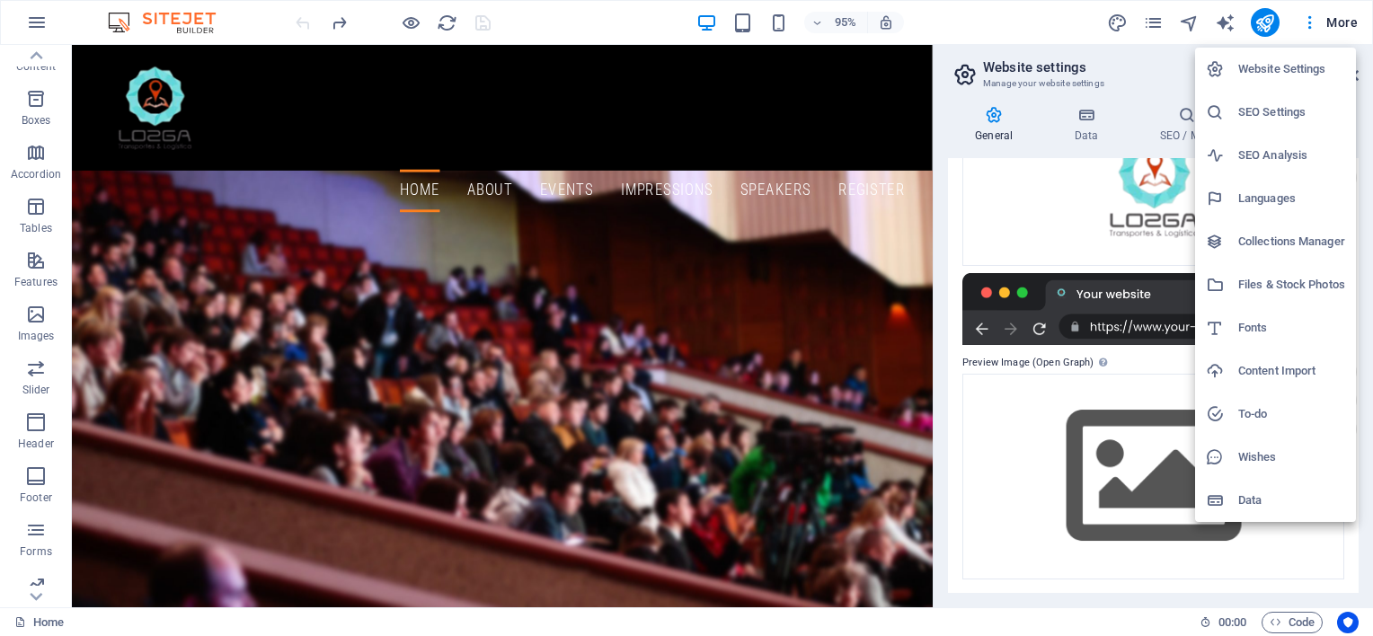
click at [74, 136] on div at bounding box center [686, 318] width 1373 height 636
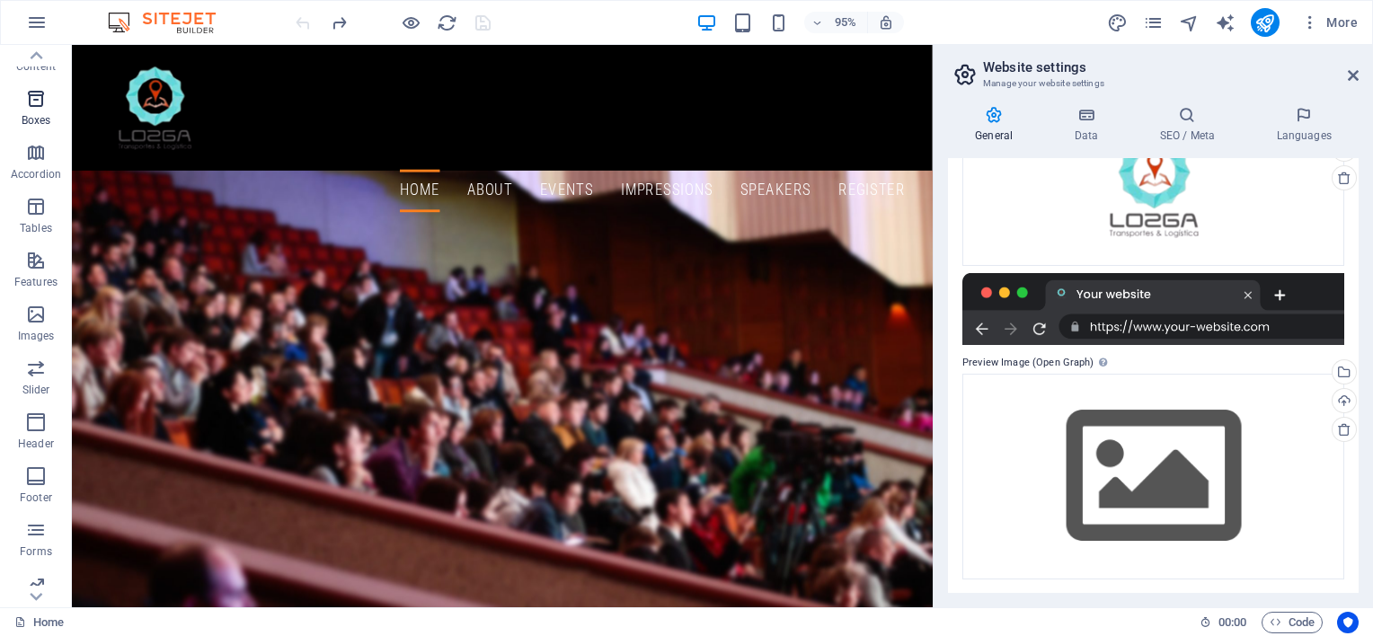
scroll to position [0, 0]
click at [42, 75] on span "Favorites" at bounding box center [36, 73] width 72 height 43
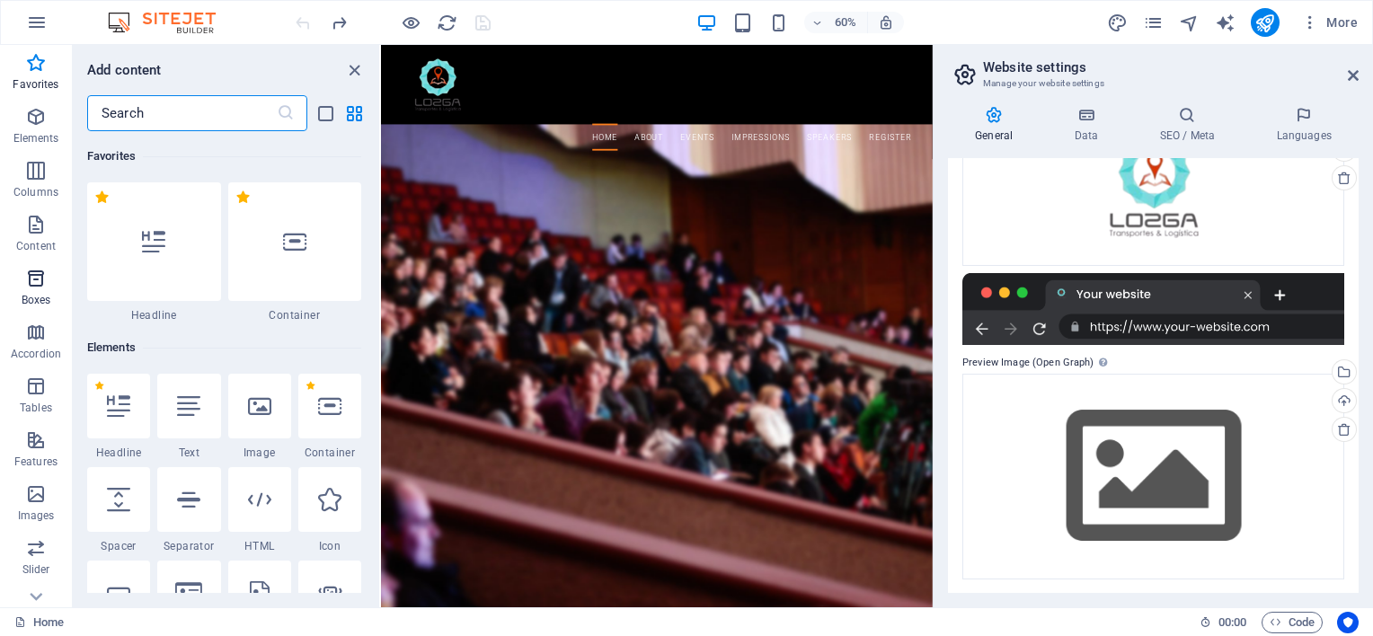
scroll to position [245, 0]
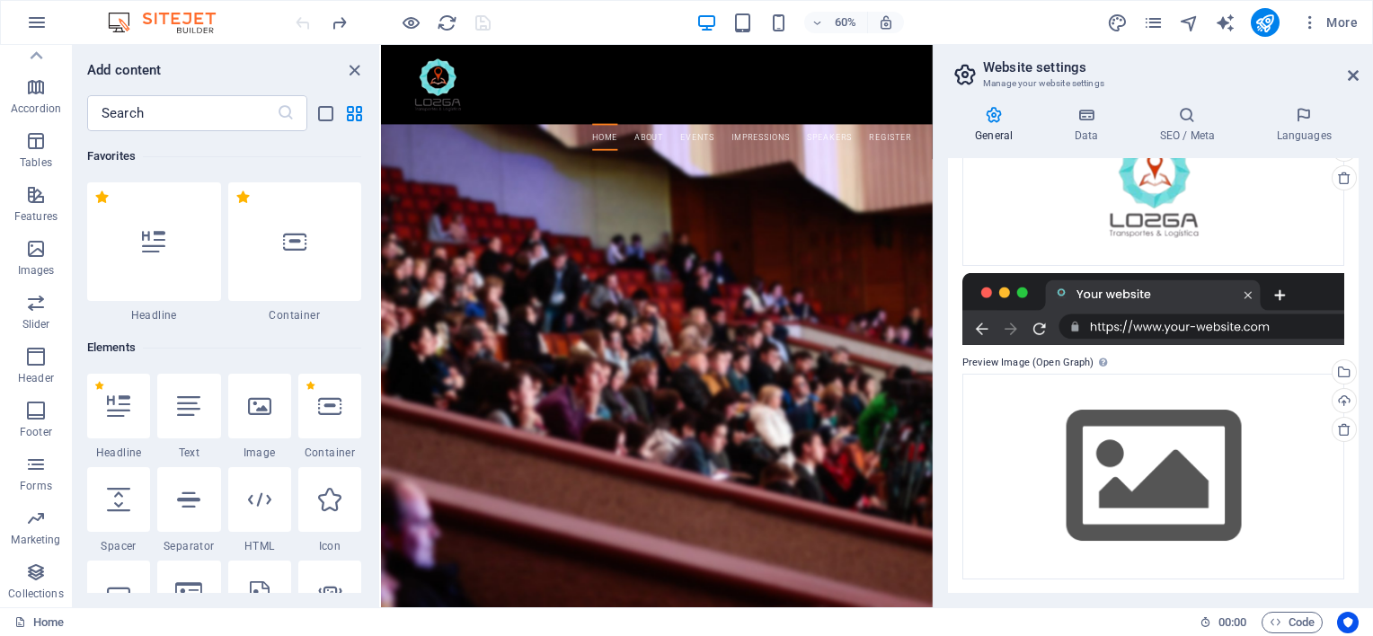
click at [966, 72] on icon at bounding box center [965, 74] width 27 height 25
click at [649, 109] on div "Home About Events Impressions Speakers Register Menu" at bounding box center [840, 140] width 919 height 190
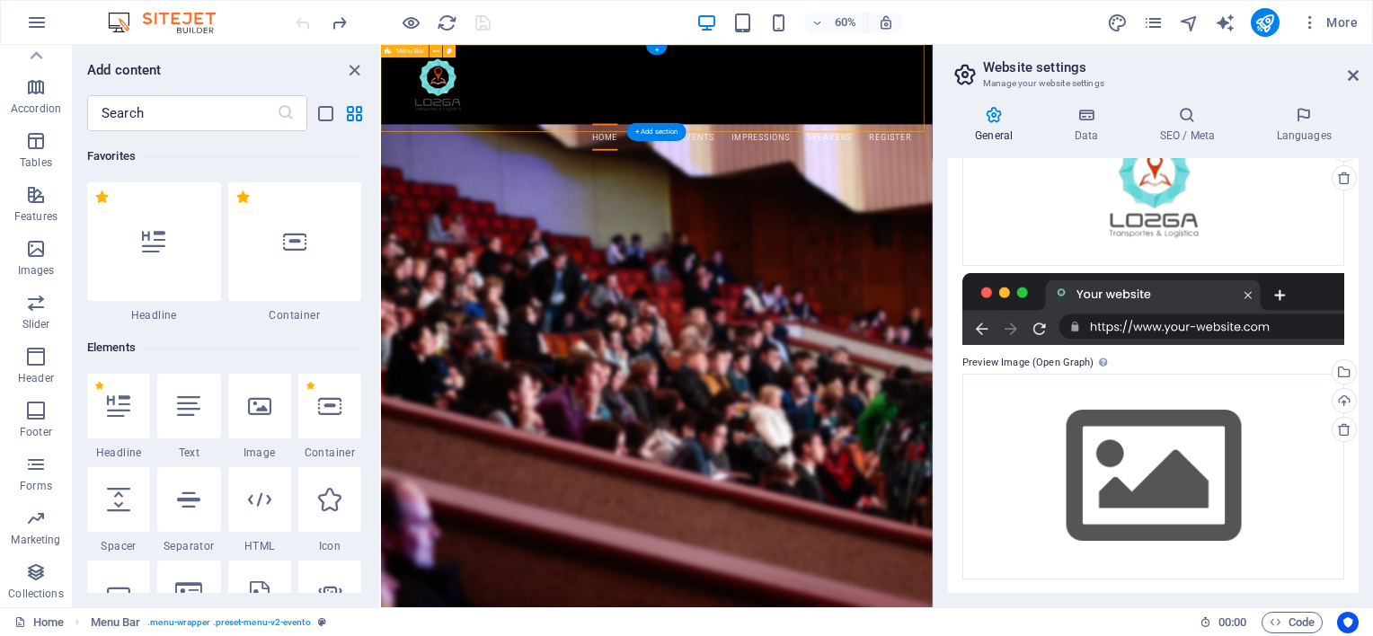
click at [576, 75] on div "Home About Events Impressions Speakers Register Menu" at bounding box center [840, 140] width 919 height 190
click at [456, 48] on button at bounding box center [449, 51] width 13 height 13
select select "rem"
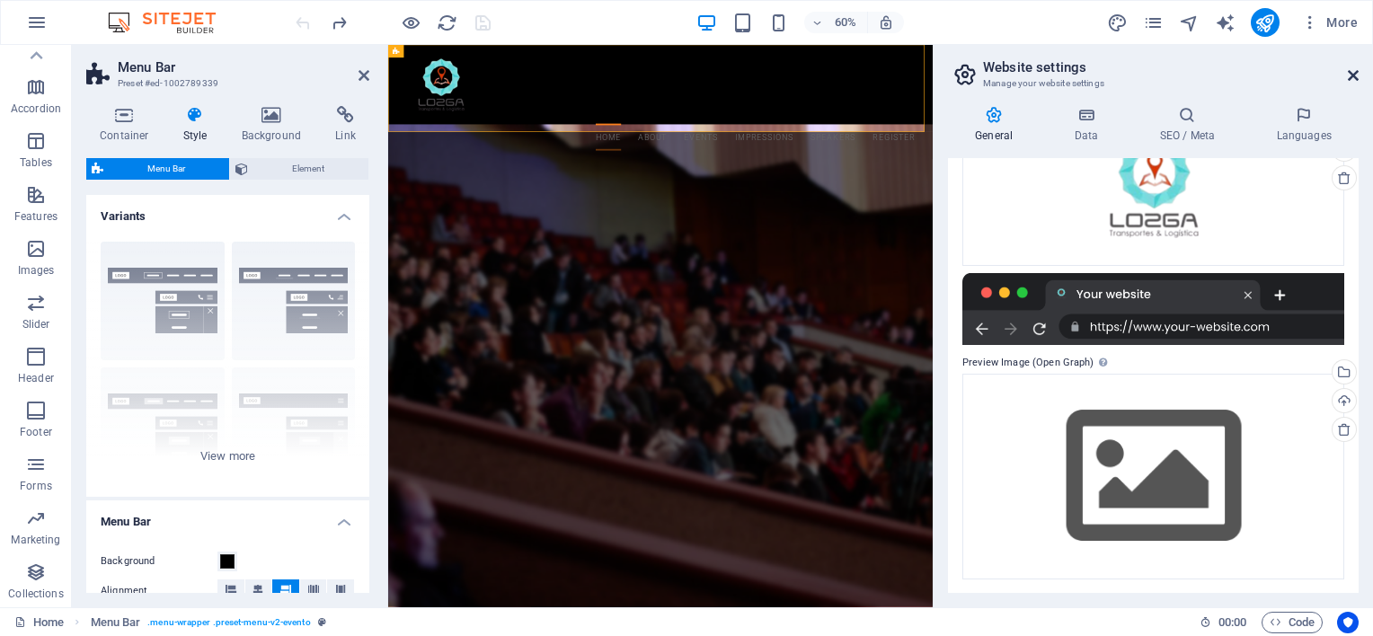
click at [1356, 75] on icon at bounding box center [1353, 75] width 11 height 14
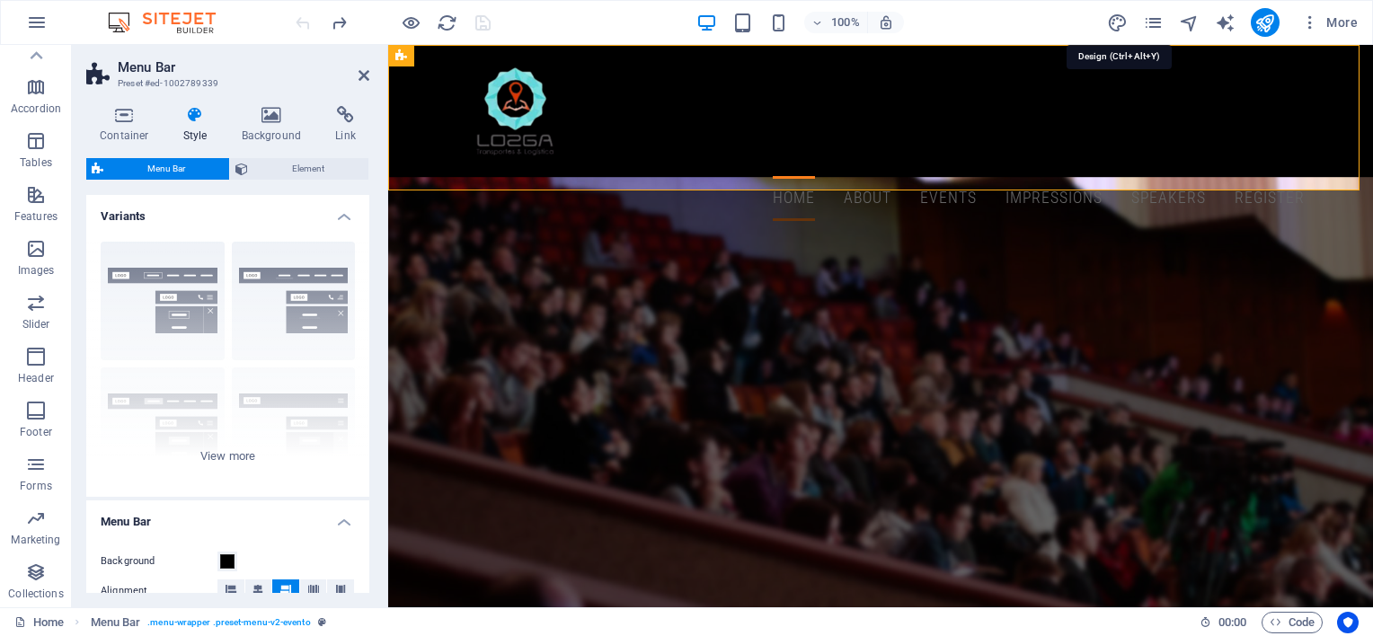
click at [1117, 22] on icon "design" at bounding box center [1117, 23] width 21 height 21
select select "px"
select select "300"
select select "px"
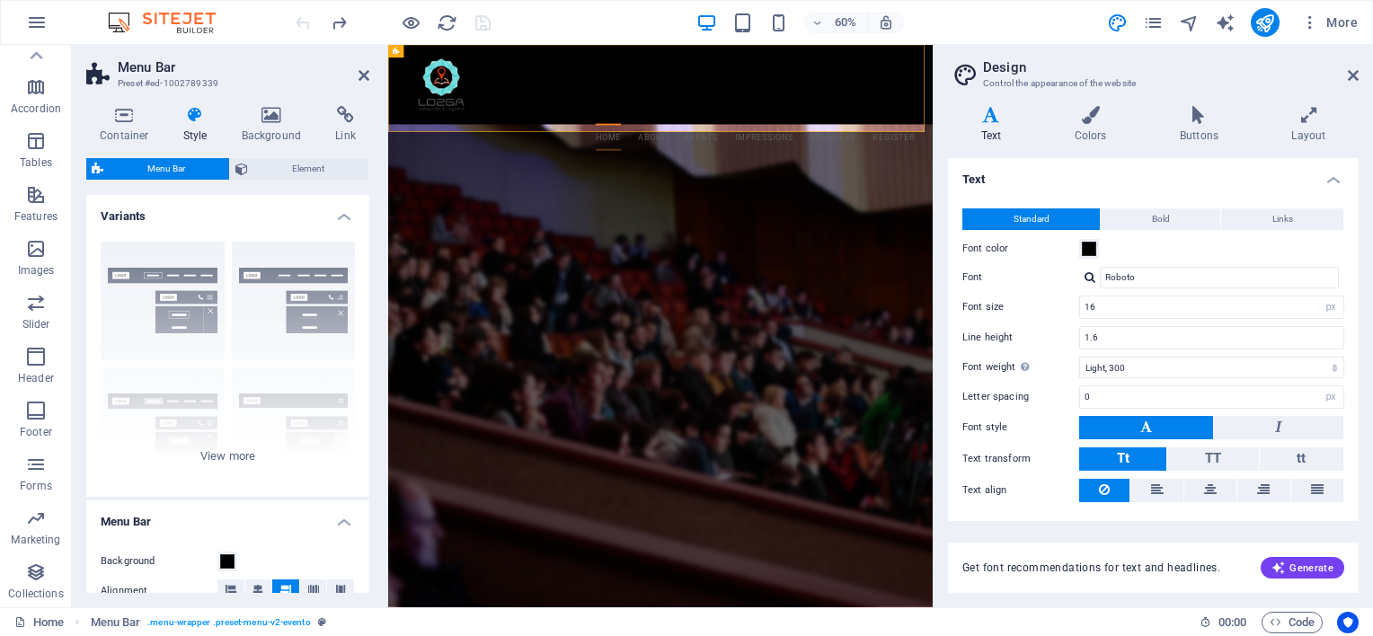
click at [367, 83] on header "Menu Bar Preset #ed-1002789339" at bounding box center [227, 68] width 283 height 47
click at [1084, 129] on h4 "Colors" at bounding box center [1093, 125] width 105 height 38
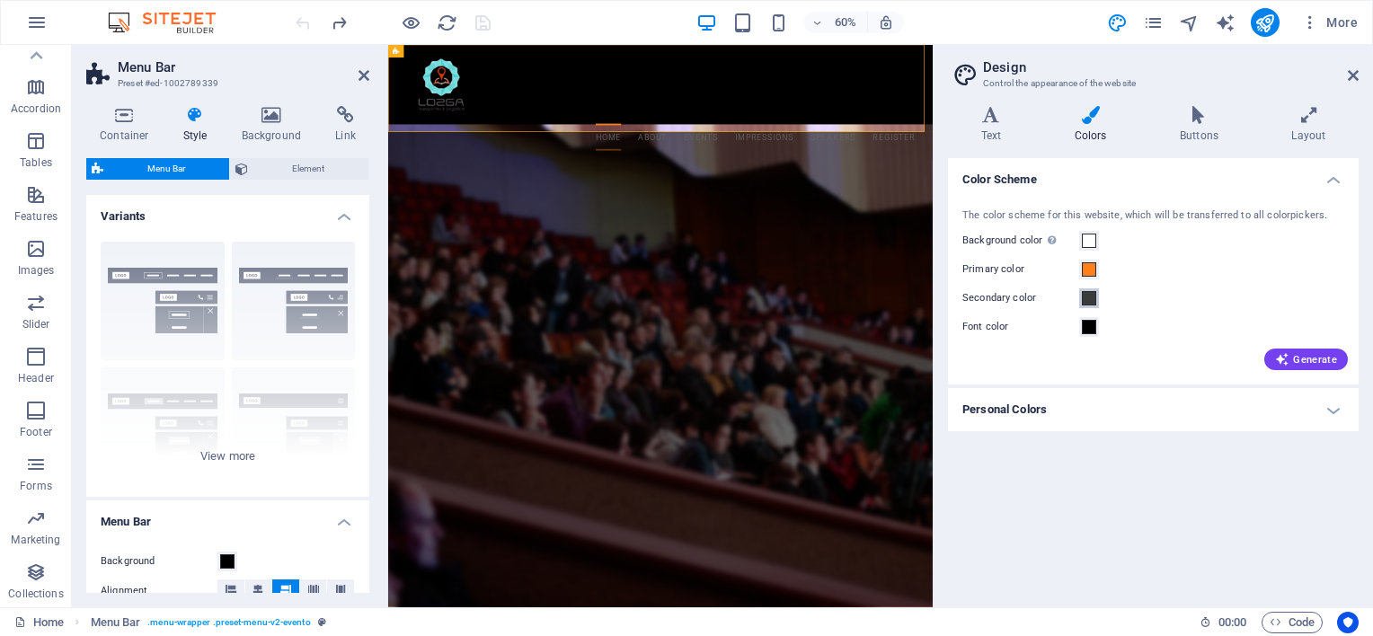
click at [1089, 300] on span at bounding box center [1089, 298] width 14 height 14
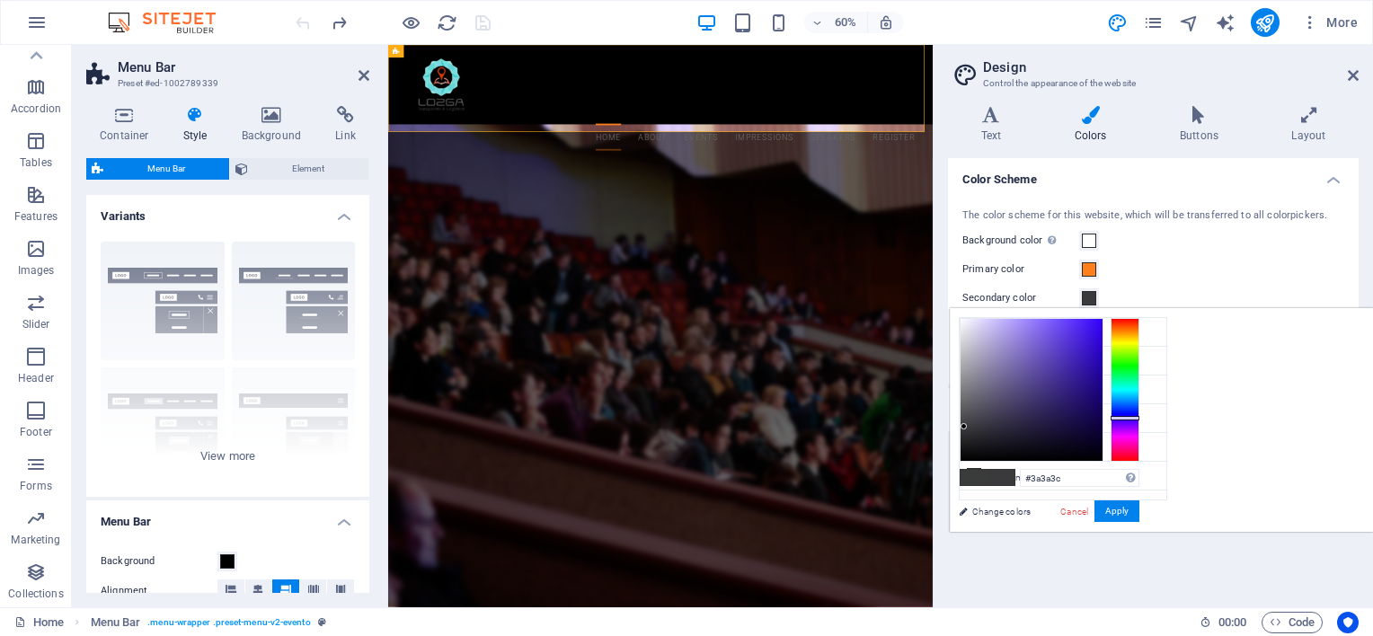
drag, startPoint x: 1359, startPoint y: 377, endPoint x: 1368, endPoint y: 417, distance: 40.4
click at [1148, 417] on div "#3a3a3c Supported formats #0852ed rgb(8, 82, 237) rgba(8, 82, 237, 90%) hsv(221…" at bounding box center [1049, 550] width 199 height 483
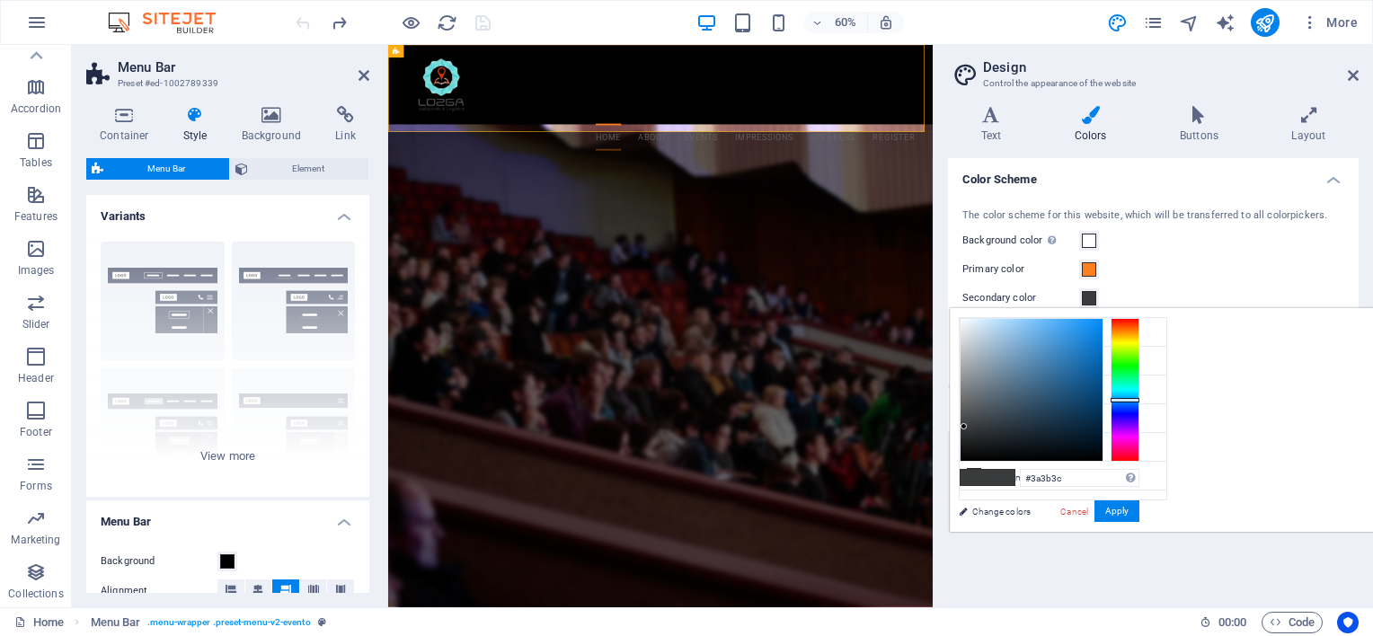
drag, startPoint x: 1351, startPoint y: 415, endPoint x: 1357, endPoint y: 399, distance: 17.0
click at [1139, 399] on div at bounding box center [1125, 400] width 29 height 4
type input "#004983"
drag, startPoint x: 1298, startPoint y: 366, endPoint x: 1337, endPoint y: 386, distance: 43.8
click at [1139, 386] on div at bounding box center [1050, 390] width 180 height 144
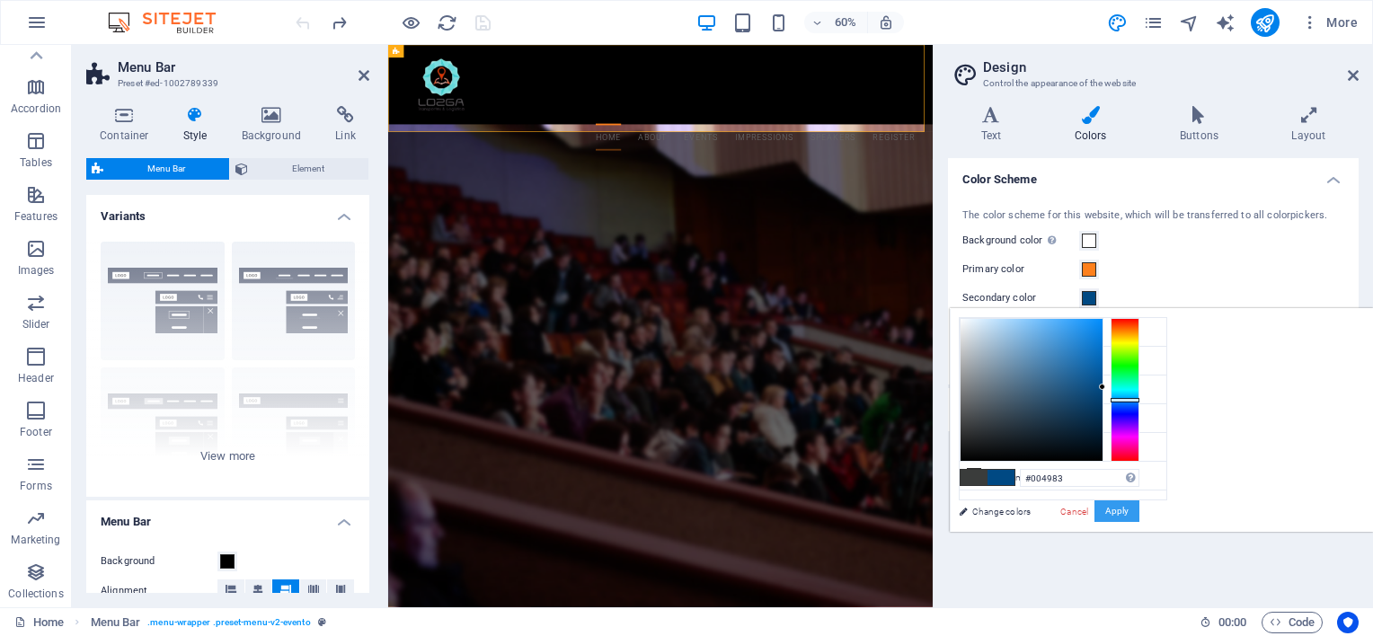
click at [1139, 509] on button "Apply" at bounding box center [1116, 511] width 45 height 22
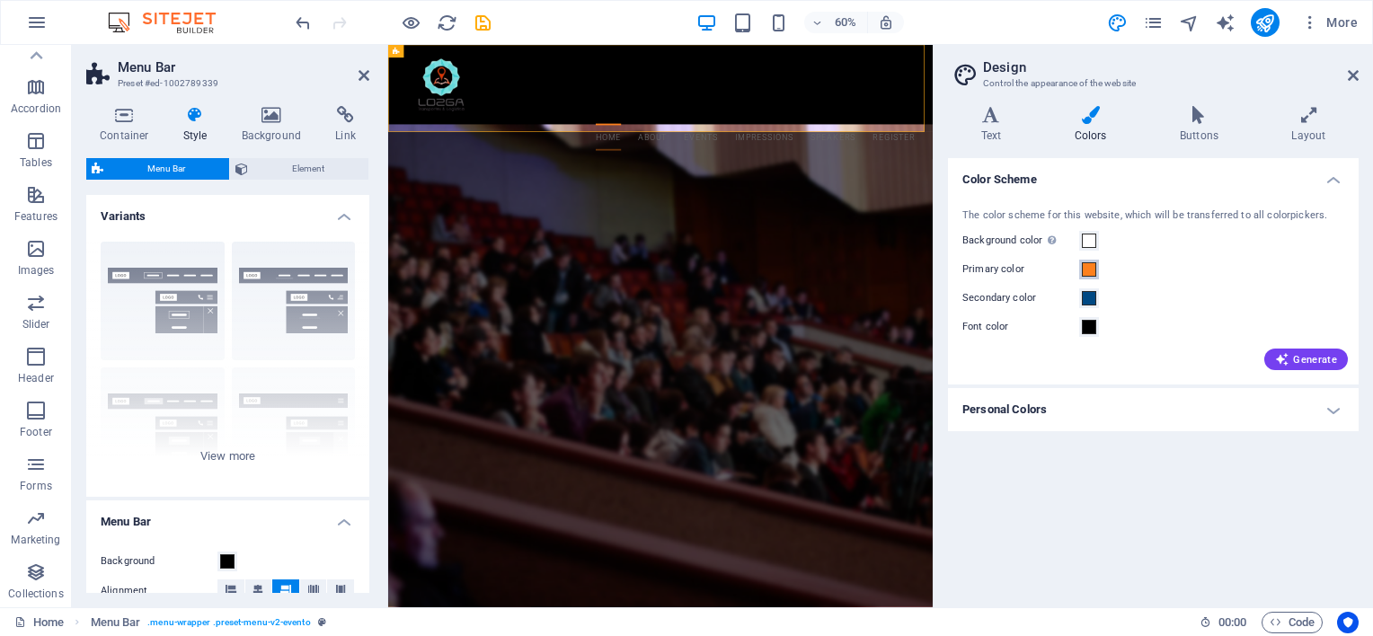
click at [1091, 270] on span at bounding box center [1089, 269] width 14 height 14
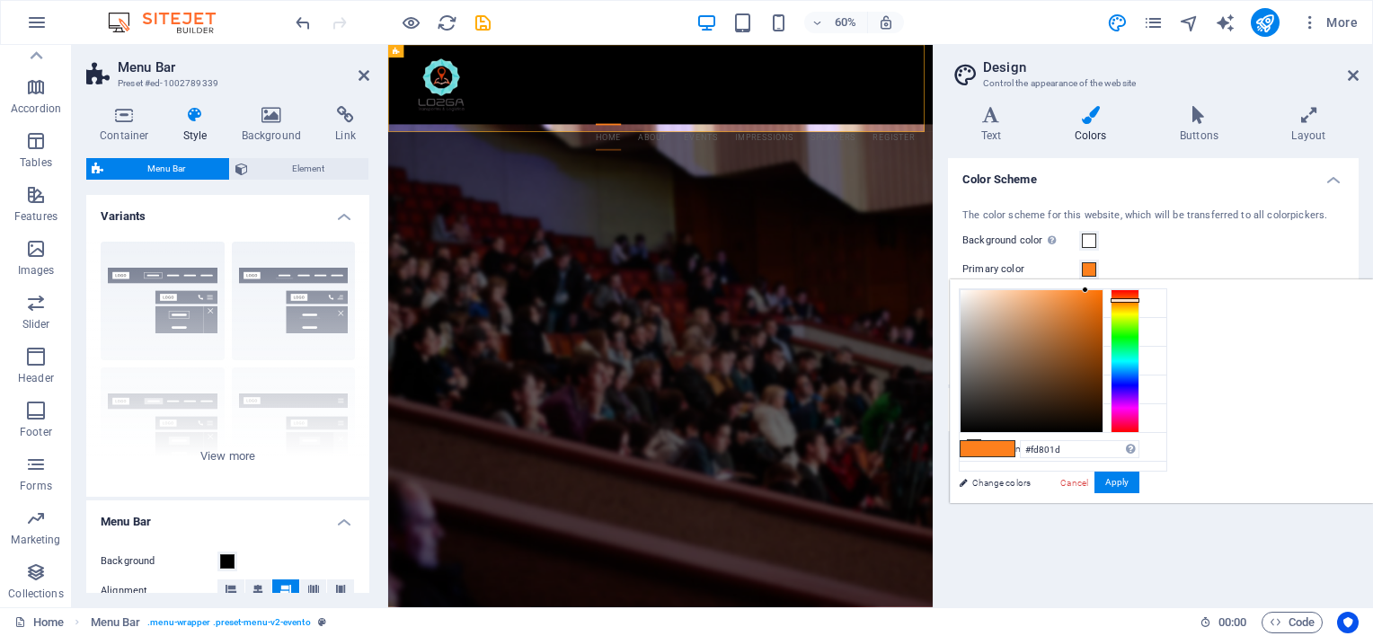
type input "#fd3e1d"
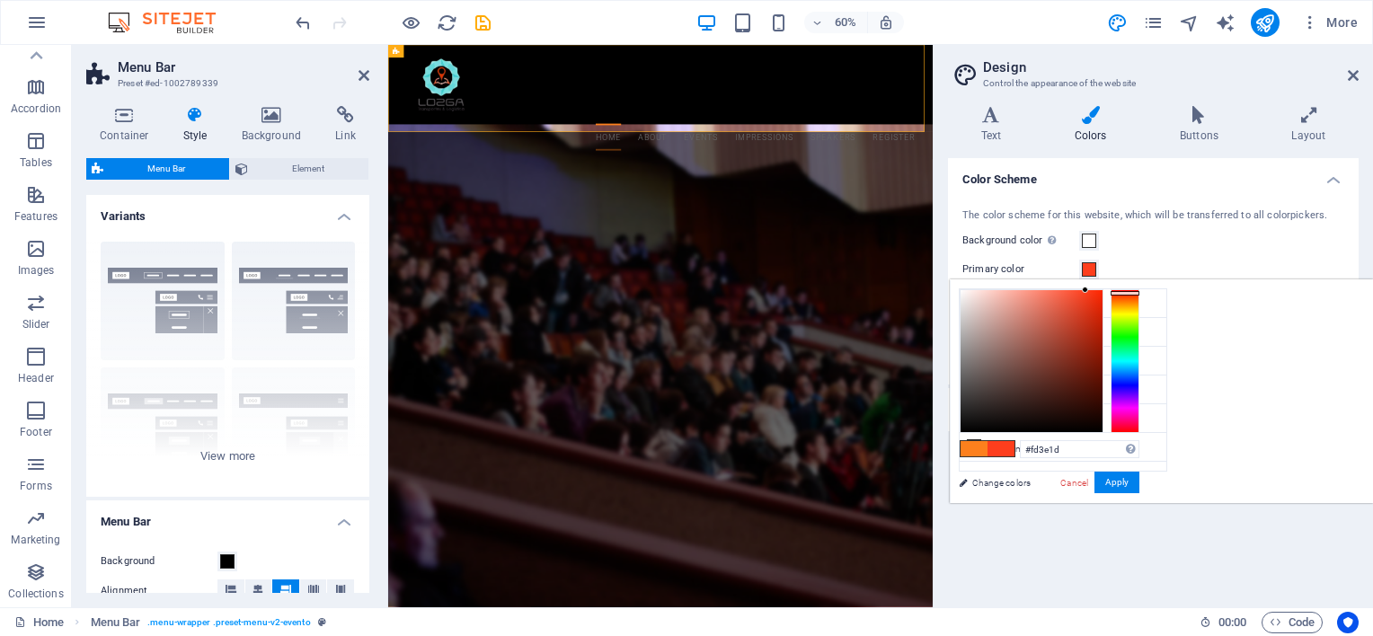
click at [1139, 292] on div at bounding box center [1125, 361] width 29 height 144
click at [1139, 487] on button "Apply" at bounding box center [1116, 483] width 45 height 22
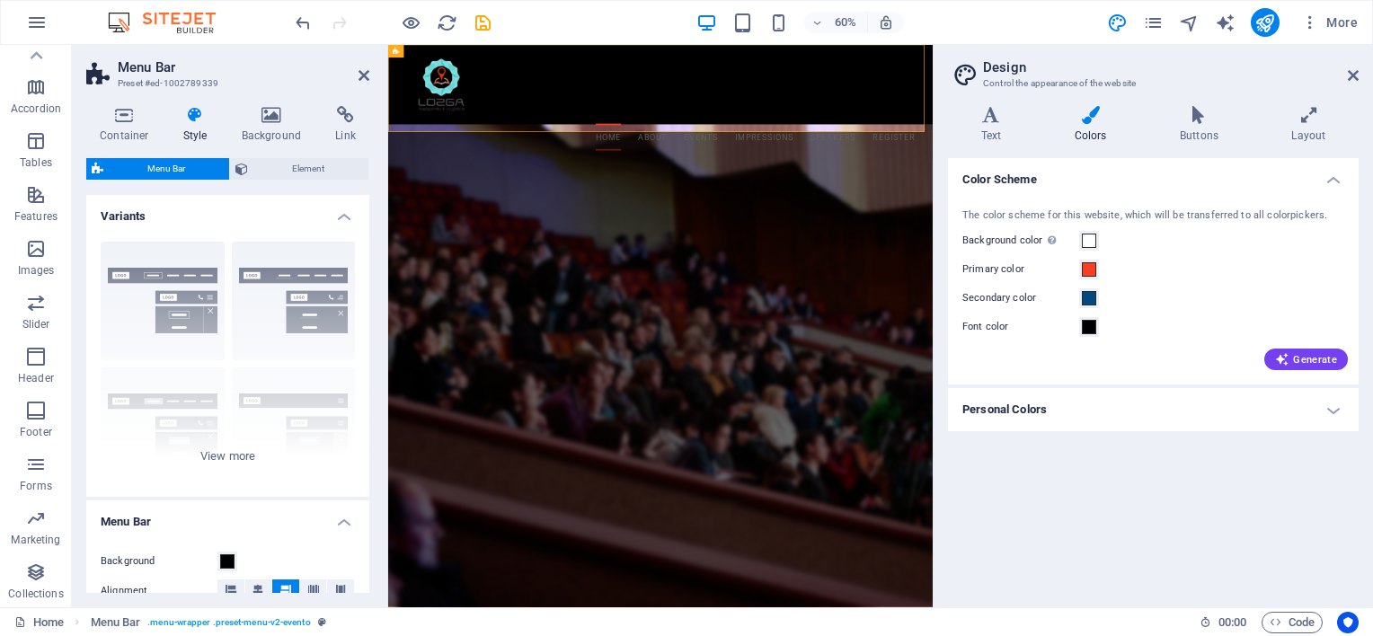
click at [1325, 406] on h4 "Personal Colors" at bounding box center [1153, 409] width 411 height 43
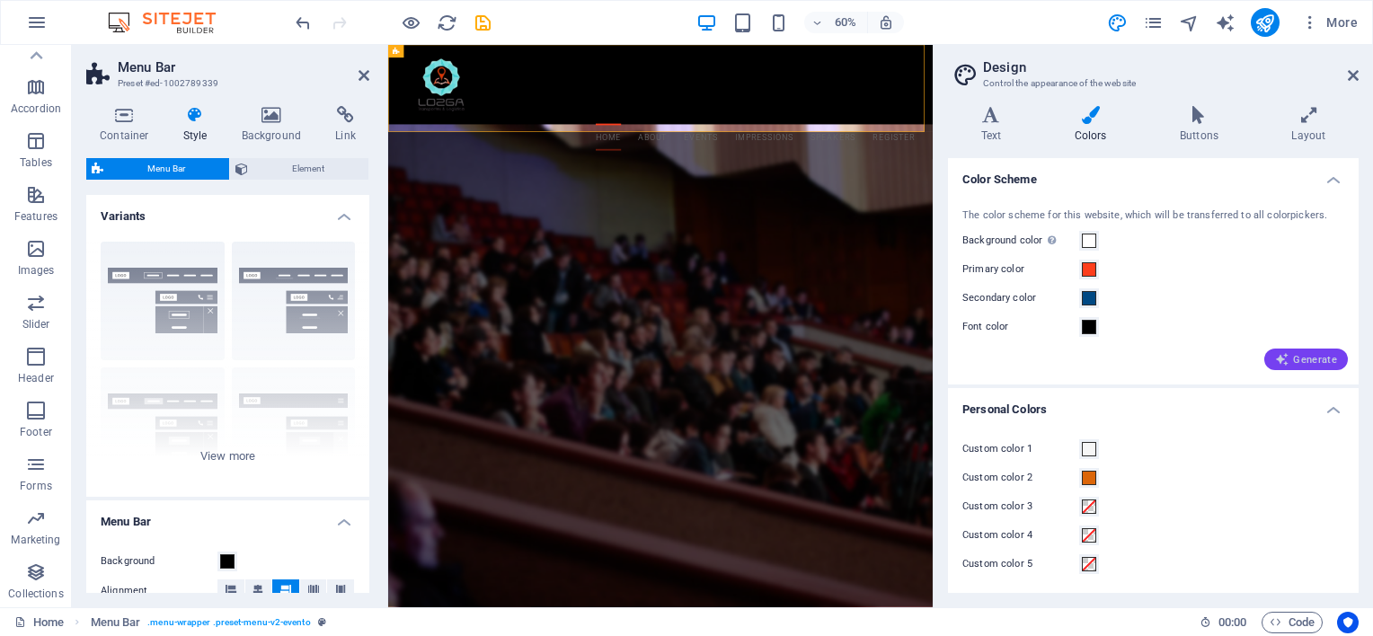
click at [1291, 363] on span "Generate" at bounding box center [1306, 359] width 62 height 14
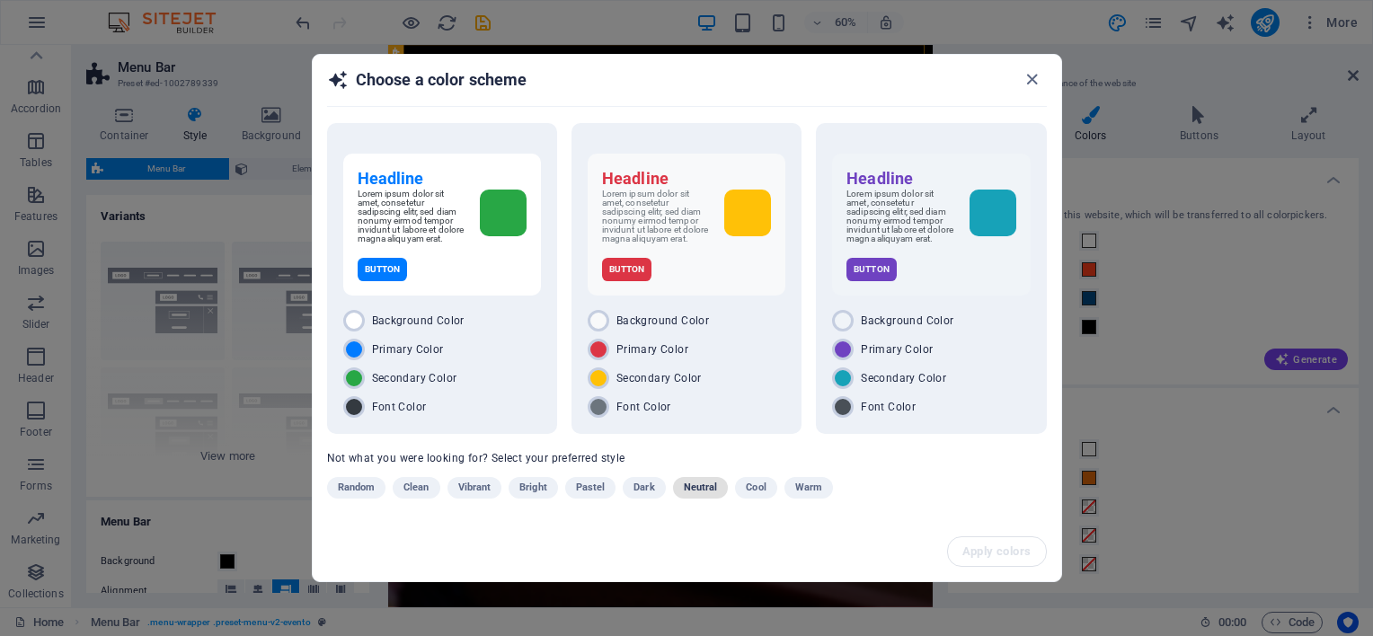
click at [705, 482] on span "Neutral" at bounding box center [701, 488] width 34 height 22
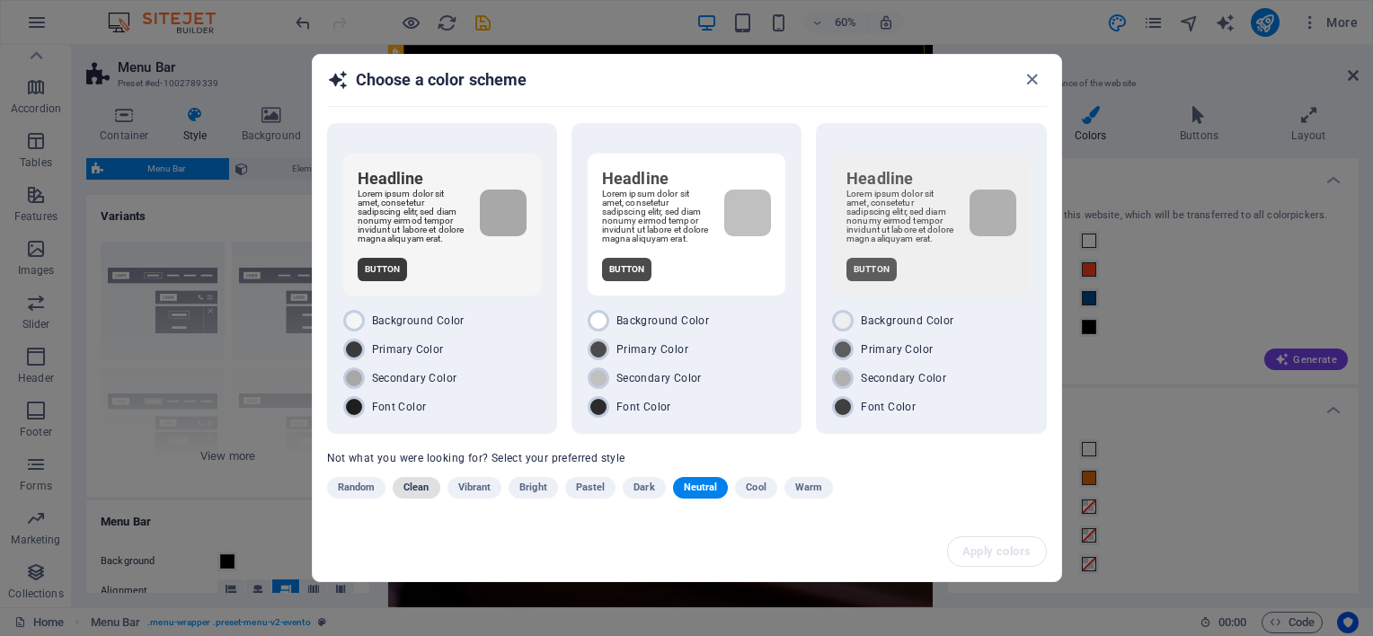
click at [418, 494] on span "Clean" at bounding box center [415, 488] width 25 height 22
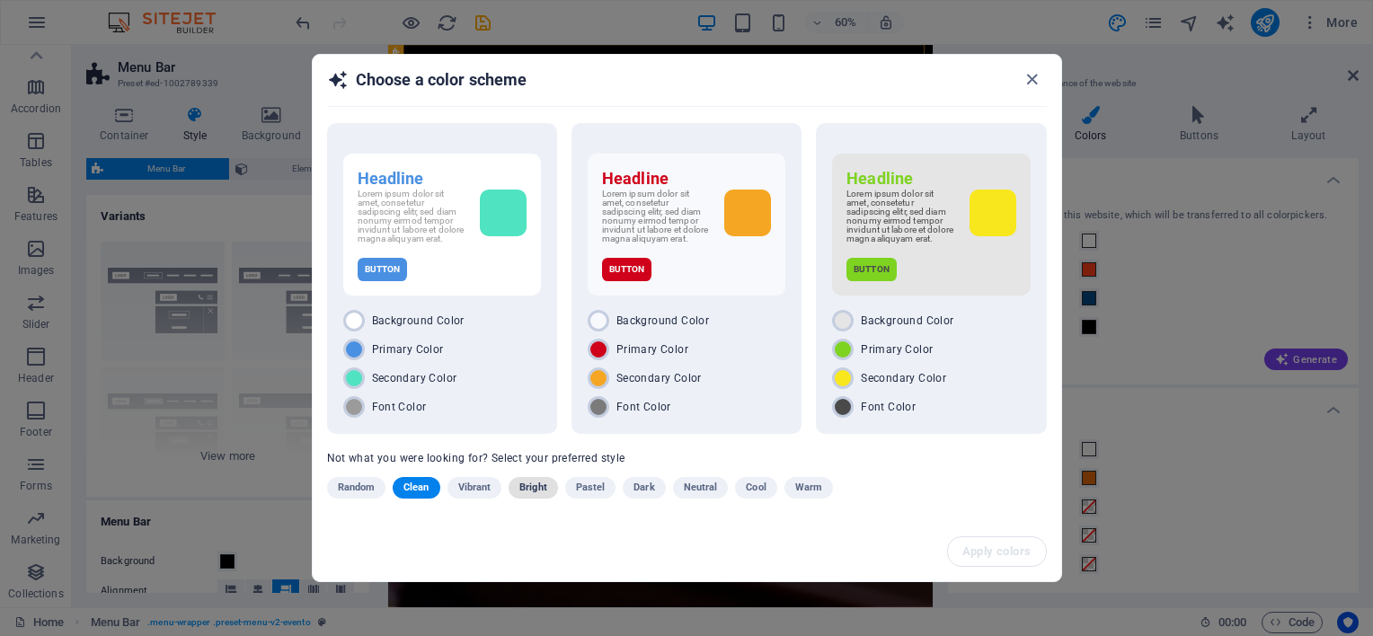
click at [525, 484] on span "Bright" at bounding box center [533, 488] width 28 height 22
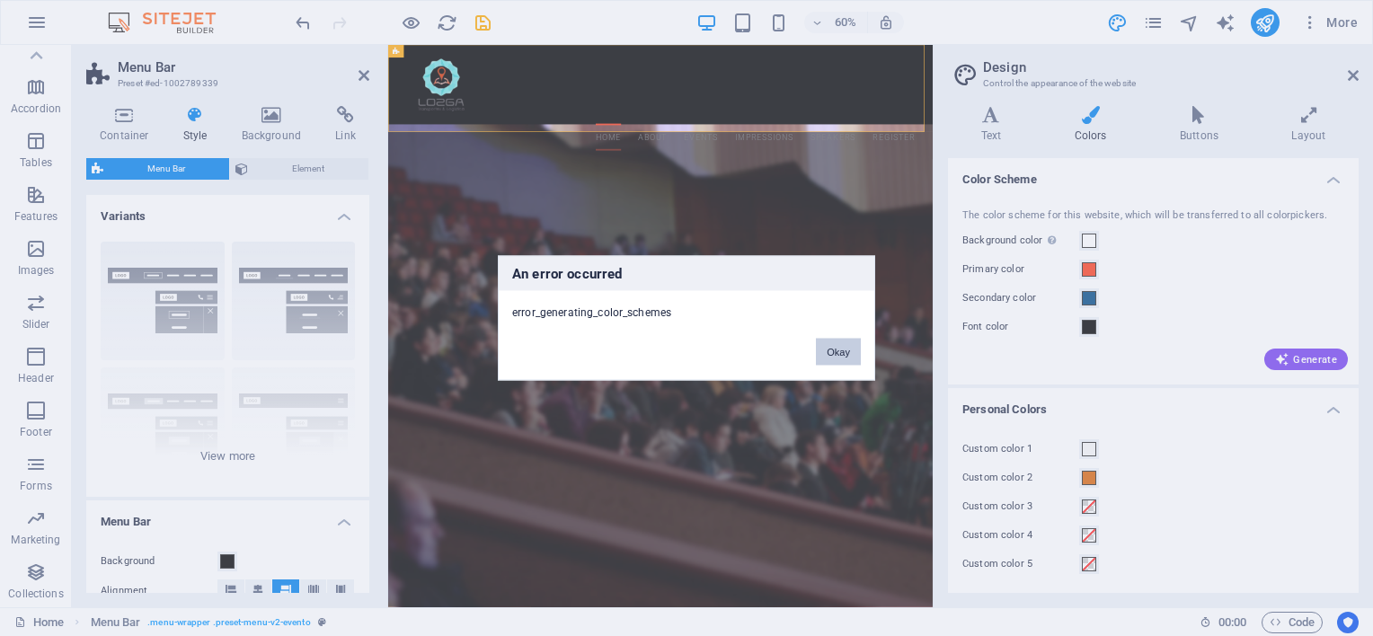
click at [837, 349] on button "Okay" at bounding box center [838, 352] width 45 height 27
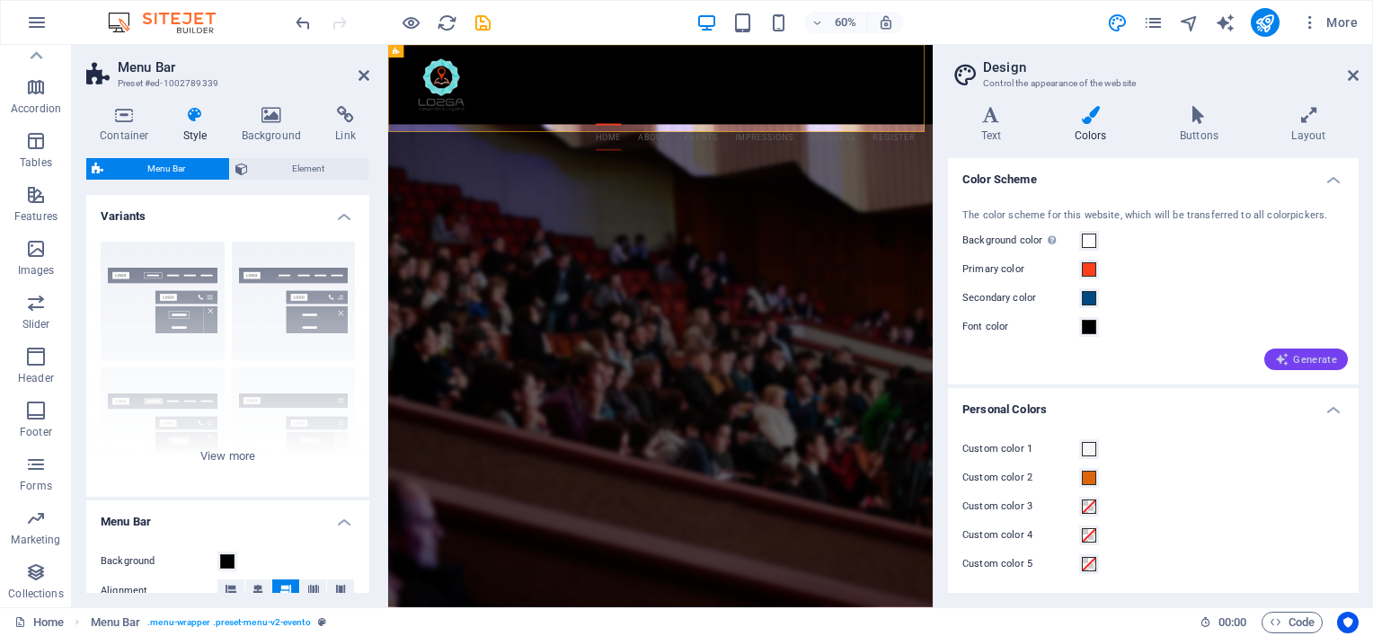
click at [1287, 359] on icon "button" at bounding box center [1282, 359] width 14 height 14
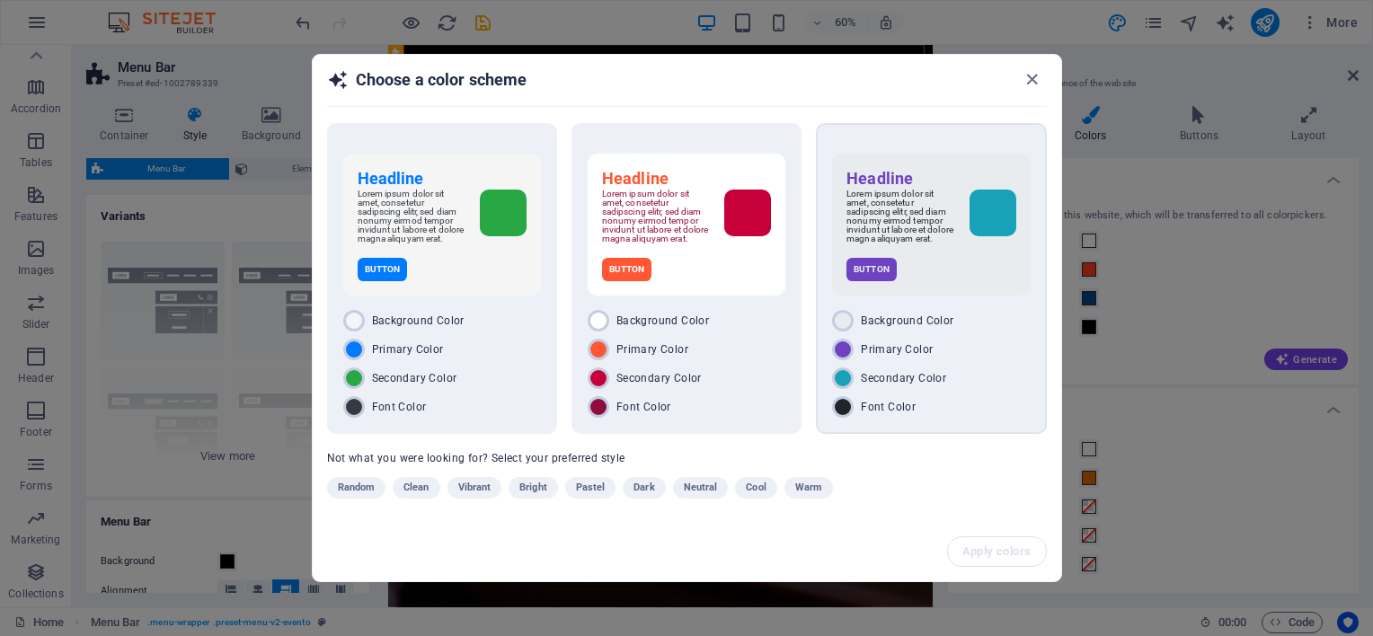
click at [873, 272] on p "Button" at bounding box center [871, 269] width 50 height 23
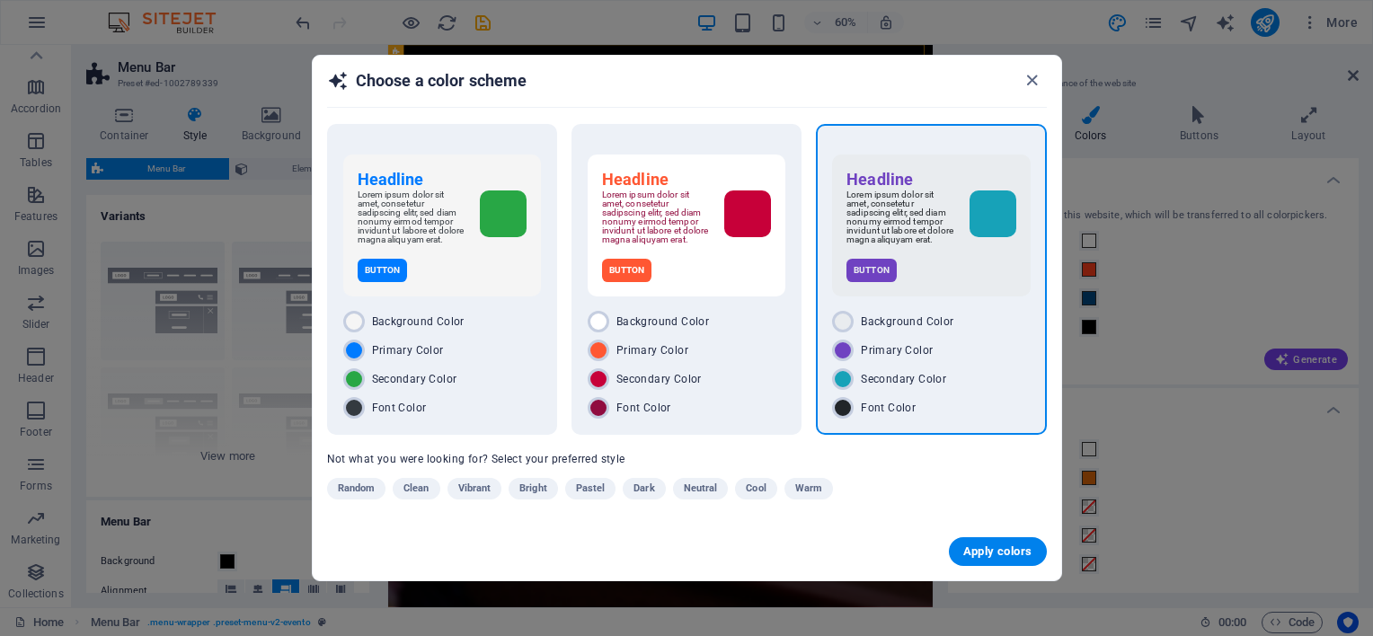
click at [1000, 565] on div "Apply colors" at bounding box center [687, 552] width 748 height 58
click at [989, 539] on button "Apply colors" at bounding box center [998, 551] width 98 height 29
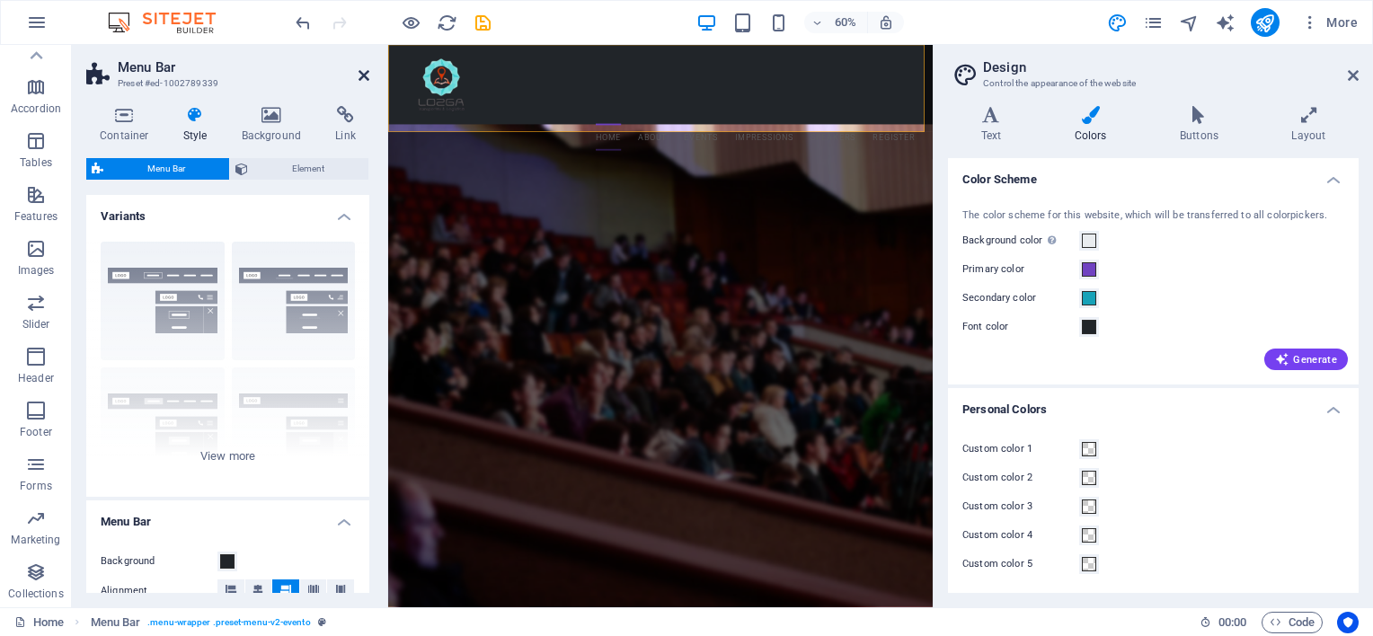
click at [363, 71] on icon at bounding box center [364, 75] width 11 height 14
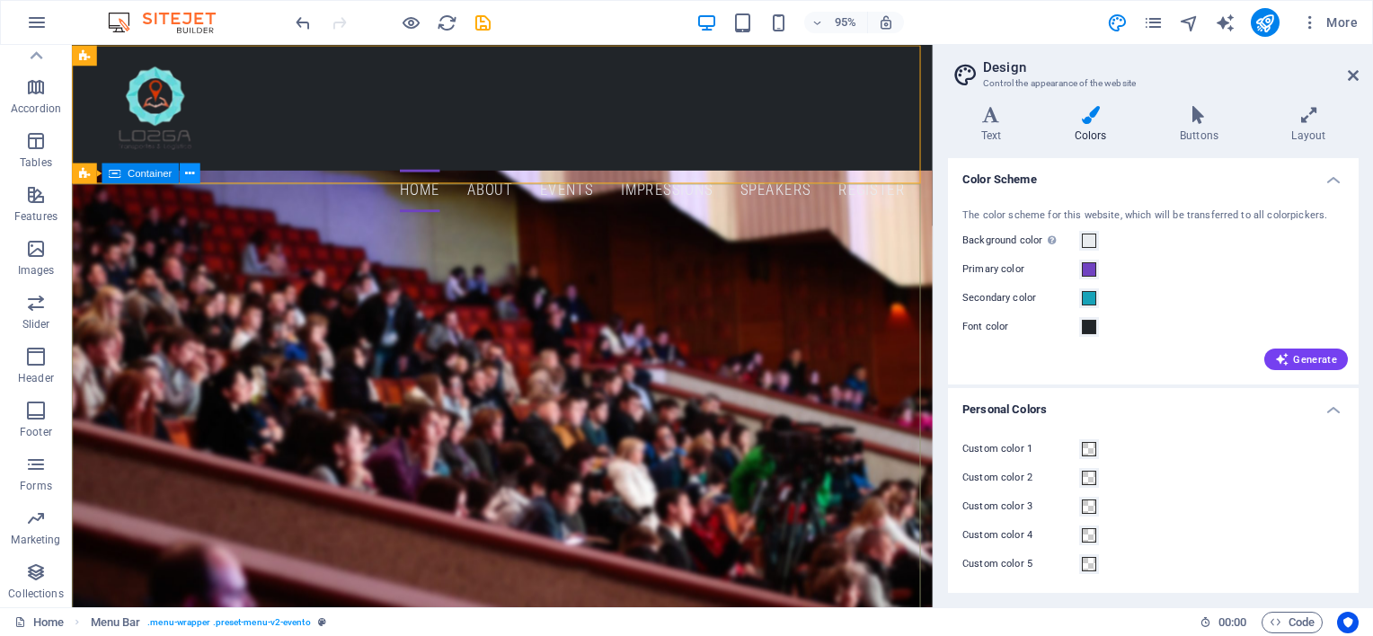
click at [188, 180] on icon at bounding box center [189, 173] width 9 height 18
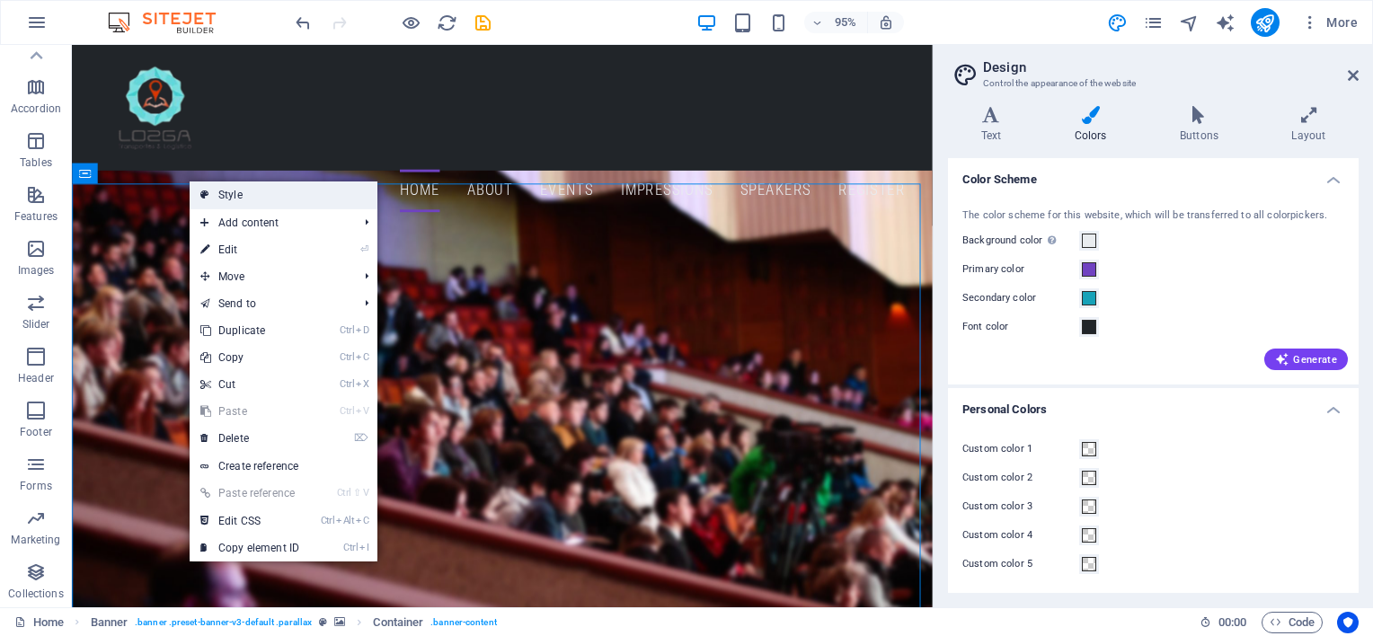
click at [226, 191] on link "Style" at bounding box center [284, 194] width 188 height 27
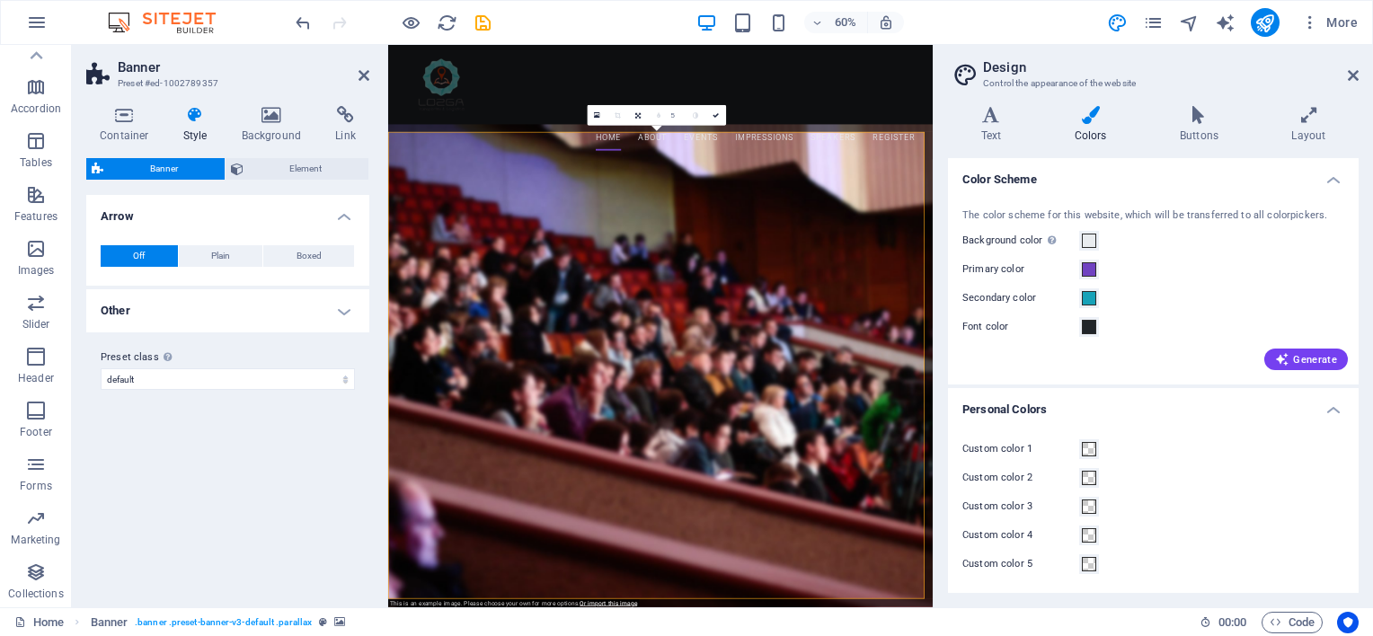
click at [342, 308] on h4 "Other" at bounding box center [227, 310] width 283 height 43
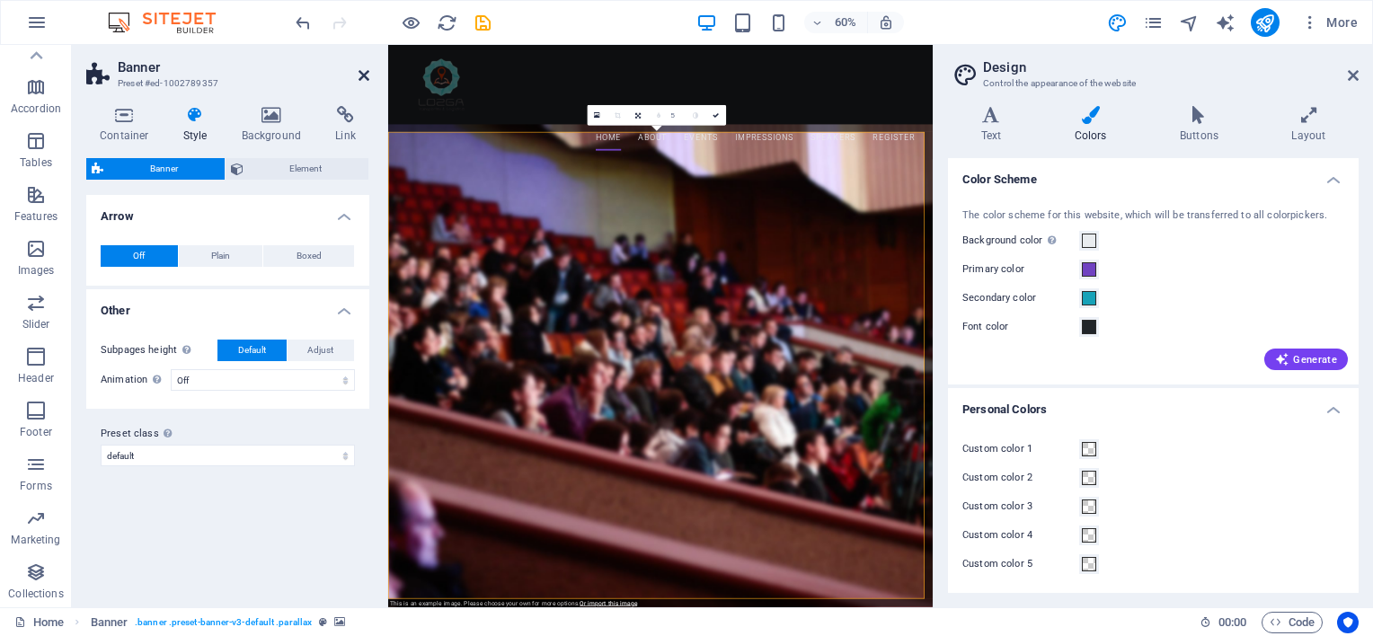
click at [359, 75] on icon at bounding box center [364, 75] width 11 height 14
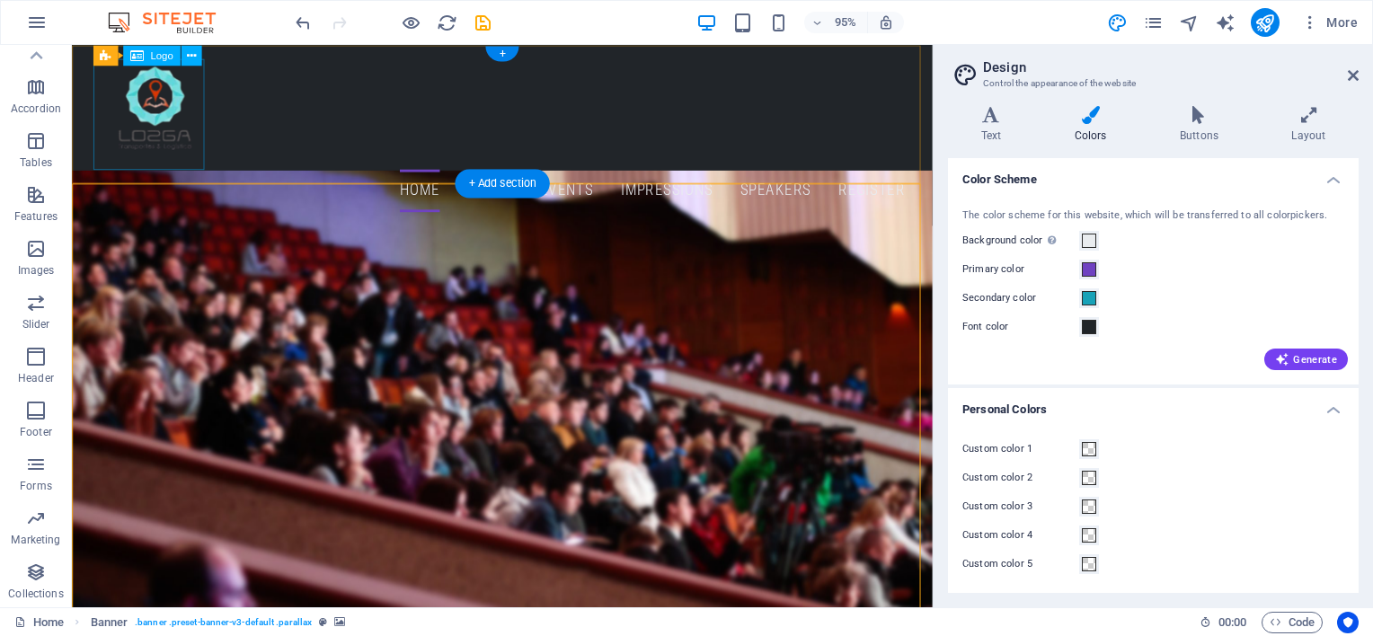
click at [164, 106] on div at bounding box center [525, 117] width 848 height 117
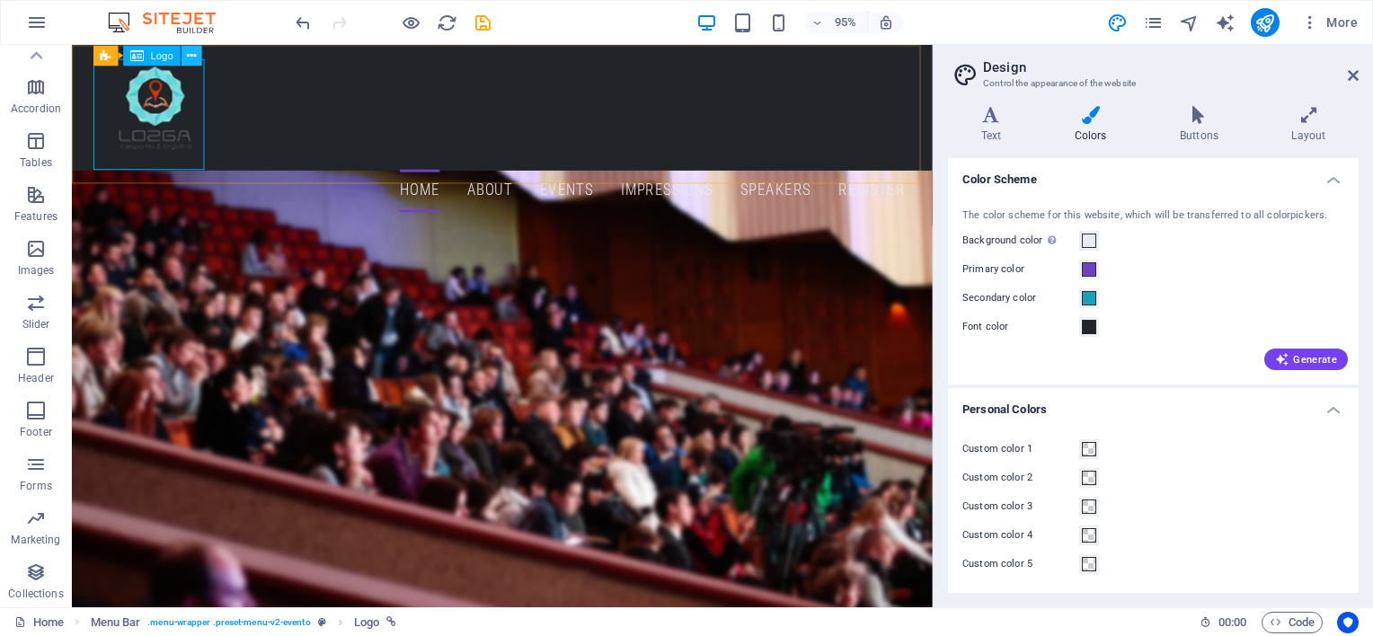
click at [183, 61] on button at bounding box center [191, 55] width 21 height 21
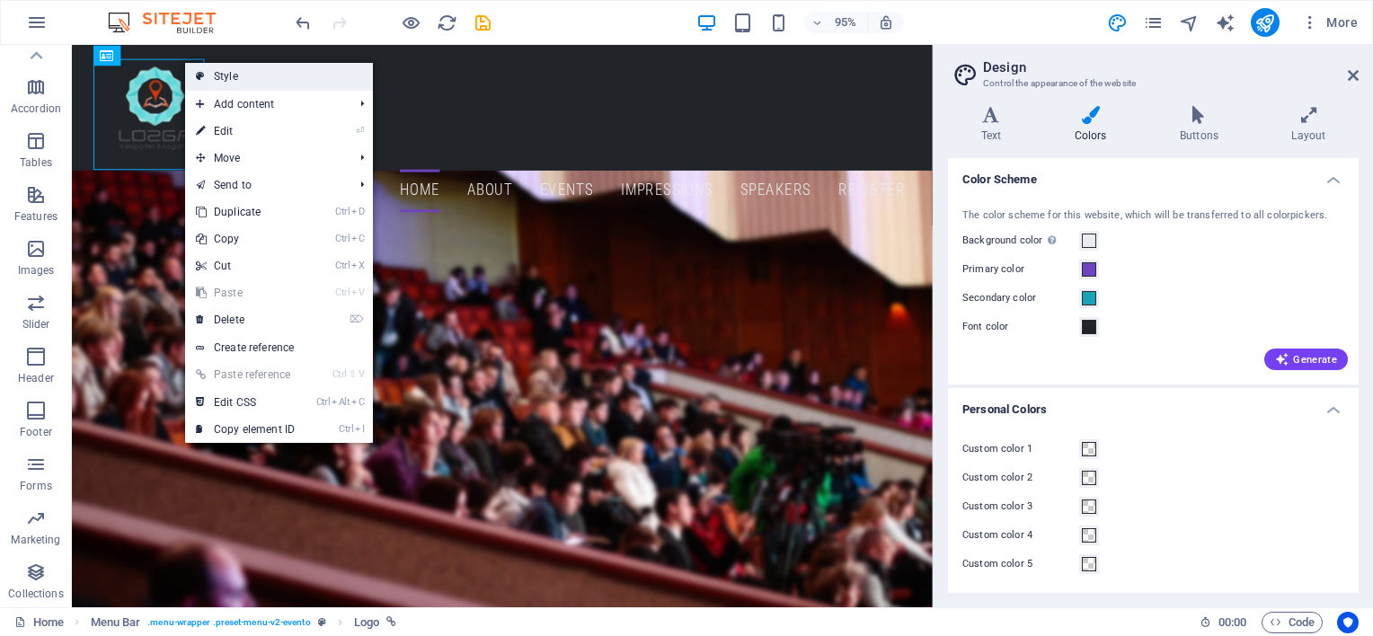
click at [234, 78] on link "Style" at bounding box center [279, 76] width 188 height 27
select select "rem"
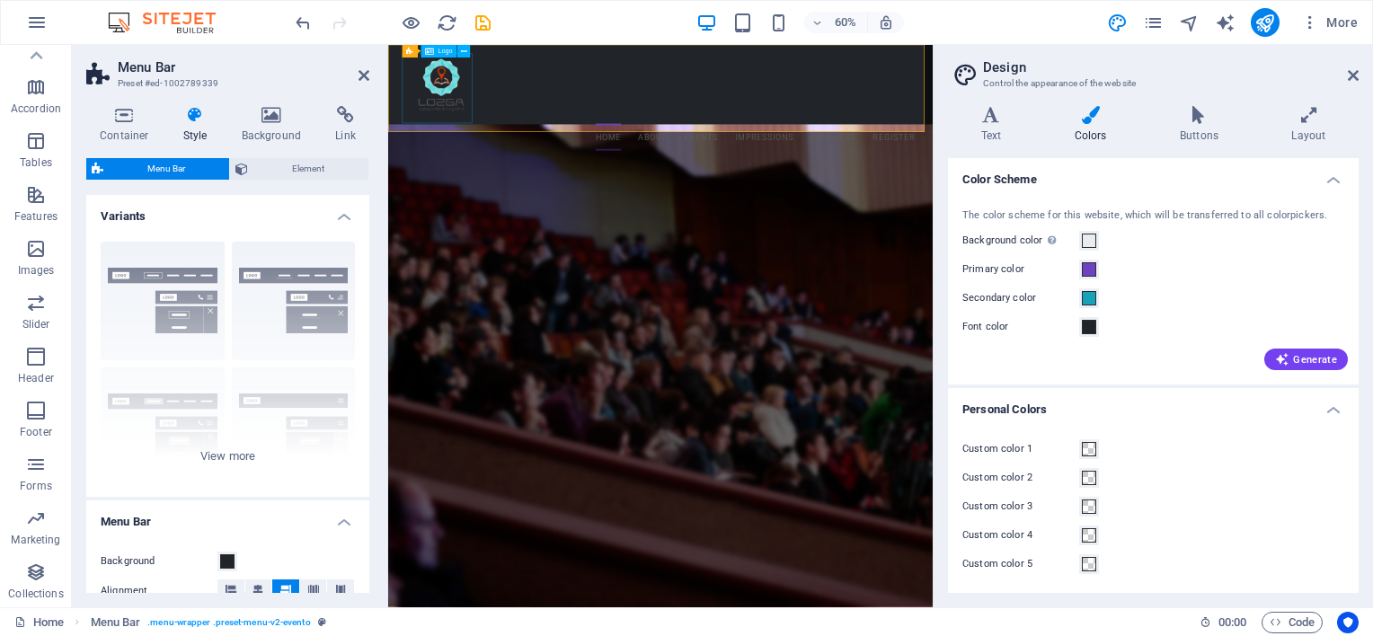
click at [460, 92] on div at bounding box center [842, 117] width 848 height 117
click at [440, 49] on span "Logo" at bounding box center [445, 52] width 14 height 6
click at [446, 51] on span "Logo" at bounding box center [445, 52] width 14 height 6
click at [465, 53] on icon at bounding box center [464, 52] width 6 height 12
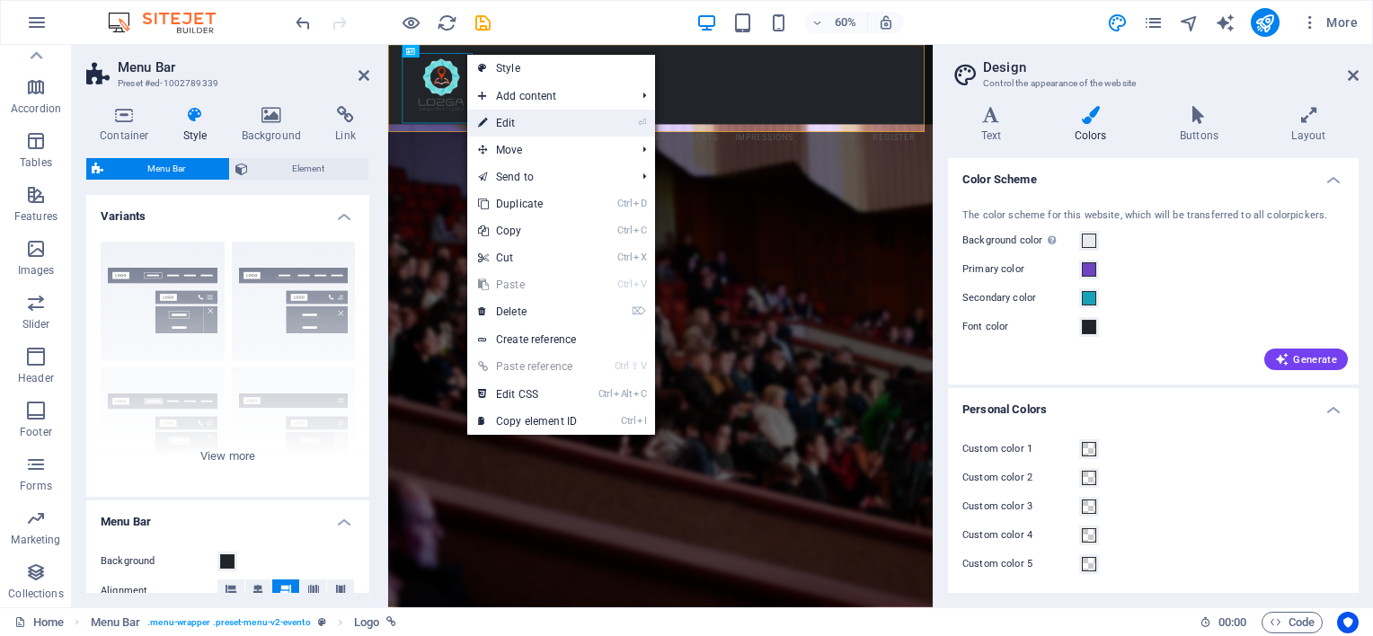
click at [528, 115] on link "⏎ Edit" at bounding box center [527, 123] width 120 height 27
select select "px"
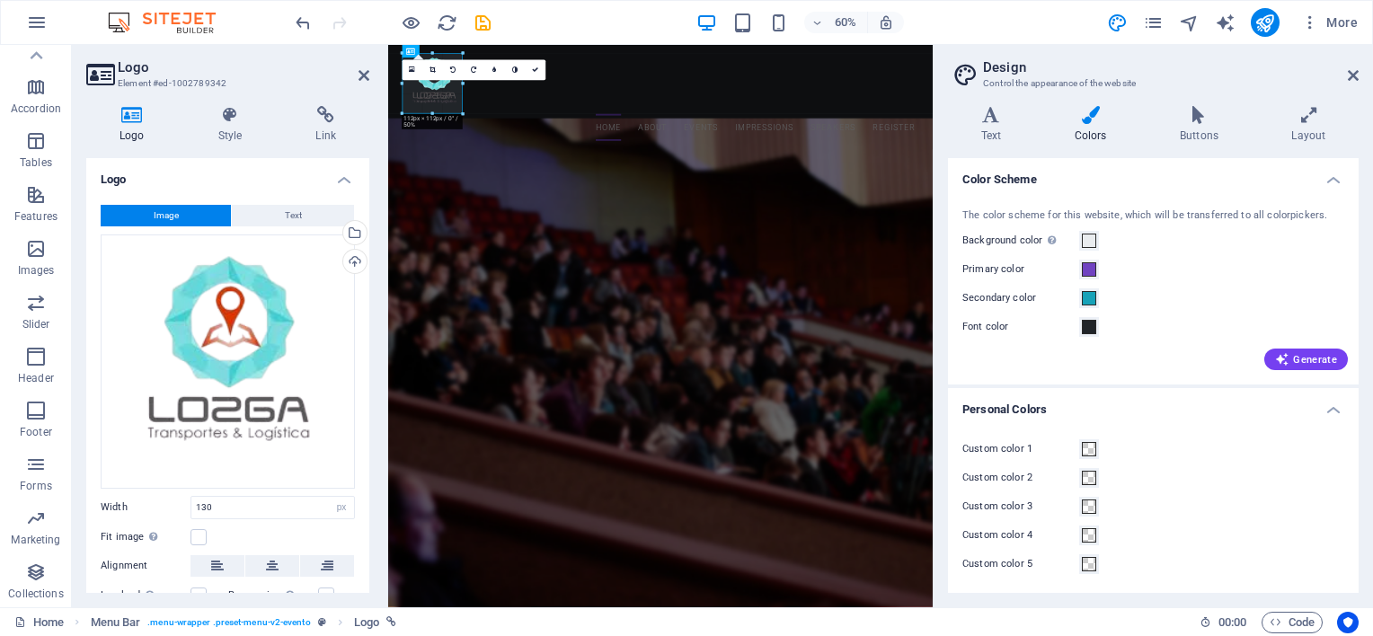
drag, startPoint x: 472, startPoint y: 122, endPoint x: 99, endPoint y: 94, distance: 373.9
type input "112"
click at [537, 72] on icon at bounding box center [535, 70] width 6 height 6
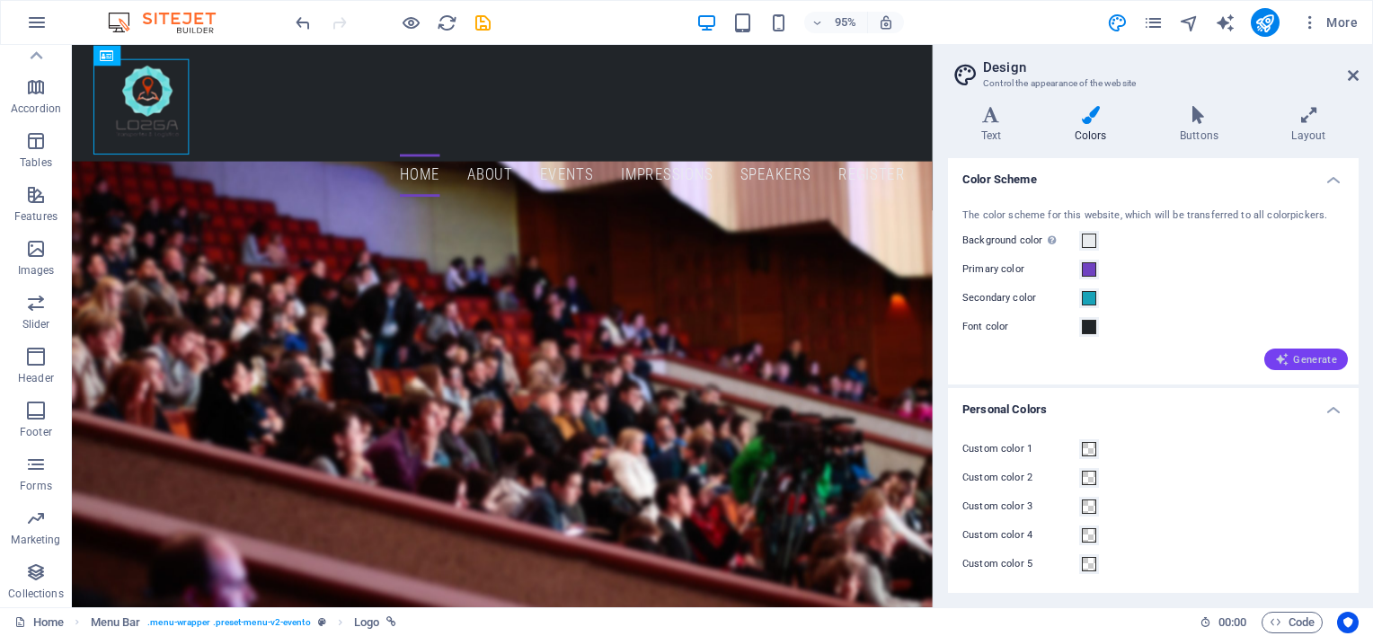
click at [1278, 362] on icon "button" at bounding box center [1282, 359] width 14 height 14
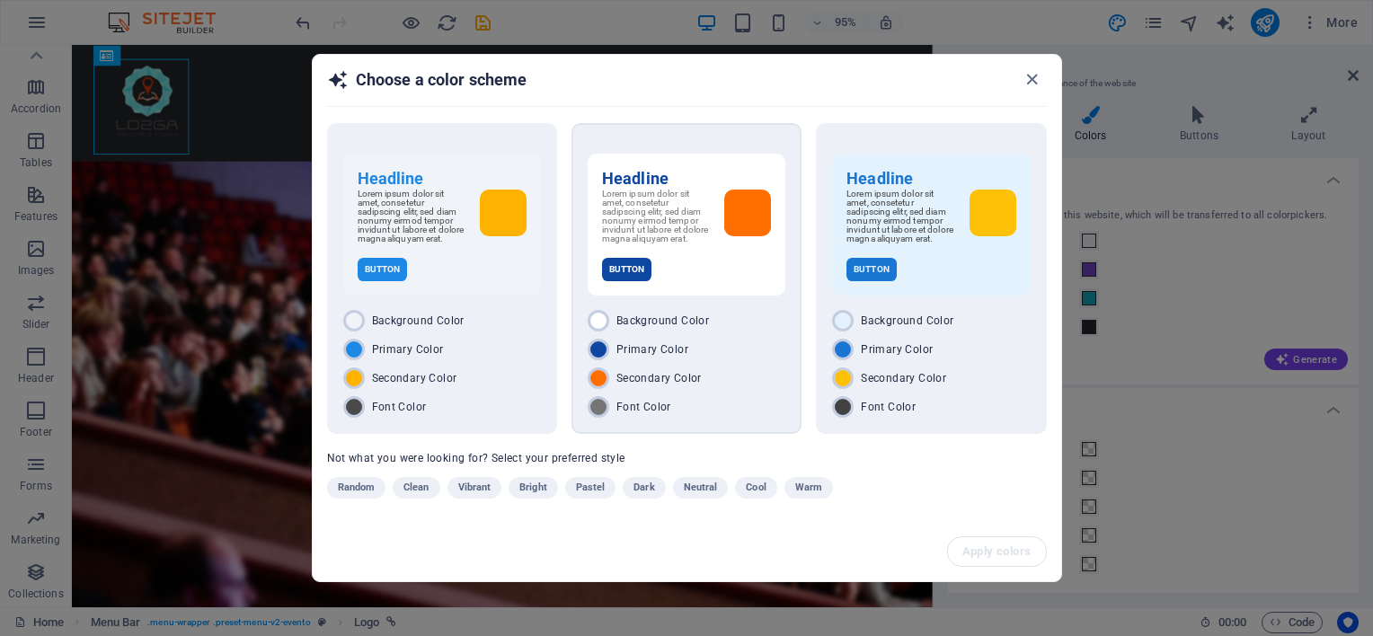
click at [628, 267] on p "Button" at bounding box center [627, 269] width 50 height 23
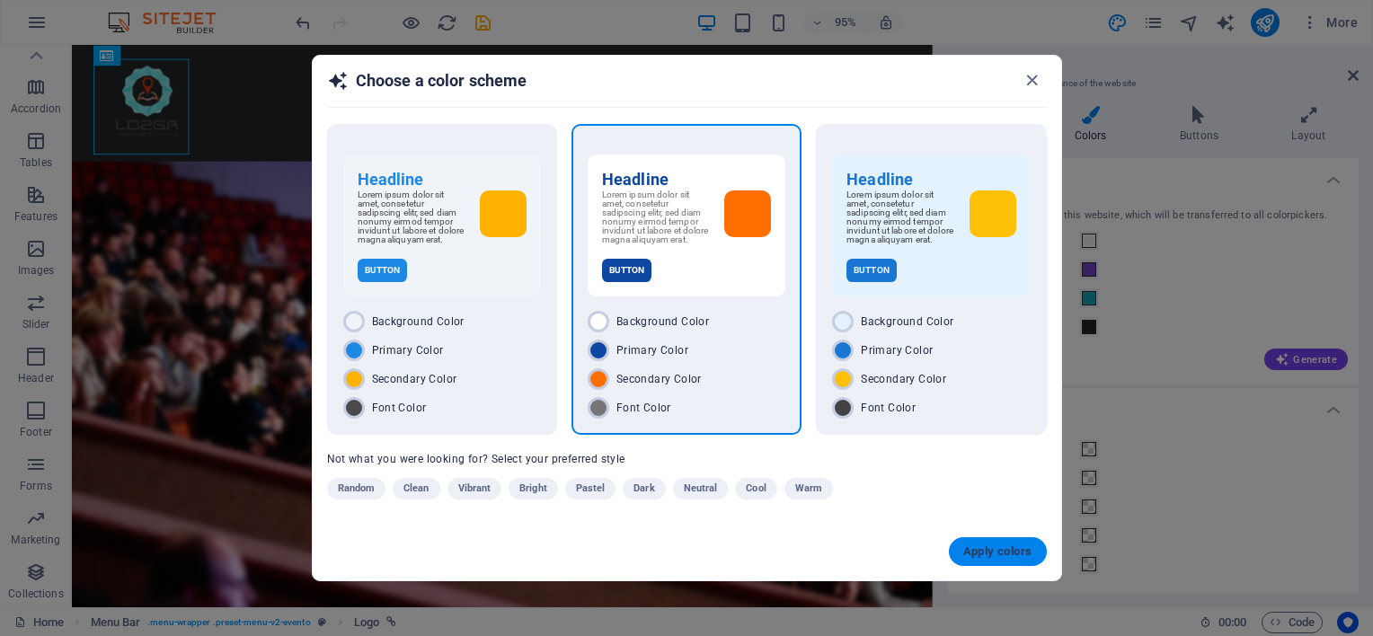
click at [996, 544] on span "Apply colors" at bounding box center [997, 551] width 69 height 14
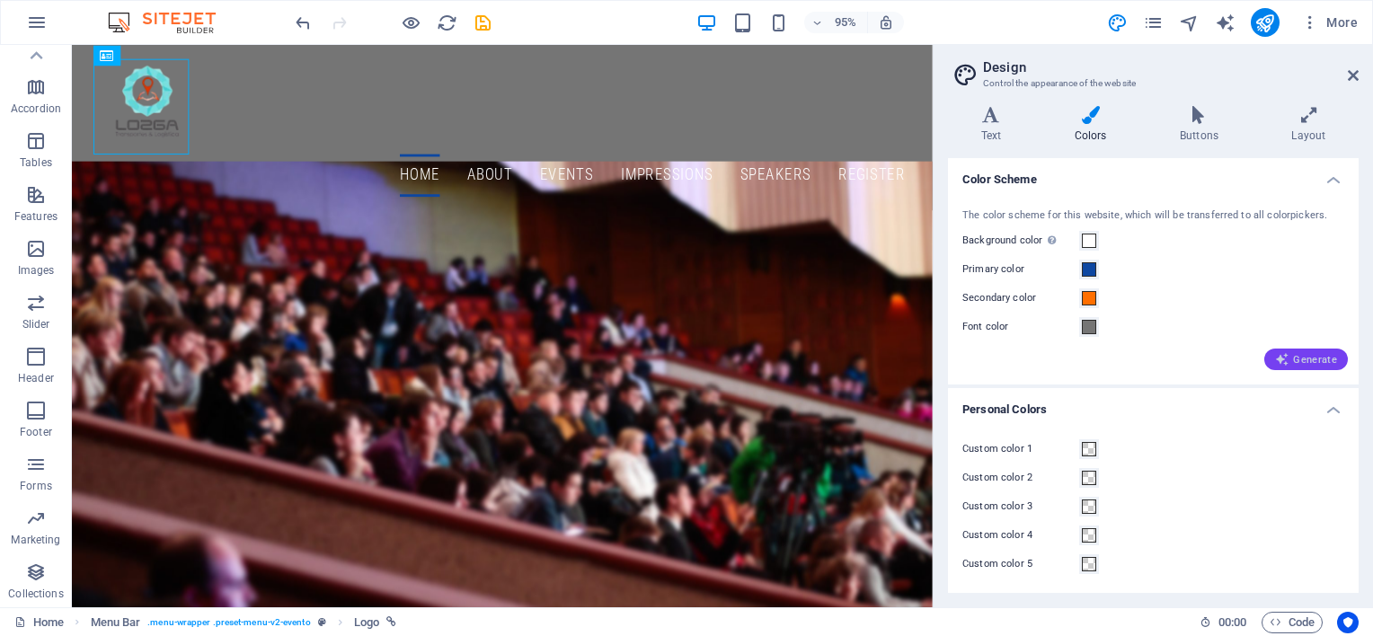
click at [1295, 356] on span "Generate" at bounding box center [1306, 359] width 62 height 14
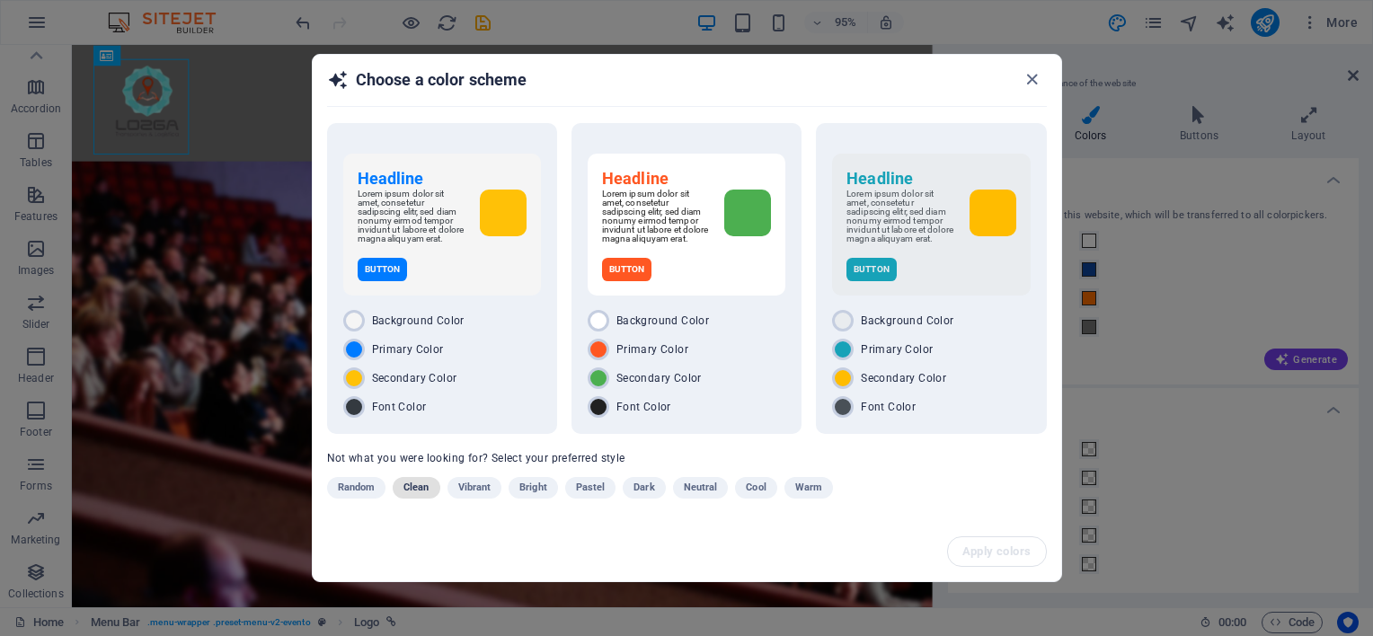
click at [421, 496] on span "Clean" at bounding box center [415, 488] width 25 height 22
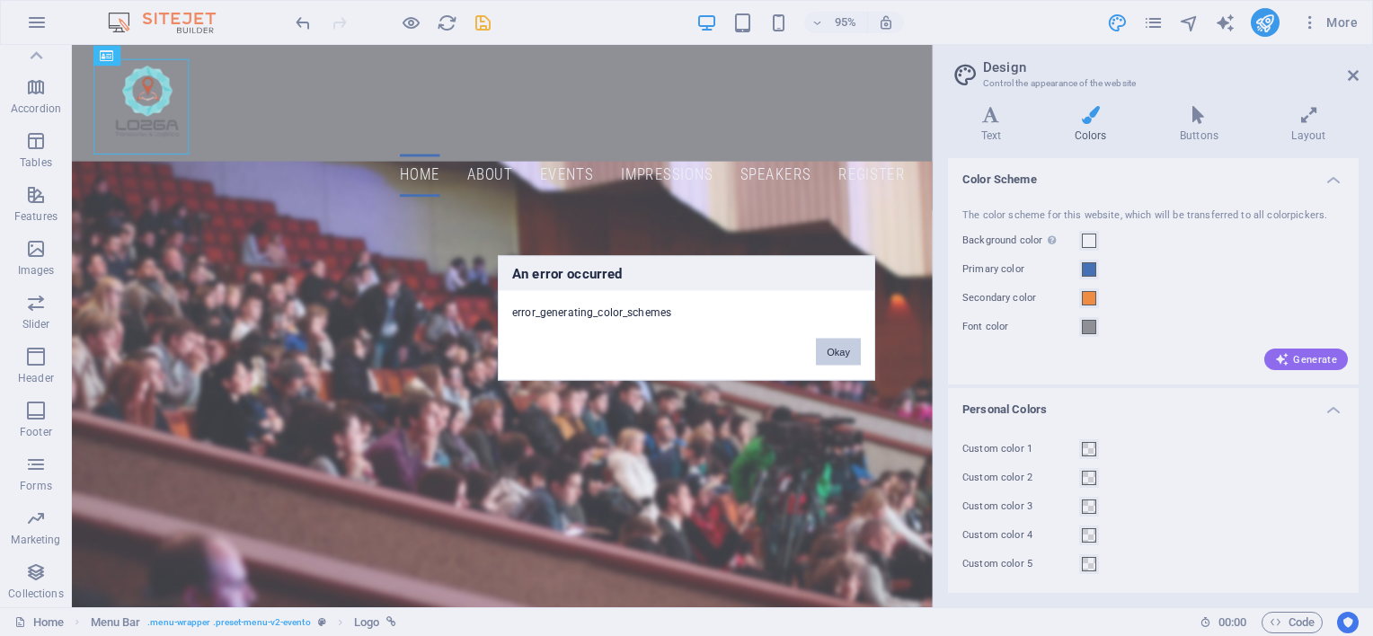
click at [847, 348] on button "Okay" at bounding box center [838, 352] width 45 height 27
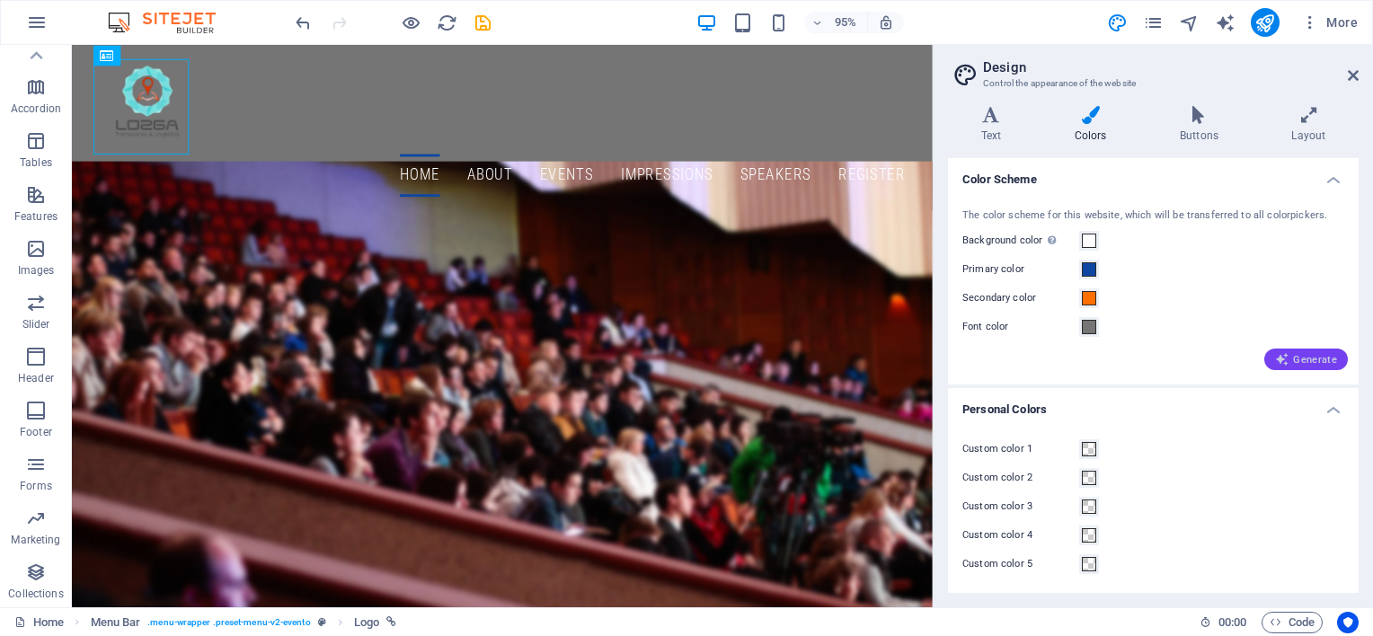
click at [1308, 354] on span "Generate" at bounding box center [1306, 359] width 62 height 14
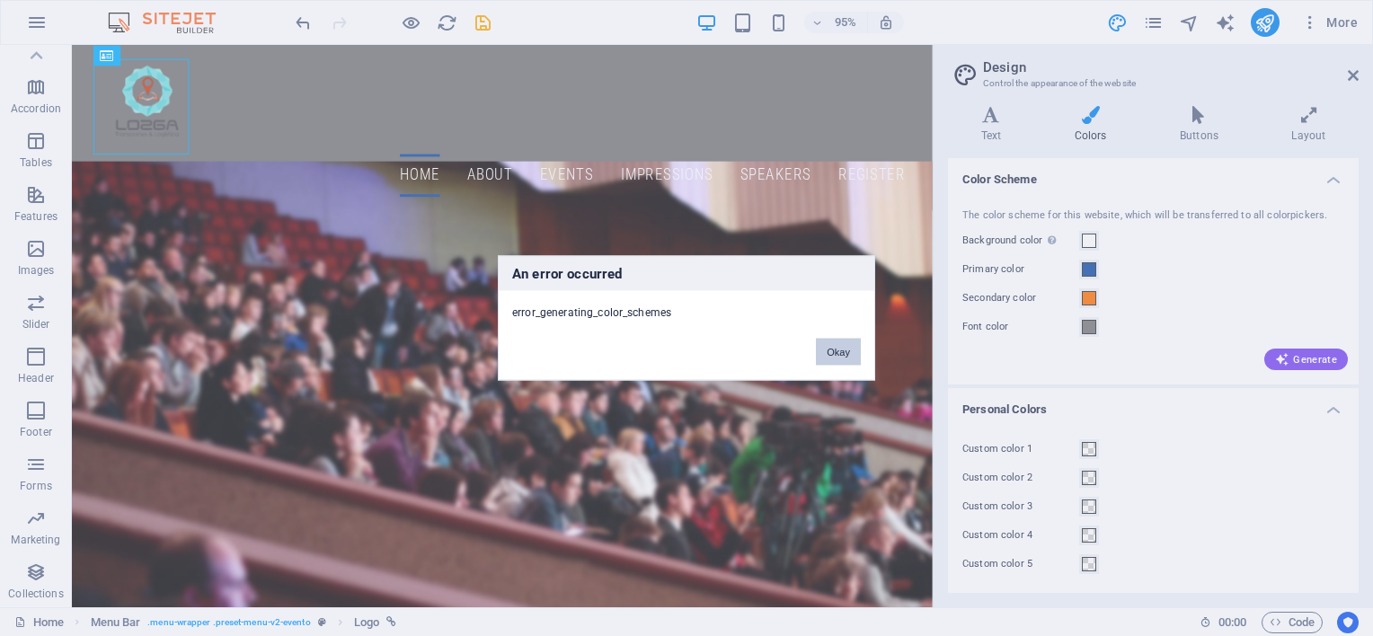
click at [832, 358] on button "Okay" at bounding box center [838, 352] width 45 height 27
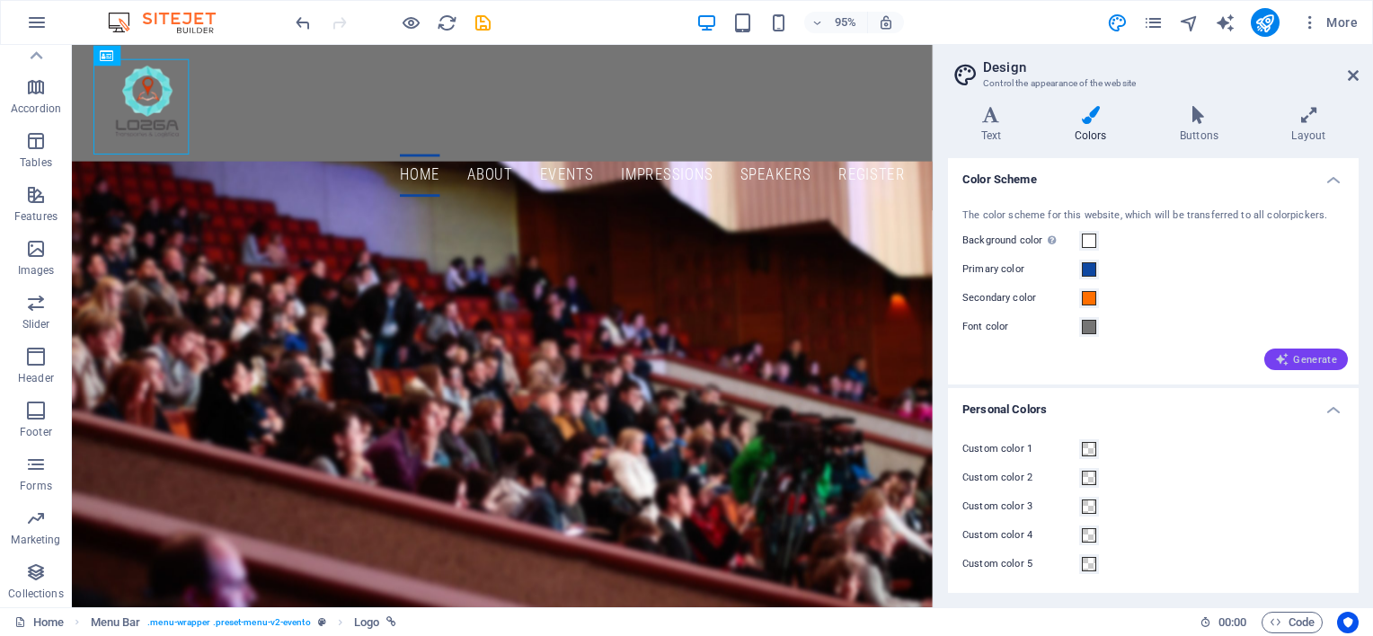
click at [1279, 359] on icon "button" at bounding box center [1282, 359] width 14 height 14
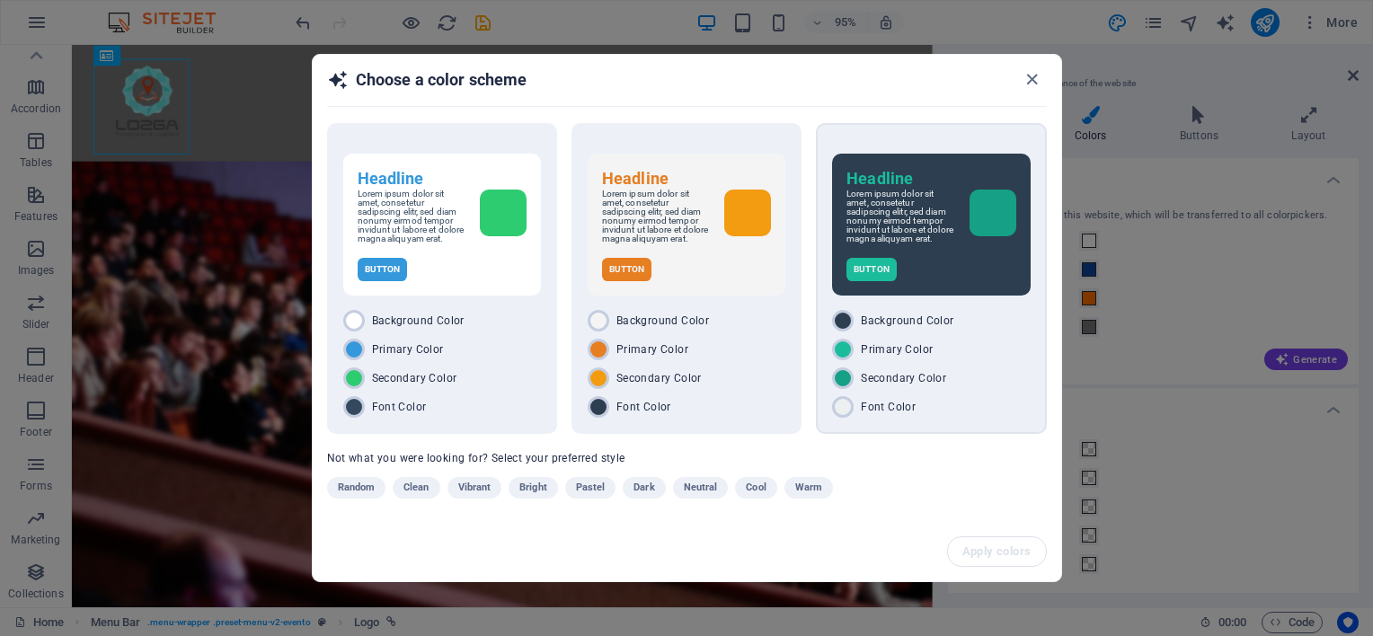
click at [913, 262] on div "Button" at bounding box center [930, 269] width 169 height 23
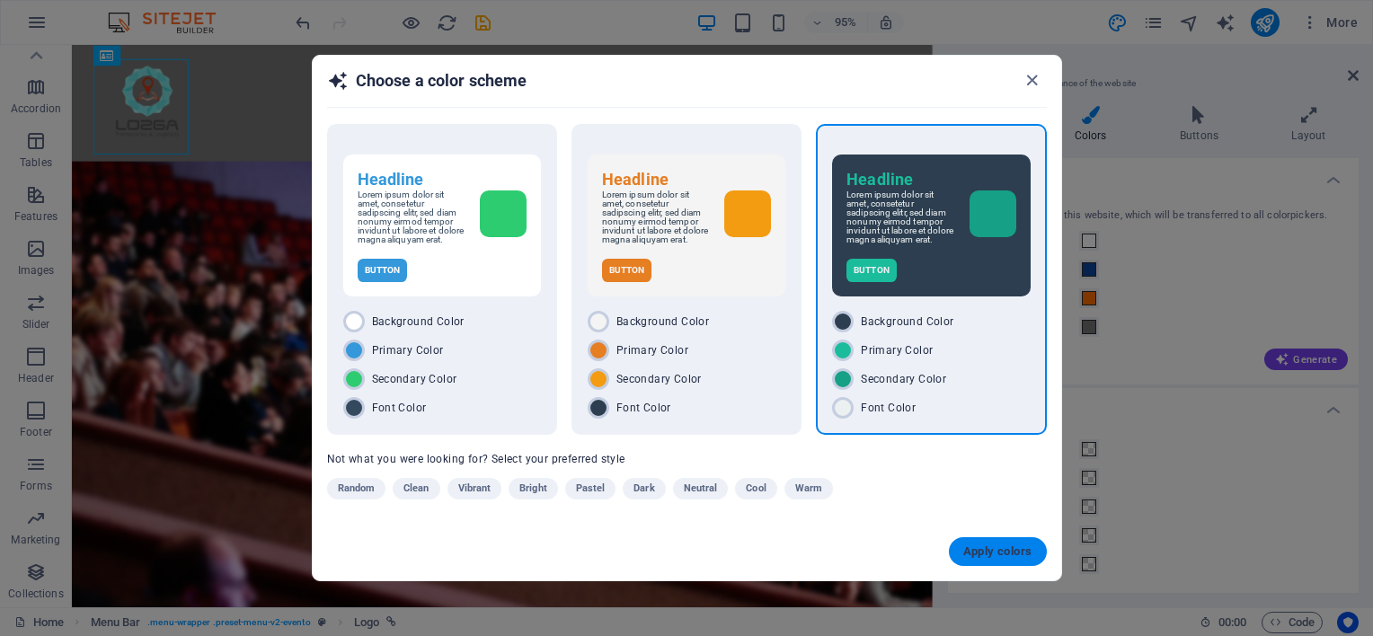
click at [1003, 558] on button "Apply colors" at bounding box center [998, 551] width 98 height 29
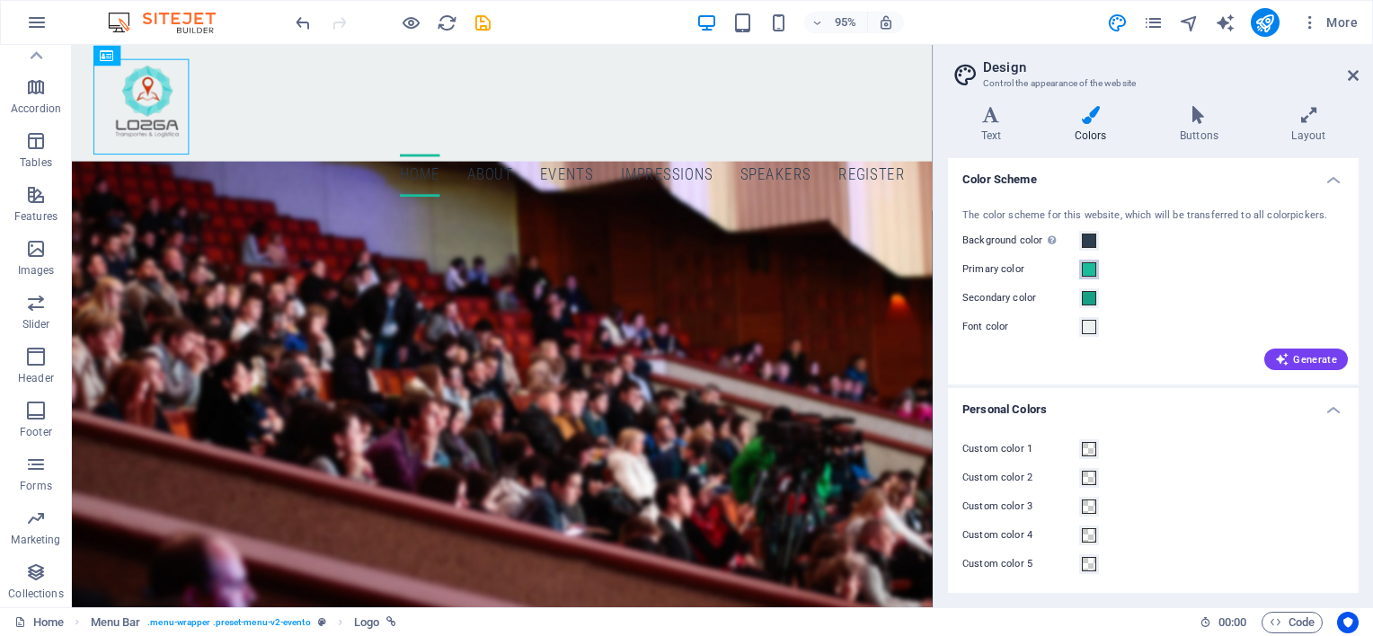
click at [1093, 272] on span at bounding box center [1089, 269] width 14 height 14
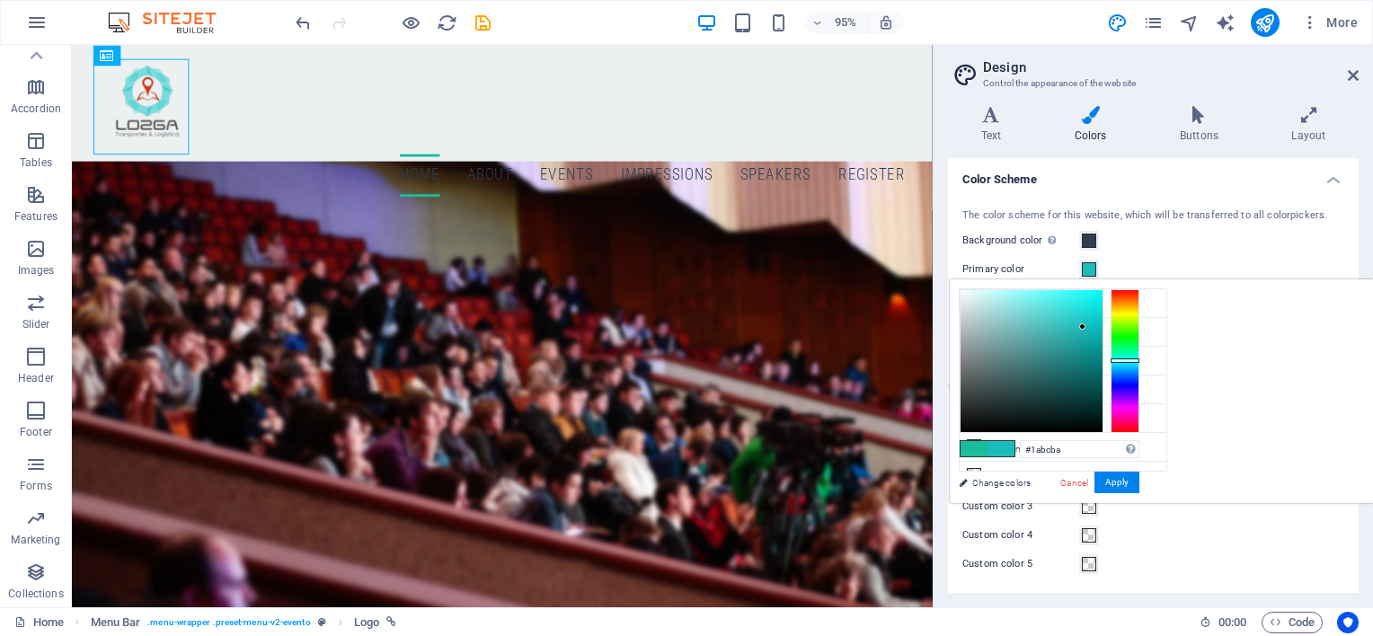
click at [1139, 359] on div at bounding box center [1125, 361] width 29 height 4
type input "#63fffd"
drag, startPoint x: 1306, startPoint y: 301, endPoint x: 1271, endPoint y: 270, distance: 46.5
click at [1271, 270] on body "Lozga Transportes y logística Home Favorites Elements Columns Content Boxes Acc…" at bounding box center [686, 318] width 1373 height 636
click at [1139, 480] on button "Apply" at bounding box center [1116, 483] width 45 height 22
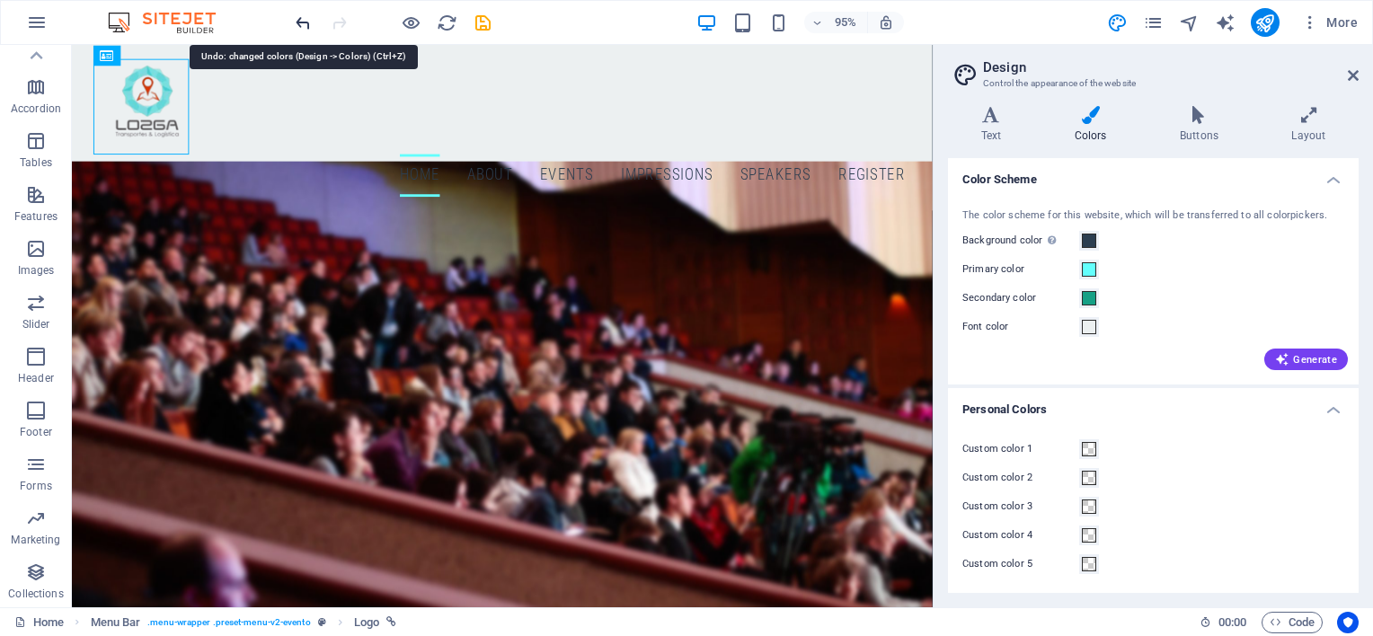
click at [294, 21] on icon "undo" at bounding box center [303, 23] width 21 height 21
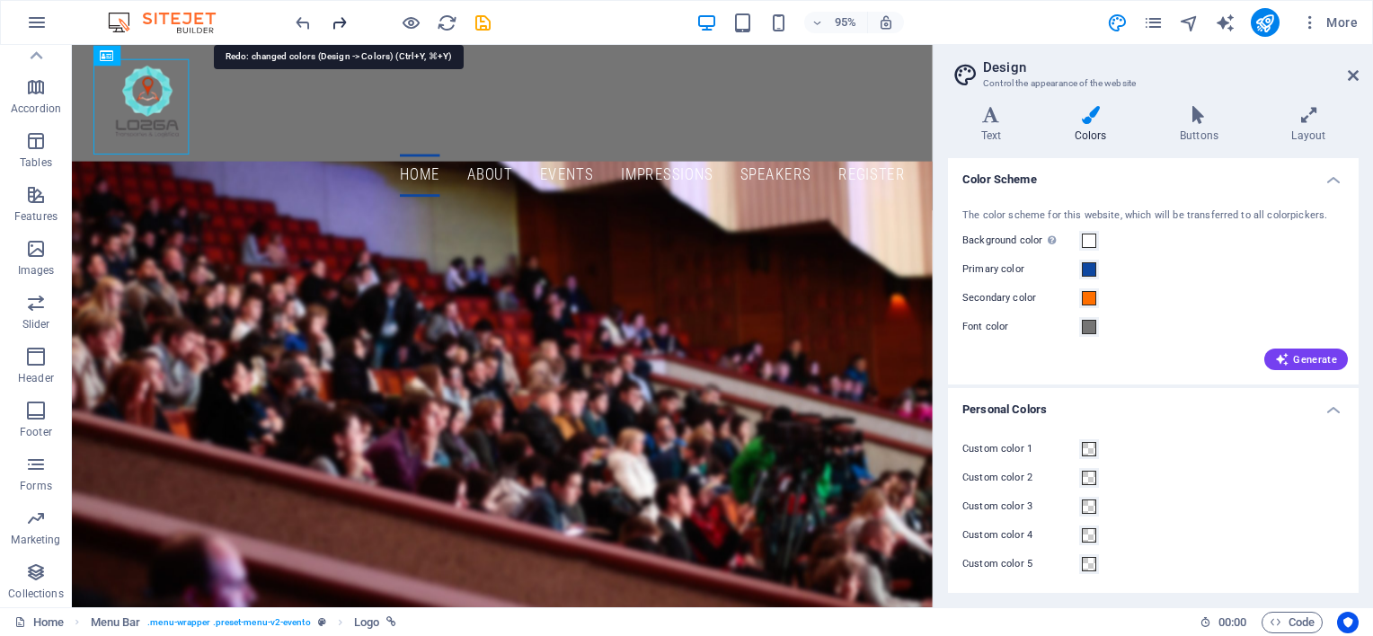
click at [334, 19] on icon "redo" at bounding box center [339, 23] width 21 height 21
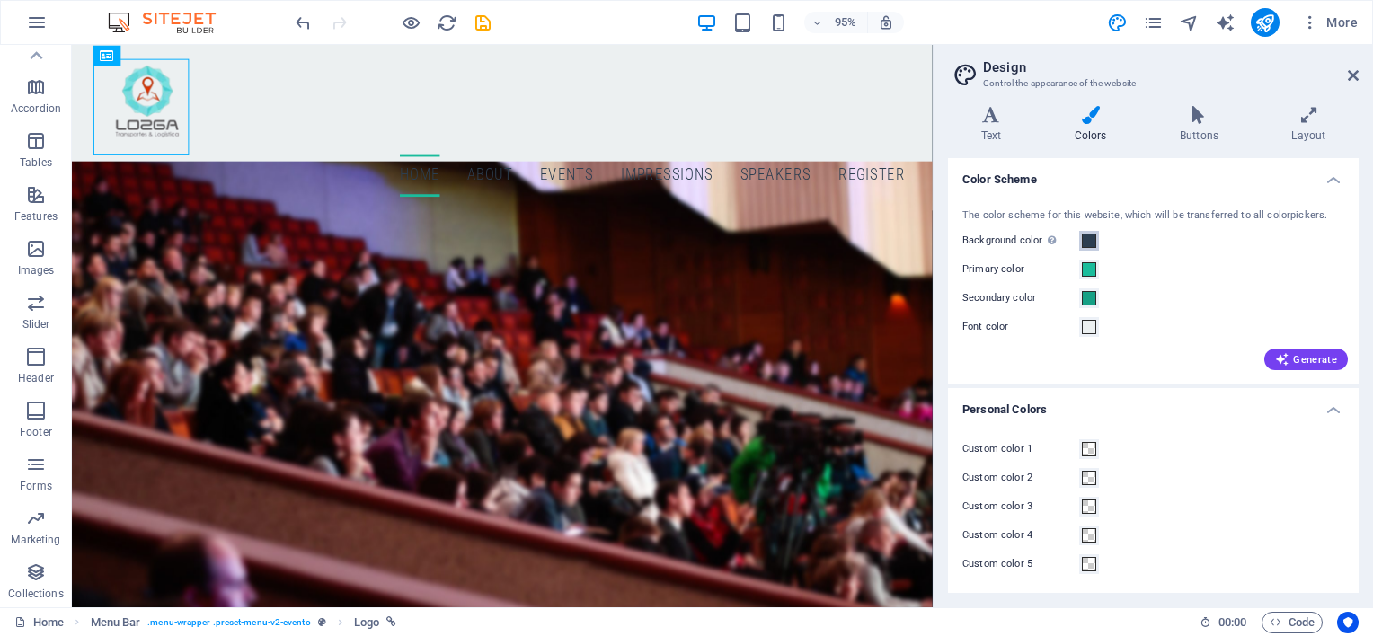
click at [1093, 247] on span at bounding box center [1089, 241] width 14 height 14
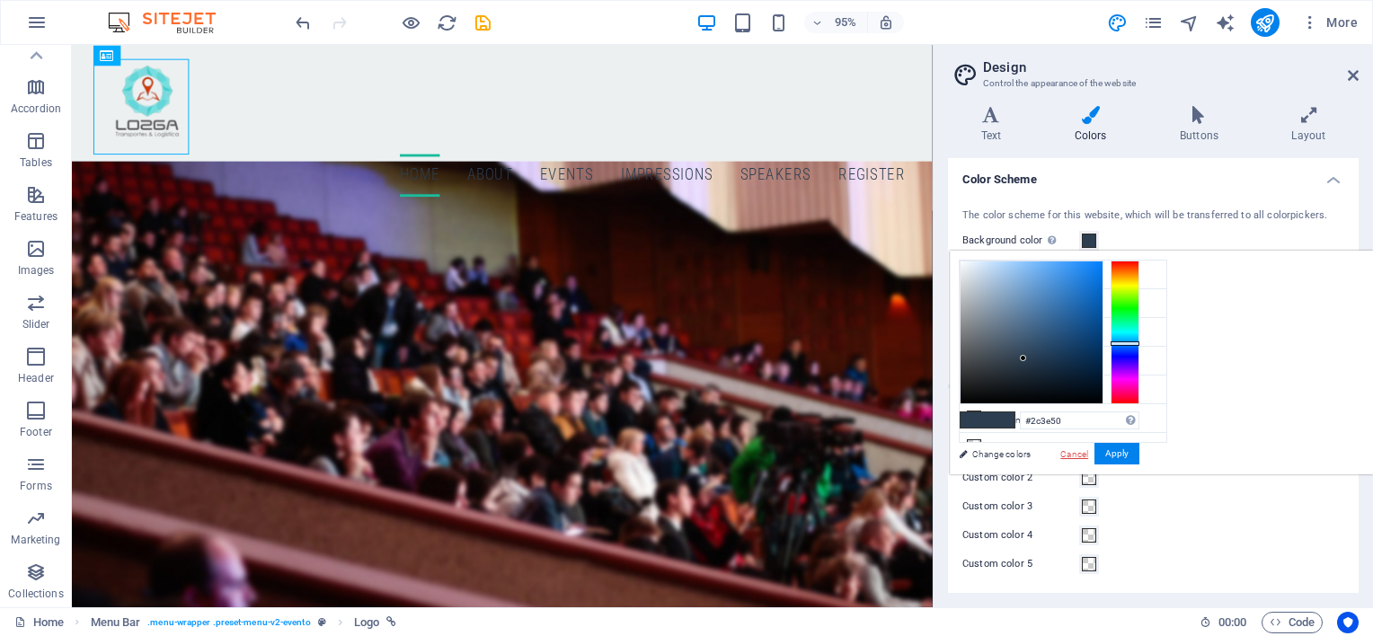
click at [1090, 450] on link "Cancel" at bounding box center [1073, 453] width 31 height 13
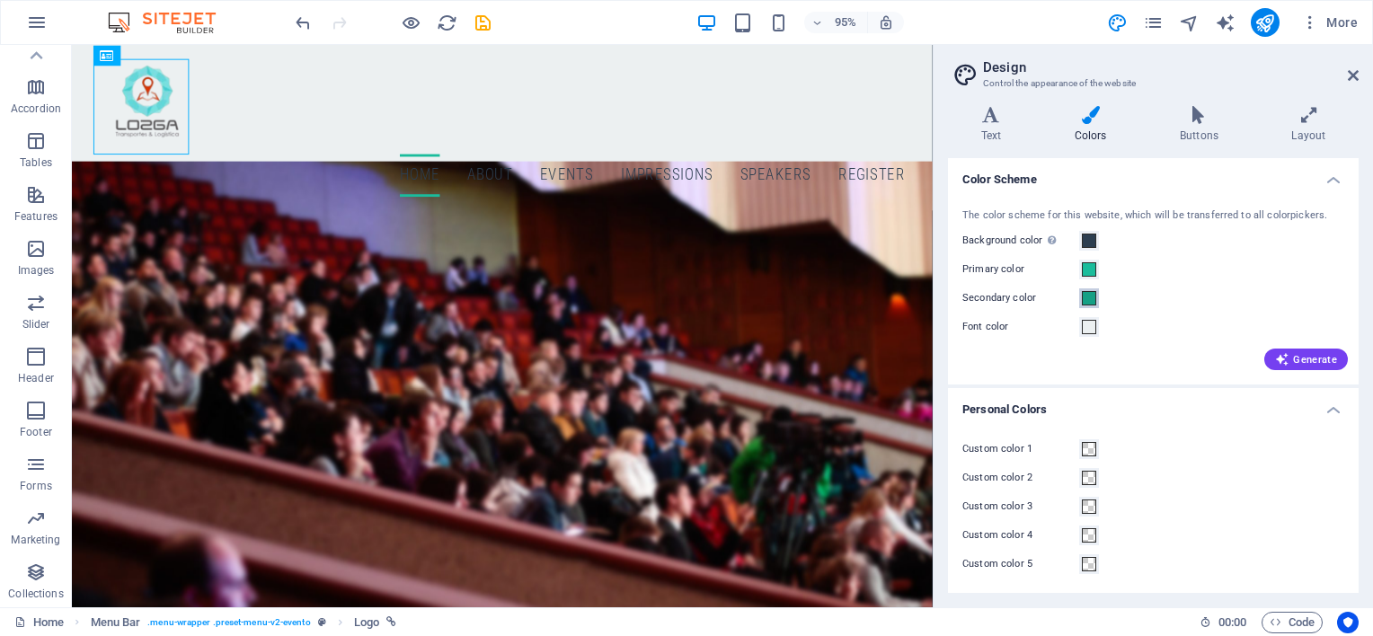
click at [1090, 295] on span at bounding box center [1089, 298] width 14 height 14
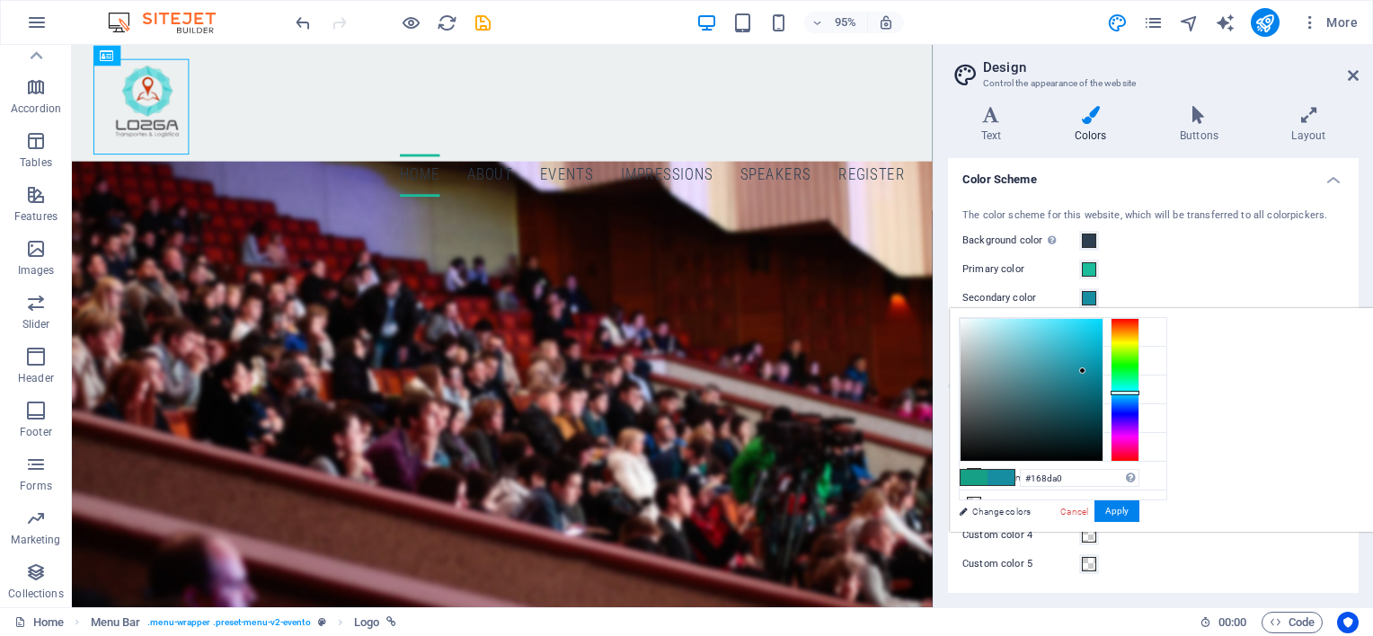
click at [1139, 392] on div at bounding box center [1125, 393] width 29 height 4
click at [1102, 338] on div at bounding box center [1031, 390] width 142 height 142
type input "#31dbf7"
click at [1102, 322] on div at bounding box center [1031, 390] width 142 height 142
click at [1139, 503] on button "Apply" at bounding box center [1116, 511] width 45 height 22
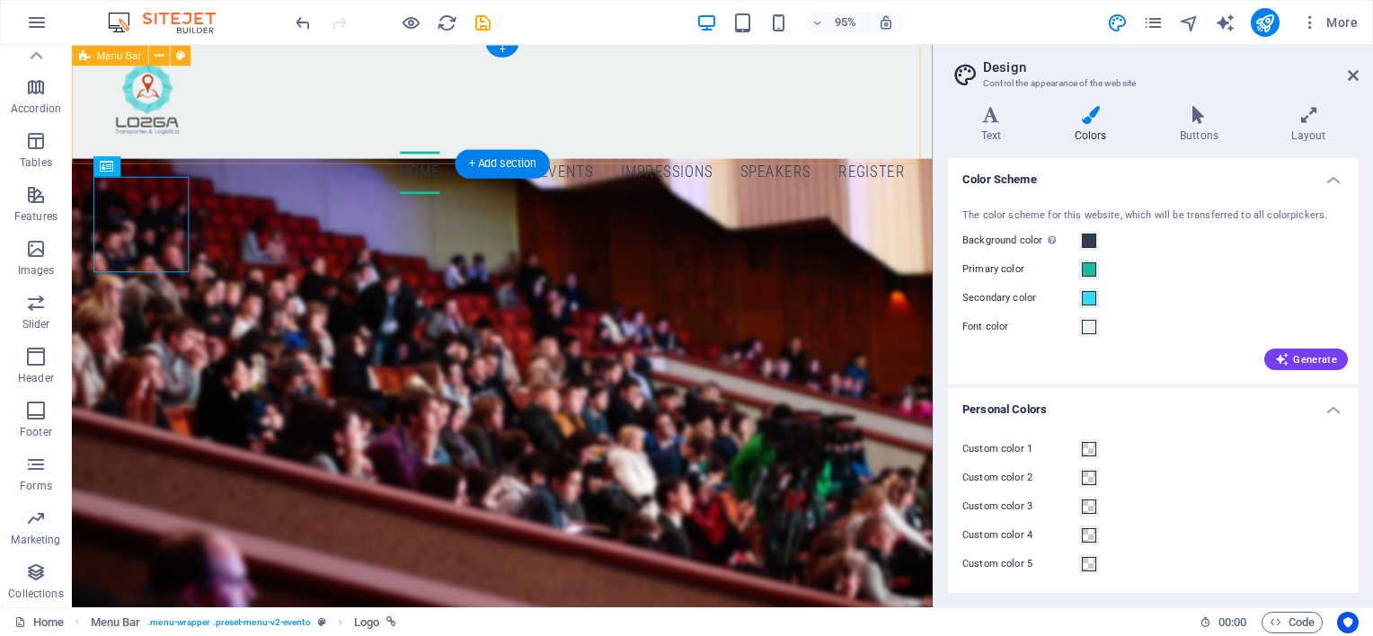
scroll to position [0, 0]
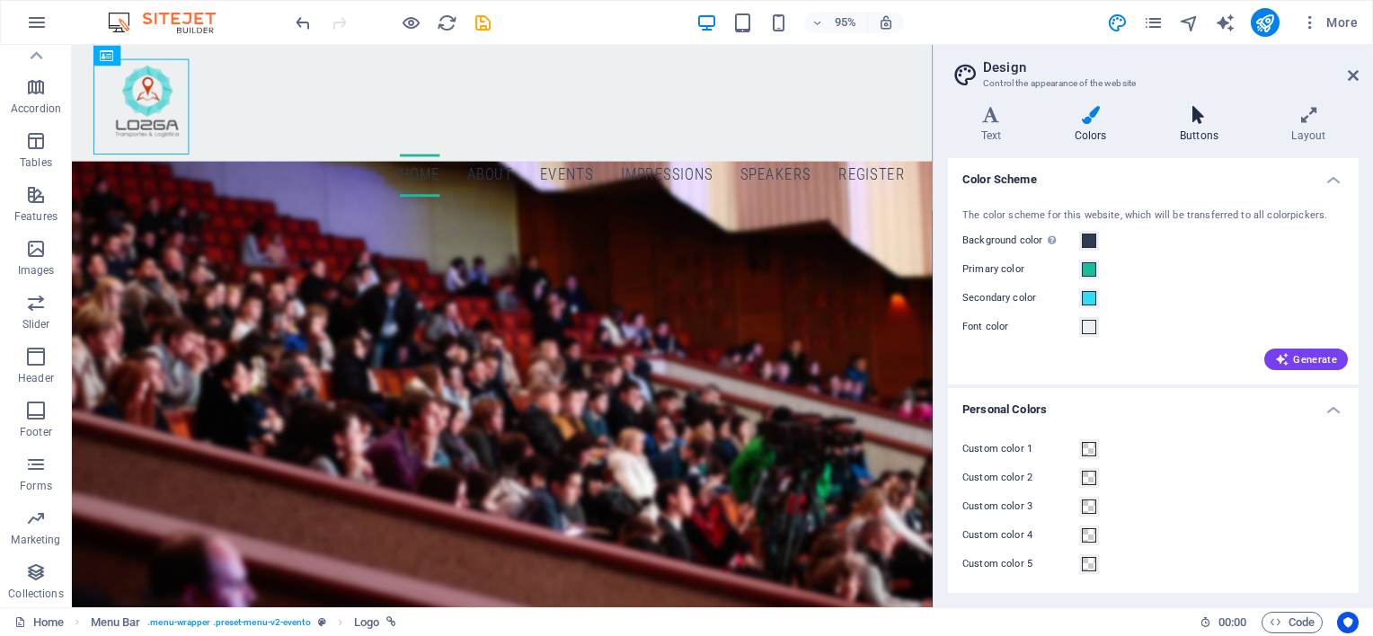
click at [1203, 124] on h4 "Buttons" at bounding box center [1201, 125] width 111 height 38
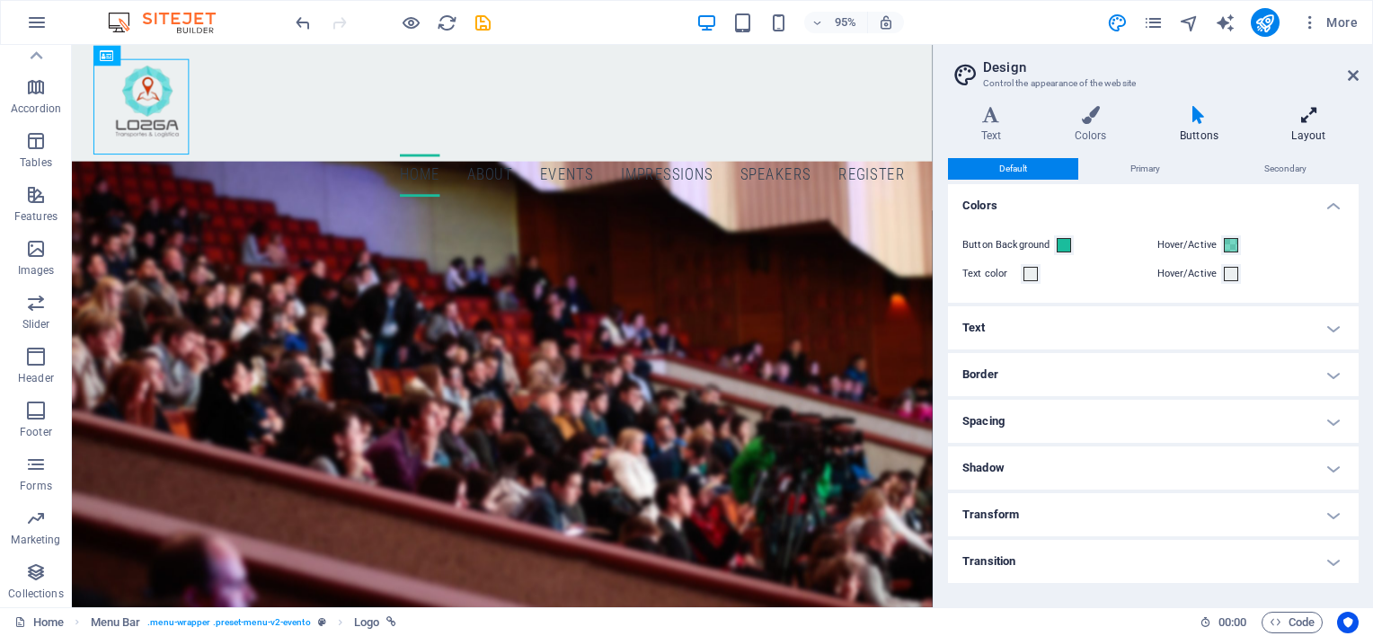
click at [1322, 127] on h4 "Layout" at bounding box center [1309, 125] width 100 height 38
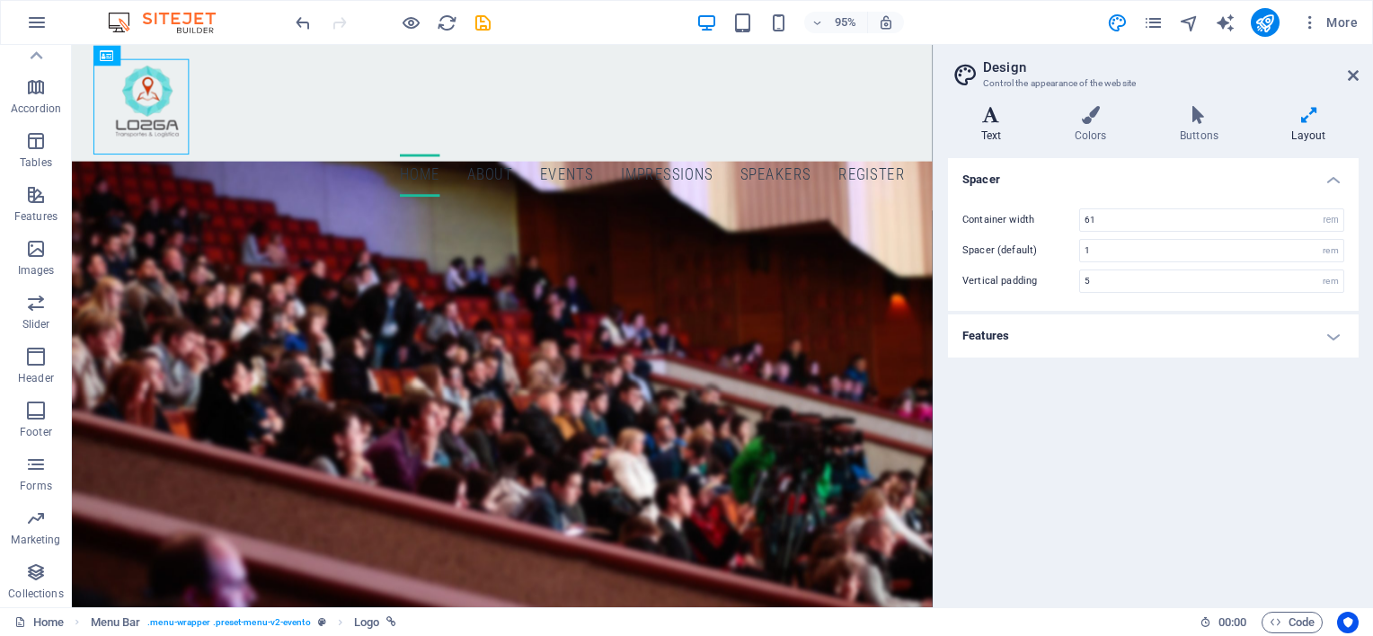
click at [1003, 126] on h4 "Text" at bounding box center [994, 125] width 93 height 38
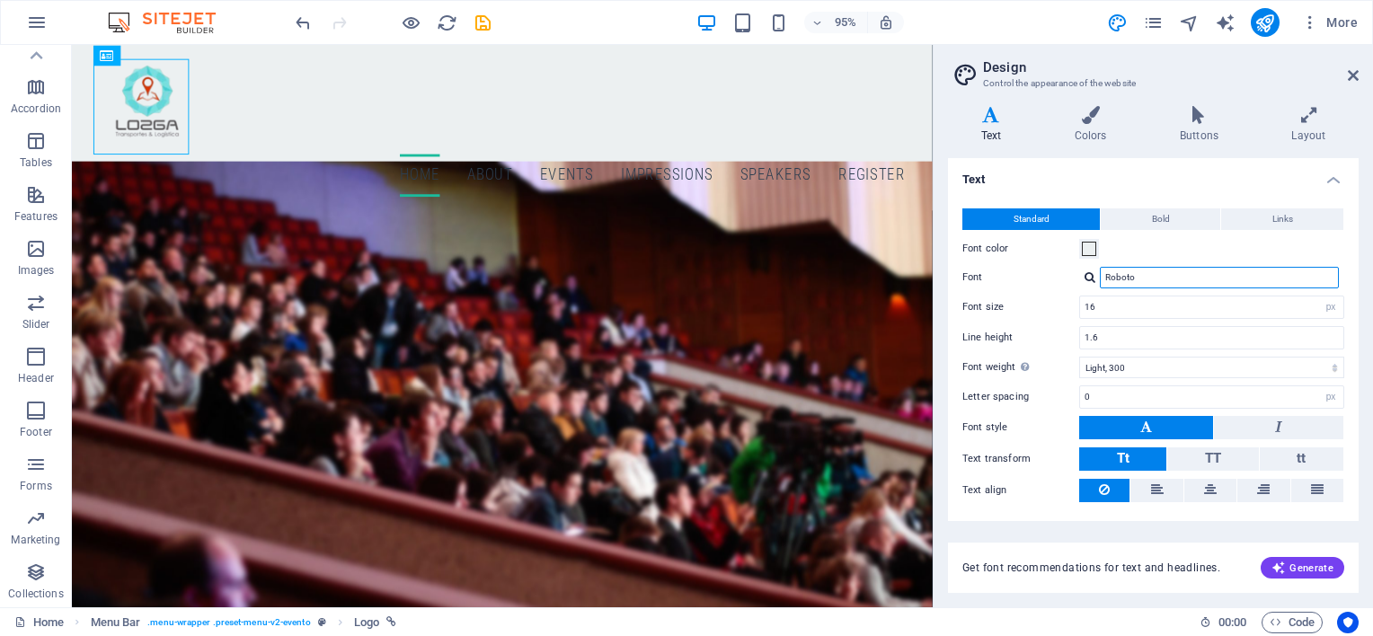
click at [1157, 279] on input "Roboto" at bounding box center [1219, 278] width 239 height 22
type input "m"
type input "s"
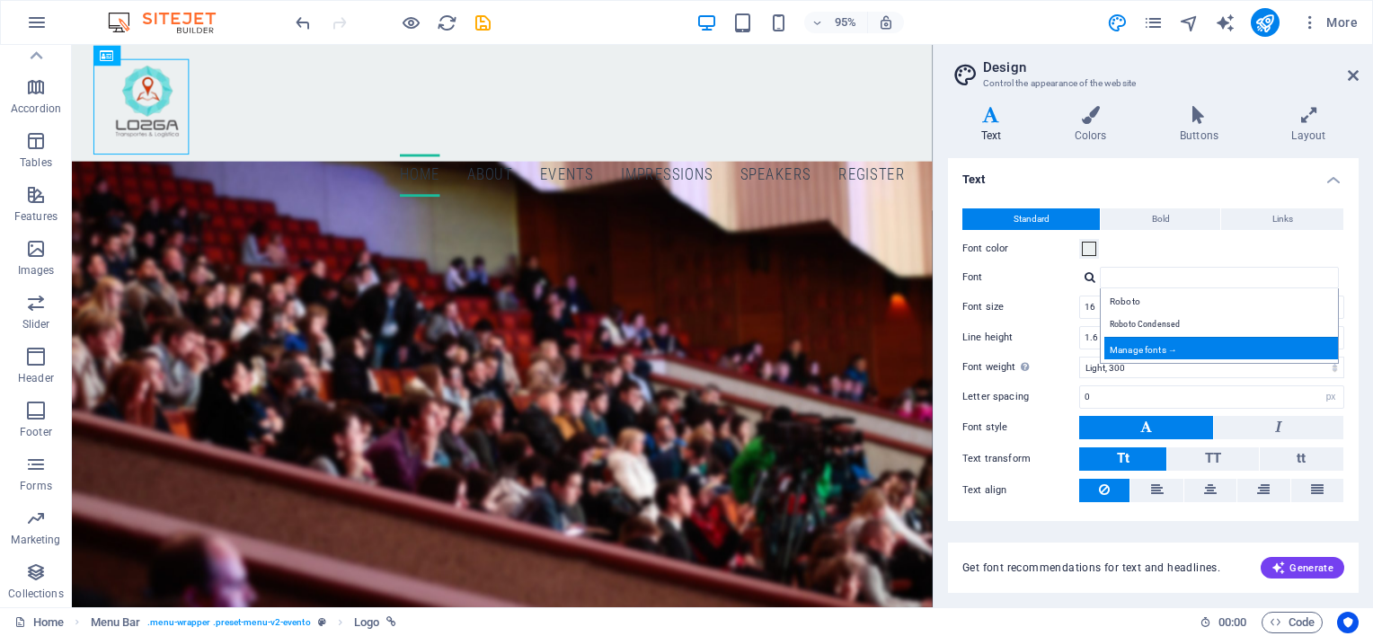
click at [1182, 342] on div "Manage fonts →" at bounding box center [1222, 348] width 237 height 22
select select "popularity"
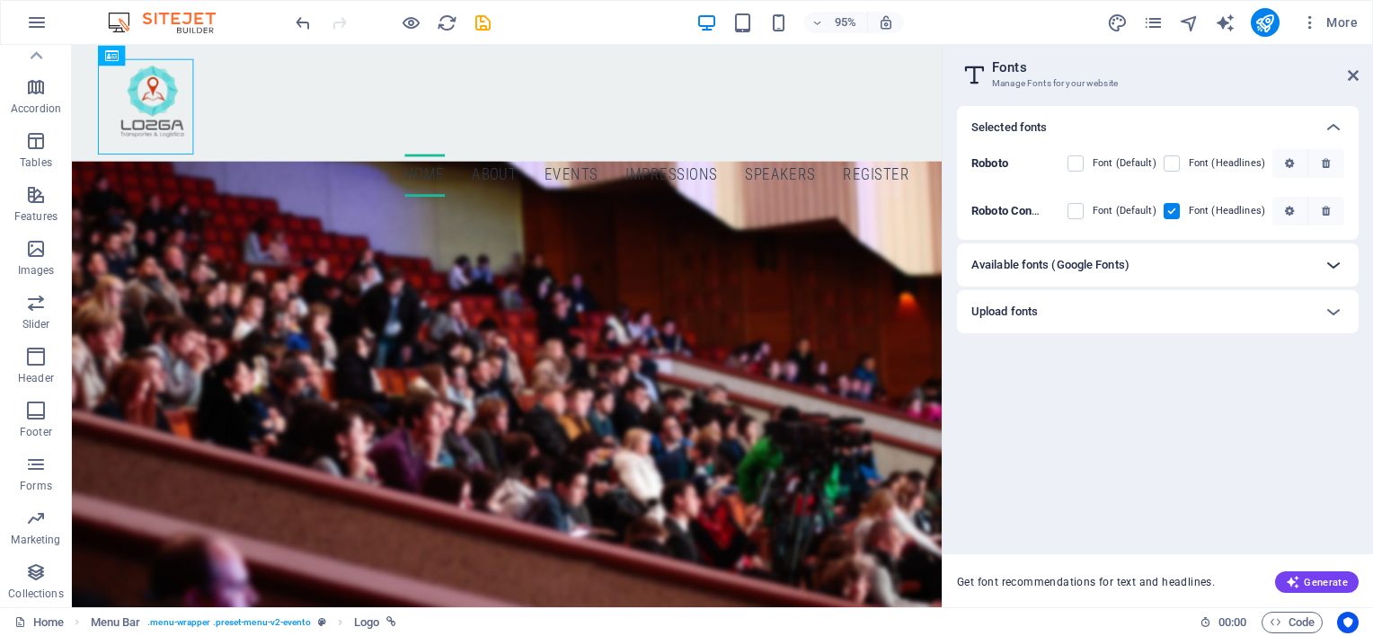
click at [1330, 263] on icon at bounding box center [1334, 265] width 22 height 22
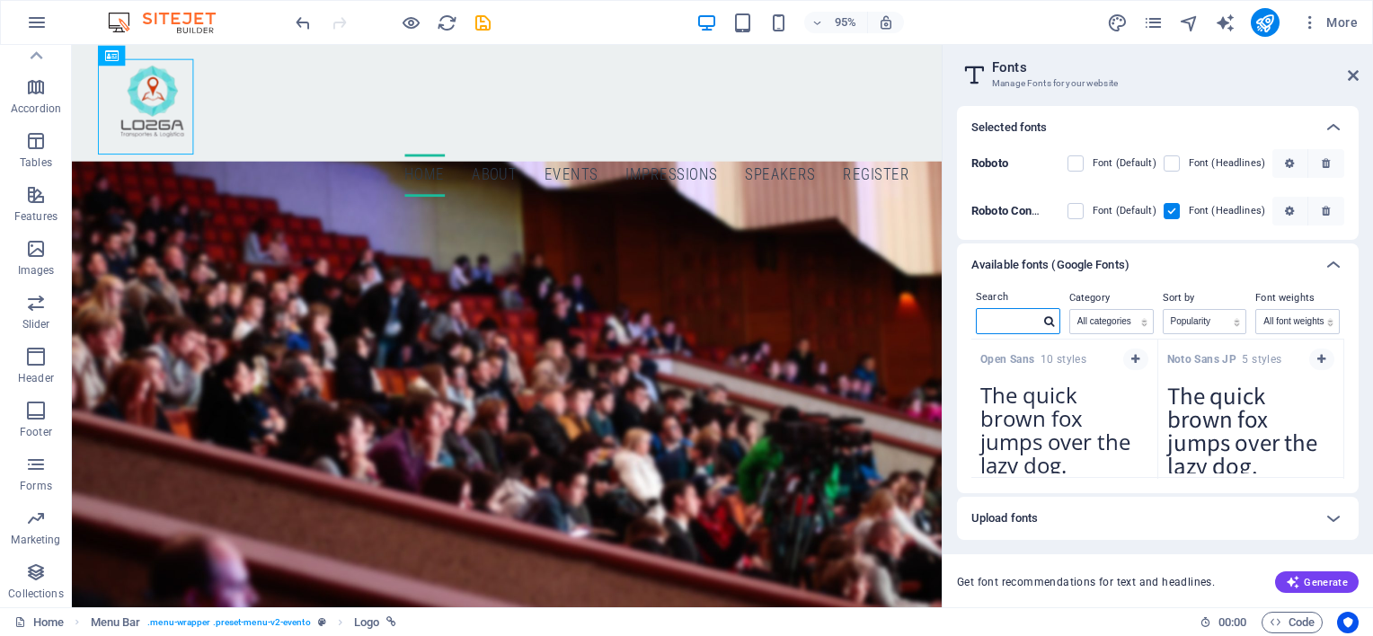
click at [994, 318] on input "text" at bounding box center [1008, 320] width 63 height 23
type input "m"
type input "s"
click at [1315, 582] on span "Generate" at bounding box center [1317, 582] width 62 height 14
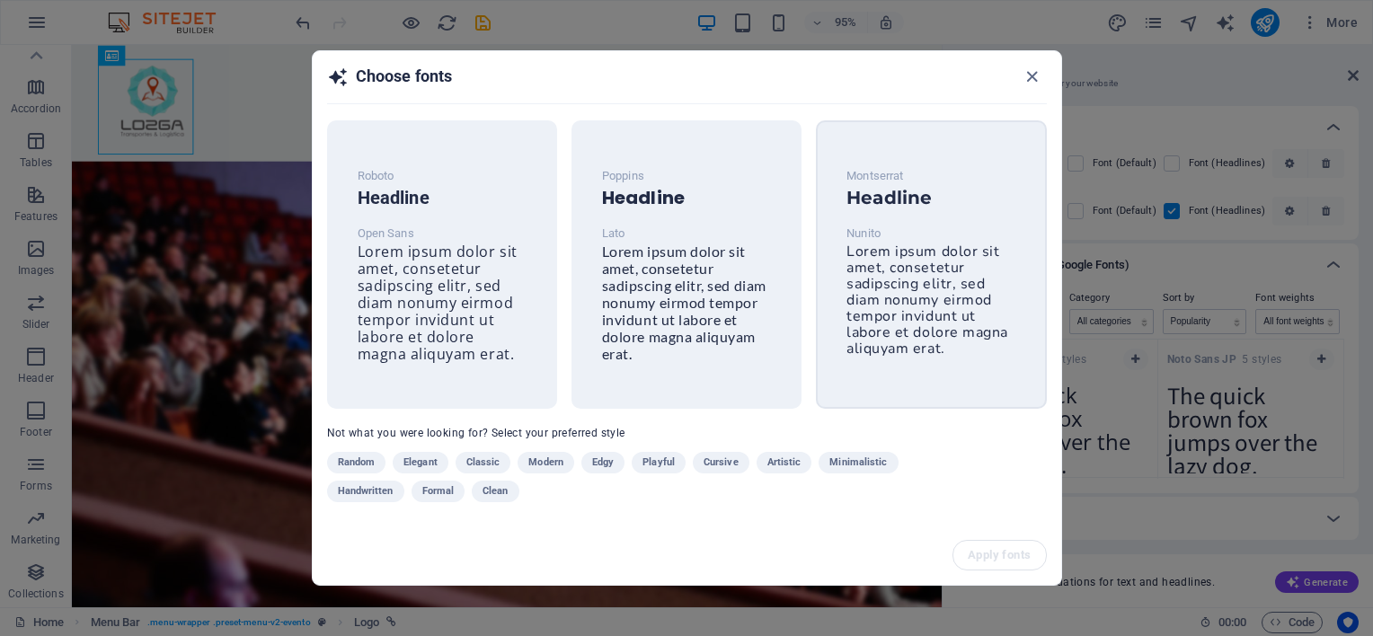
click at [863, 199] on h6 "Headline" at bounding box center [930, 198] width 169 height 22
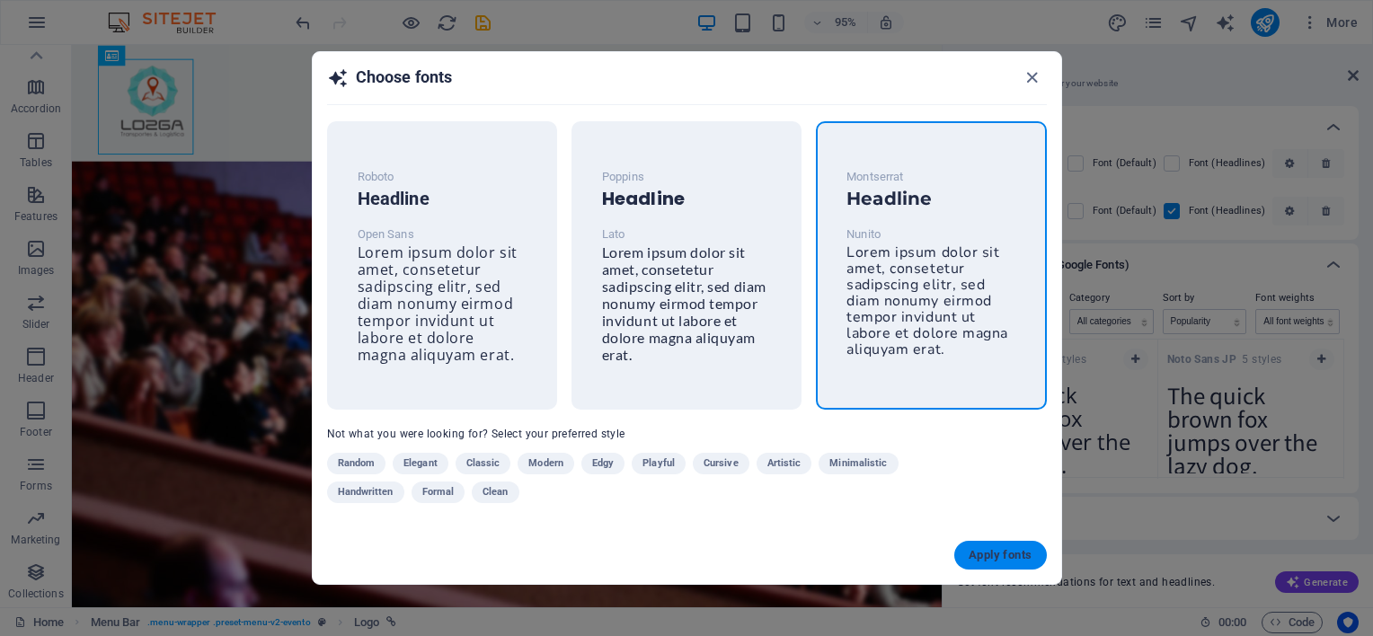
click at [979, 553] on span "Apply fonts" at bounding box center [1000, 555] width 63 height 14
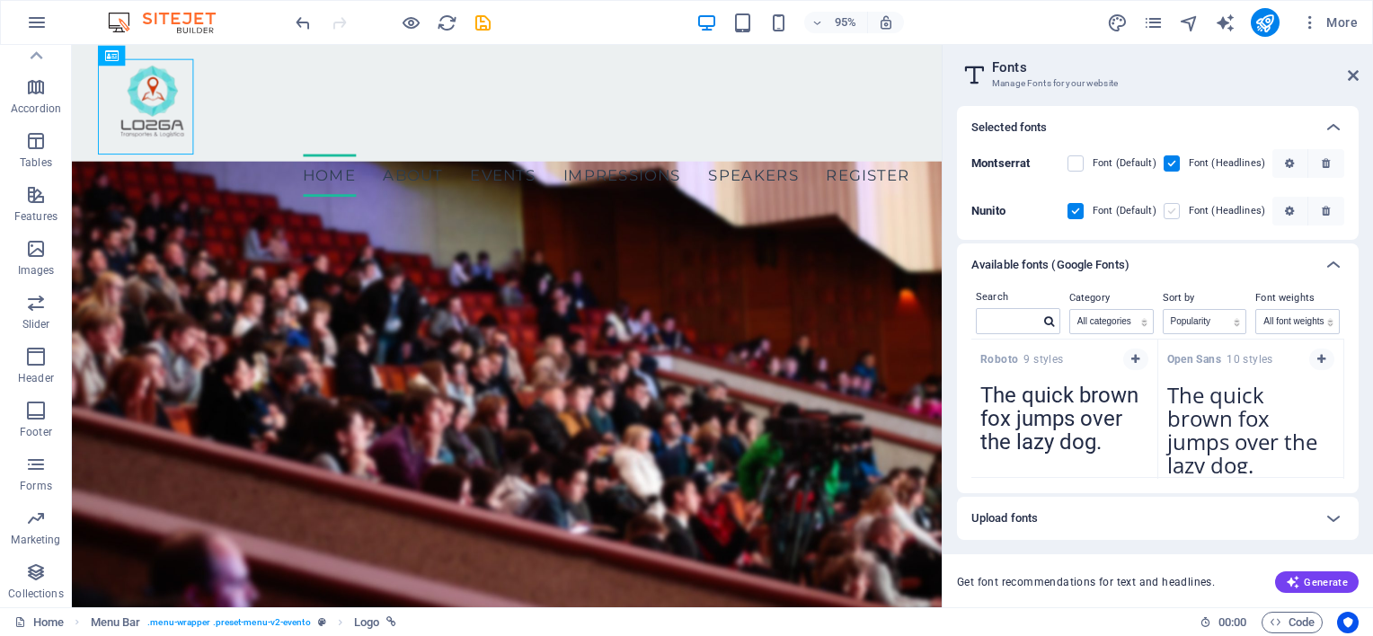
click at [1173, 211] on label at bounding box center [1172, 211] width 16 height 16
click at [0, 0] on input "checkbox" at bounding box center [0, 0] width 0 height 0
click at [1173, 211] on label at bounding box center [1172, 211] width 16 height 16
click at [0, 0] on input "checkbox" at bounding box center [0, 0] width 0 height 0
click at [1173, 211] on label at bounding box center [1172, 211] width 16 height 16
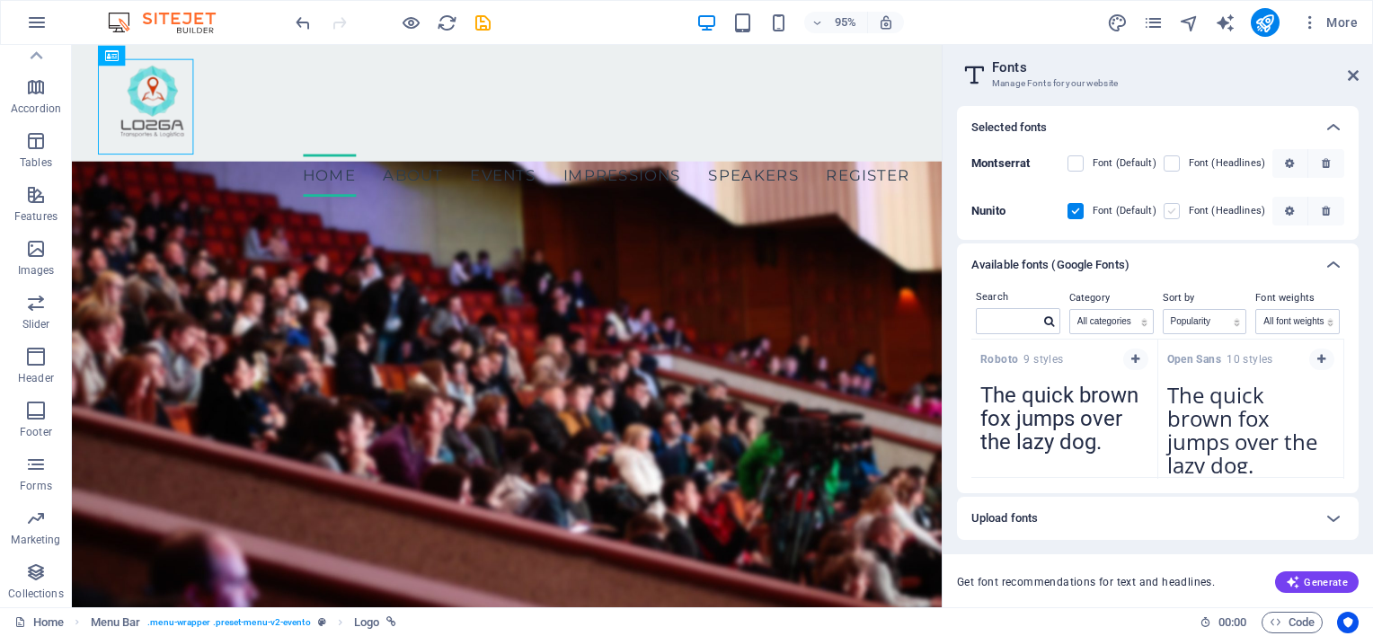
click at [0, 0] on input "checkbox" at bounding box center [0, 0] width 0 height 0
click at [1173, 211] on label at bounding box center [1172, 211] width 16 height 16
click at [0, 0] on input "checkbox" at bounding box center [0, 0] width 0 height 0
click at [1173, 163] on label at bounding box center [1172, 163] width 16 height 16
click at [0, 0] on input "checkbox" at bounding box center [0, 0] width 0 height 0
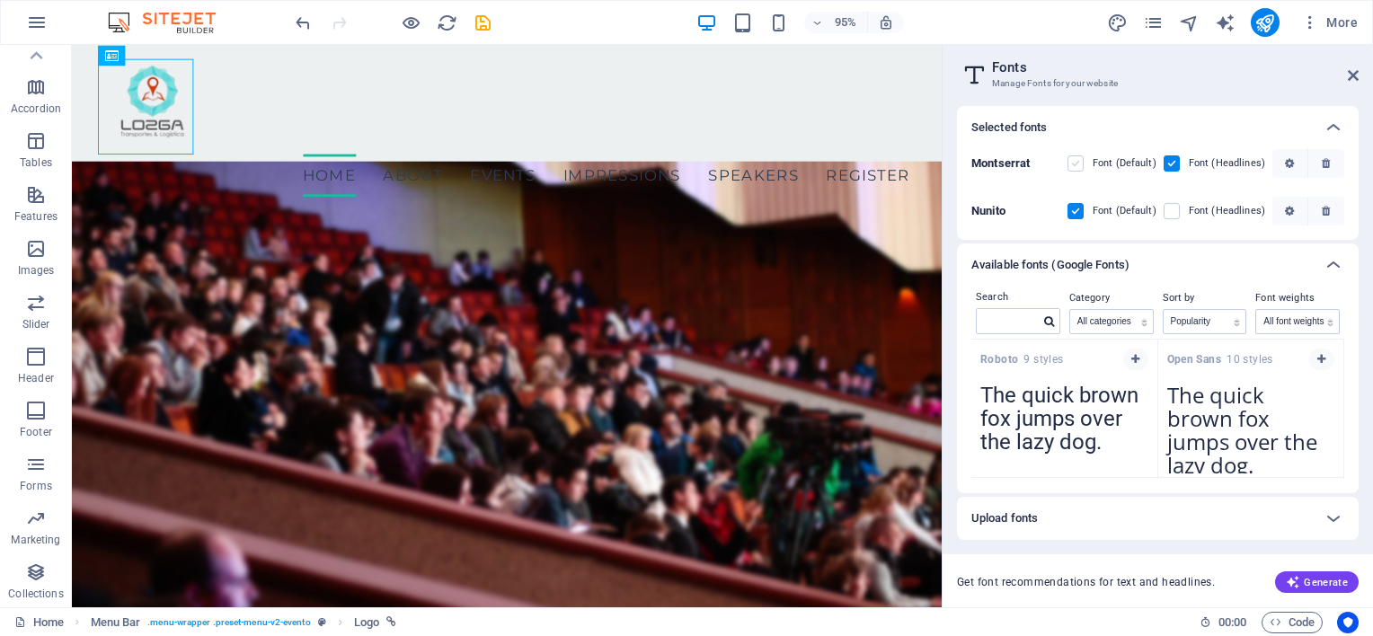
click at [1084, 165] on label at bounding box center [1075, 163] width 16 height 16
click at [0, 0] on input "checkbox" at bounding box center [0, 0] width 0 height 0
click at [1286, 165] on icon "button" at bounding box center [1289, 163] width 9 height 11
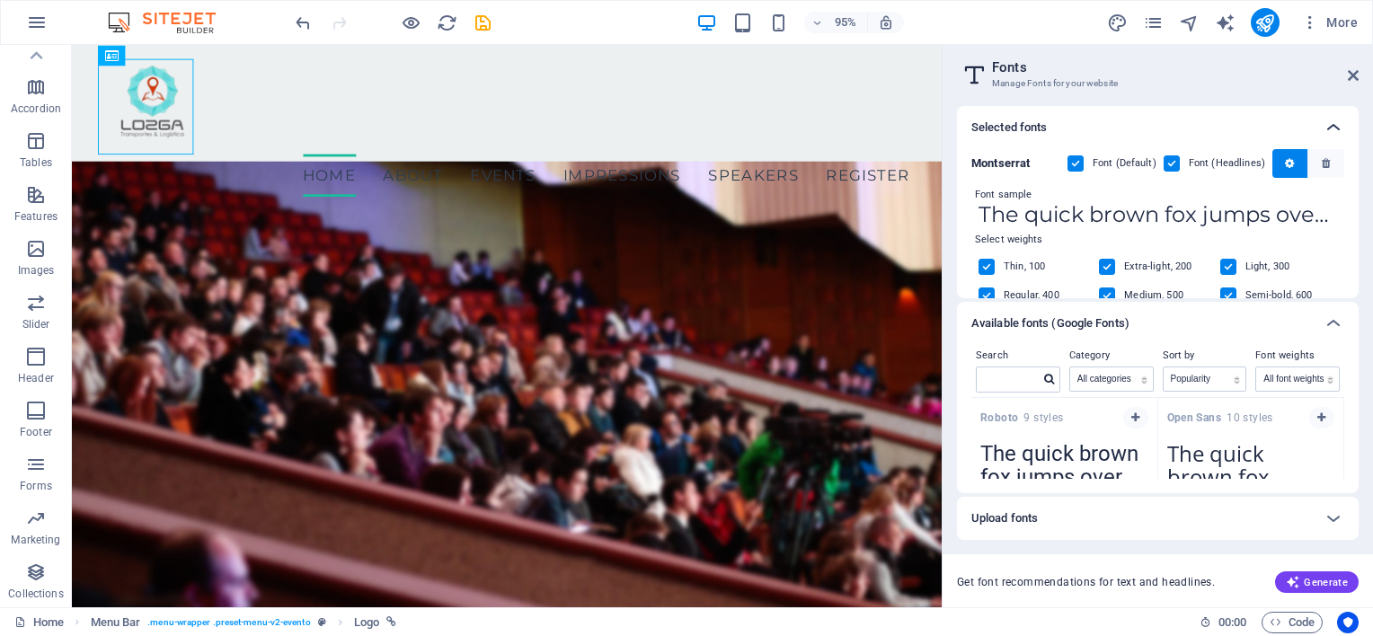
click at [1331, 129] on icon at bounding box center [1334, 128] width 22 height 22
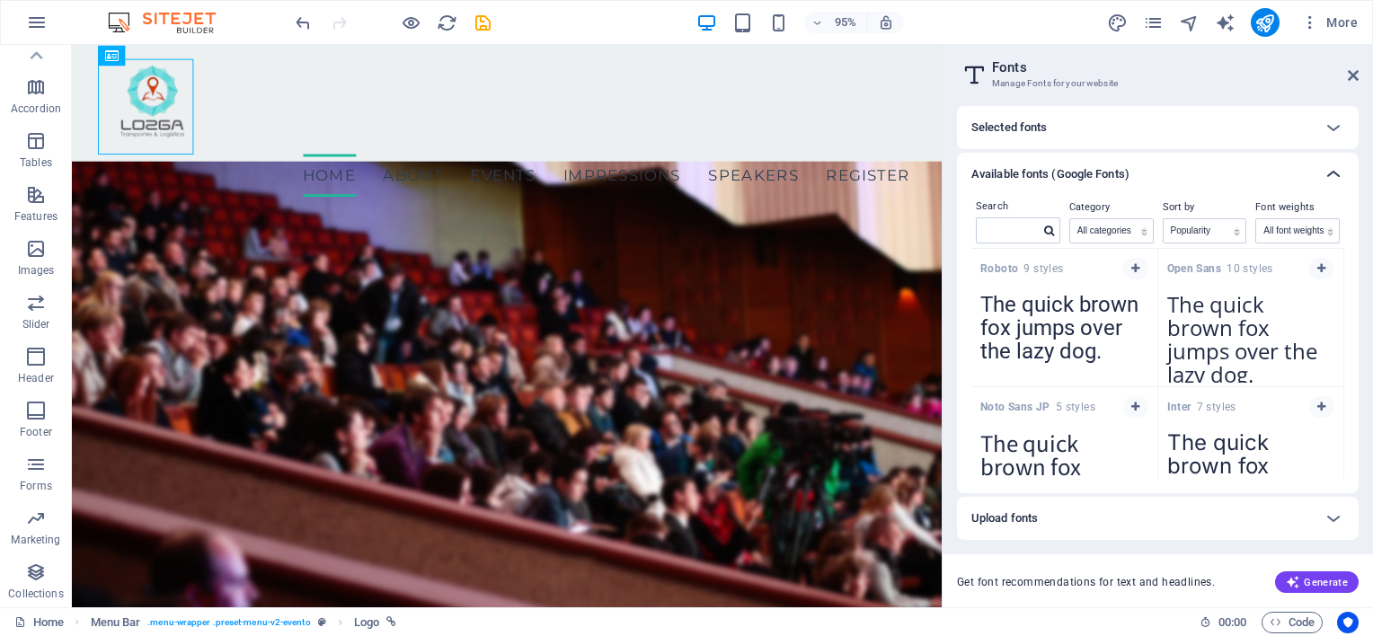
click at [1329, 166] on icon at bounding box center [1334, 175] width 22 height 22
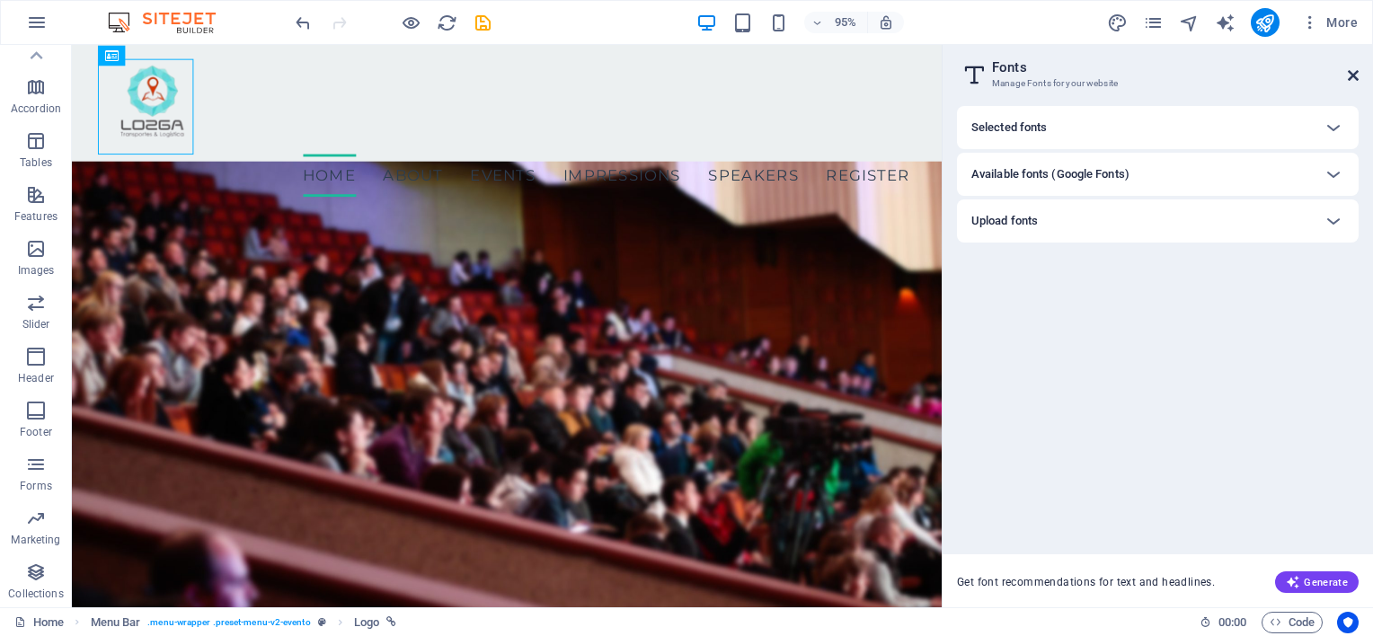
click at [1352, 79] on icon at bounding box center [1353, 75] width 11 height 14
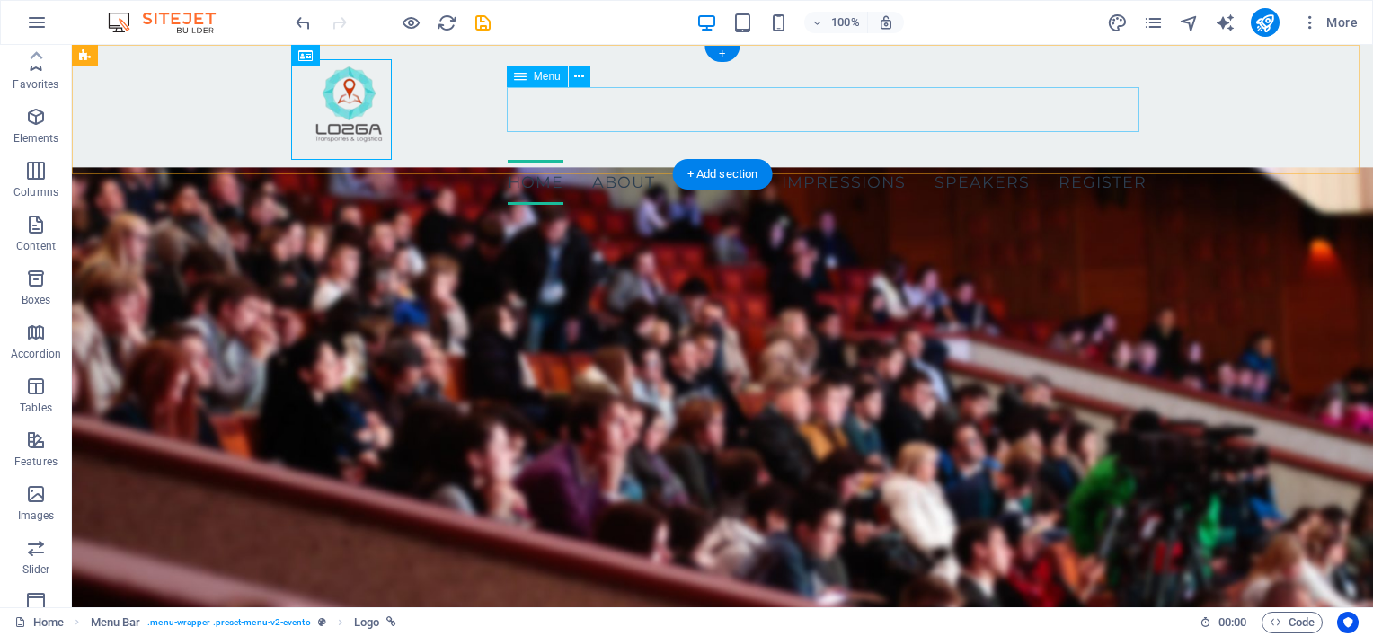
scroll to position [245, 0]
click at [611, 160] on nav "Home About Events Impressions Speakers Register" at bounding box center [722, 182] width 848 height 45
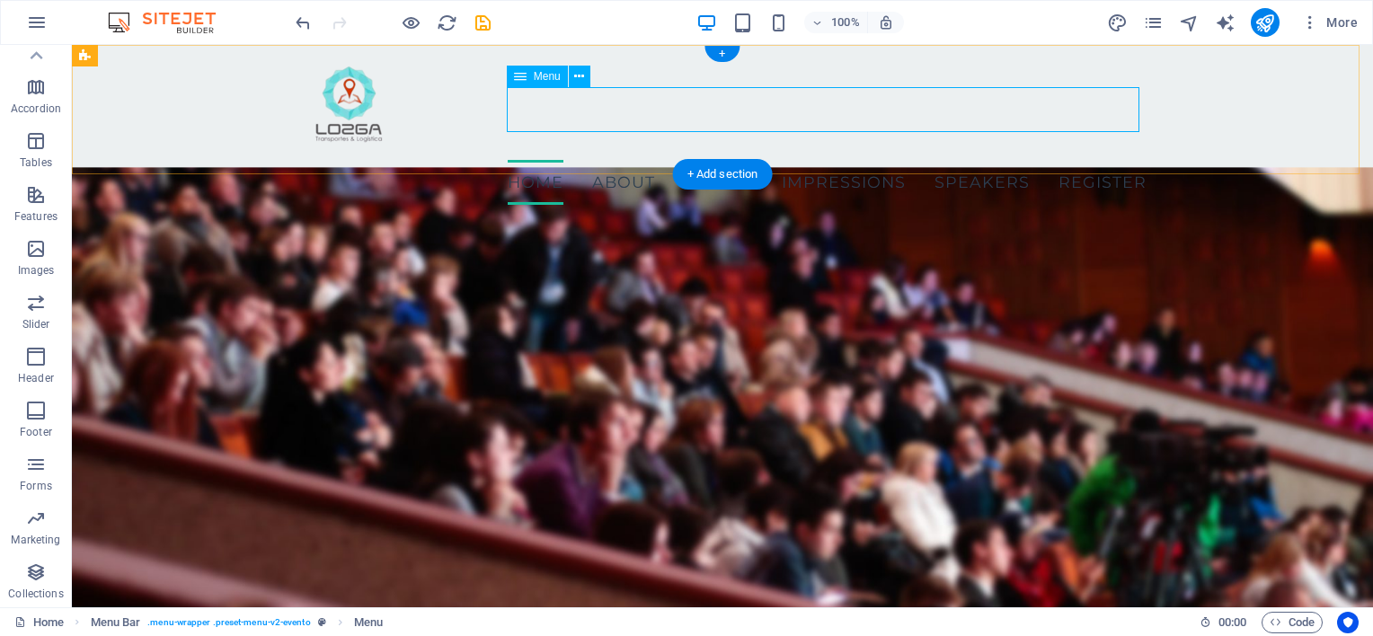
click at [538, 160] on nav "Home About Events Impressions Speakers Register" at bounding box center [722, 182] width 848 height 45
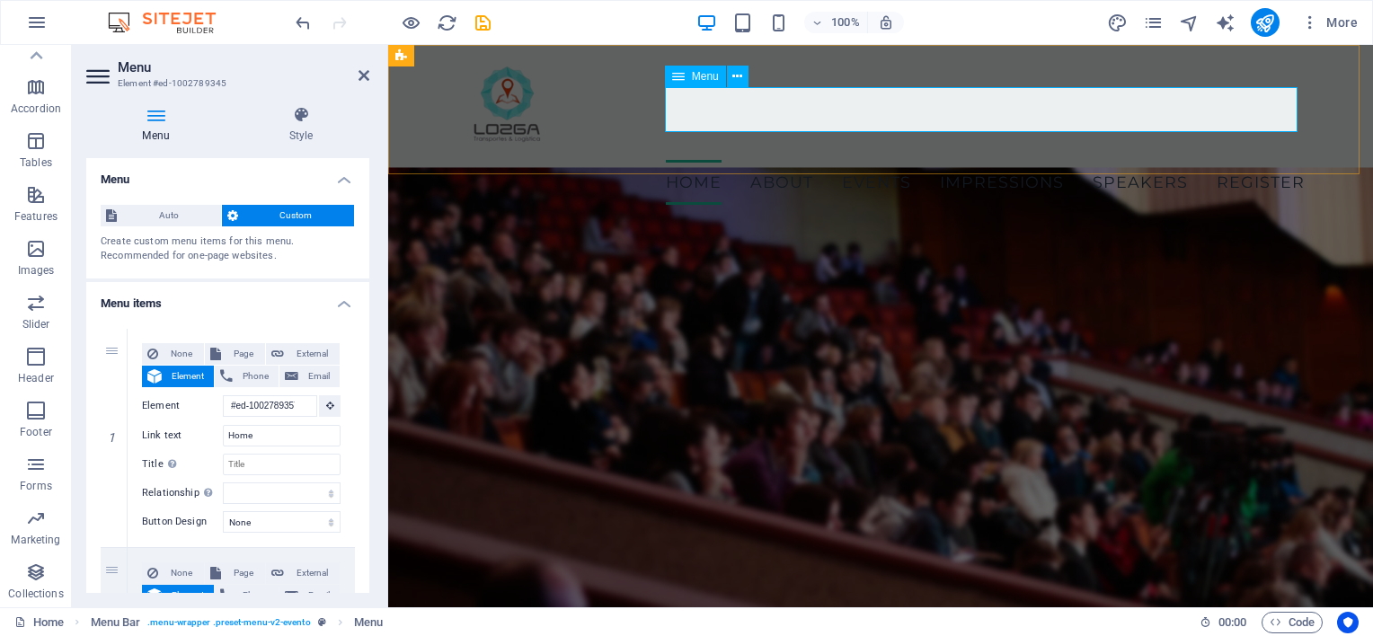
click at [685, 160] on nav "Home About Events Impressions Speakers Register" at bounding box center [880, 182] width 848 height 45
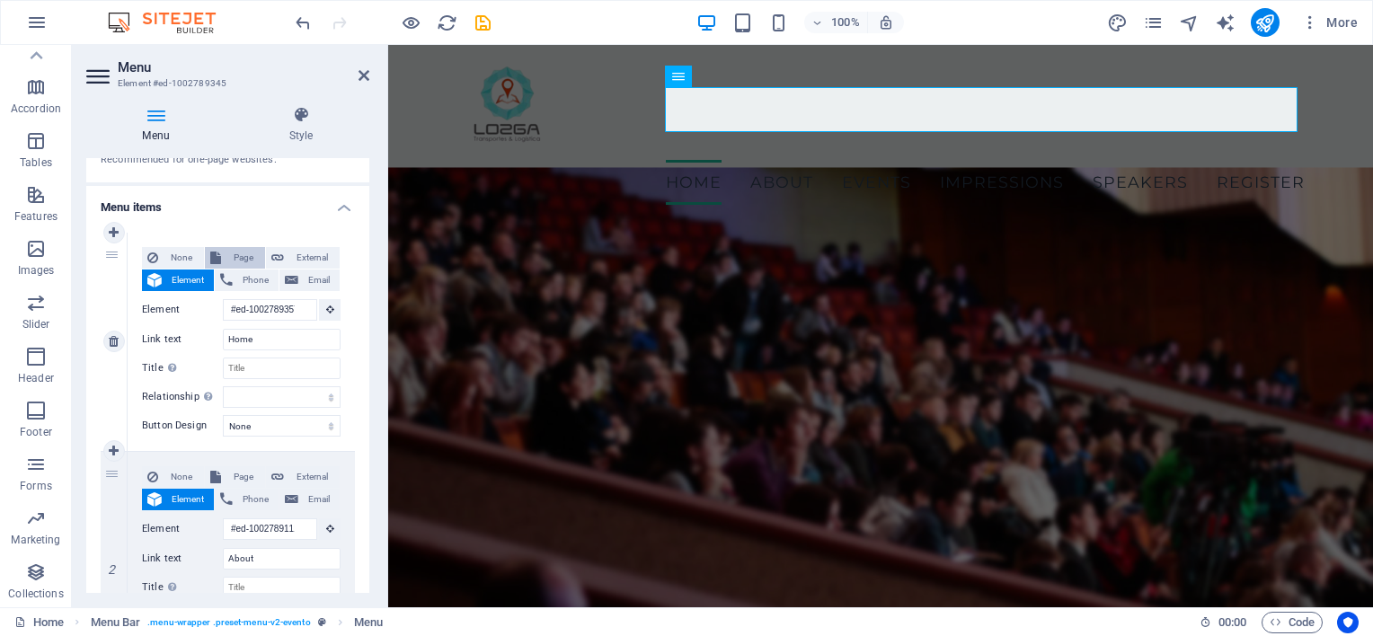
scroll to position [101, 0]
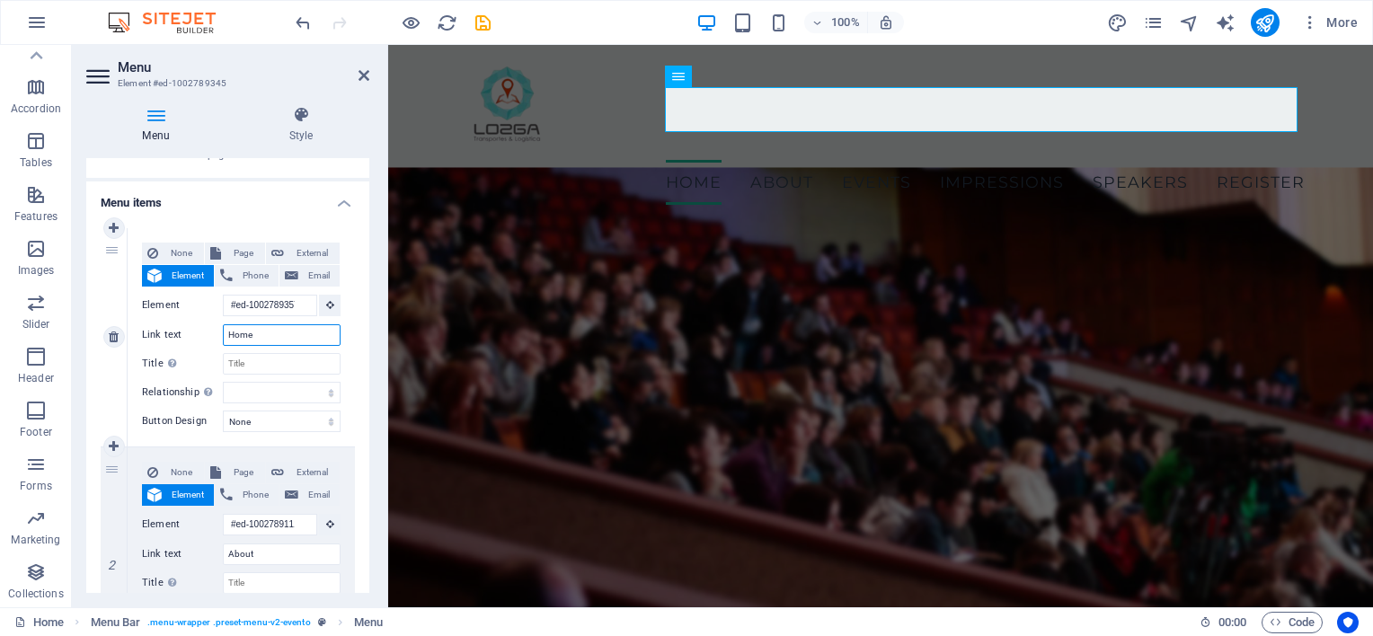
click at [262, 336] on input "Home" at bounding box center [282, 335] width 118 height 22
type input "Inicio"
select select
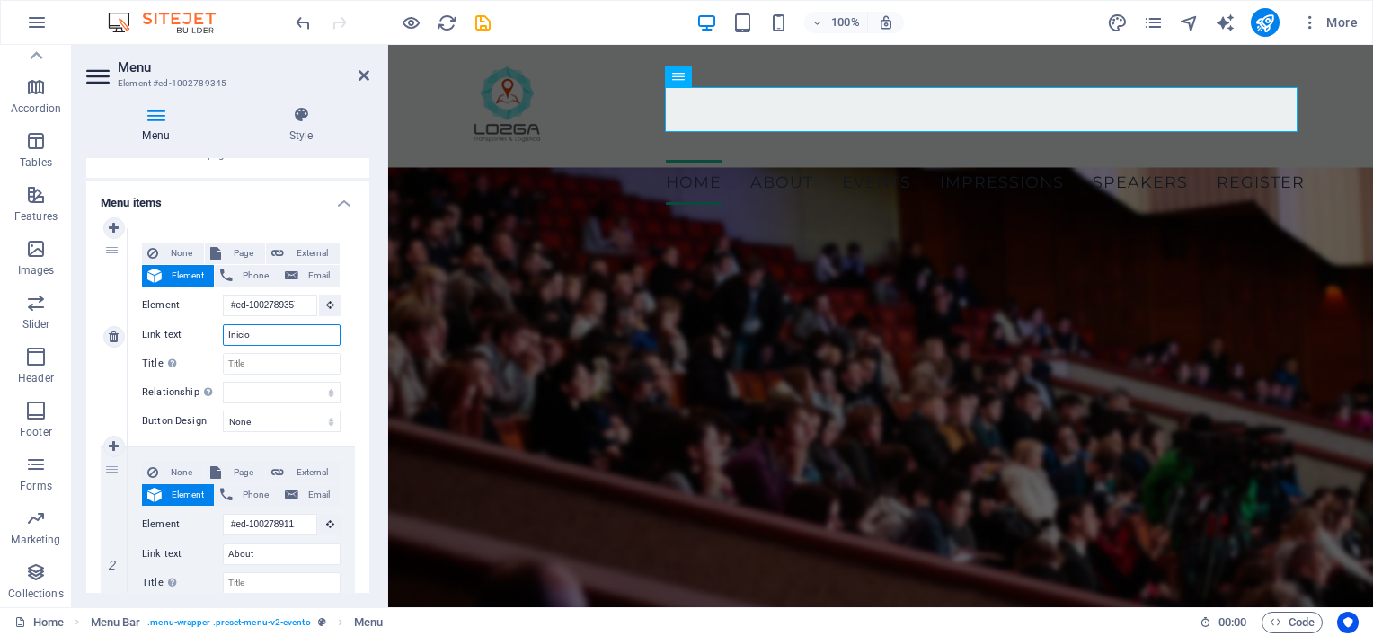
select select
type input "Inicio"
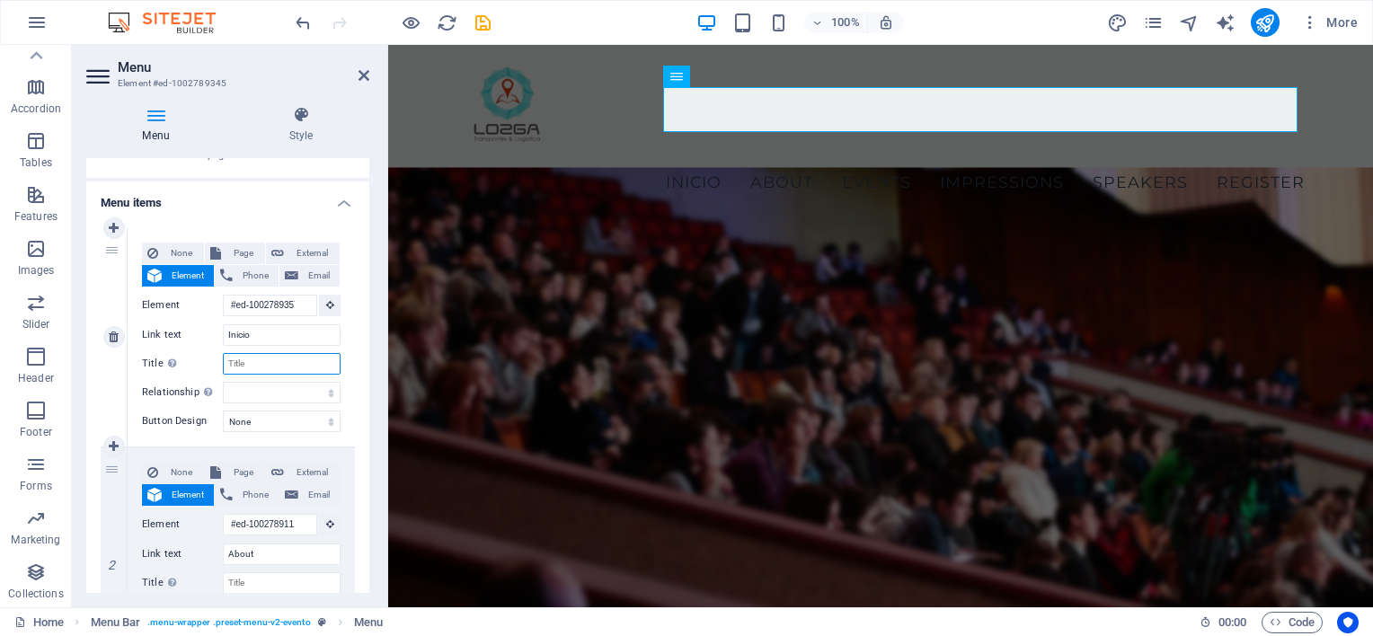
click at [262, 359] on input "Title Additional link description, should not be the same as the link text. The…" at bounding box center [282, 364] width 118 height 22
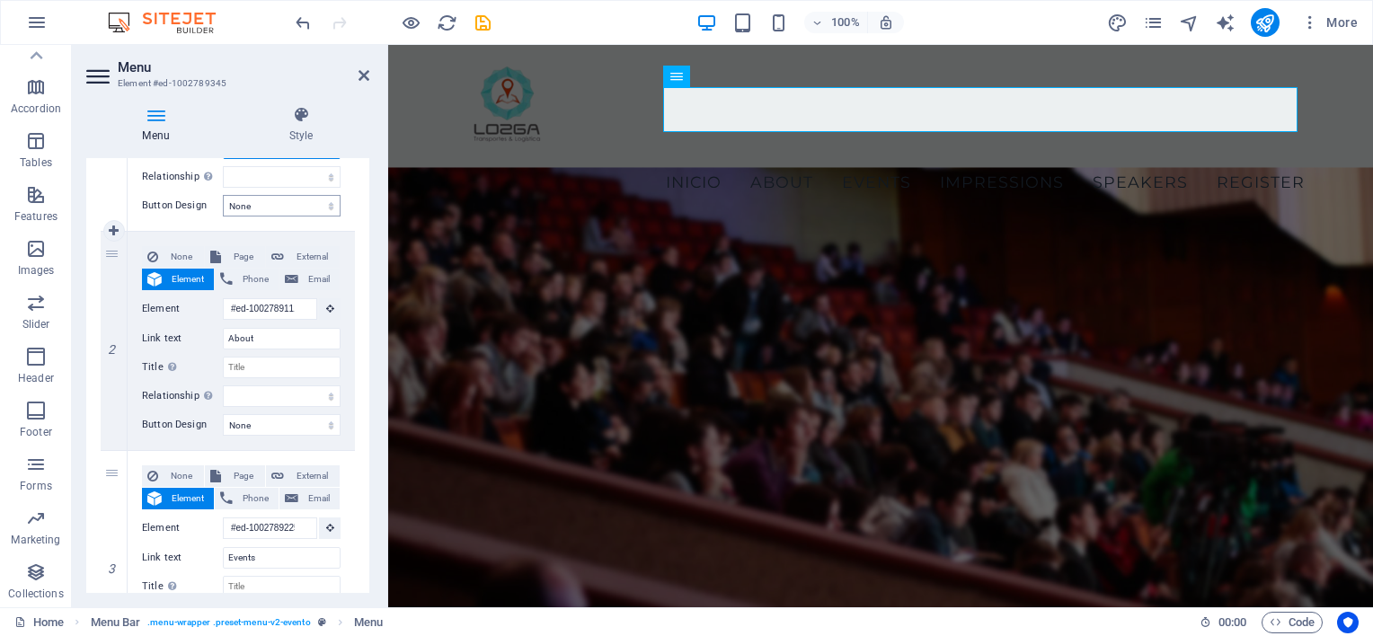
scroll to position [333, 0]
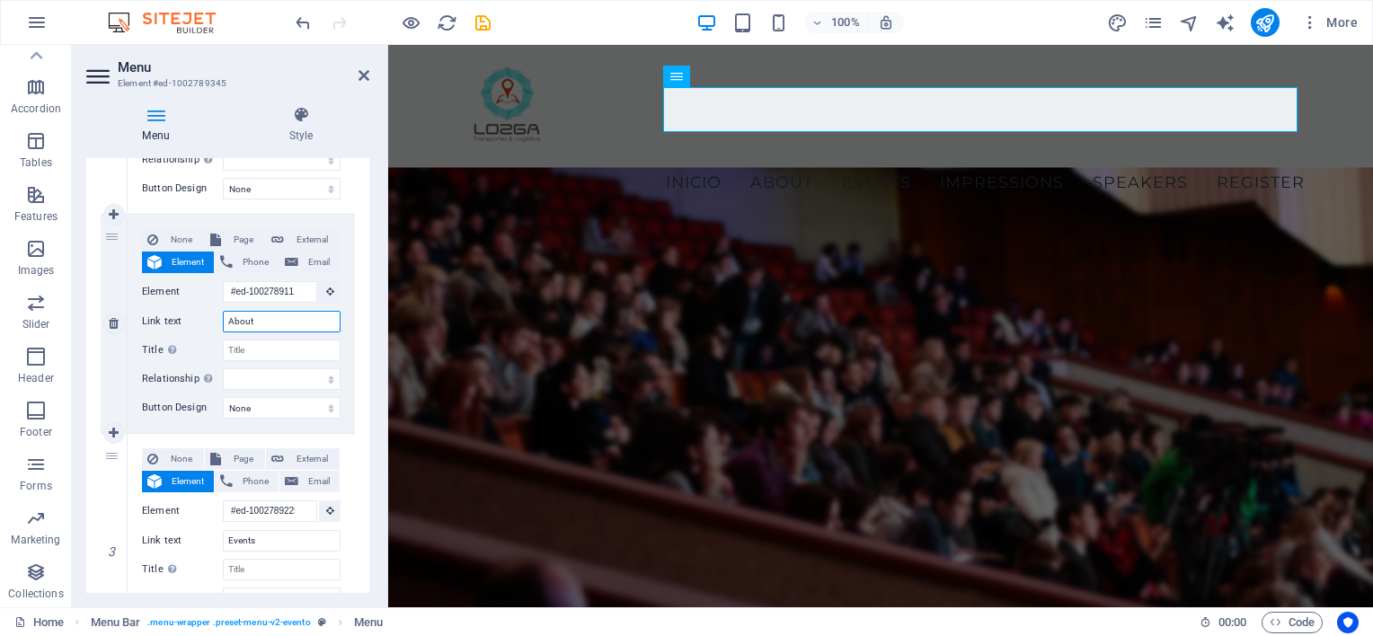
click at [279, 320] on input "About" at bounding box center [282, 322] width 118 height 22
type input "Ser"
select select
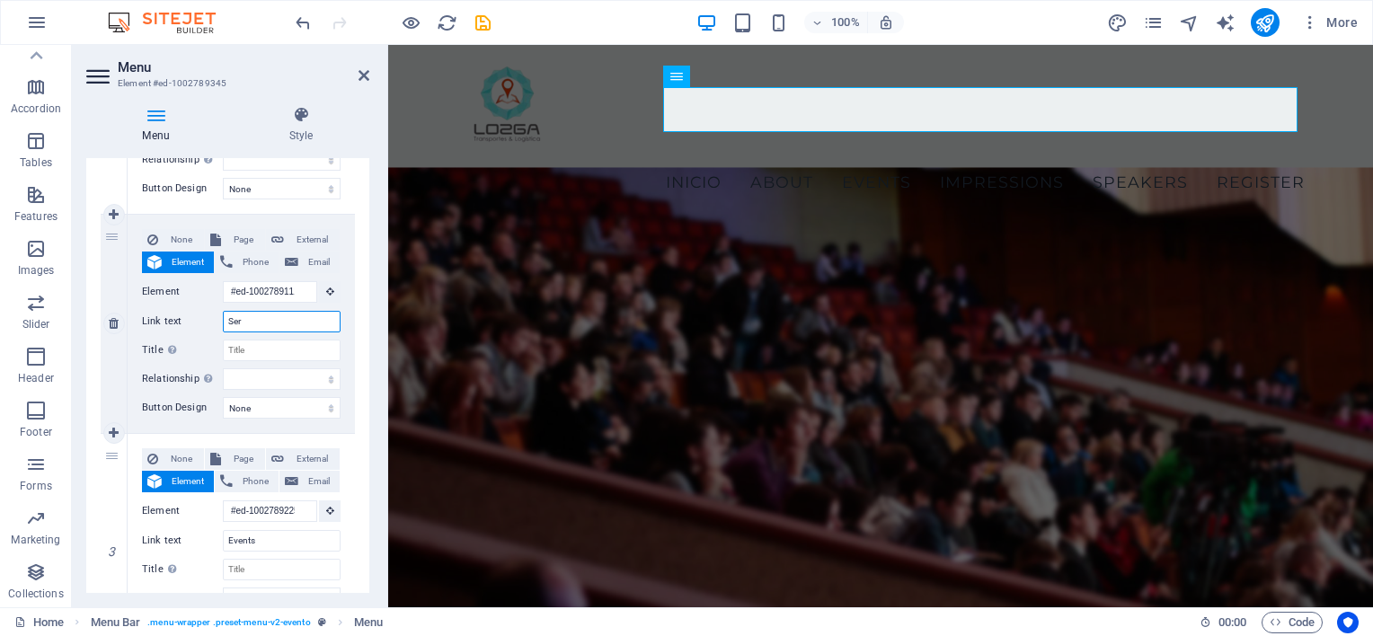
select select
type input "Servi"
select select
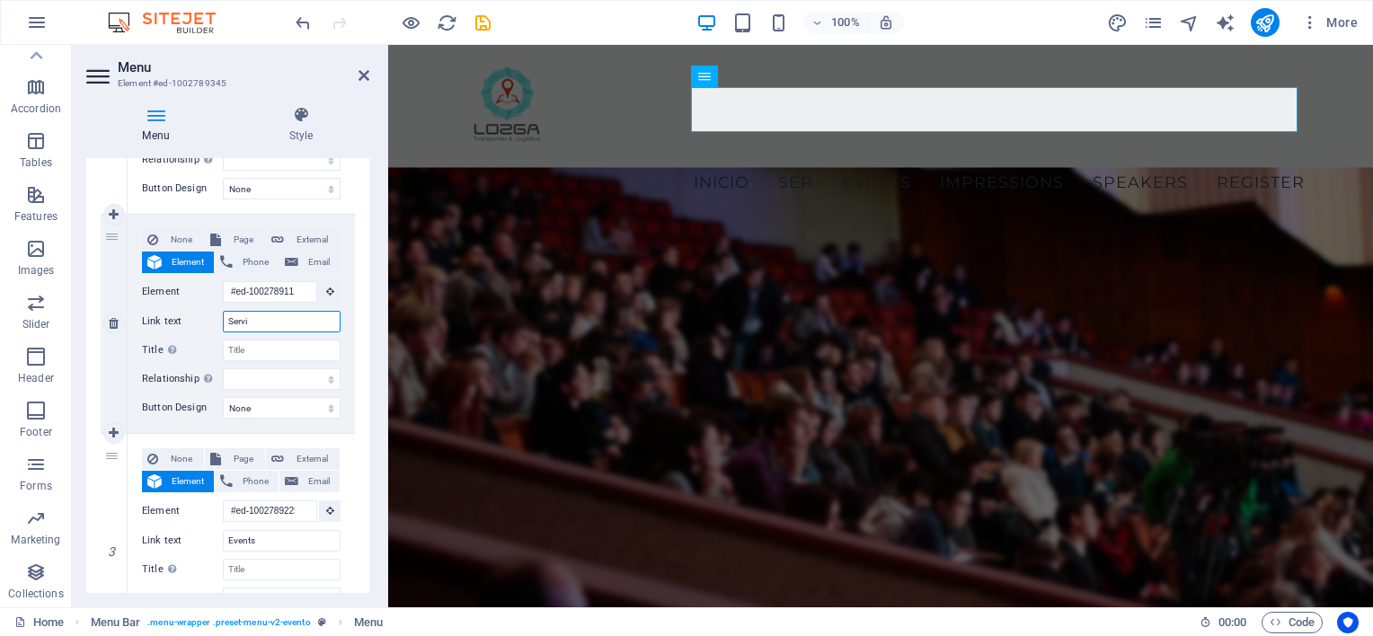
select select
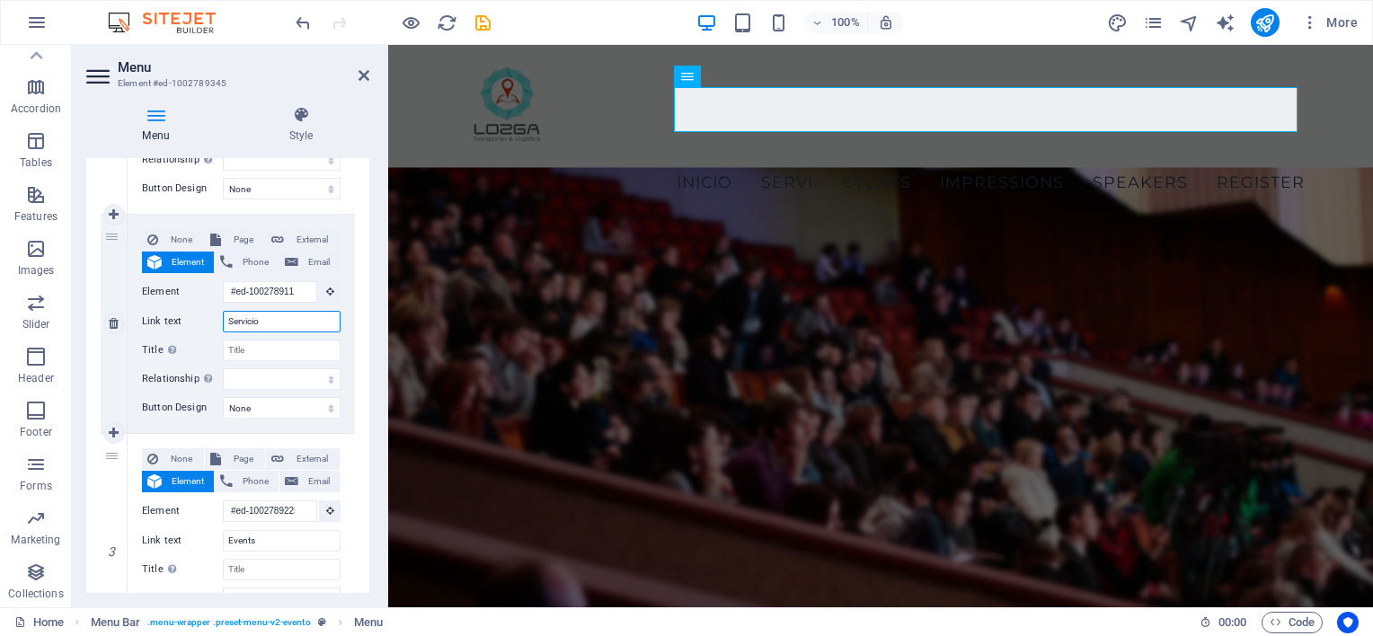
type input "Servicios"
select select
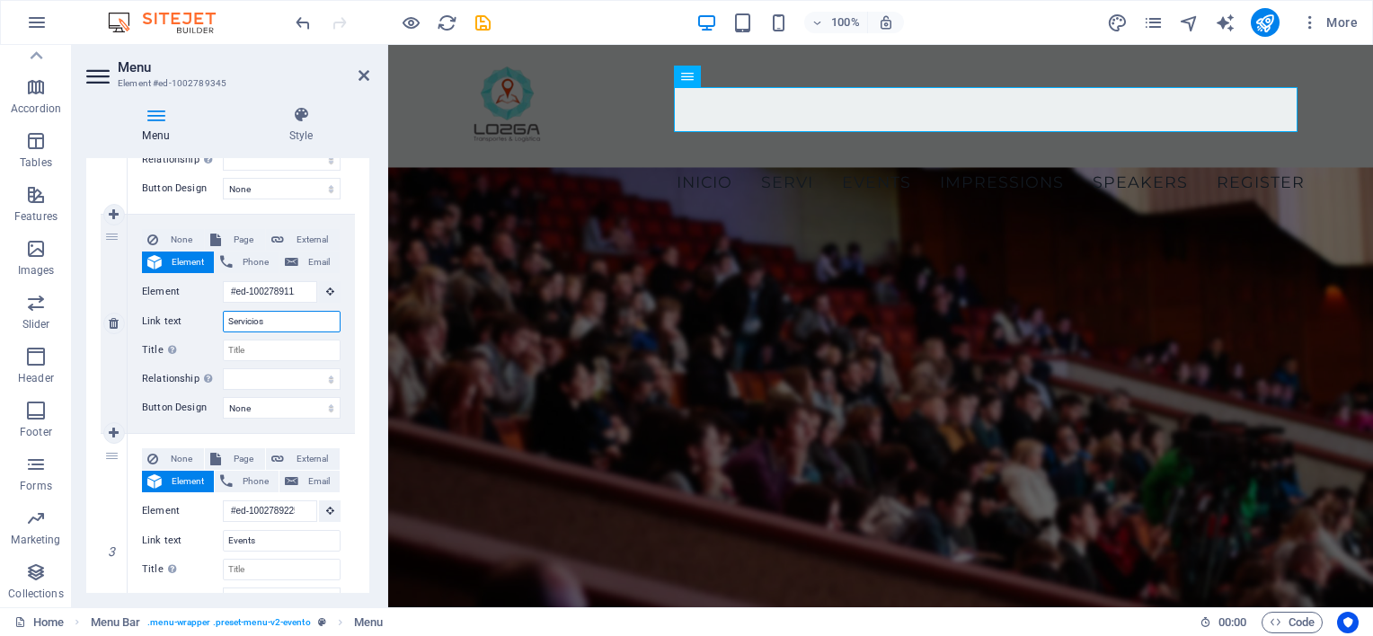
select select
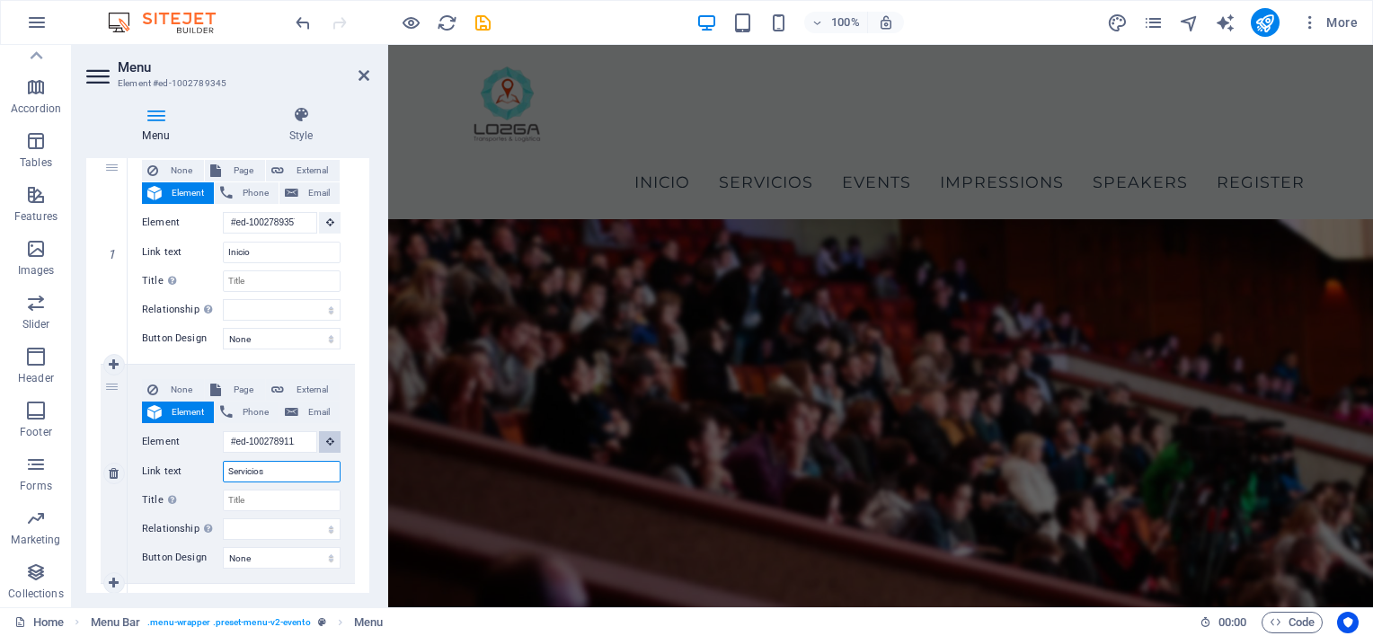
scroll to position [0, 0]
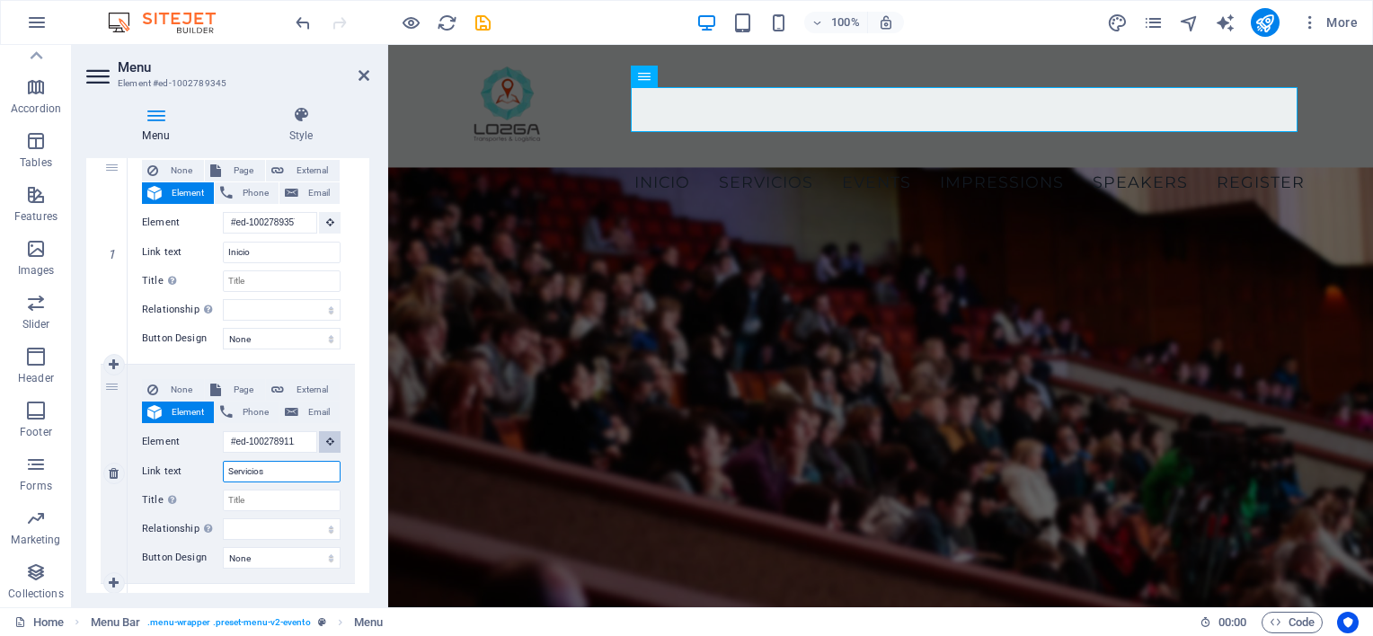
type input "Servicios"
click at [331, 438] on button at bounding box center [330, 442] width 22 height 22
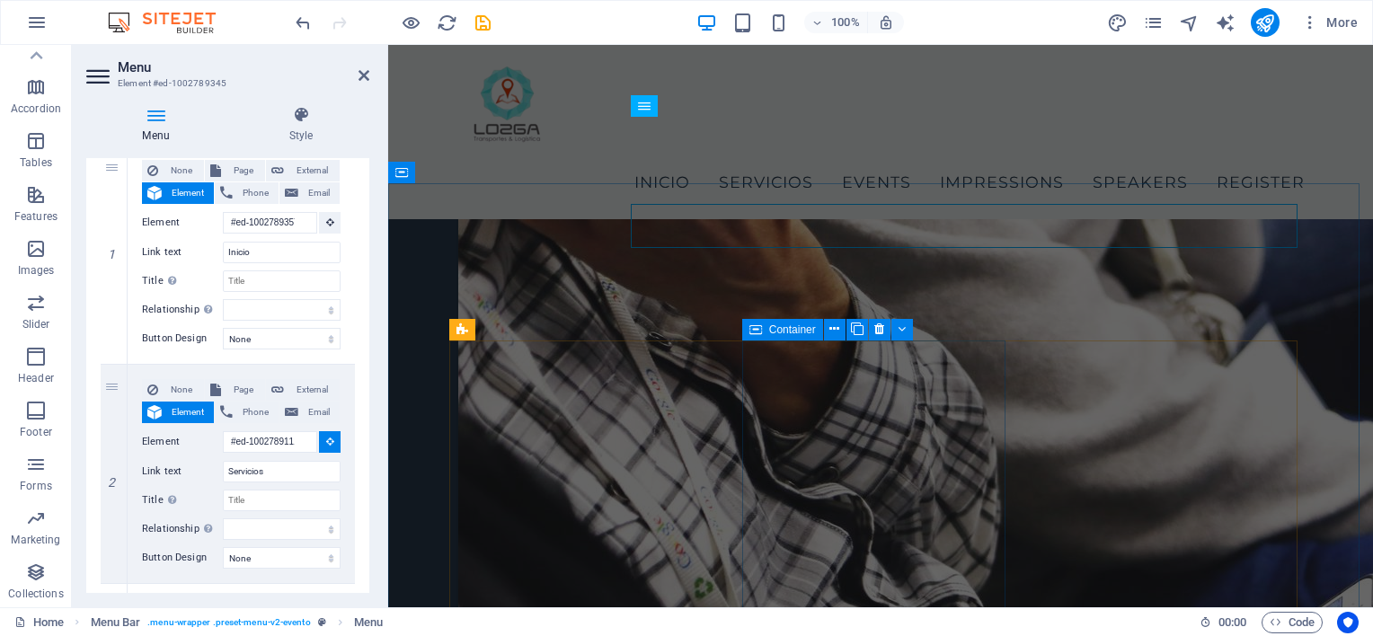
scroll to position [3763, 0]
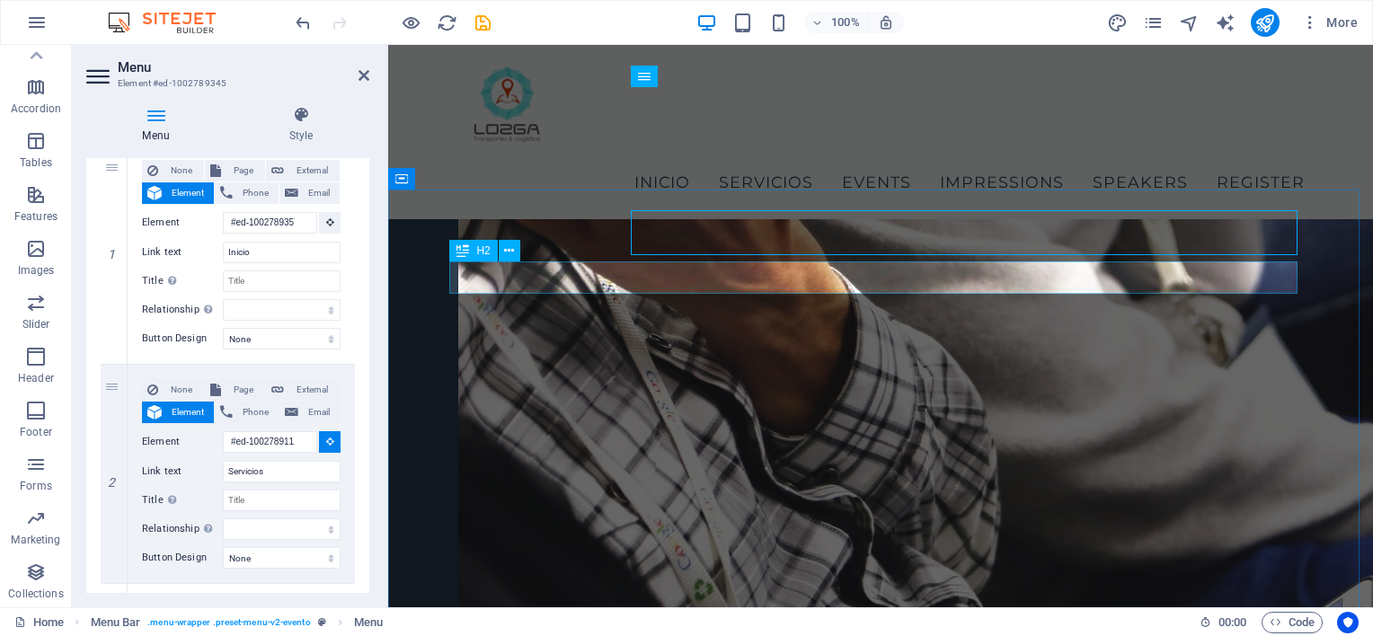
select select
type input "#ed-1002788961"
select select
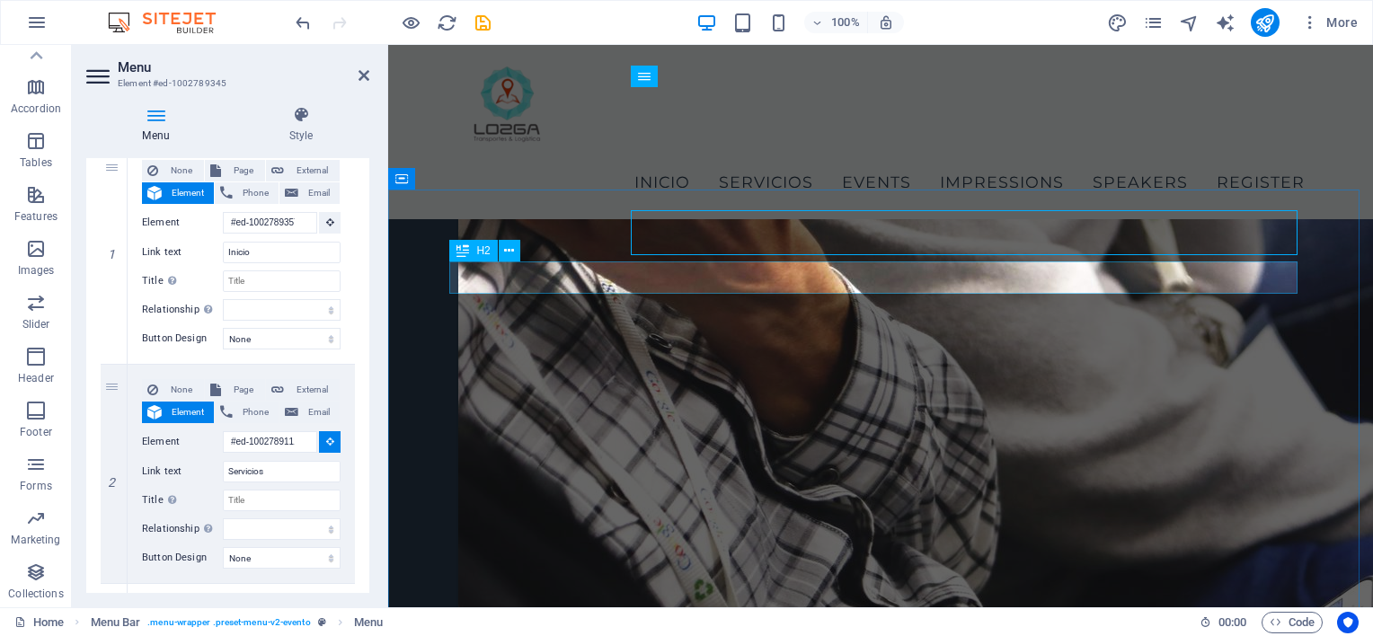
select select
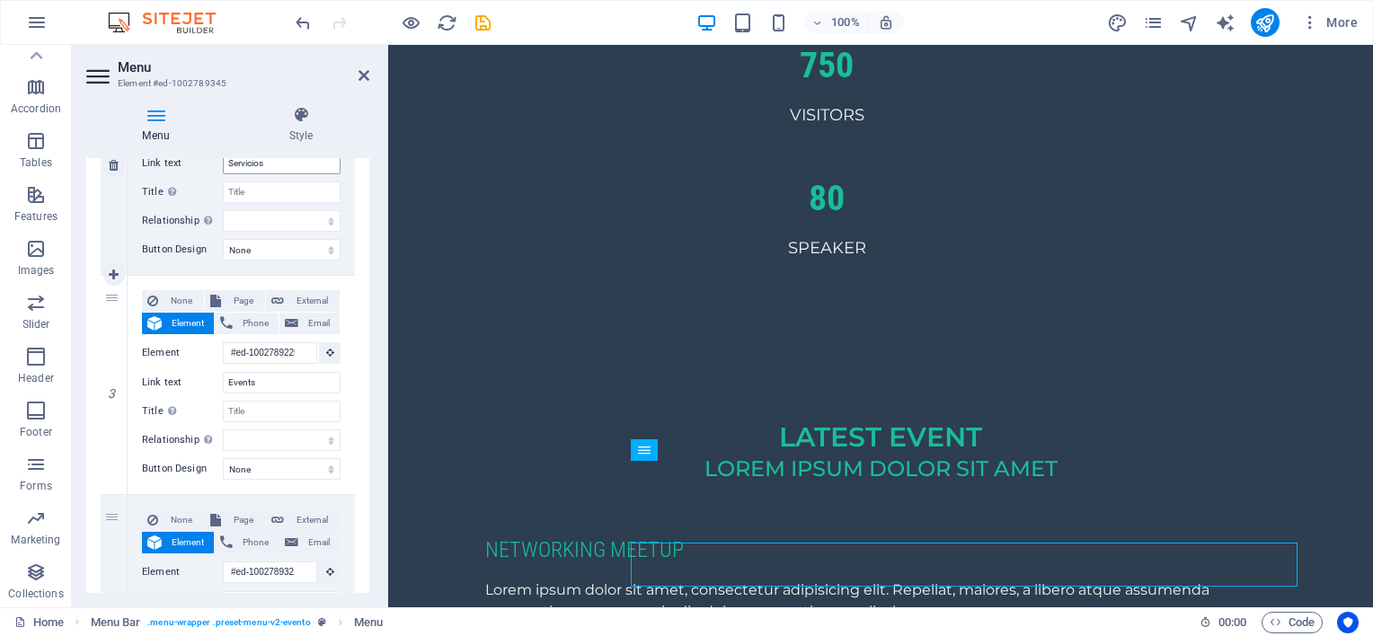
scroll to position [3634, 0]
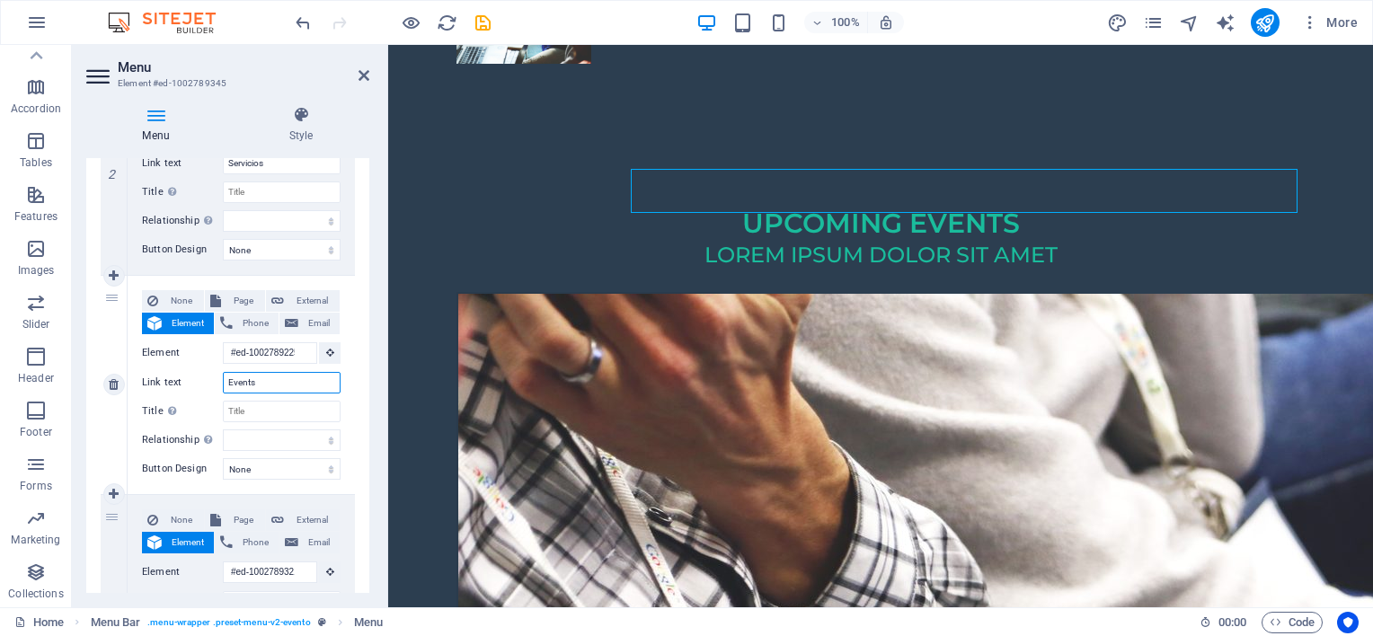
click at [248, 381] on input "Events" at bounding box center [282, 383] width 118 height 22
type input "Nosotros"
select select
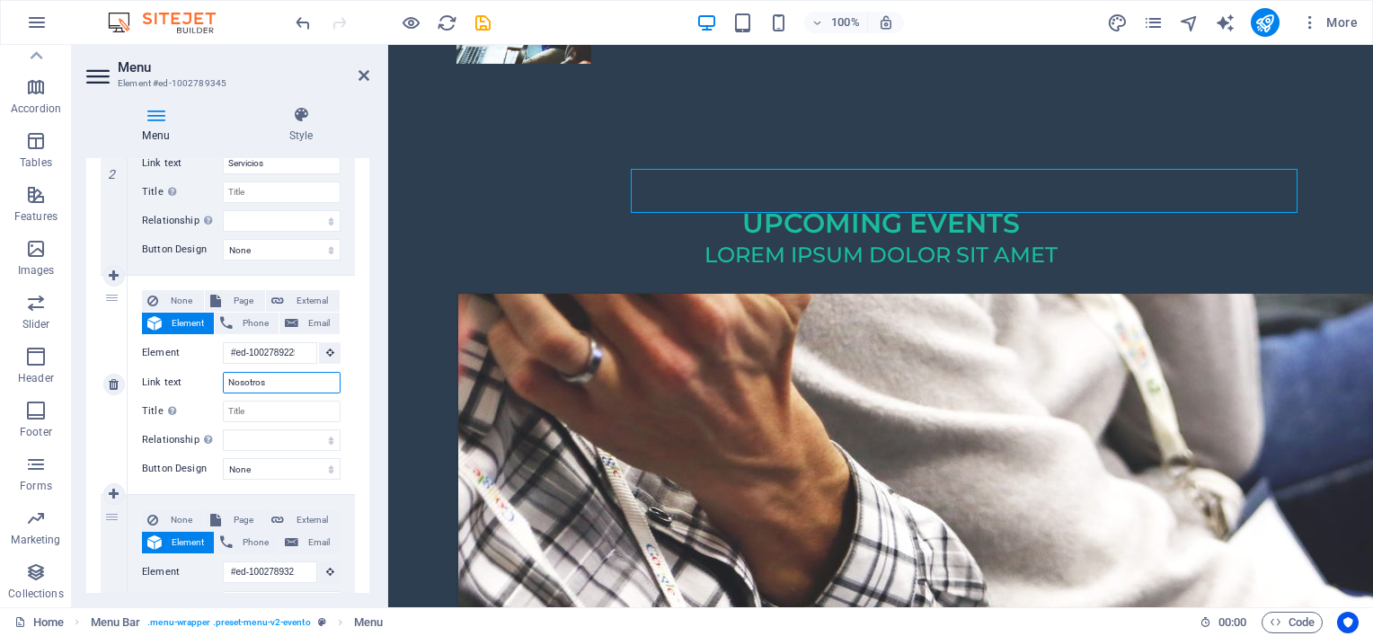
select select
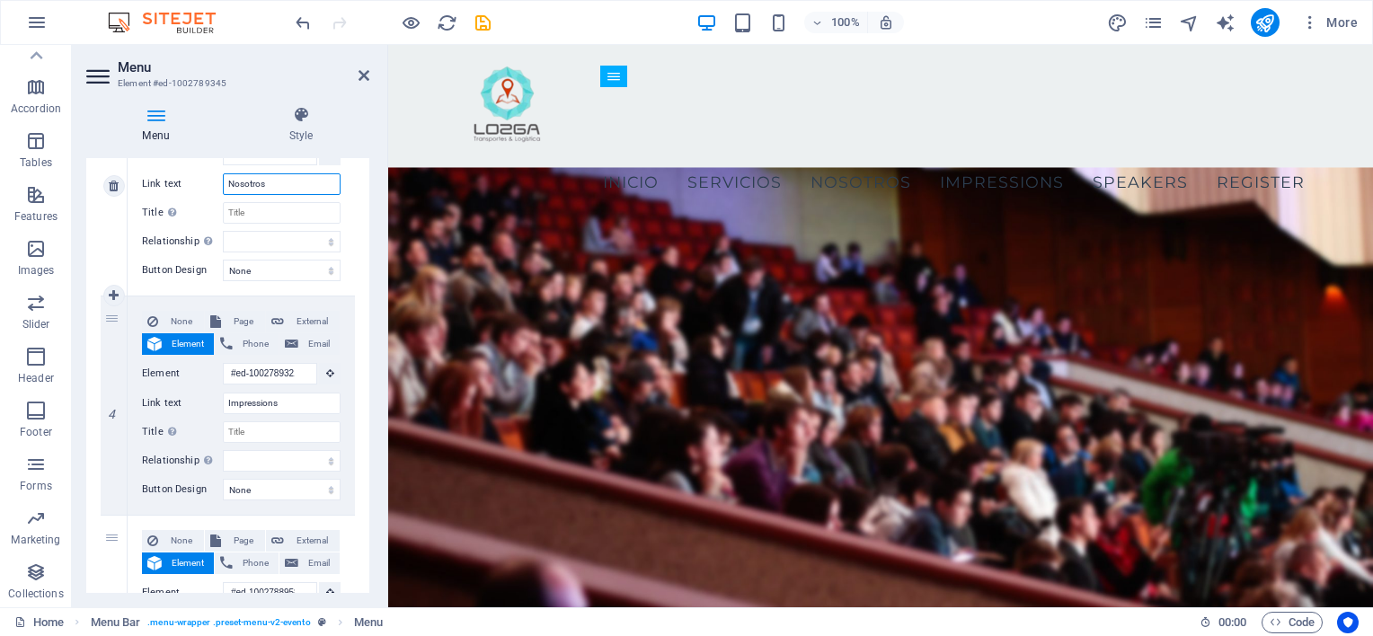
scroll to position [694, 0]
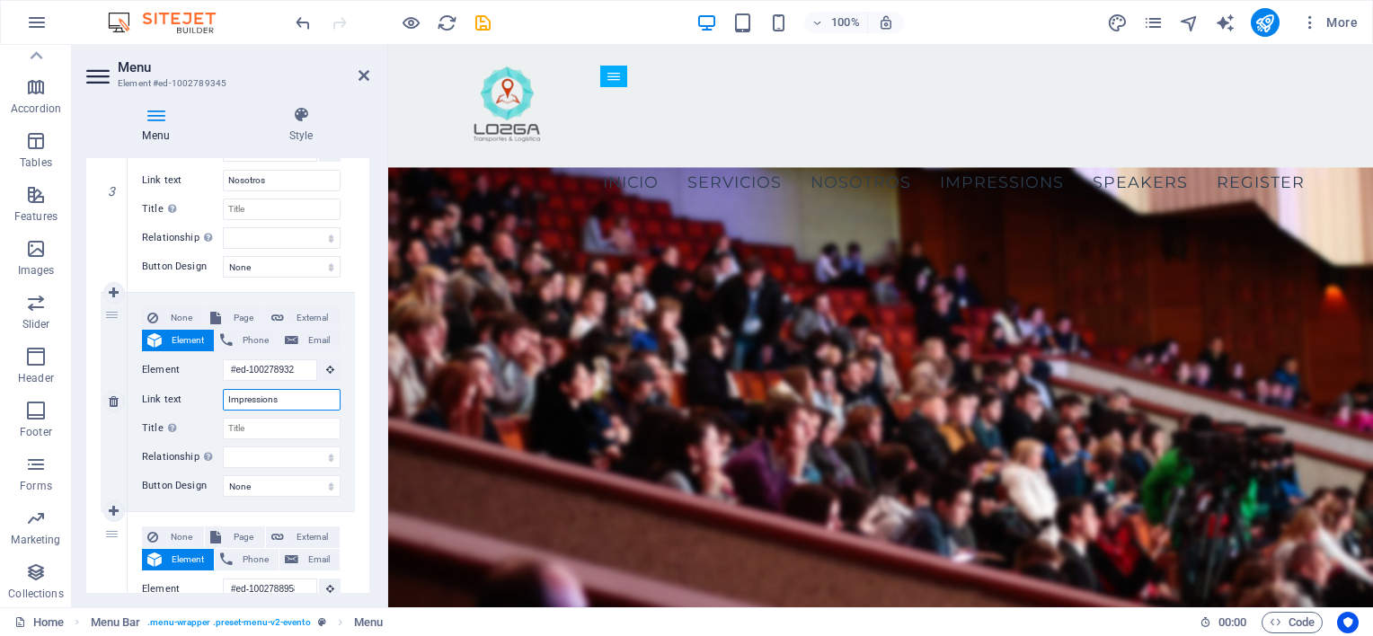
click at [269, 395] on input "Impressions" at bounding box center [282, 400] width 118 height 22
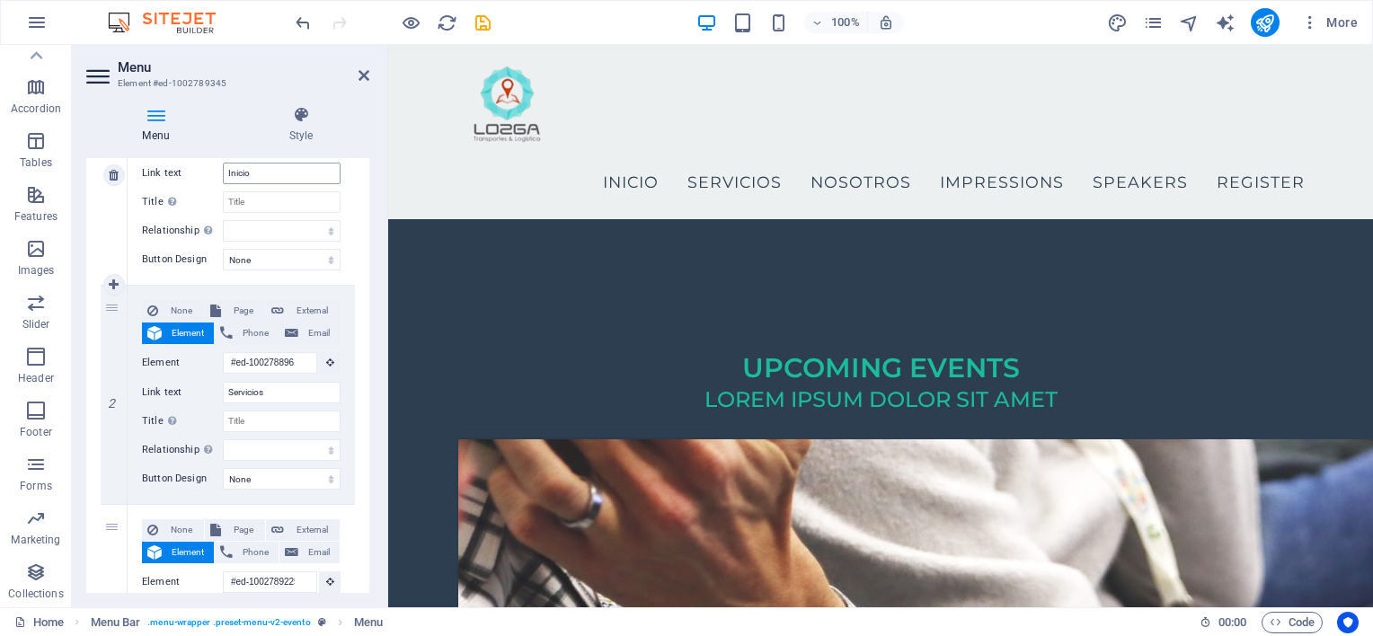
scroll to position [268, 0]
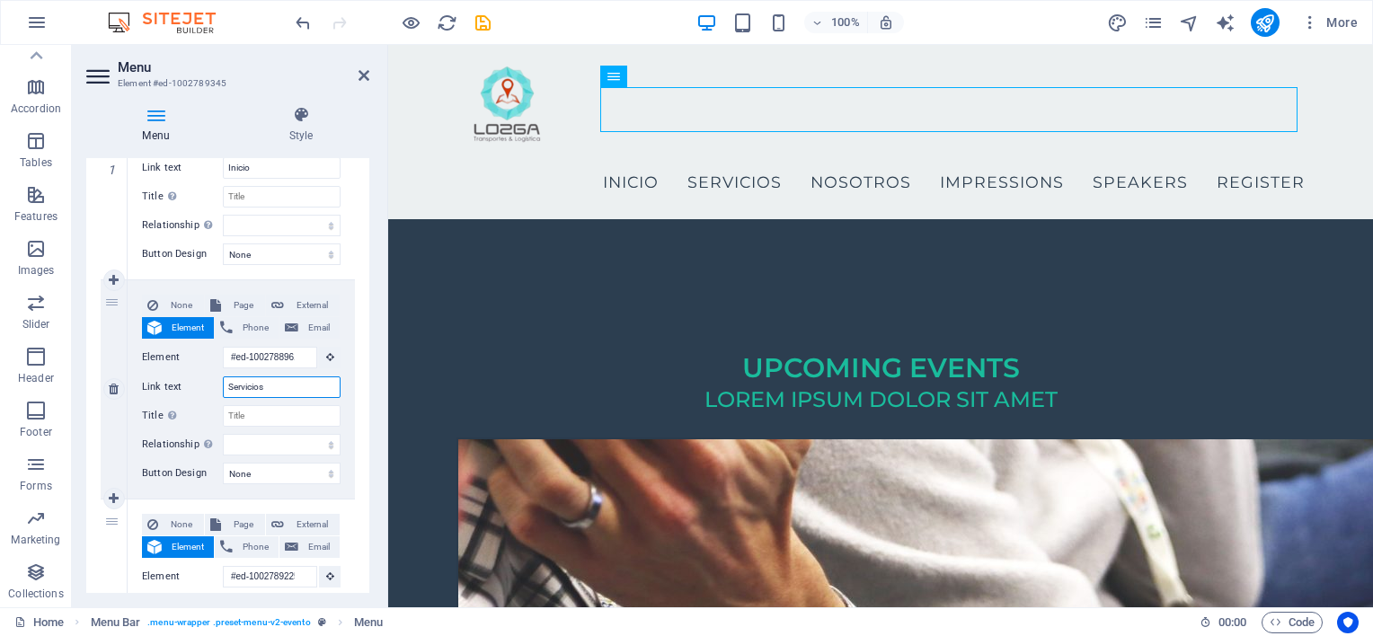
click at [245, 385] on input "Servicios" at bounding box center [282, 387] width 118 height 22
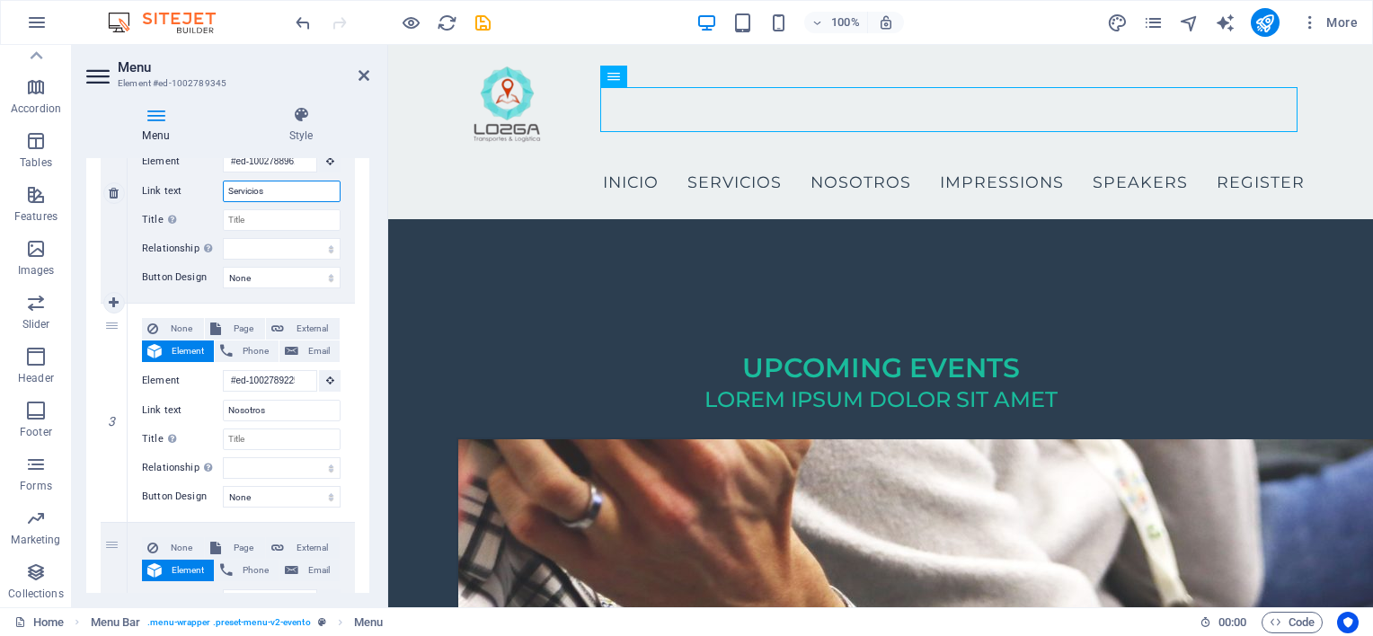
scroll to position [484, 0]
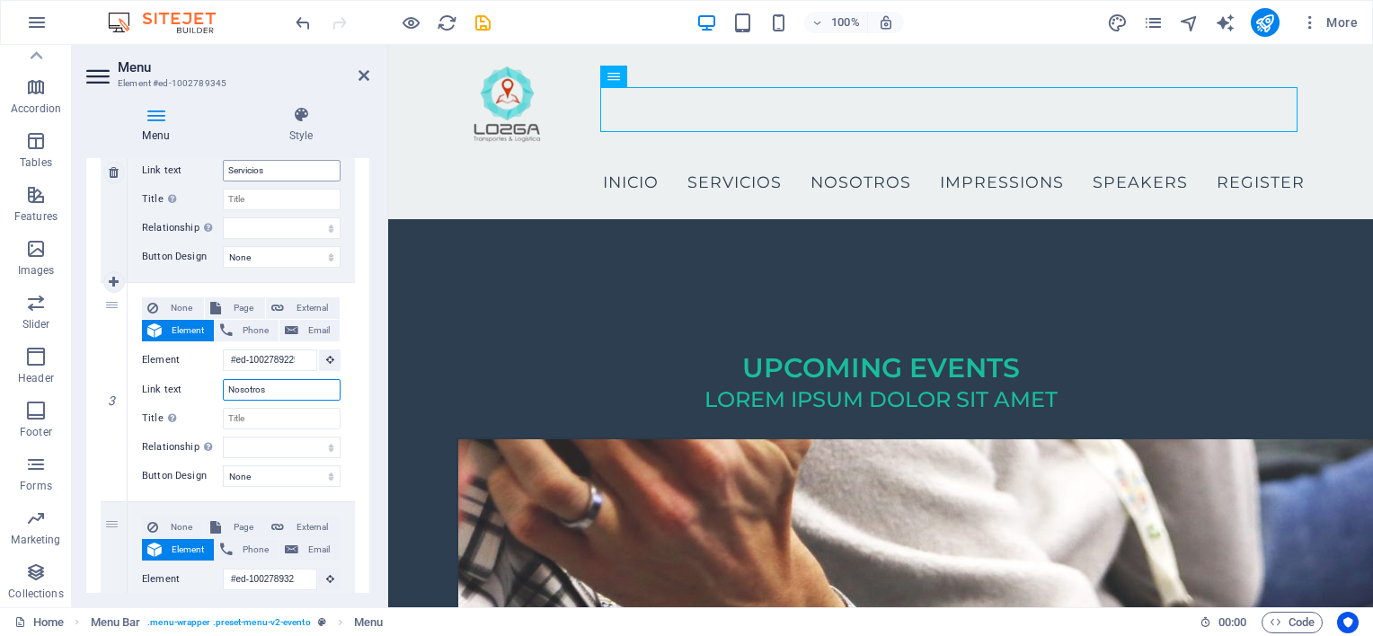
click at [245, 385] on input "Nosotros" at bounding box center [282, 390] width 118 height 22
type input "Destinos"
select select
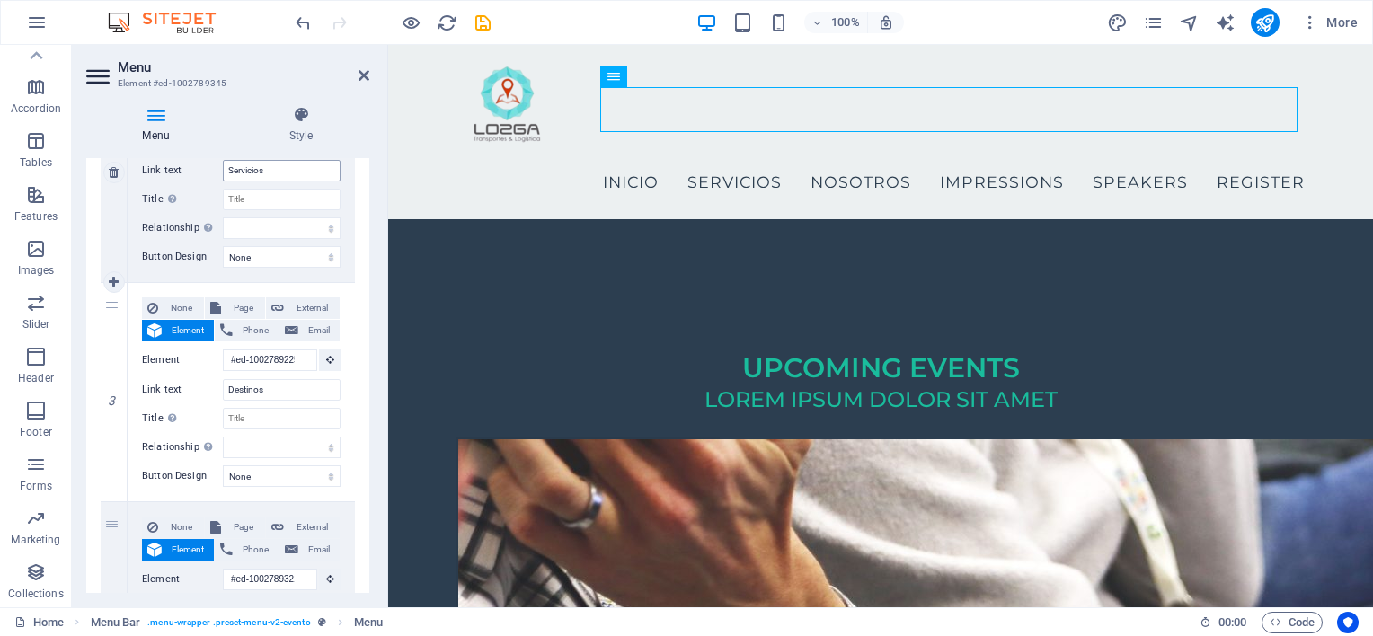
select select
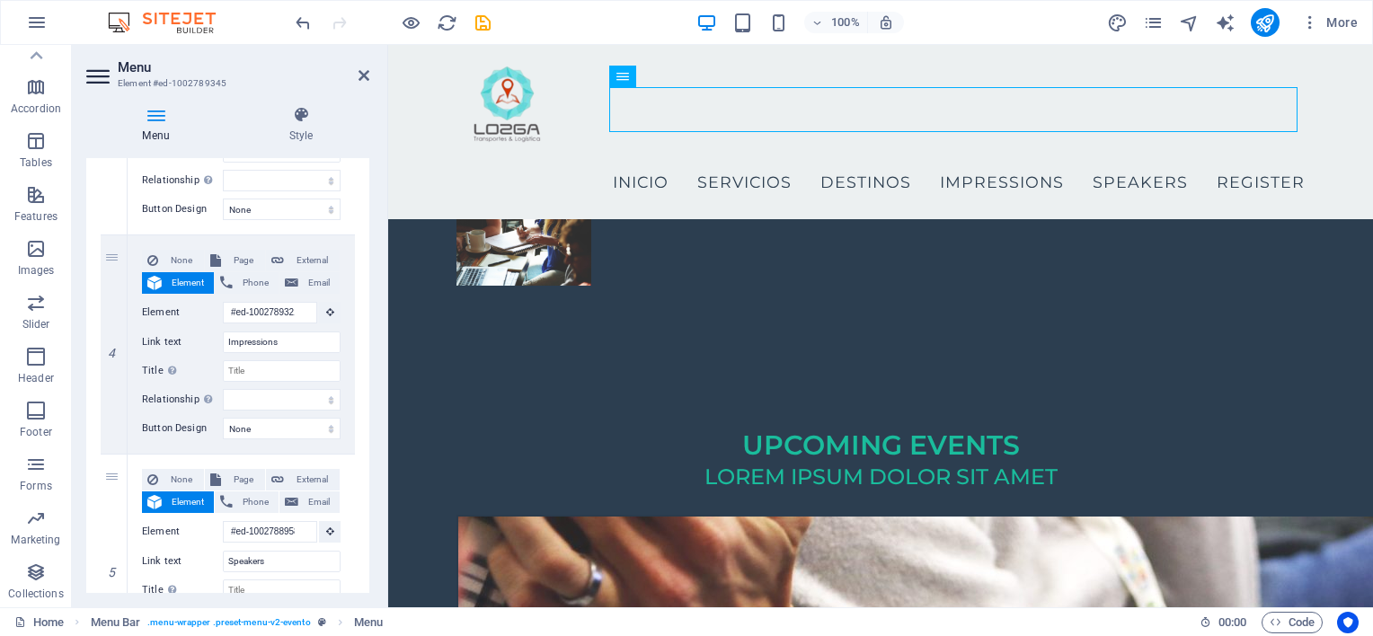
scroll to position [751, 0]
click at [262, 338] on input "Impressions" at bounding box center [282, 343] width 118 height 22
type input "Nosotros"
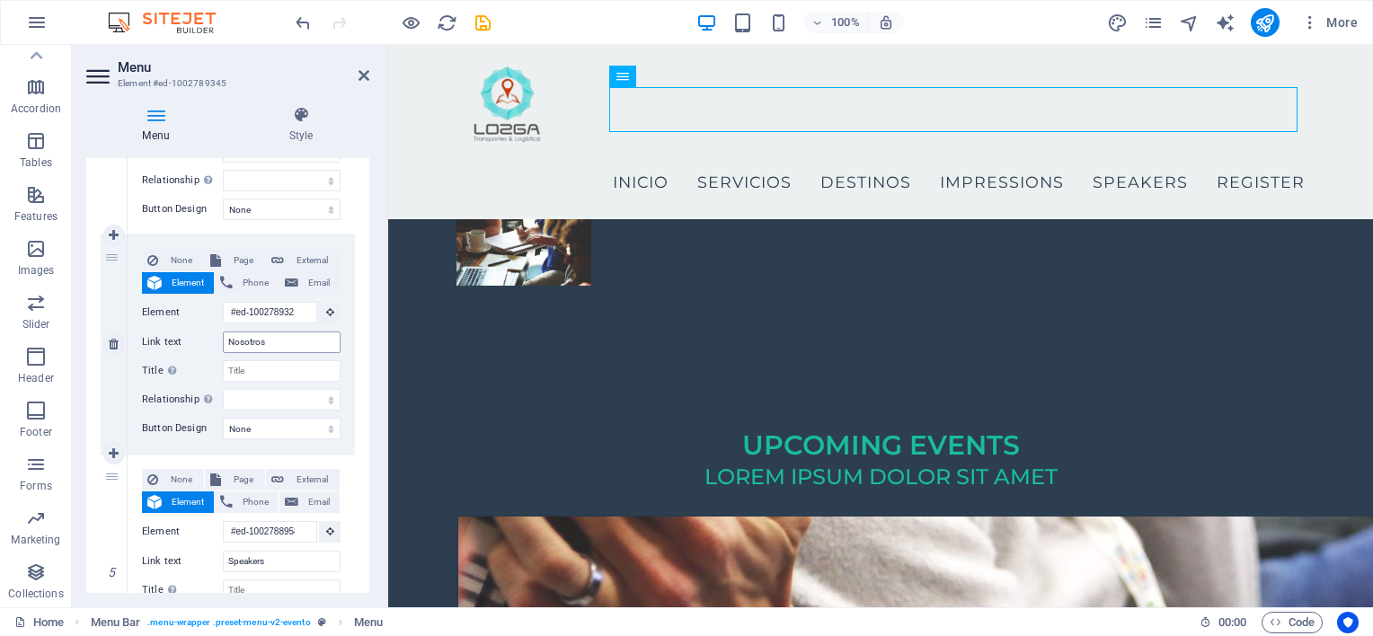
select select
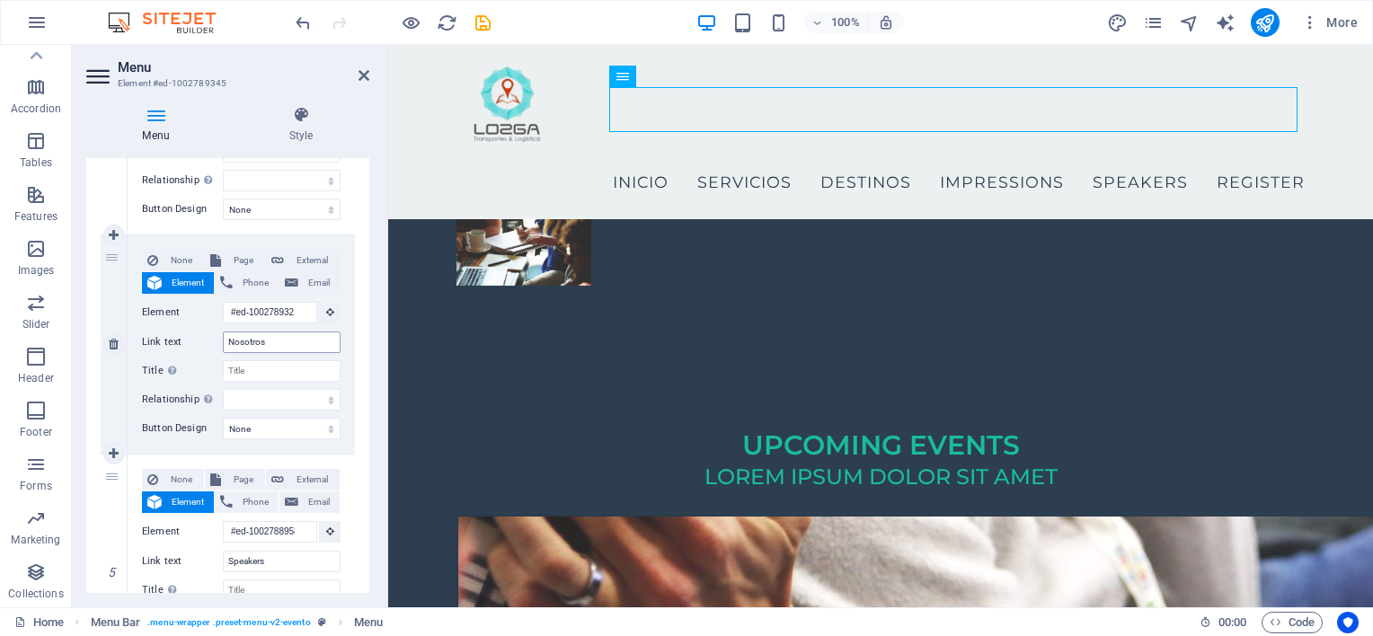
select select
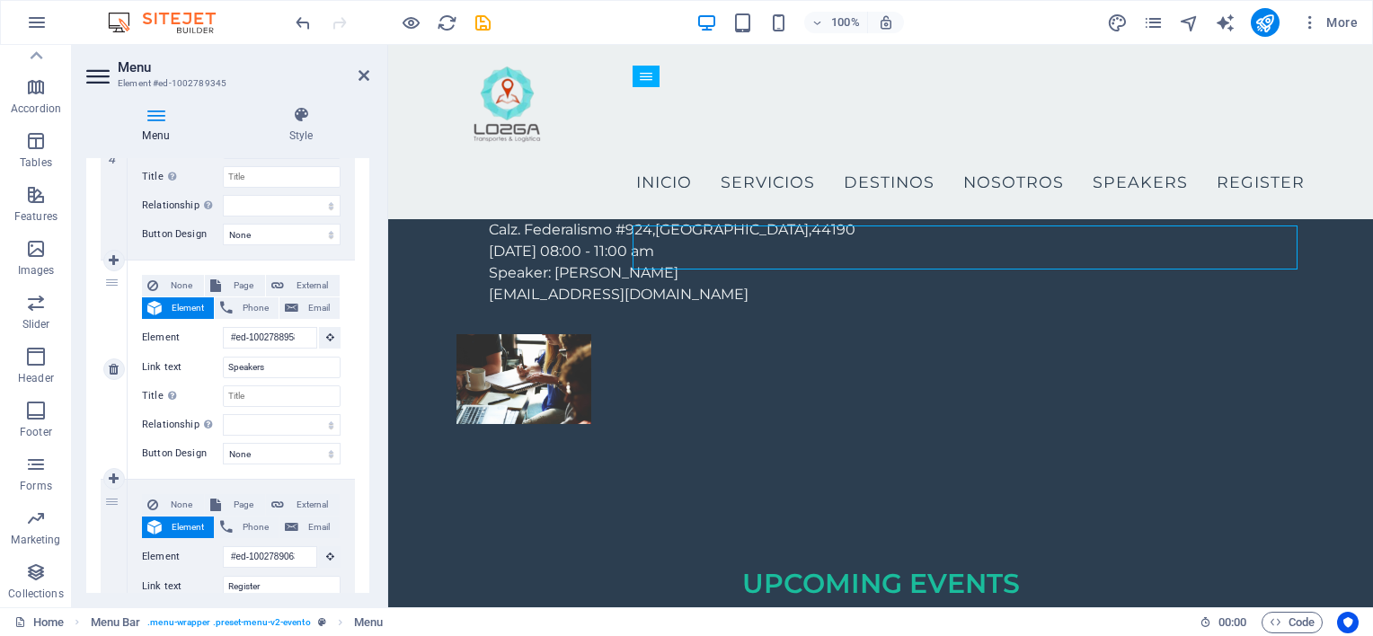
scroll to position [951, 0]
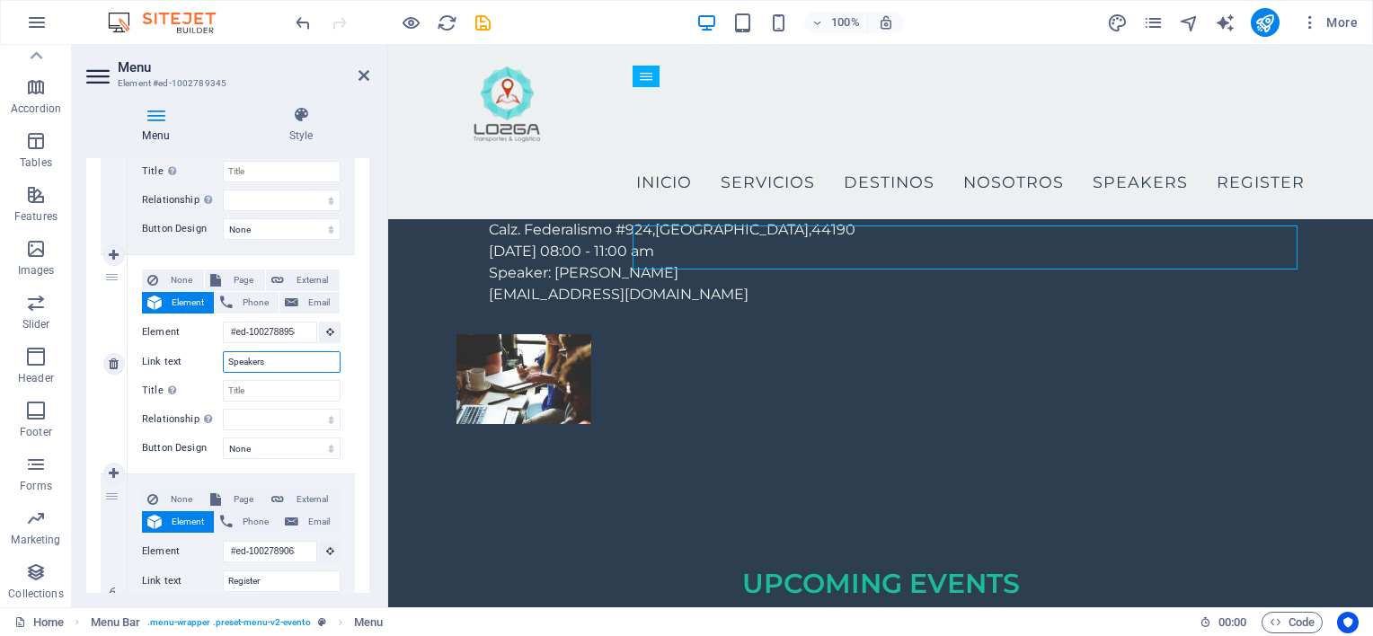
click at [250, 363] on input "Speakers" at bounding box center [282, 362] width 118 height 22
type input "Promociones"
select select
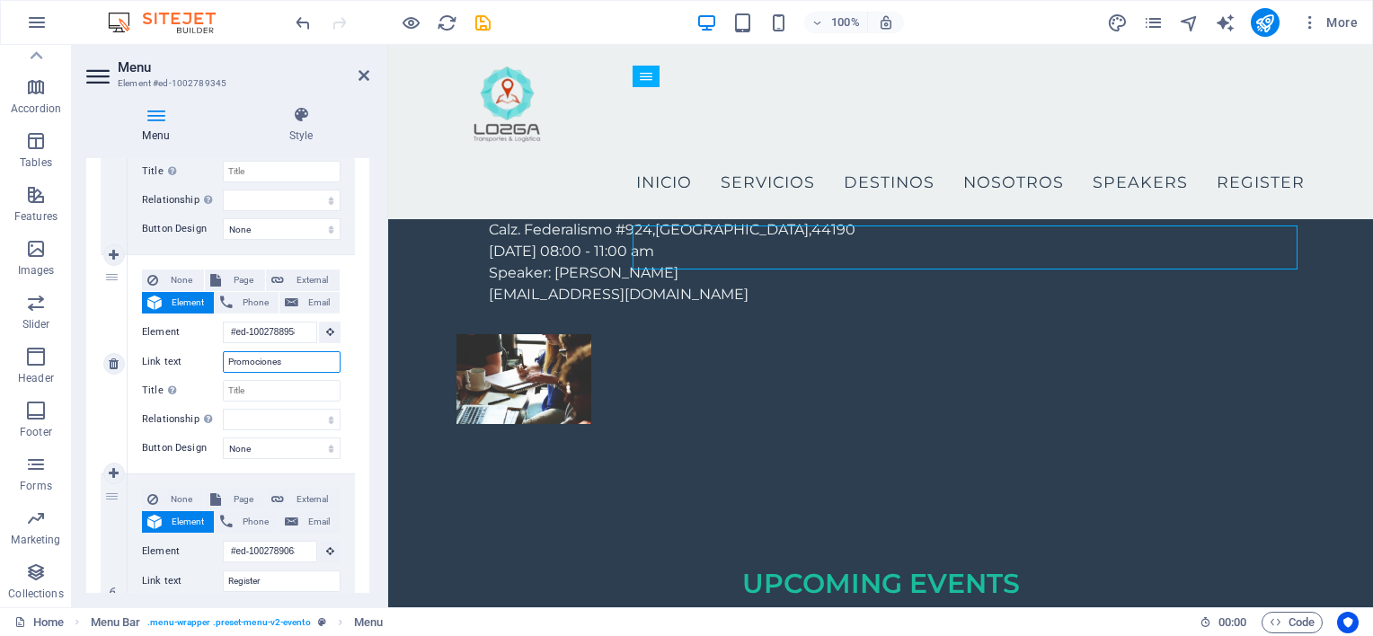
select select
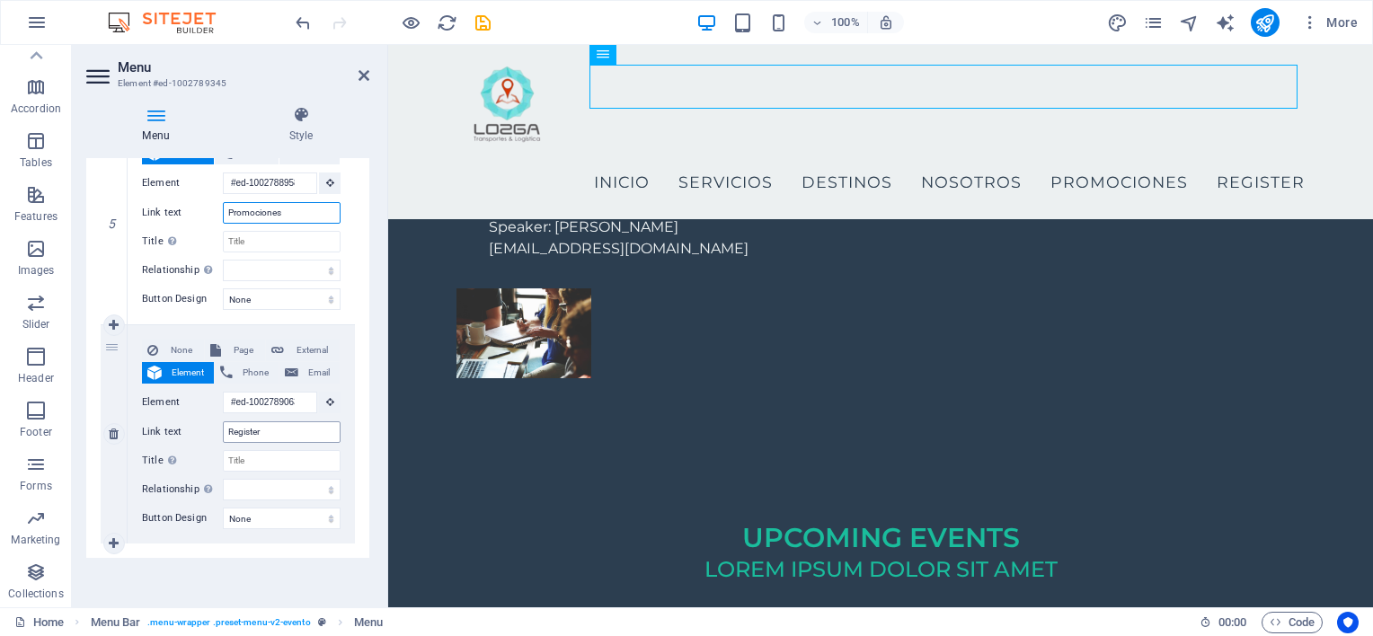
scroll to position [3099, 0]
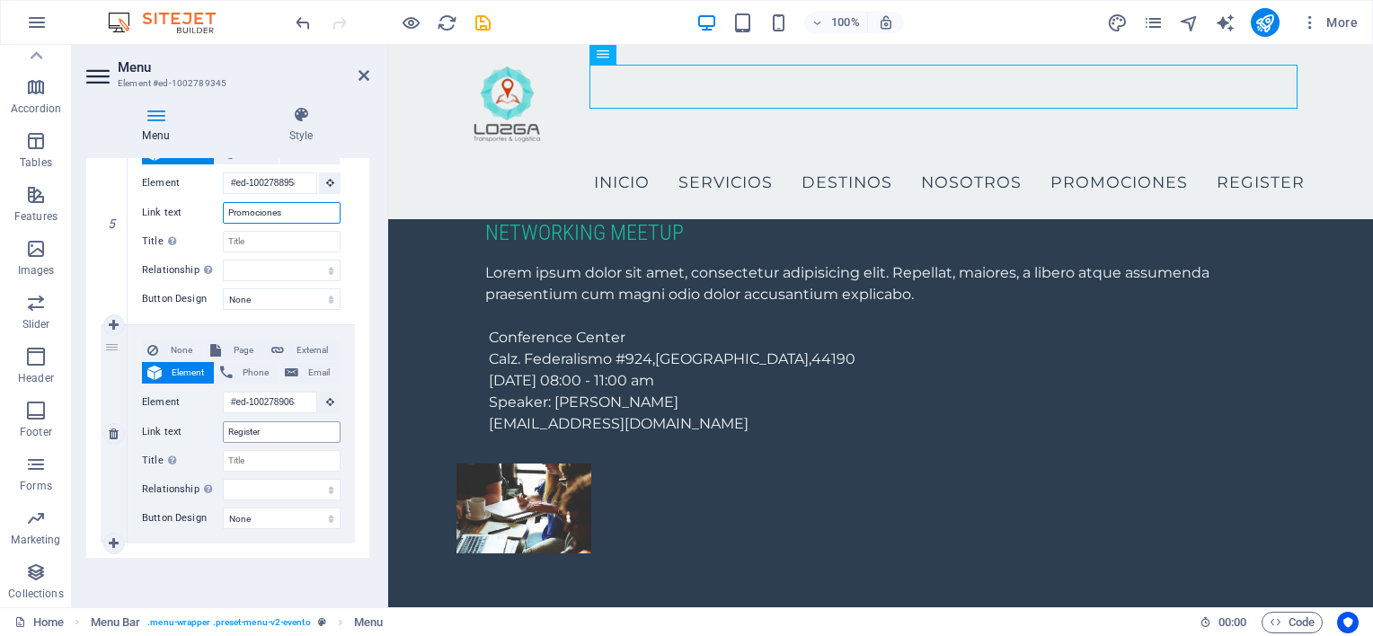
type input "Promociones"
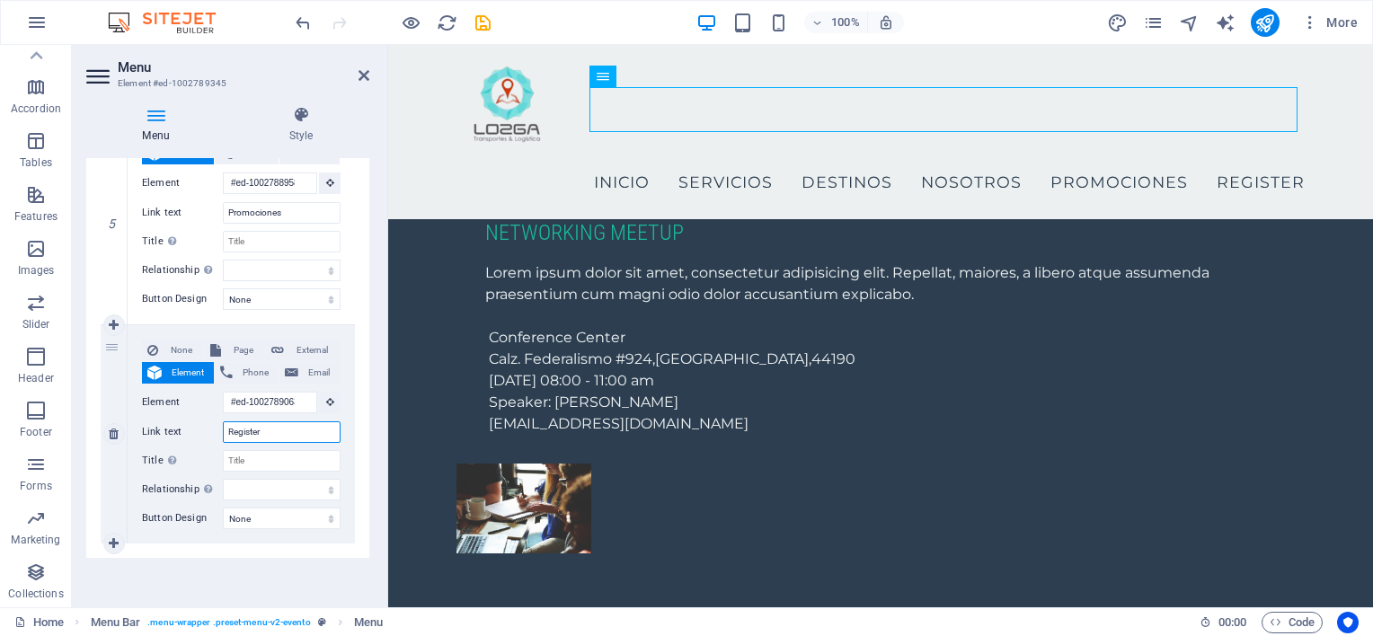
click at [262, 429] on input "Register" at bounding box center [282, 432] width 118 height 22
type input "Contacto"
select select
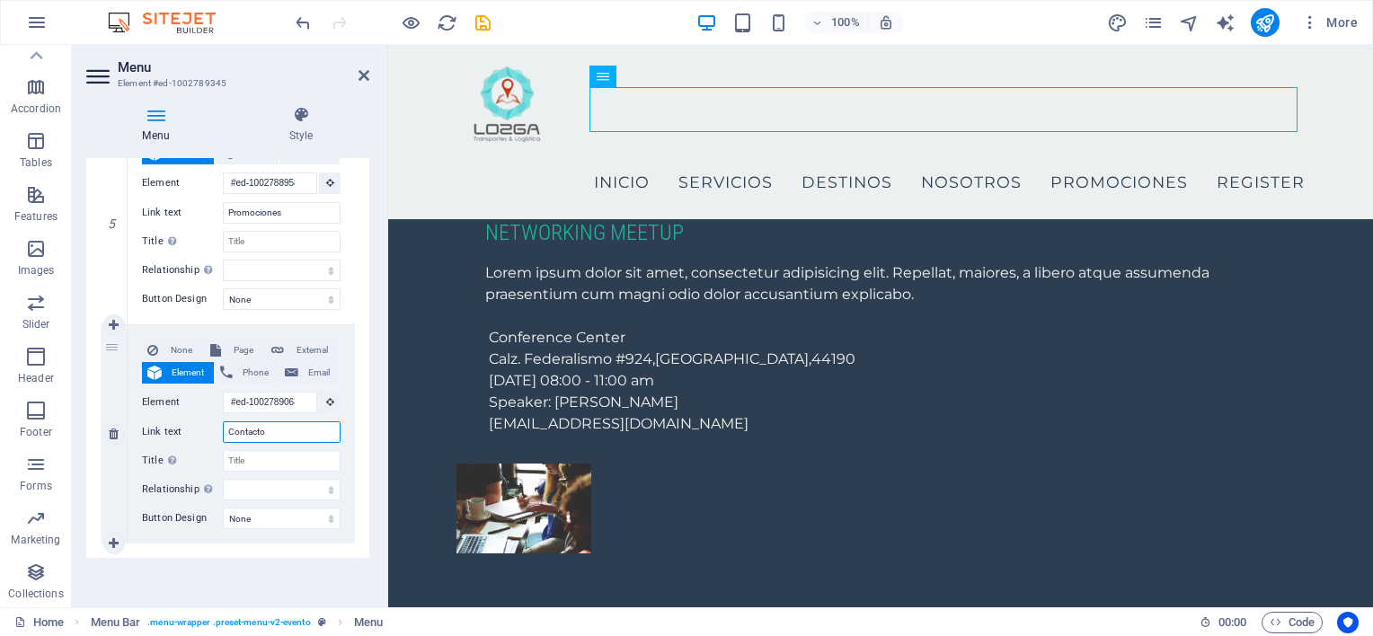
select select
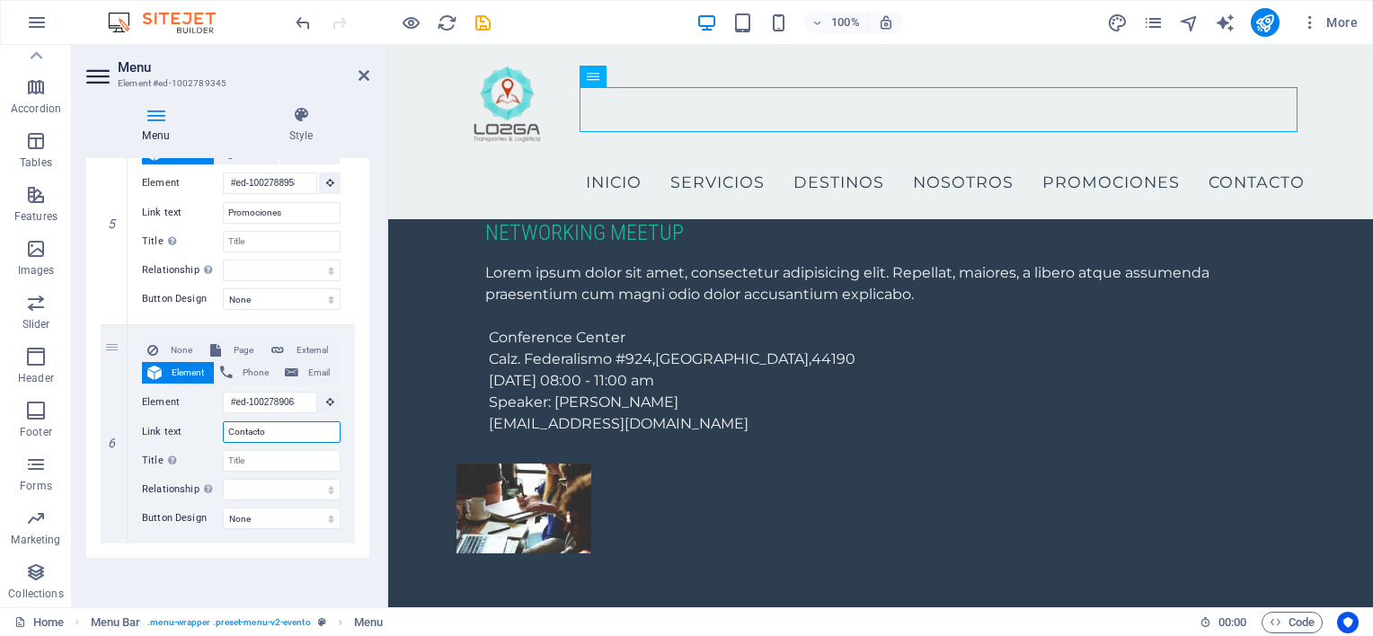
type input "Contacto"
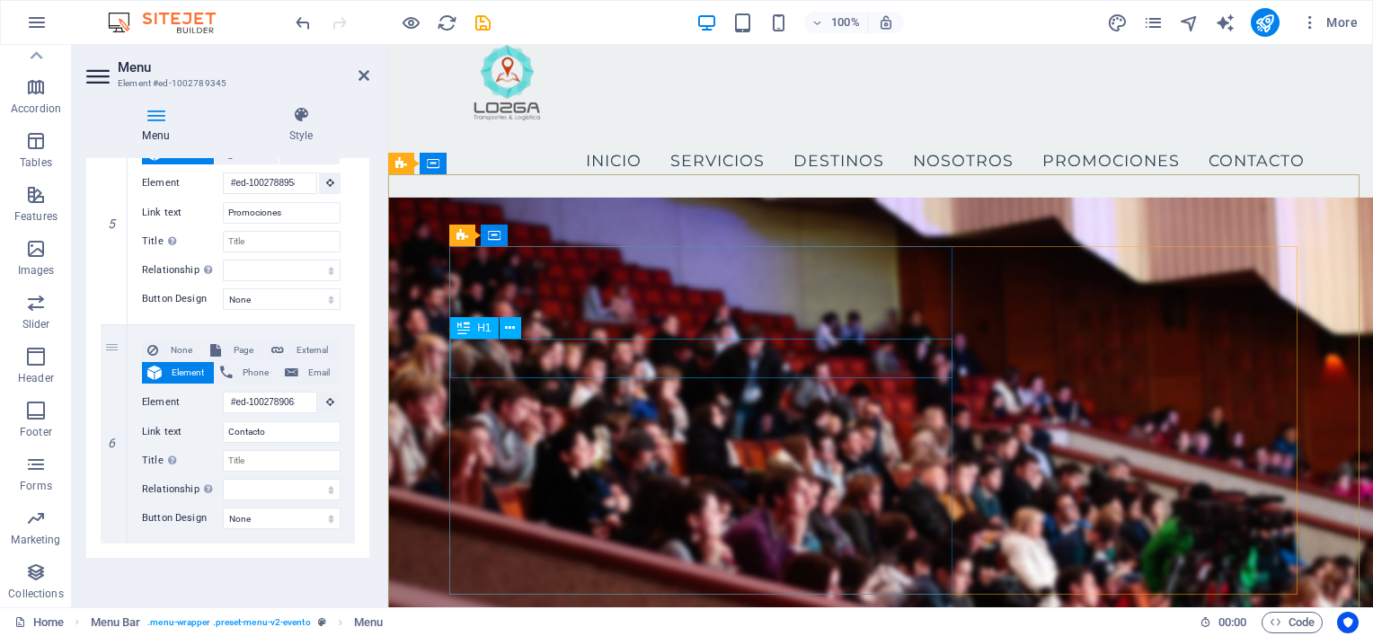
scroll to position [0, 0]
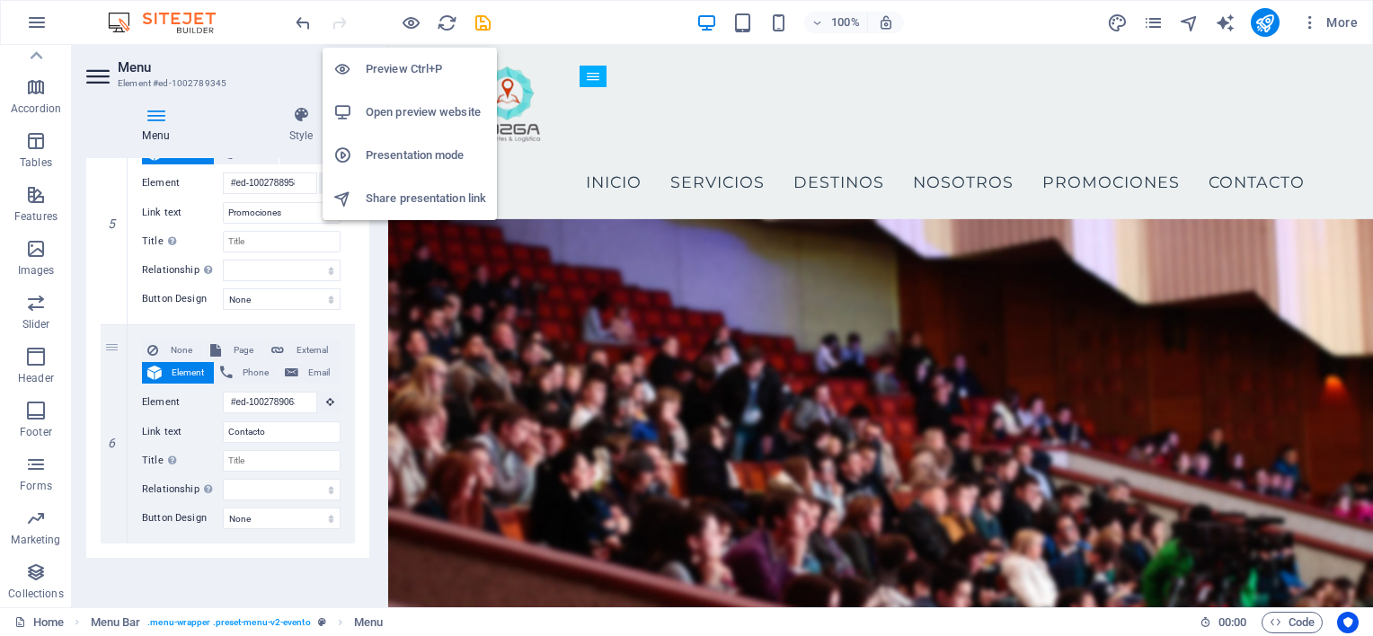
click at [427, 66] on h6 "Preview Ctrl+P" at bounding box center [426, 69] width 120 height 22
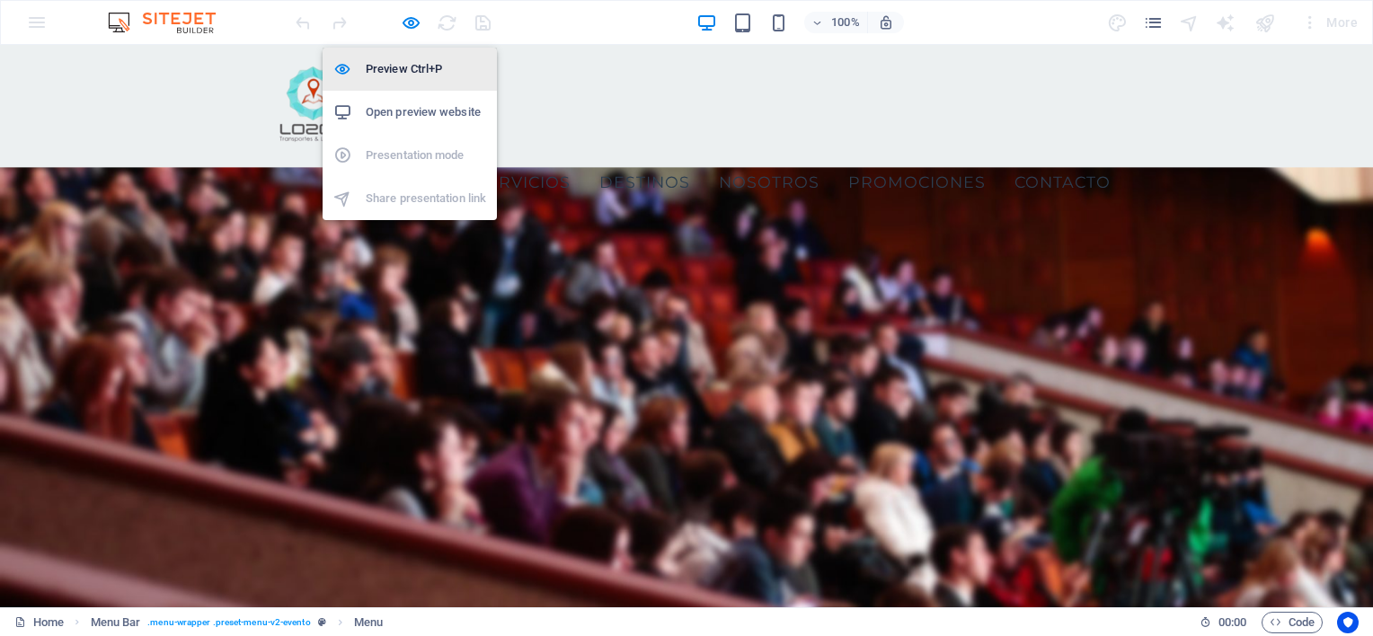
click at [427, 66] on h6 "Preview Ctrl+P" at bounding box center [426, 69] width 120 height 22
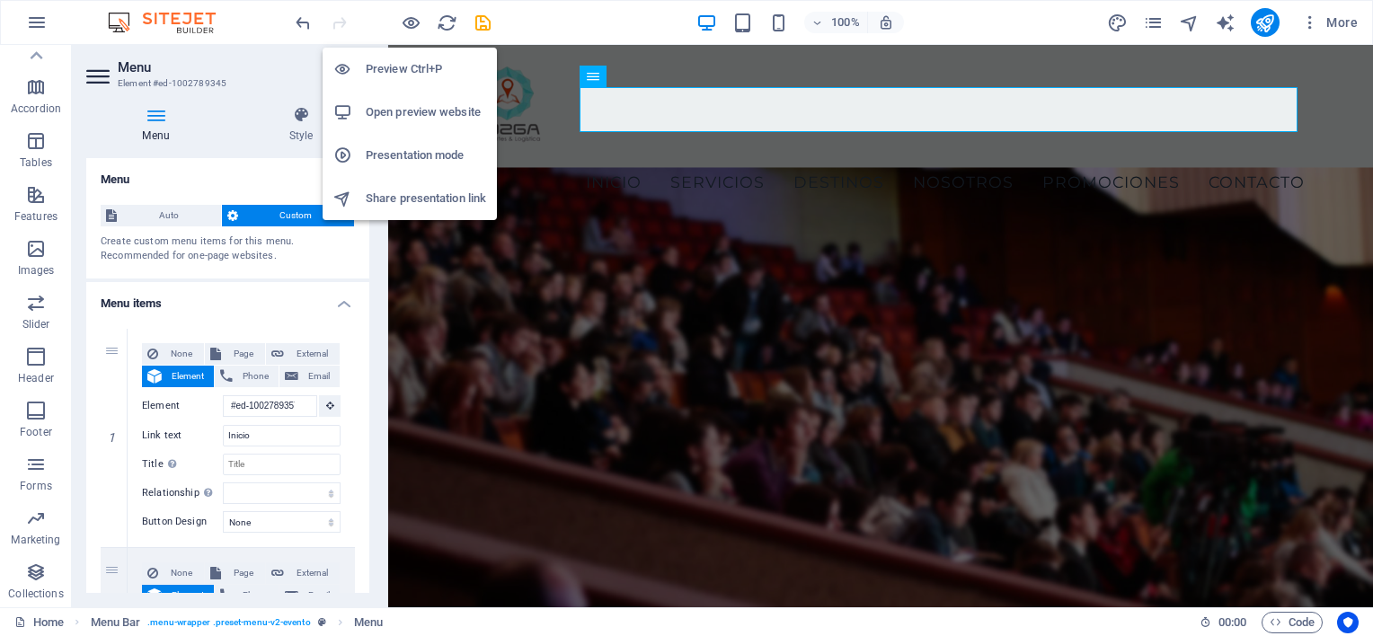
click at [431, 113] on h6 "Open preview website" at bounding box center [426, 113] width 120 height 22
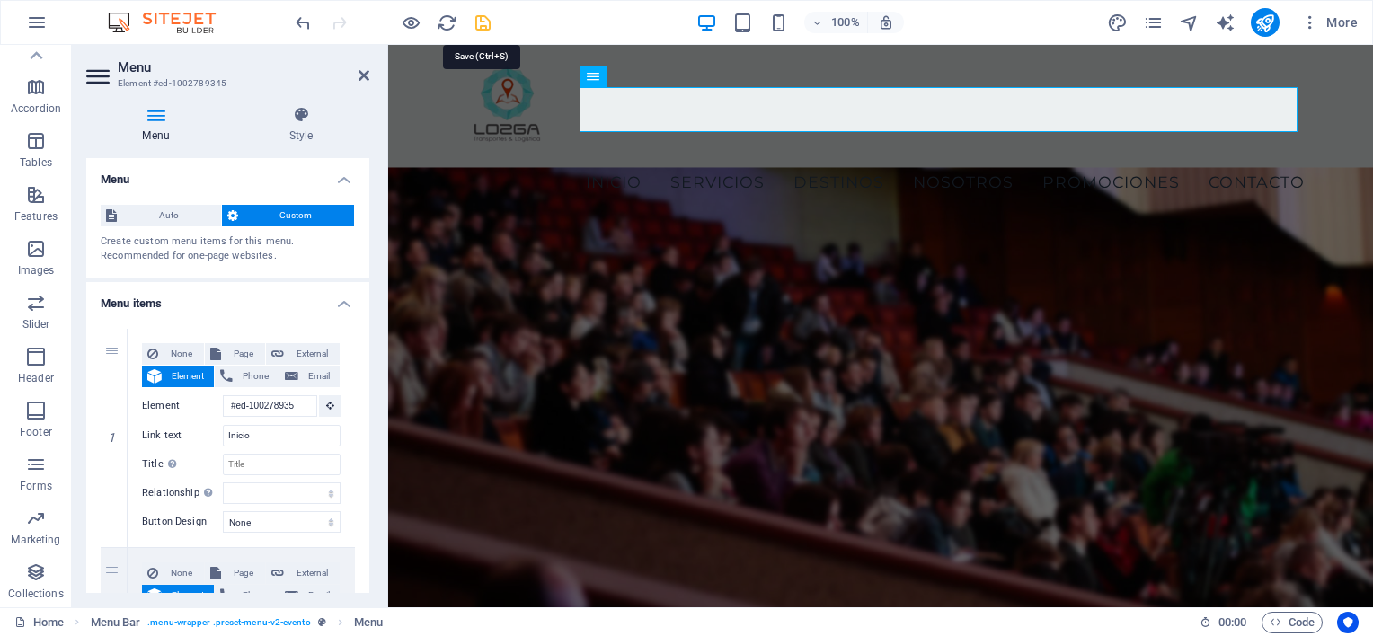
click at [478, 22] on icon "save" at bounding box center [483, 23] width 21 height 21
checkbox input "false"
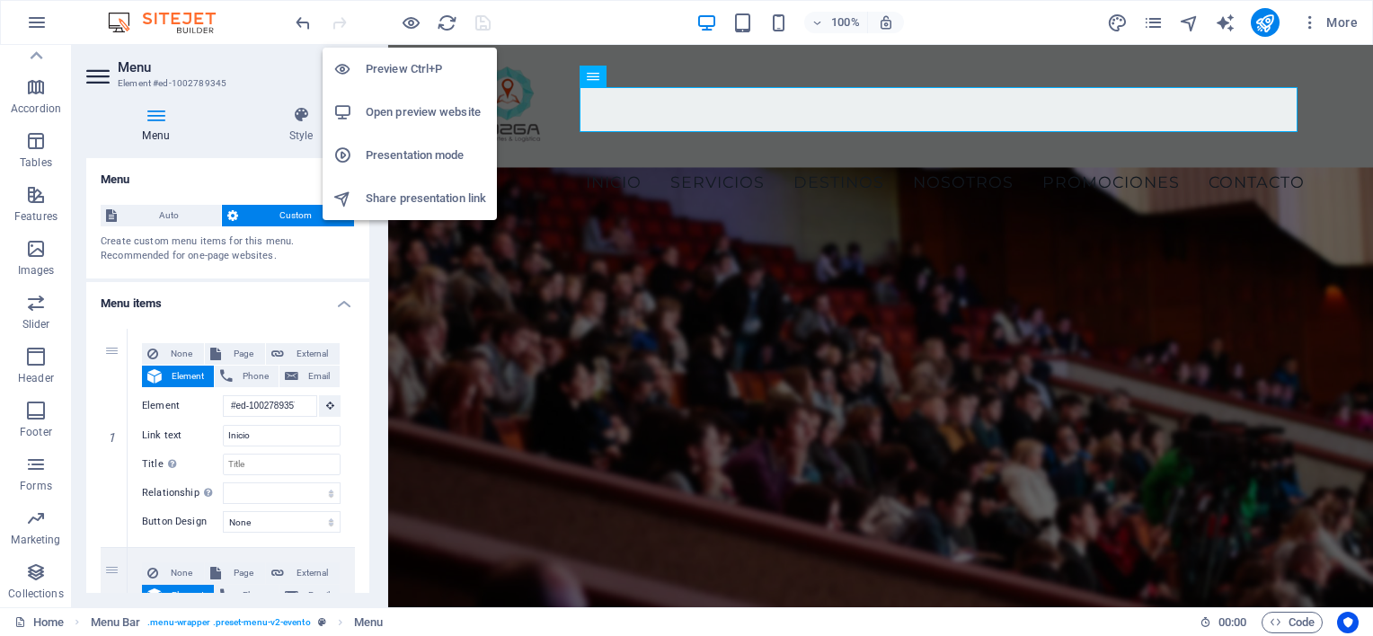
click at [429, 111] on h6 "Open preview website" at bounding box center [426, 113] width 120 height 22
